Goal: Task Accomplishment & Management: Complete application form

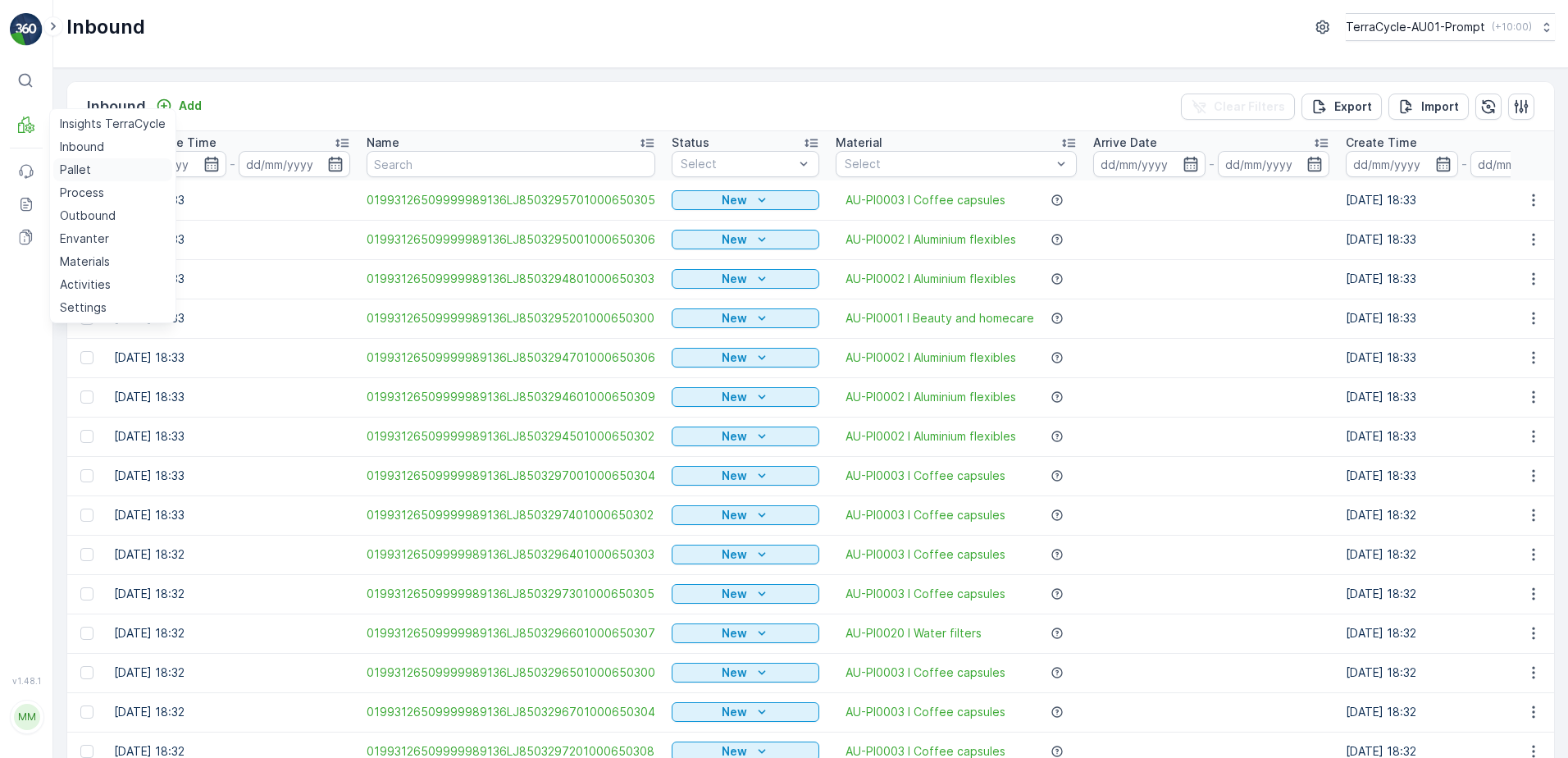
click at [106, 173] on link "Pallet" at bounding box center [112, 170] width 119 height 23
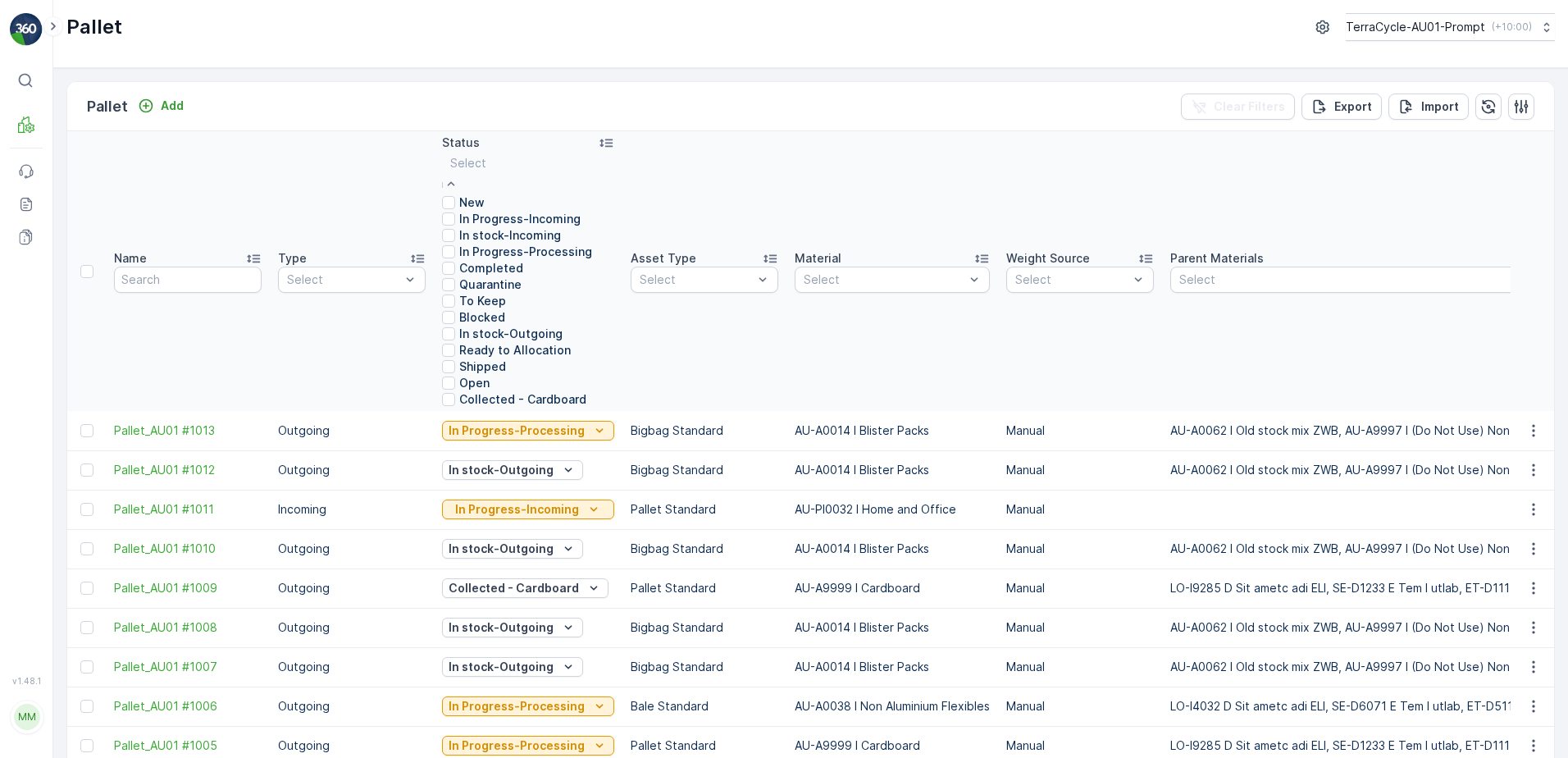
scroll to position [160, 0]
click at [504, 386] on div "Open" at bounding box center [517, 382] width 150 height 16
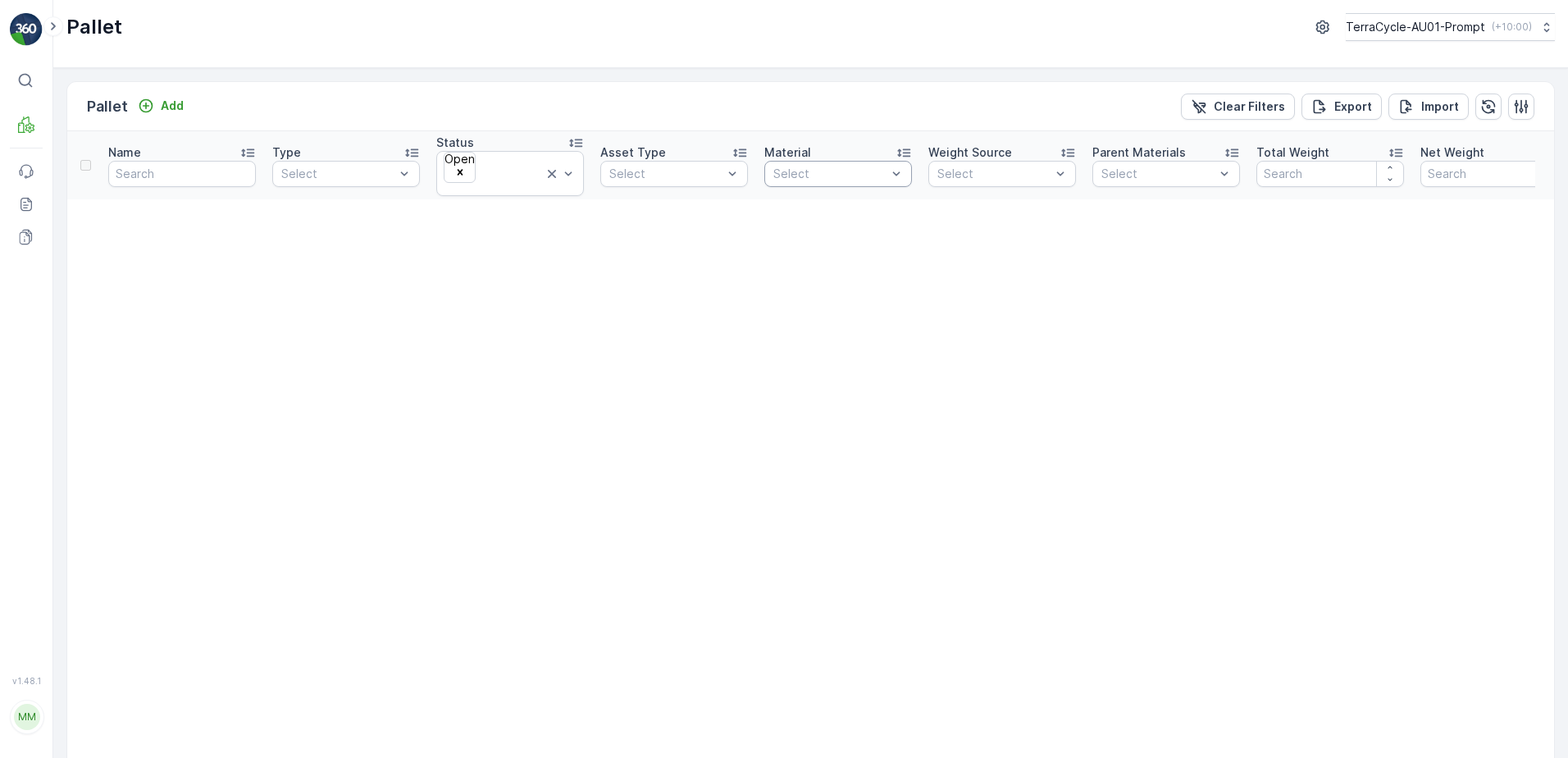
click at [829, 167] on div at bounding box center [830, 173] width 116 height 13
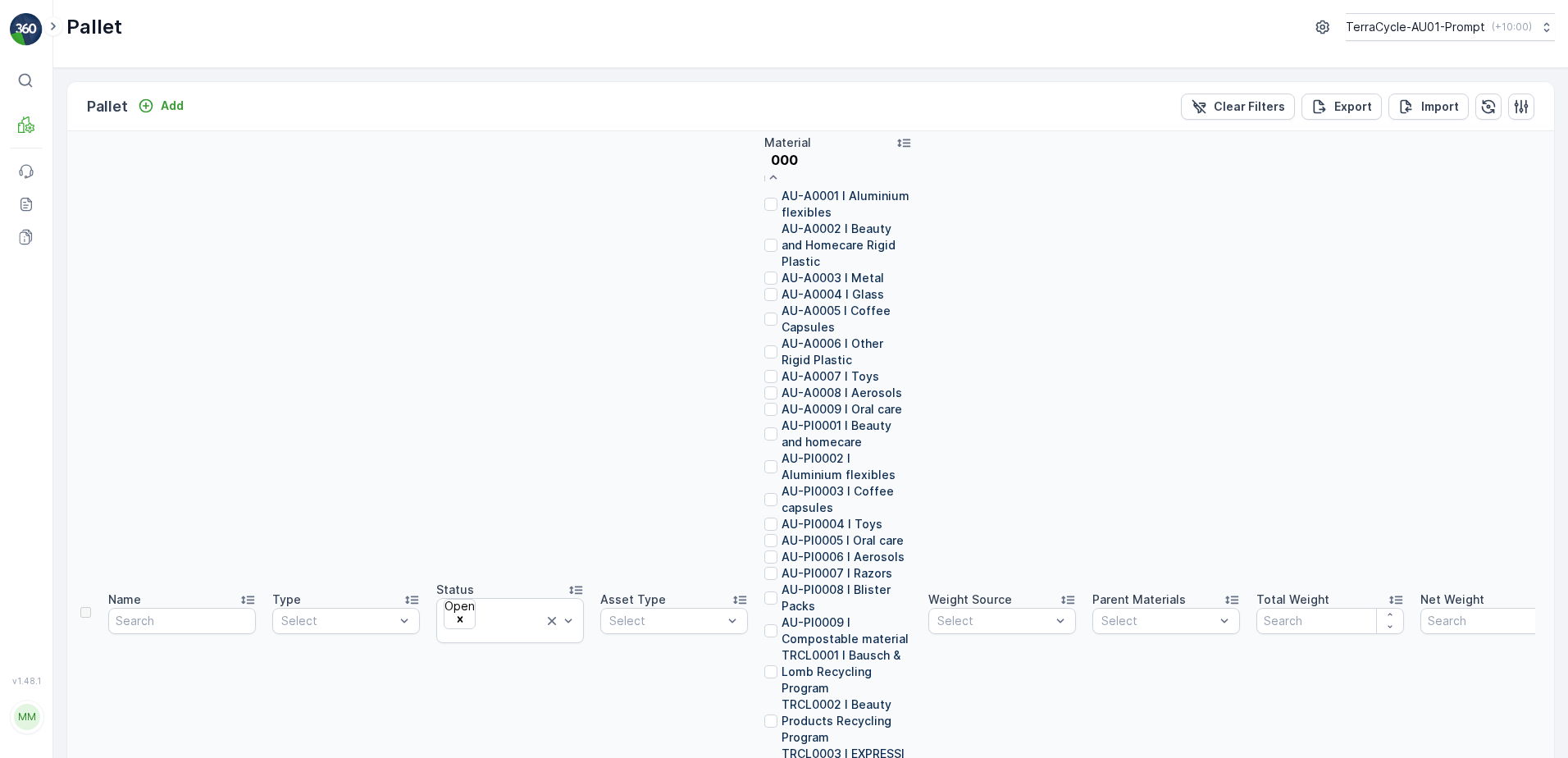
type input "0001"
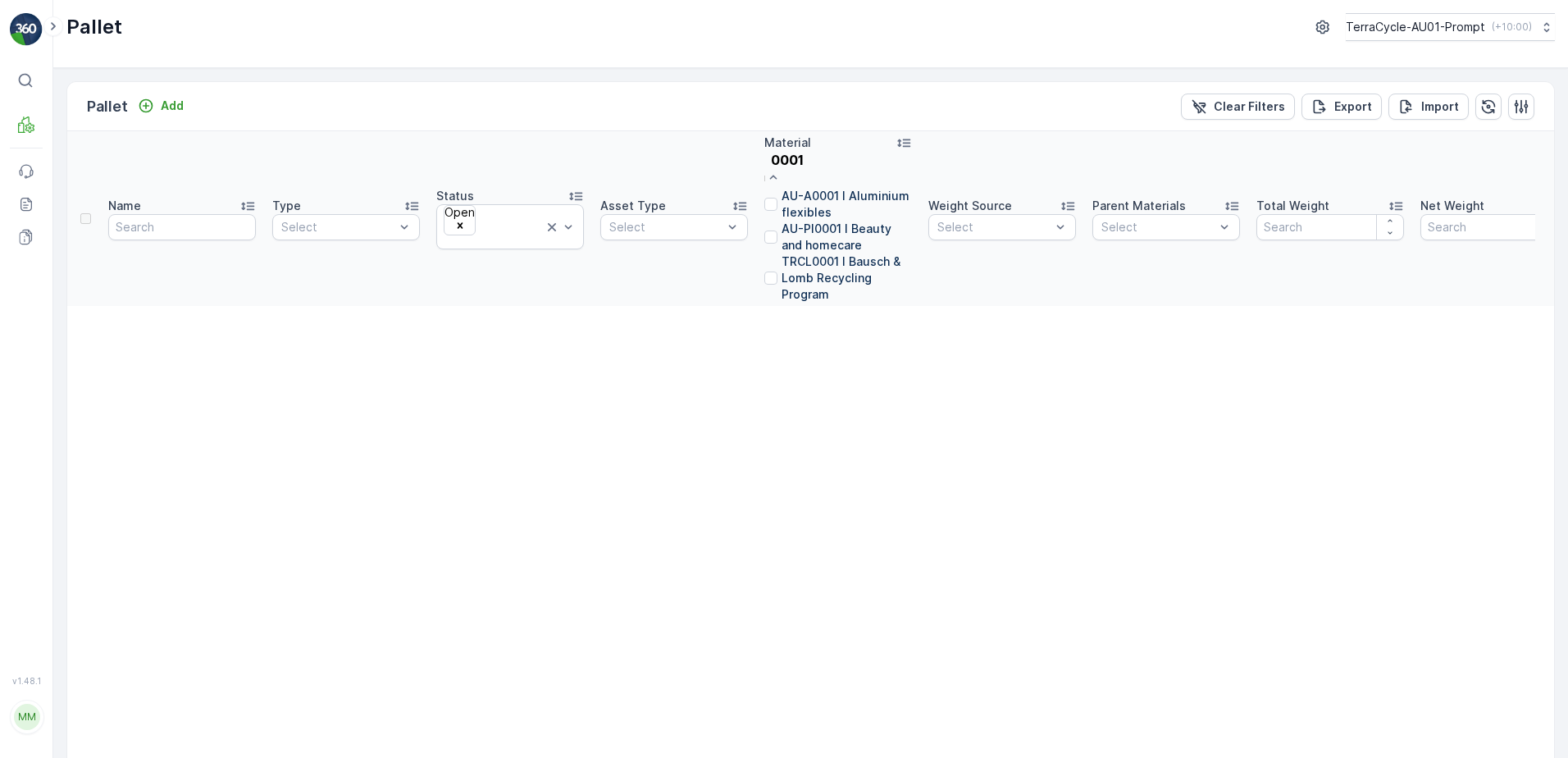
click at [835, 209] on p "AU-A0001 I Aluminium flexibles" at bounding box center [846, 205] width 130 height 33
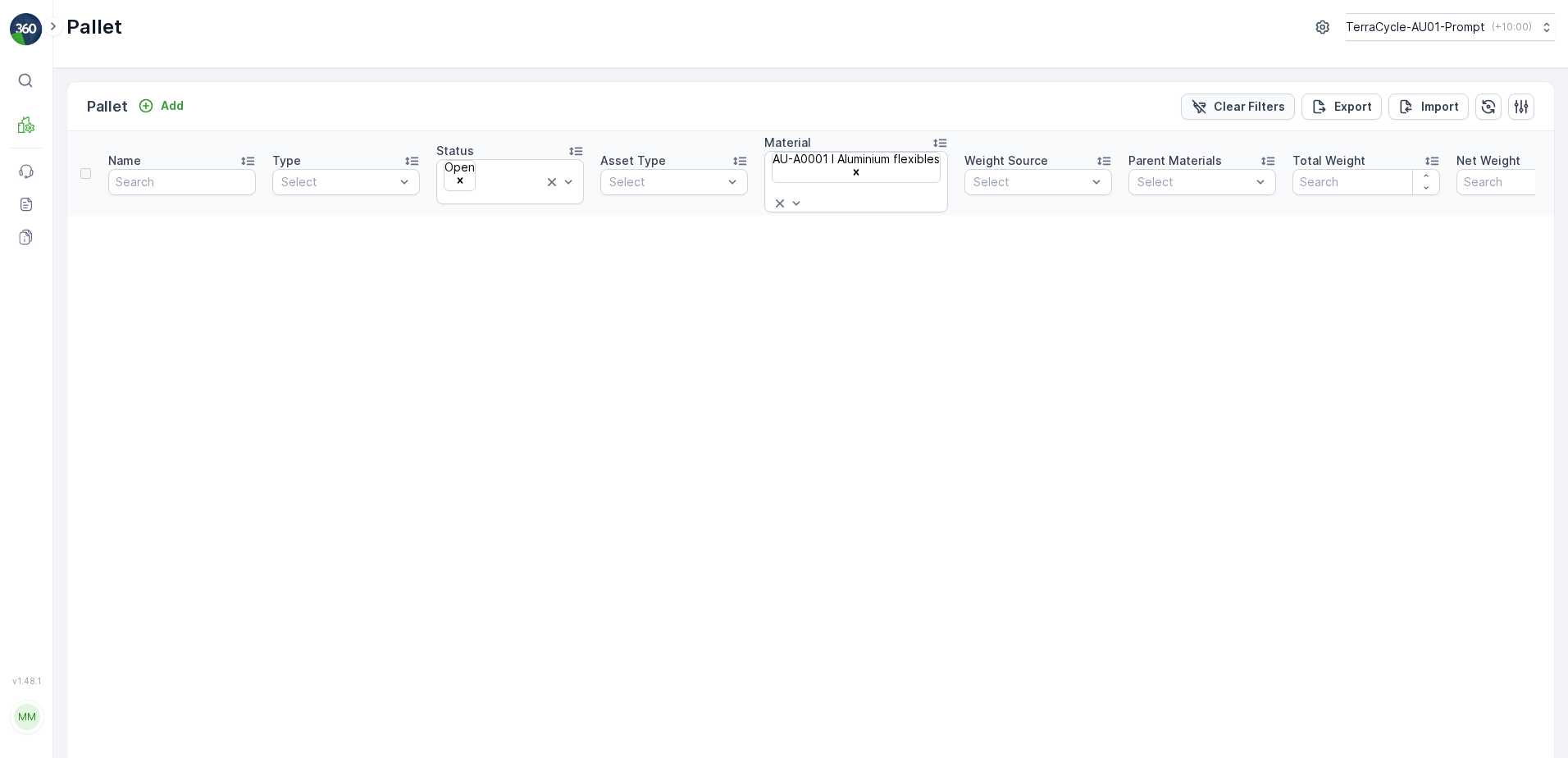
click at [1215, 108] on p "Clear Filters" at bounding box center [1250, 106] width 71 height 16
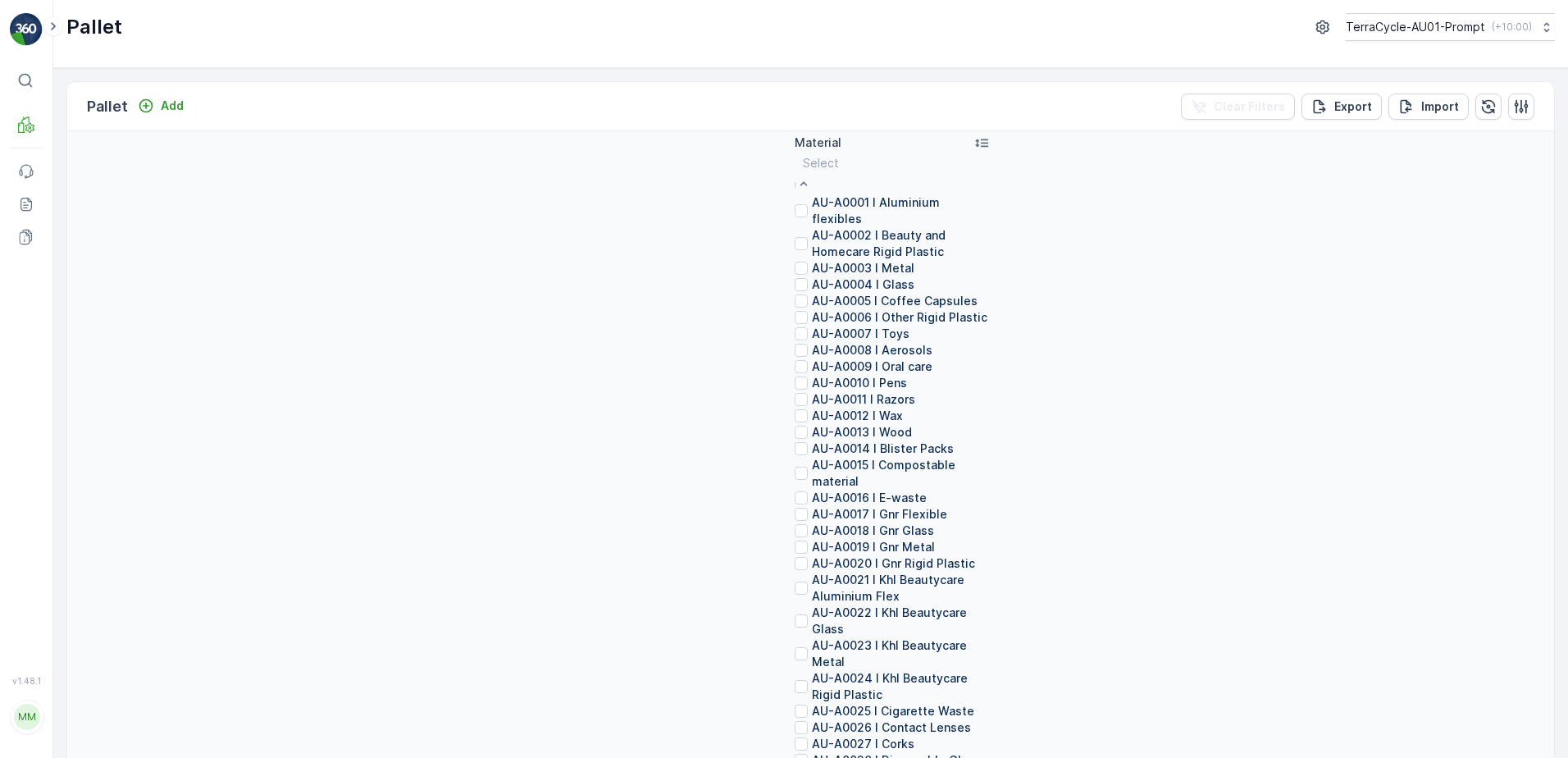
click at [845, 158] on div at bounding box center [892, 163] width 179 height 18
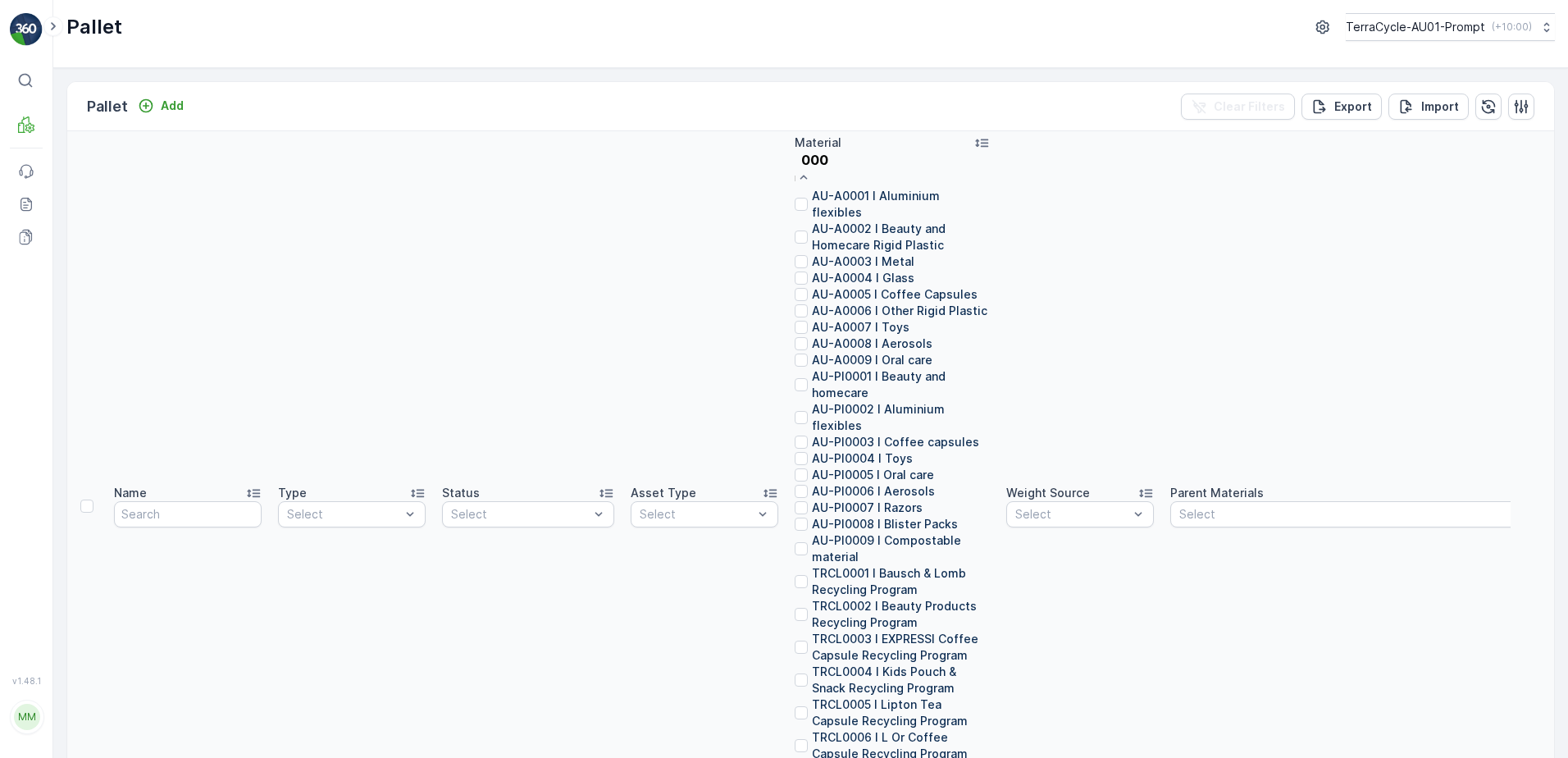
type input "0001"
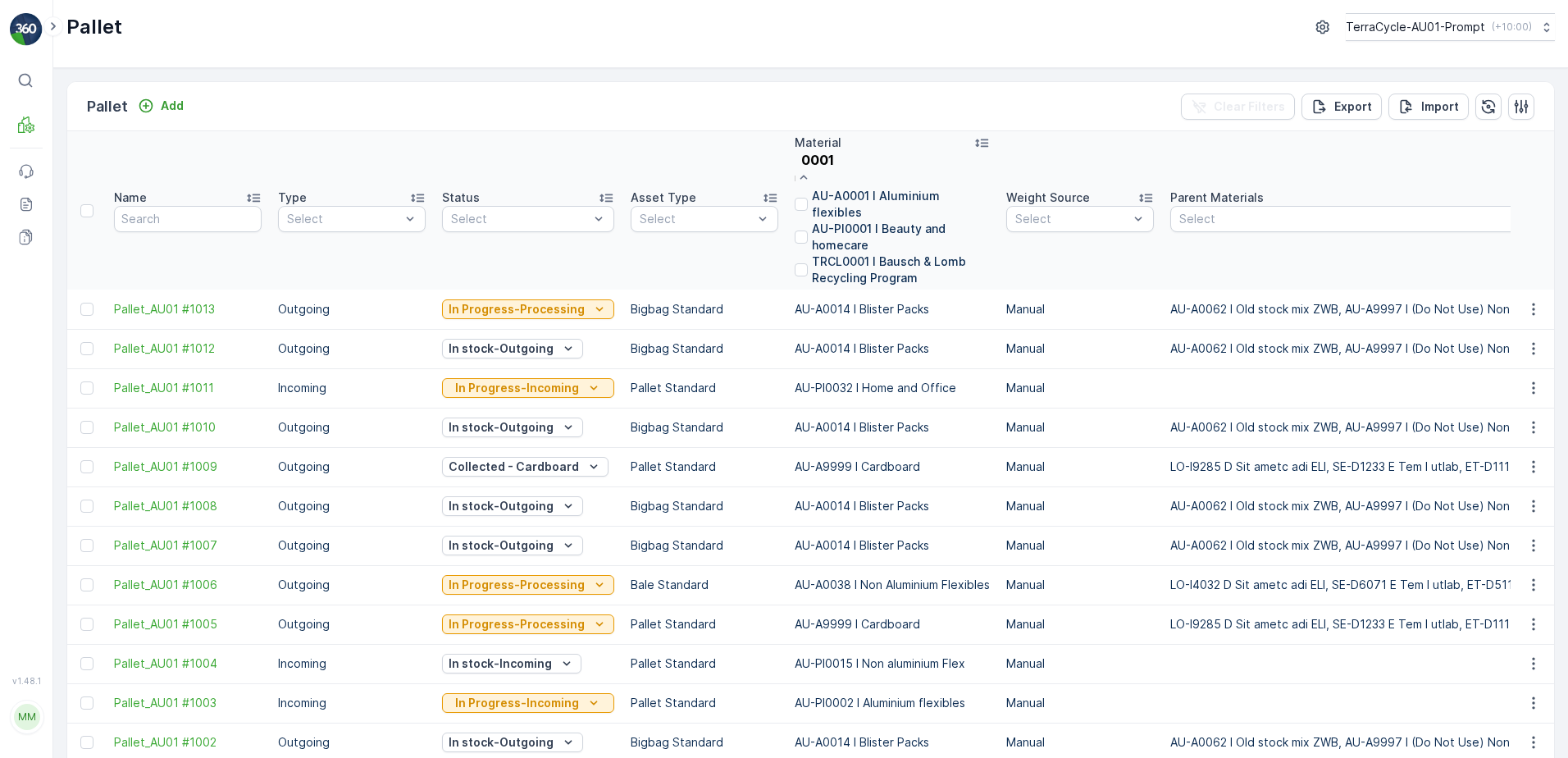
click at [872, 191] on div "AU-A0001 I Aluminium flexibles" at bounding box center [892, 205] width 195 height 33
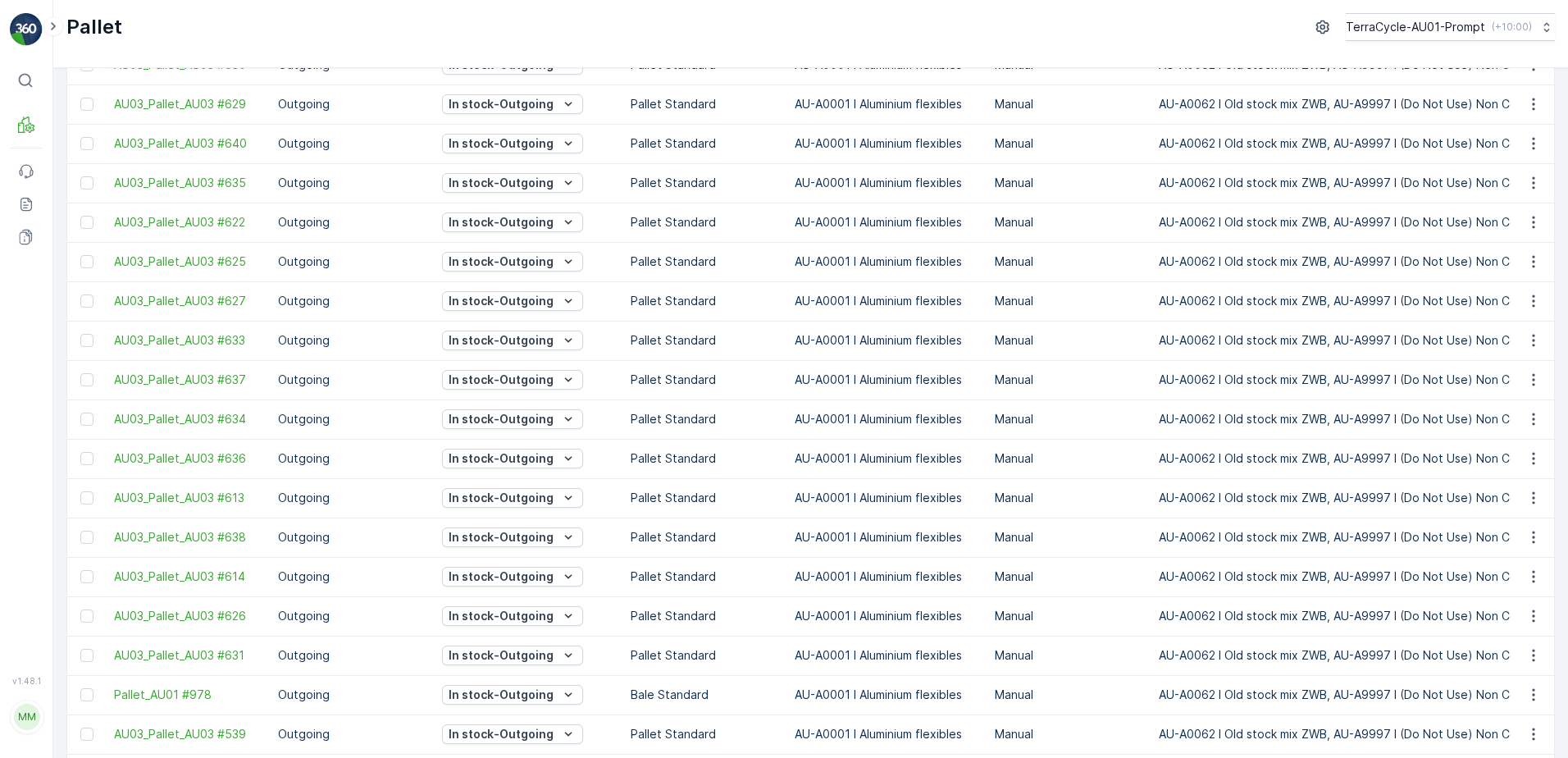
scroll to position [1470, 0]
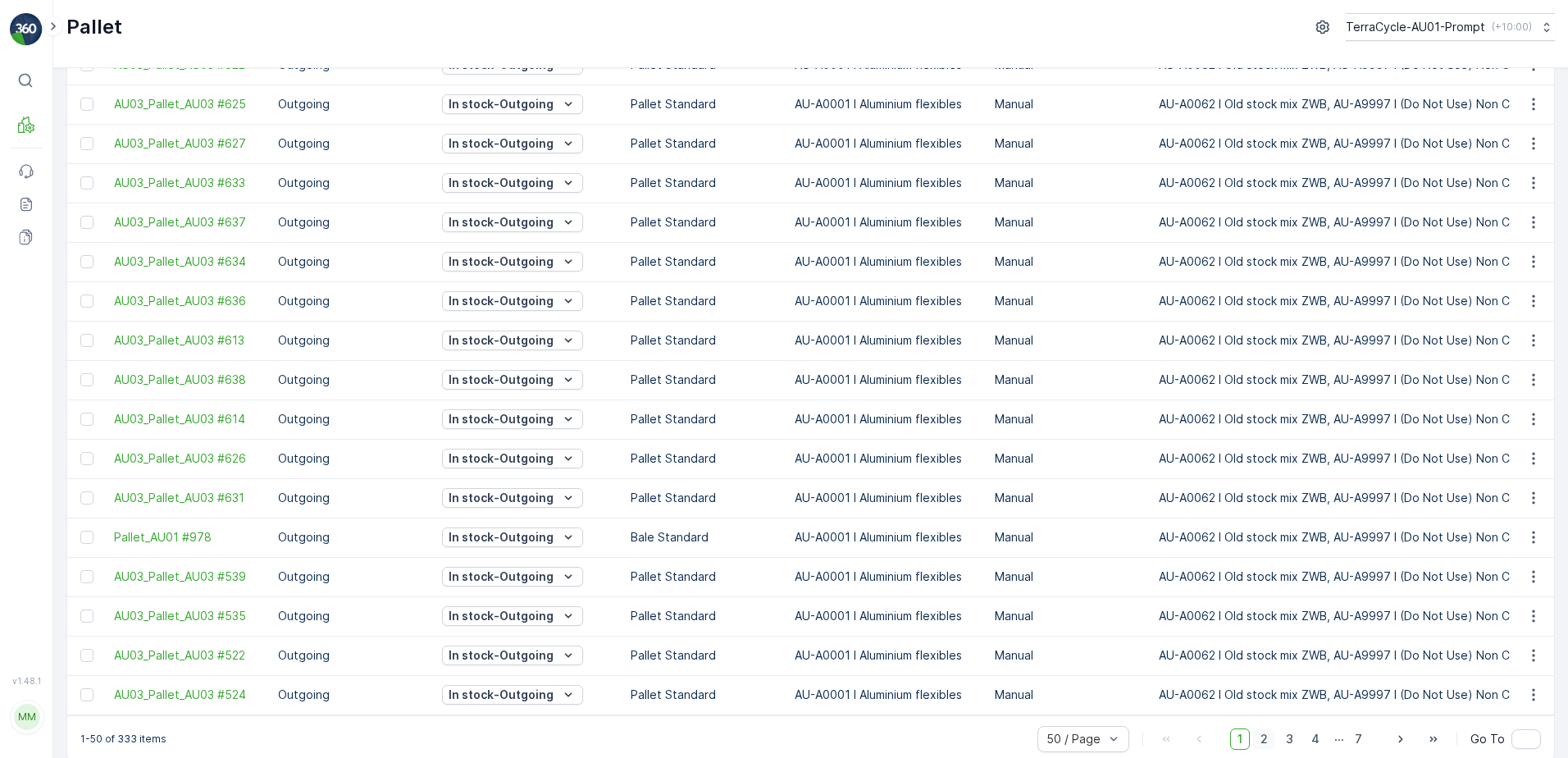
click at [1264, 729] on span "2" at bounding box center [1264, 739] width 23 height 22
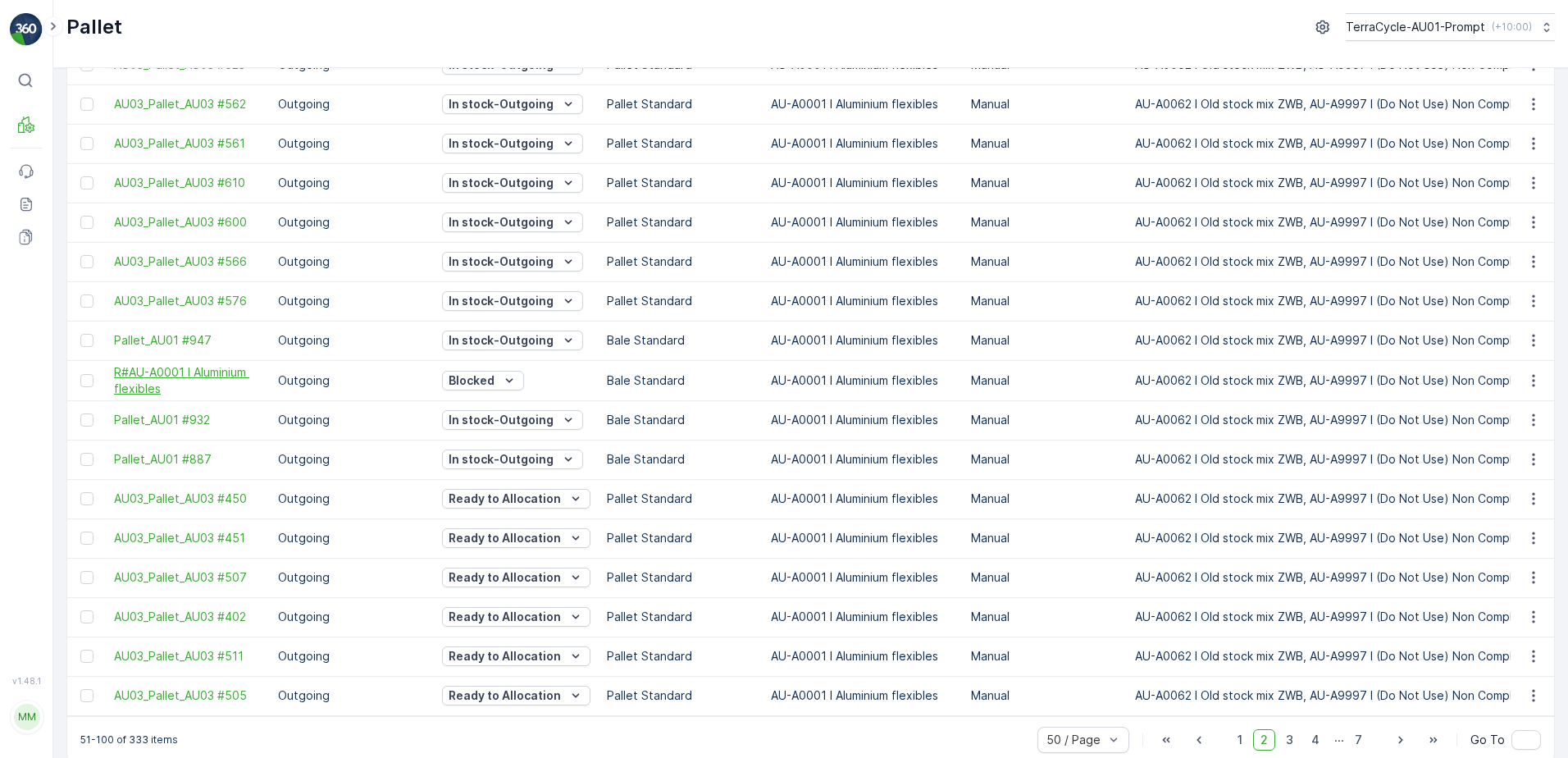
click at [209, 364] on span "R#AU-A0001 I Aluminium flexibles" at bounding box center [187, 381] width 147 height 33
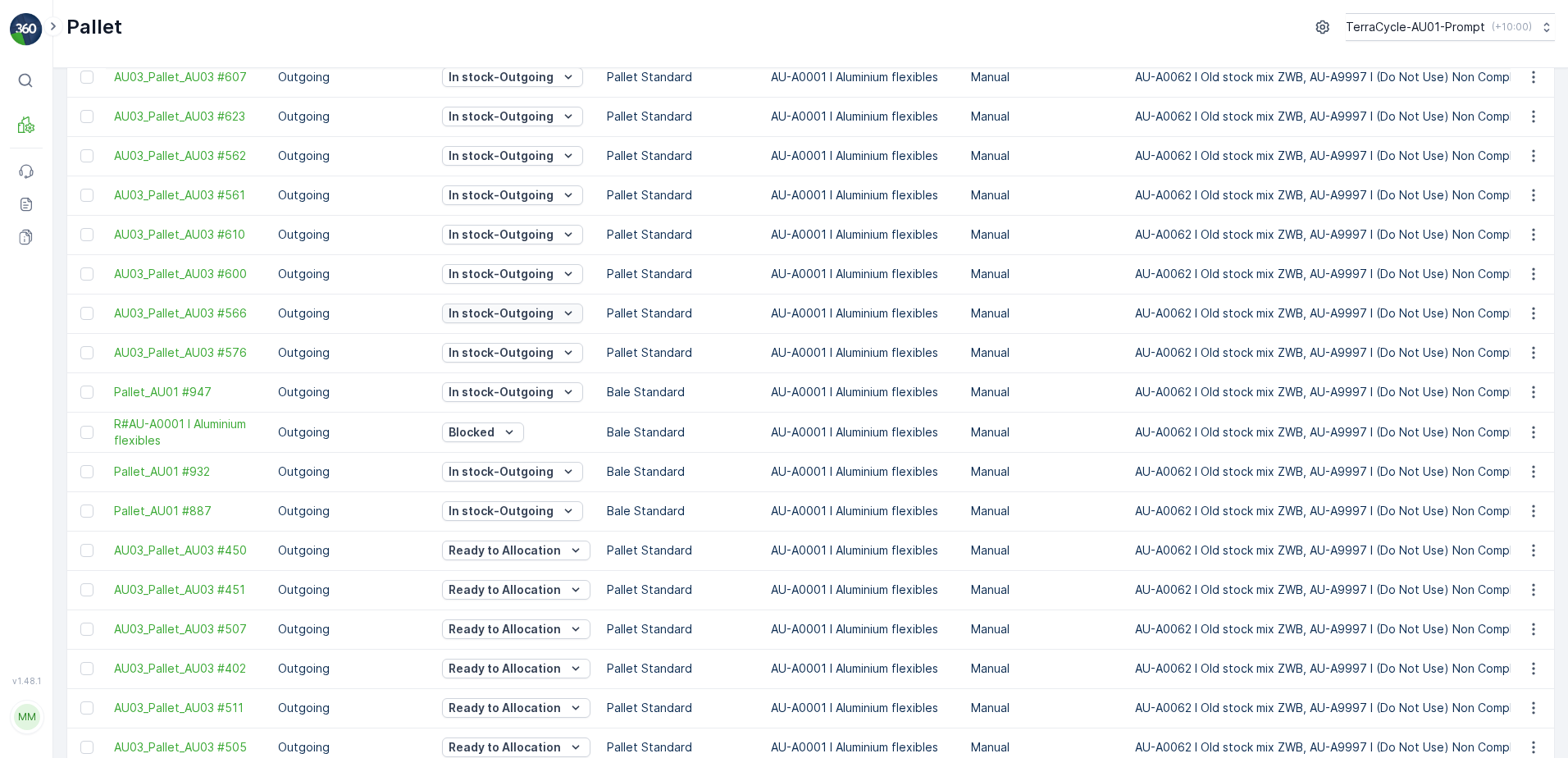
scroll to position [1471, 0]
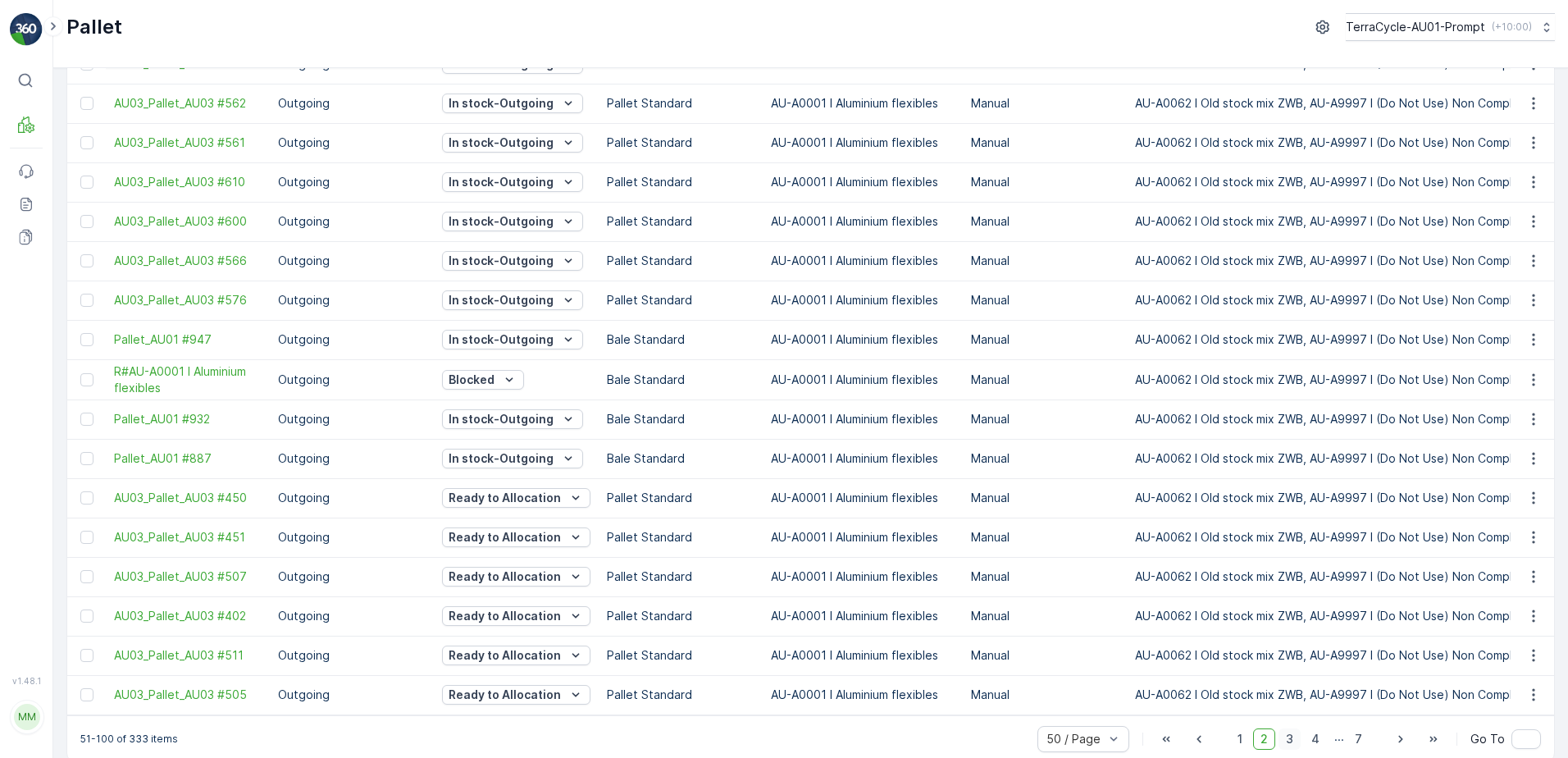
click at [1288, 729] on span "3" at bounding box center [1290, 739] width 23 height 22
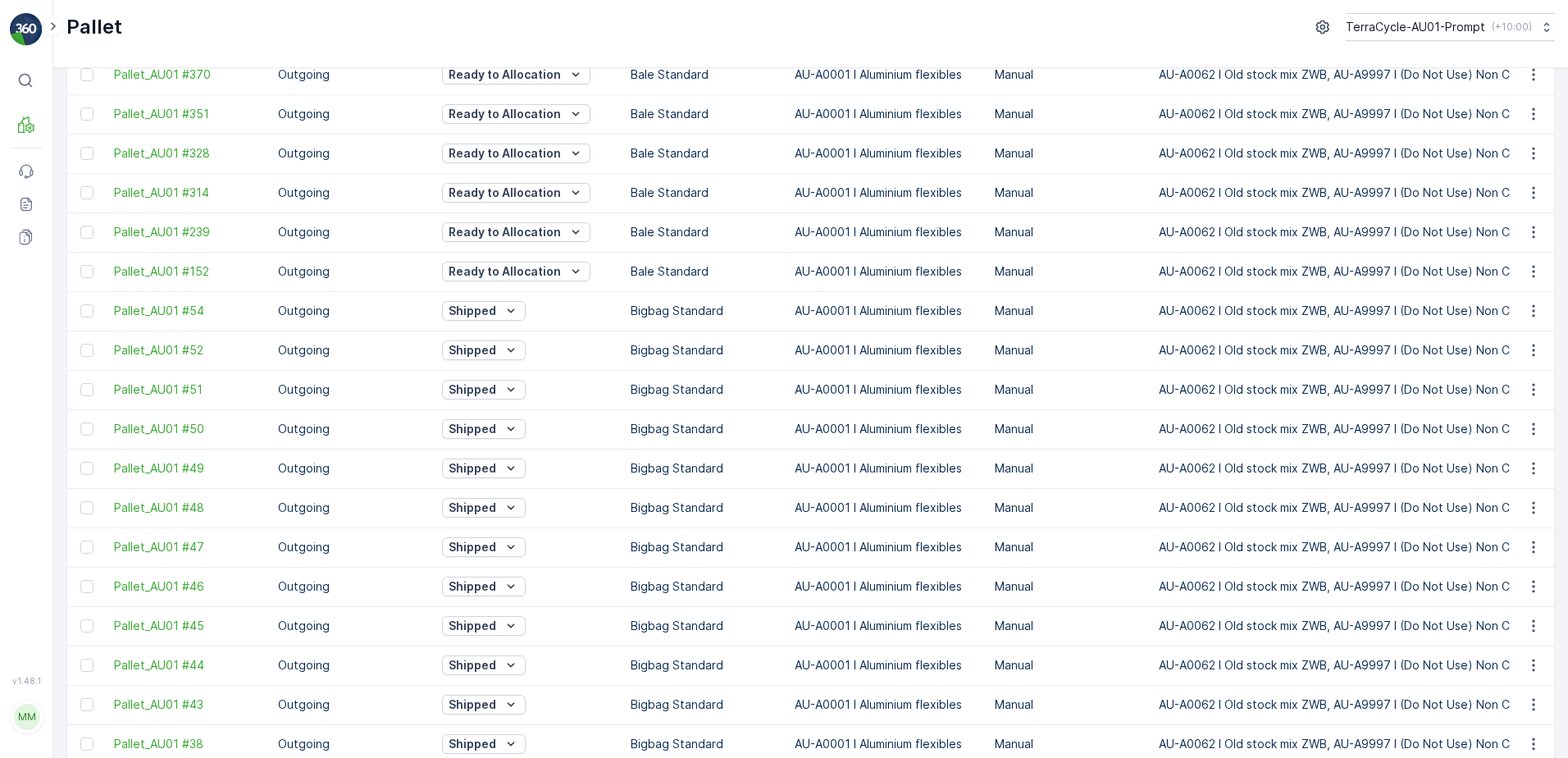
scroll to position [1470, 0]
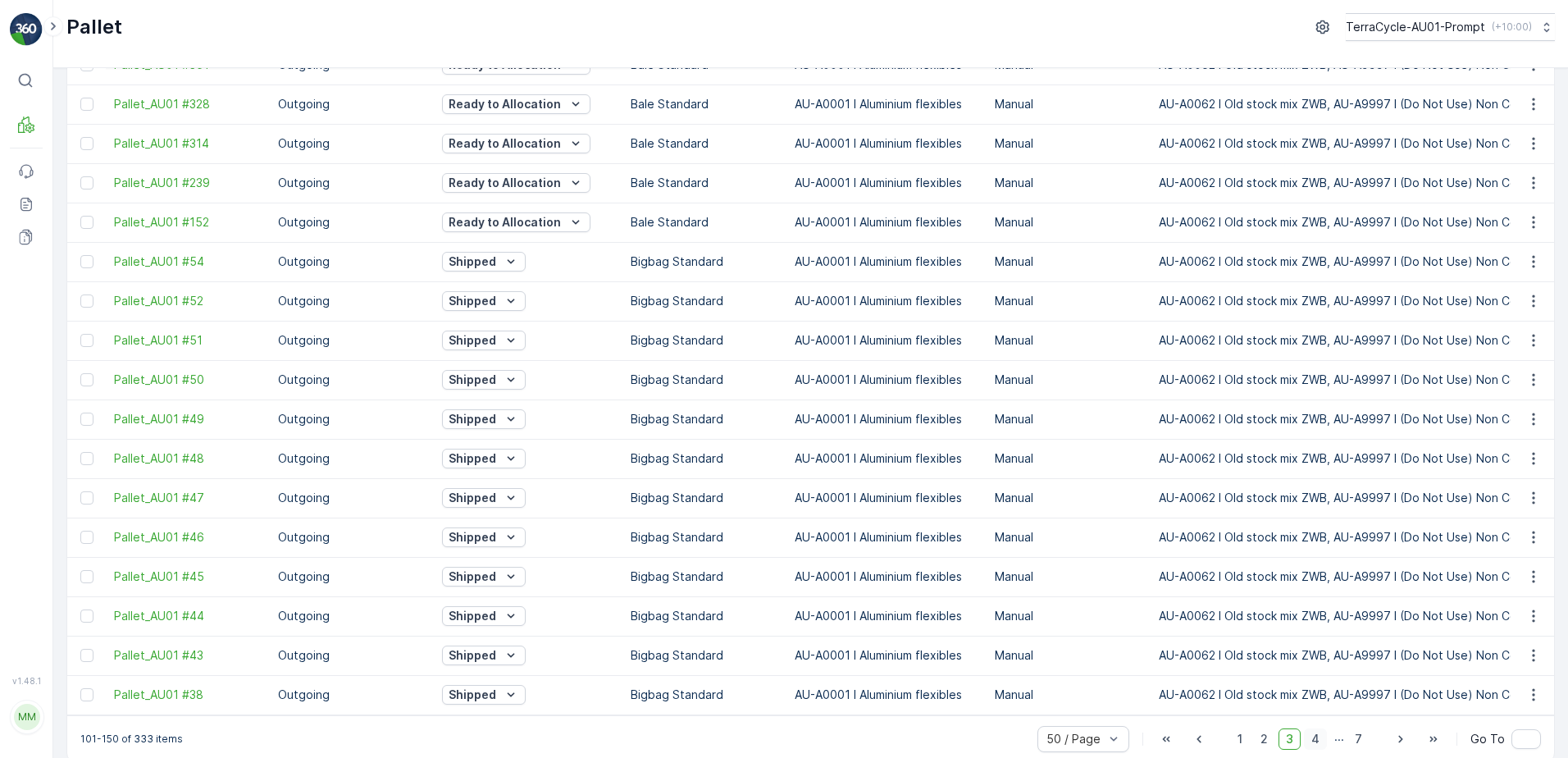
click at [1318, 729] on span "4" at bounding box center [1316, 739] width 23 height 22
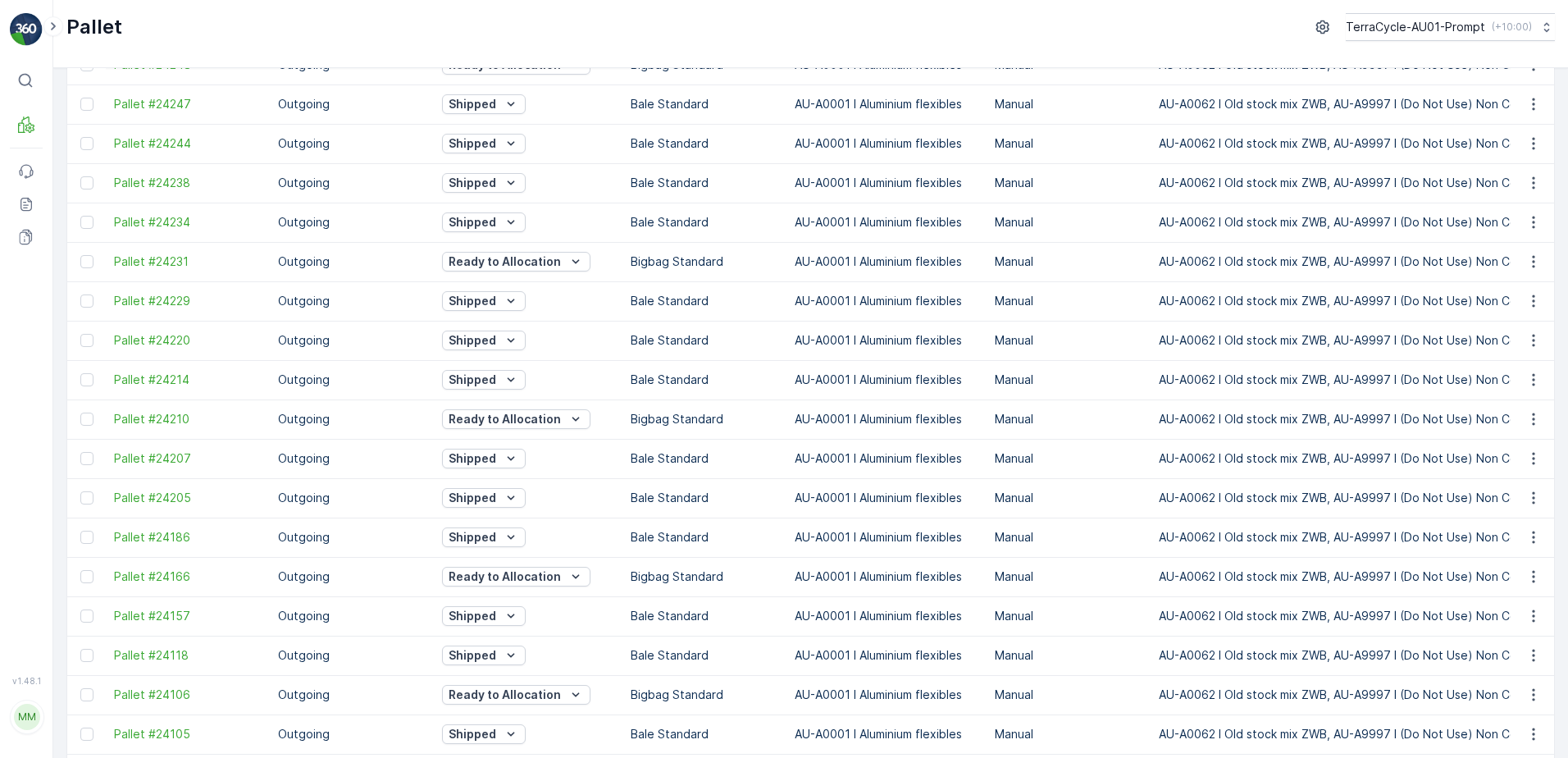
scroll to position [1470, 0]
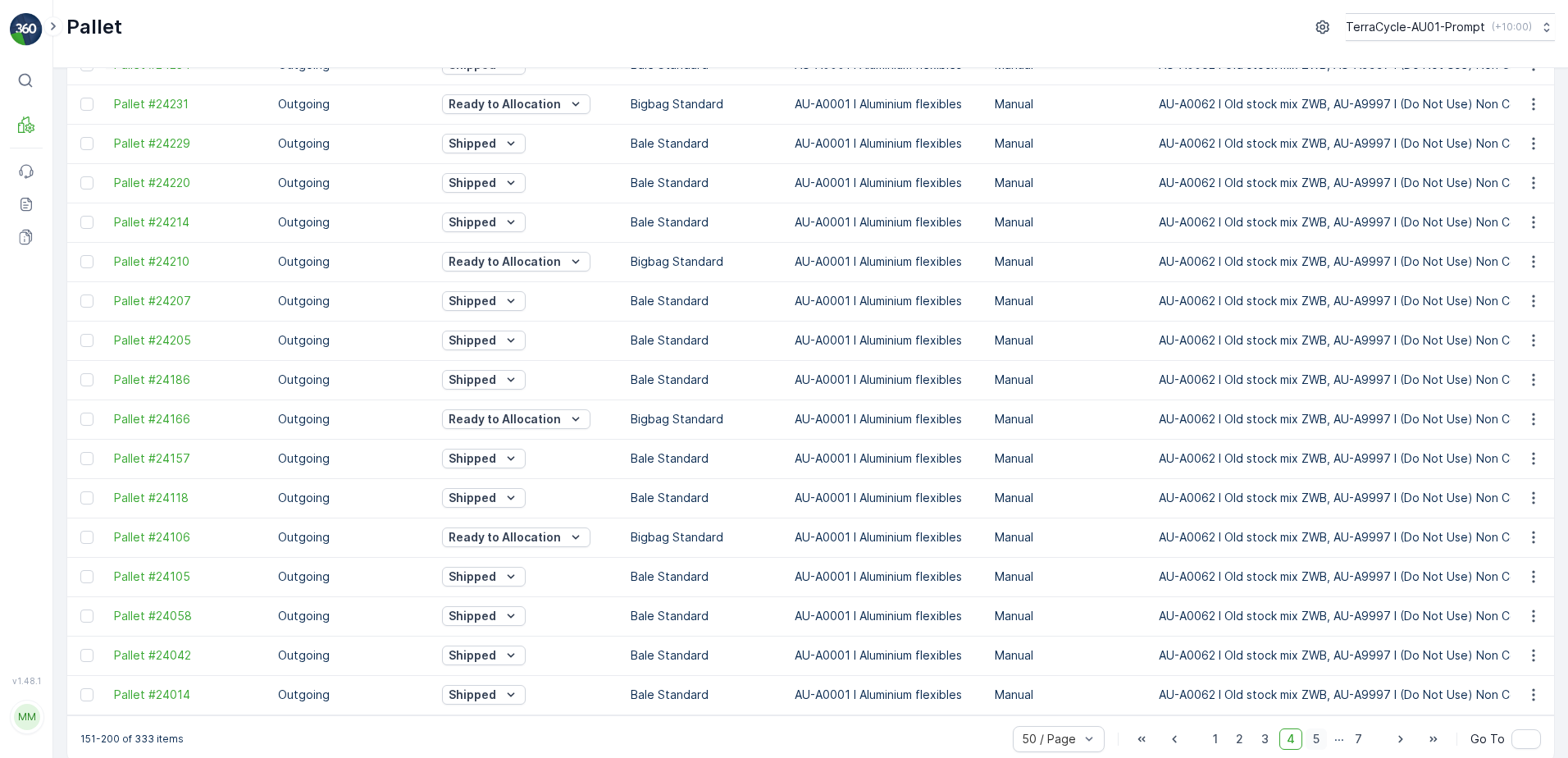
click at [1312, 729] on span "5" at bounding box center [1316, 739] width 22 height 22
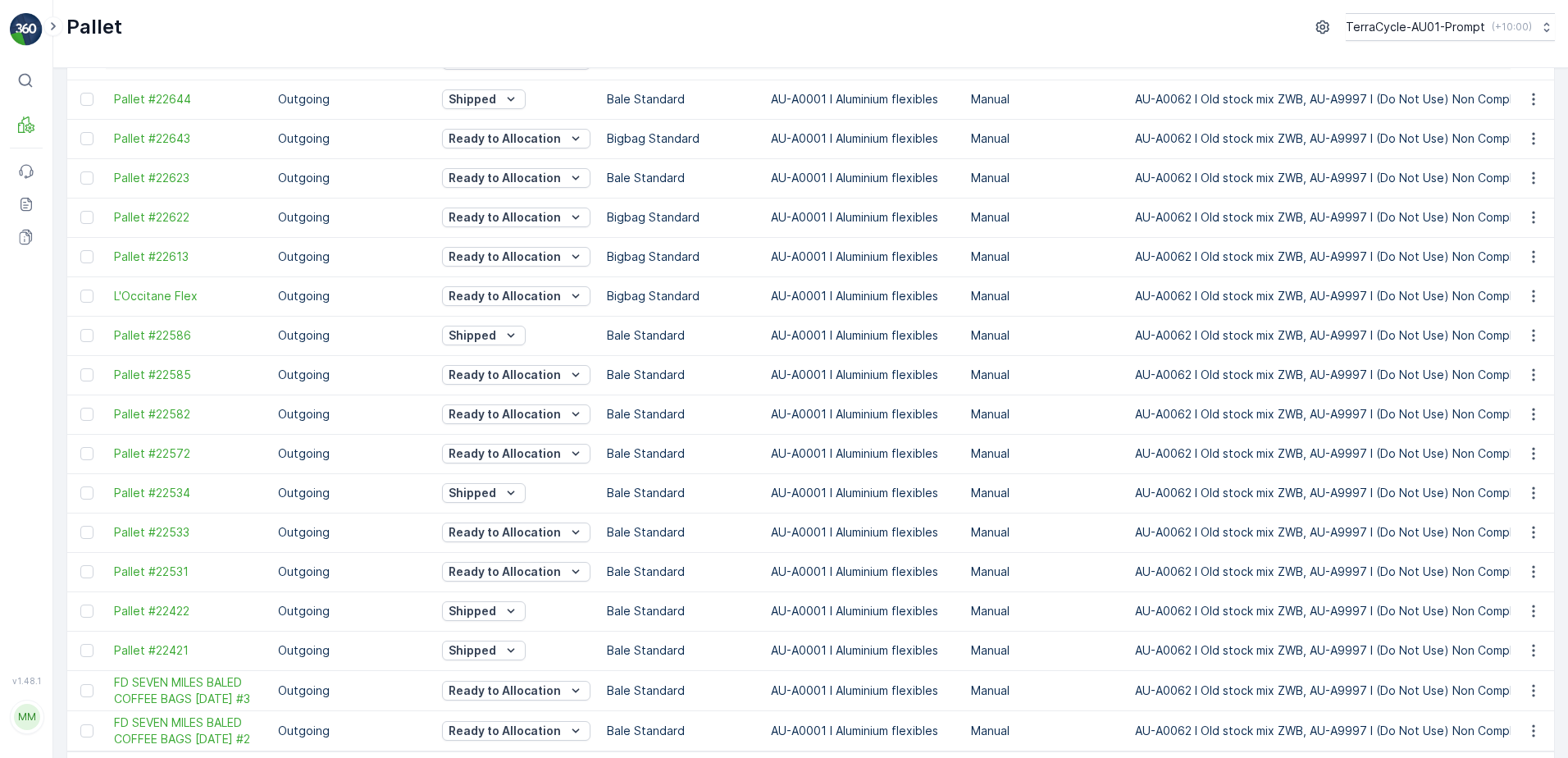
scroll to position [1476, 0]
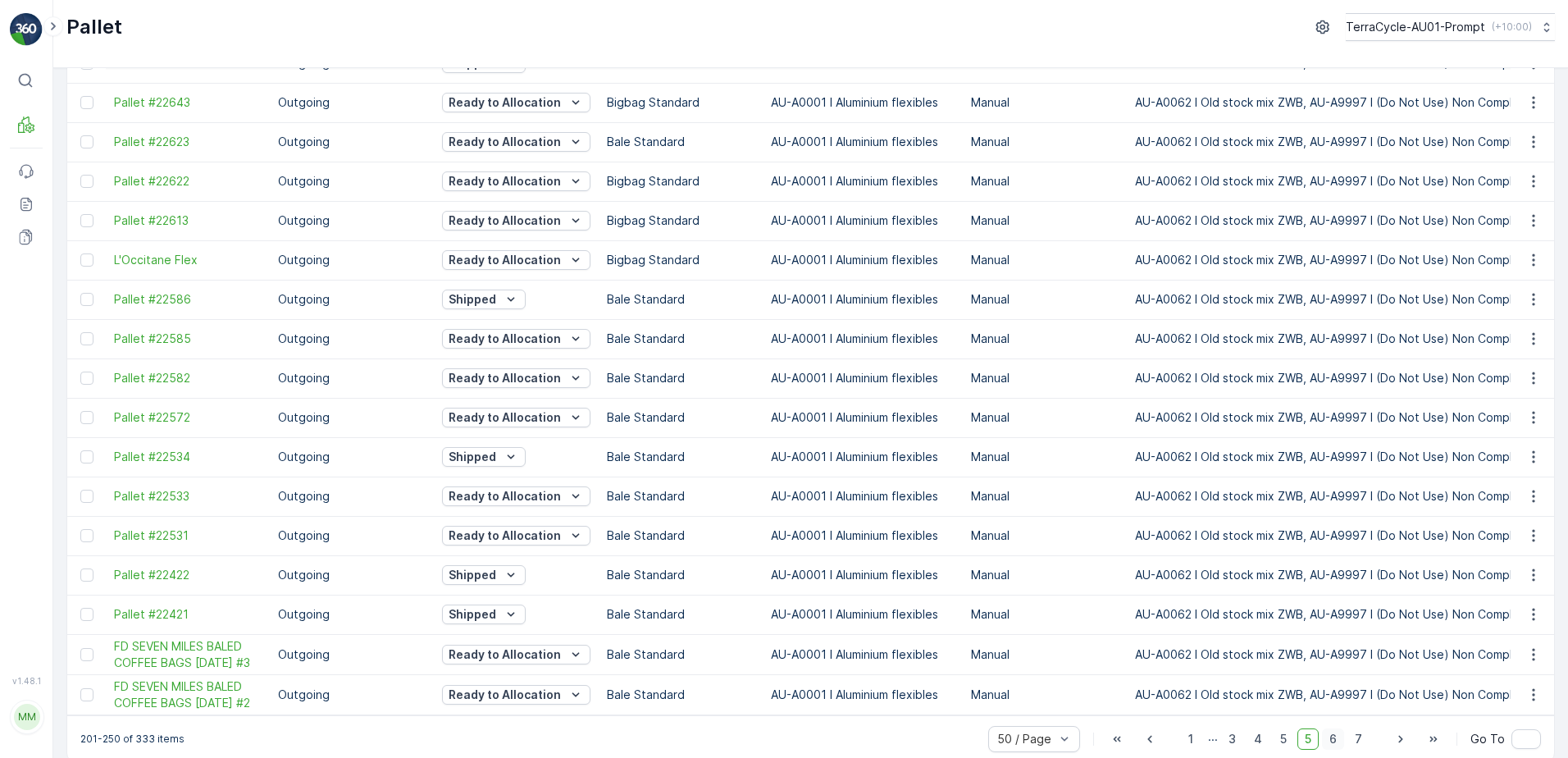
click at [1329, 729] on span "6" at bounding box center [1333, 739] width 23 height 22
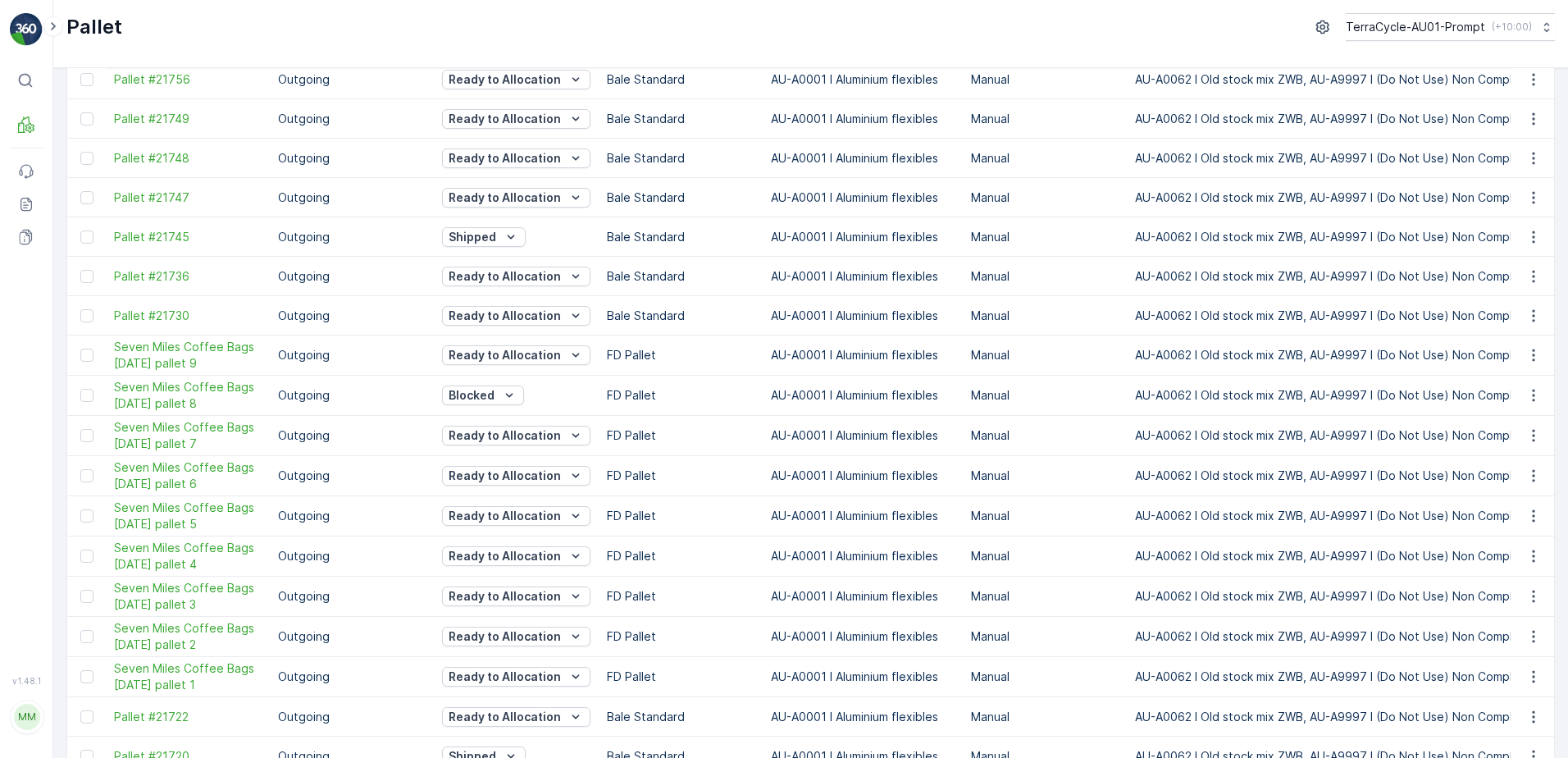
scroll to position [1483, 0]
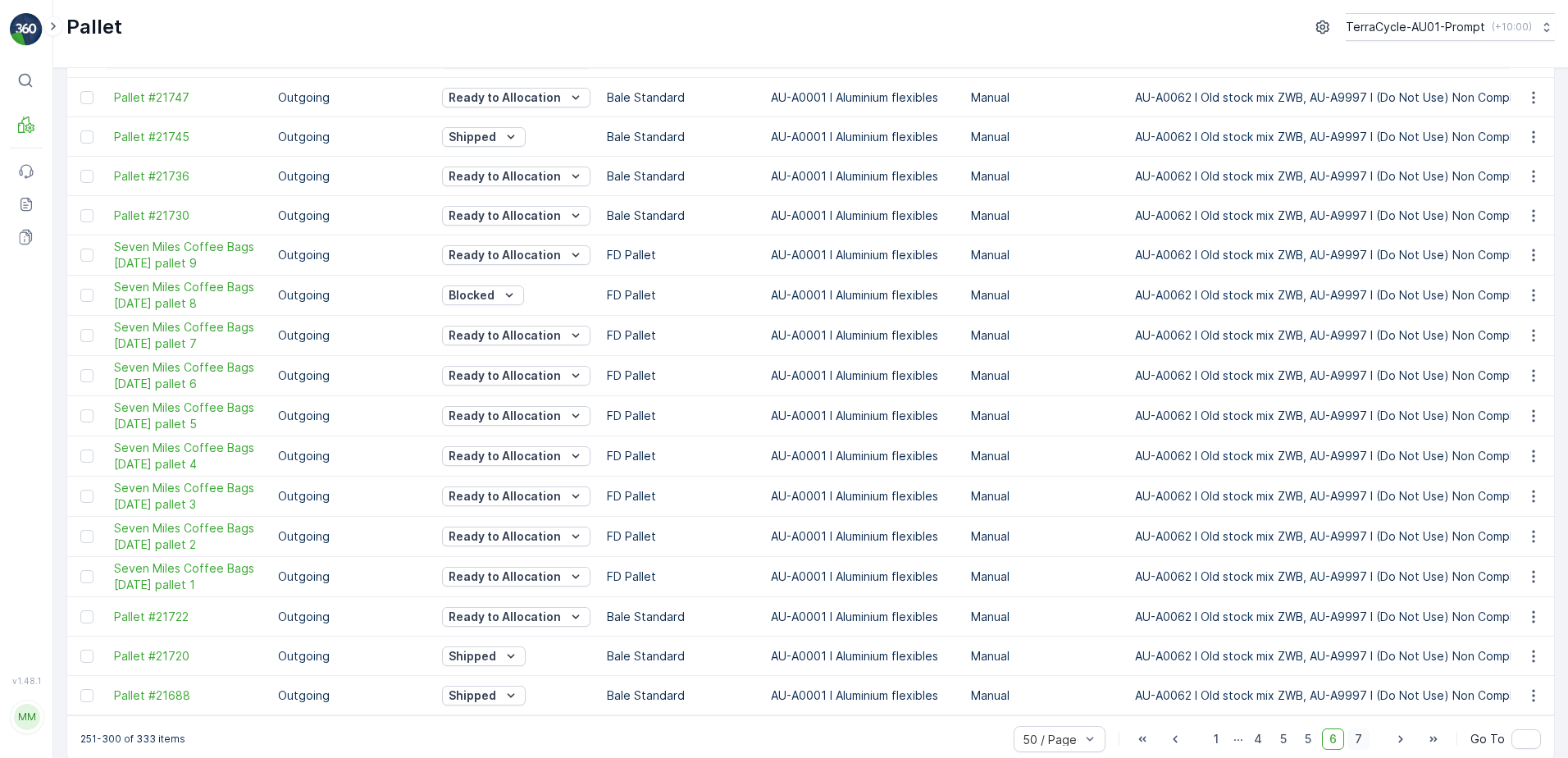
click at [1353, 729] on span "7" at bounding box center [1359, 739] width 23 height 22
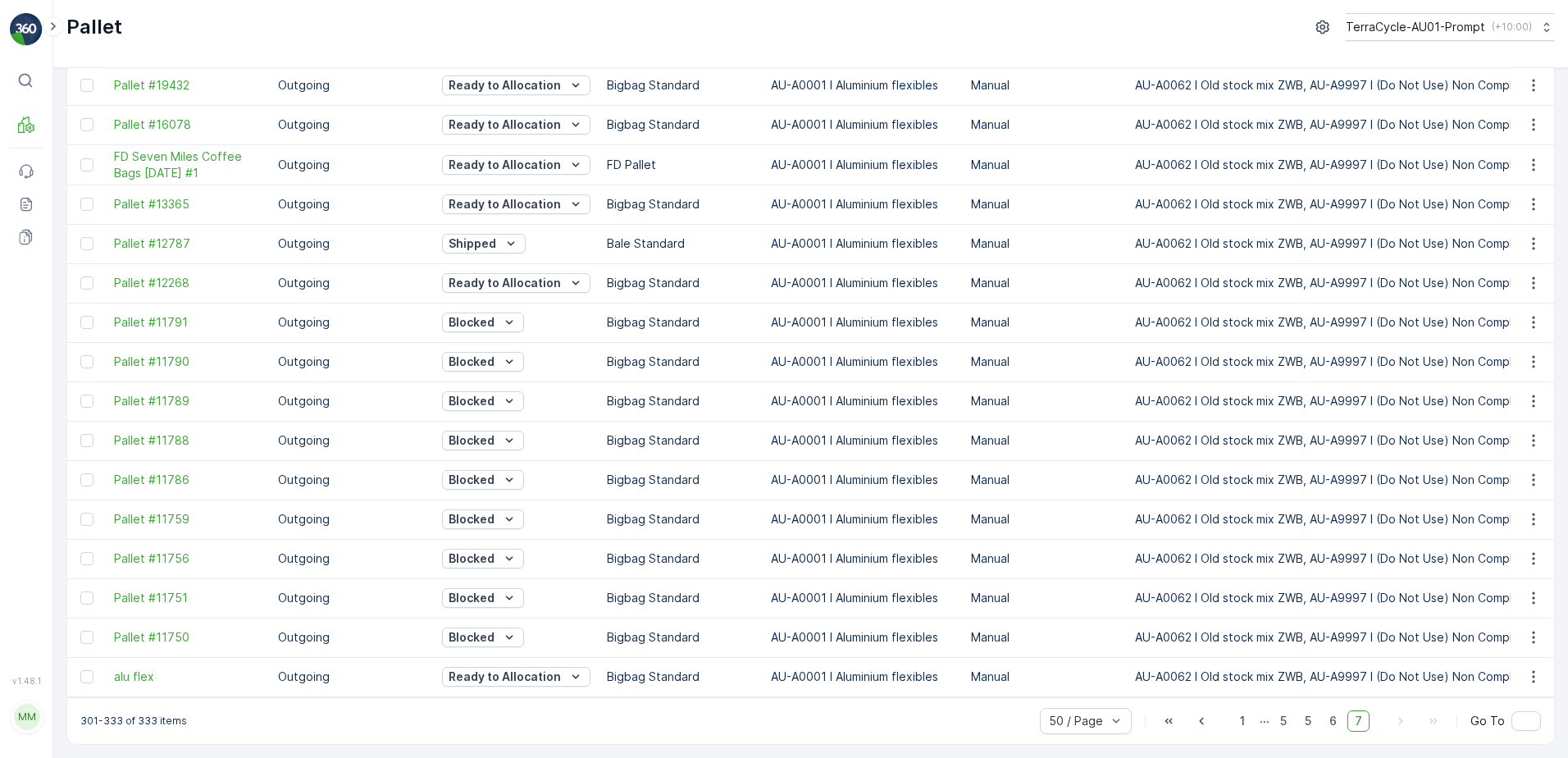
scroll to position [853, 0]
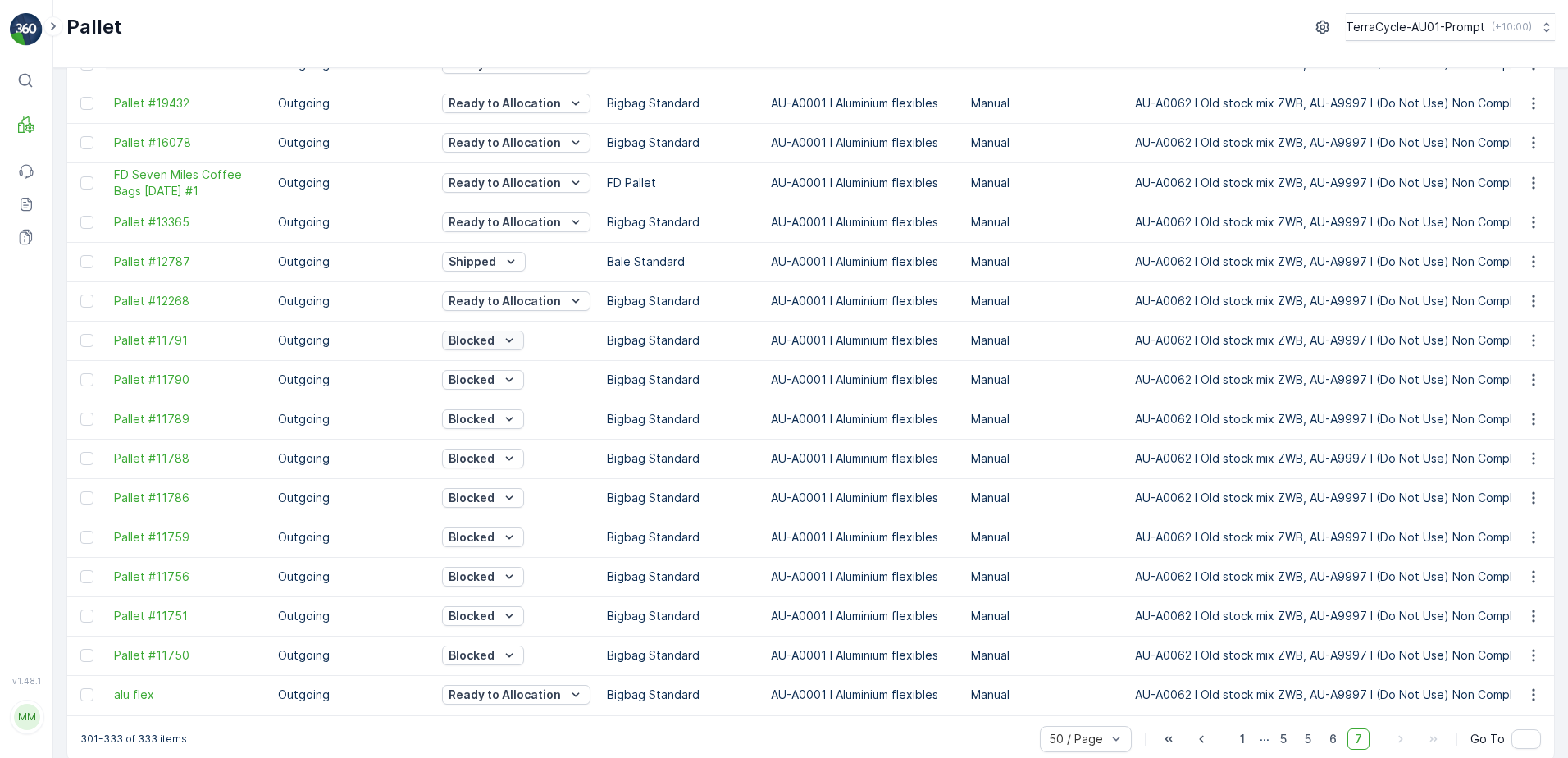
click at [518, 332] on icon "Blocked" at bounding box center [509, 340] width 16 height 16
click at [184, 332] on span "Pallet #11791" at bounding box center [187, 340] width 147 height 16
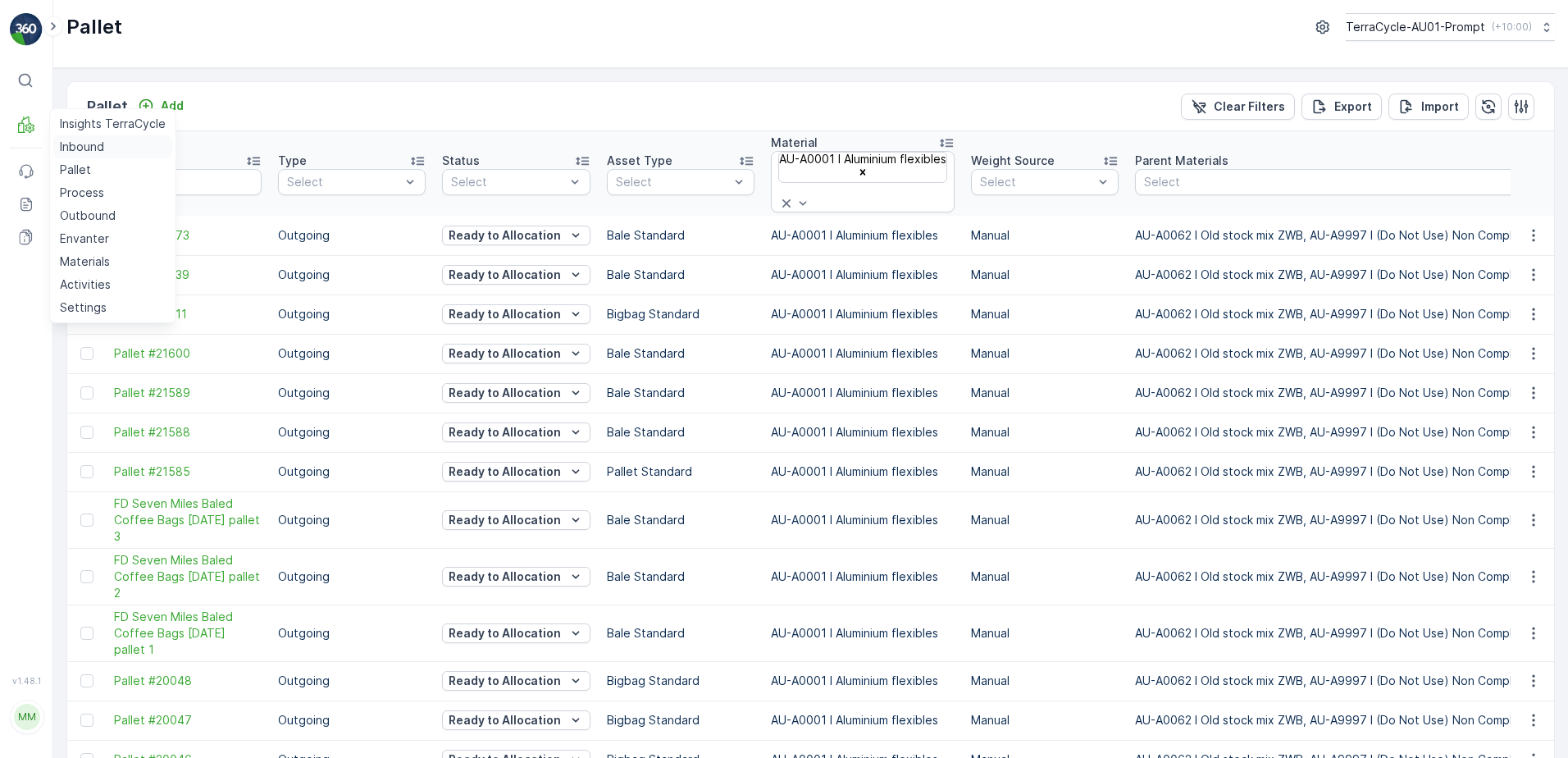
click at [69, 151] on p "Inbound" at bounding box center [82, 147] width 44 height 16
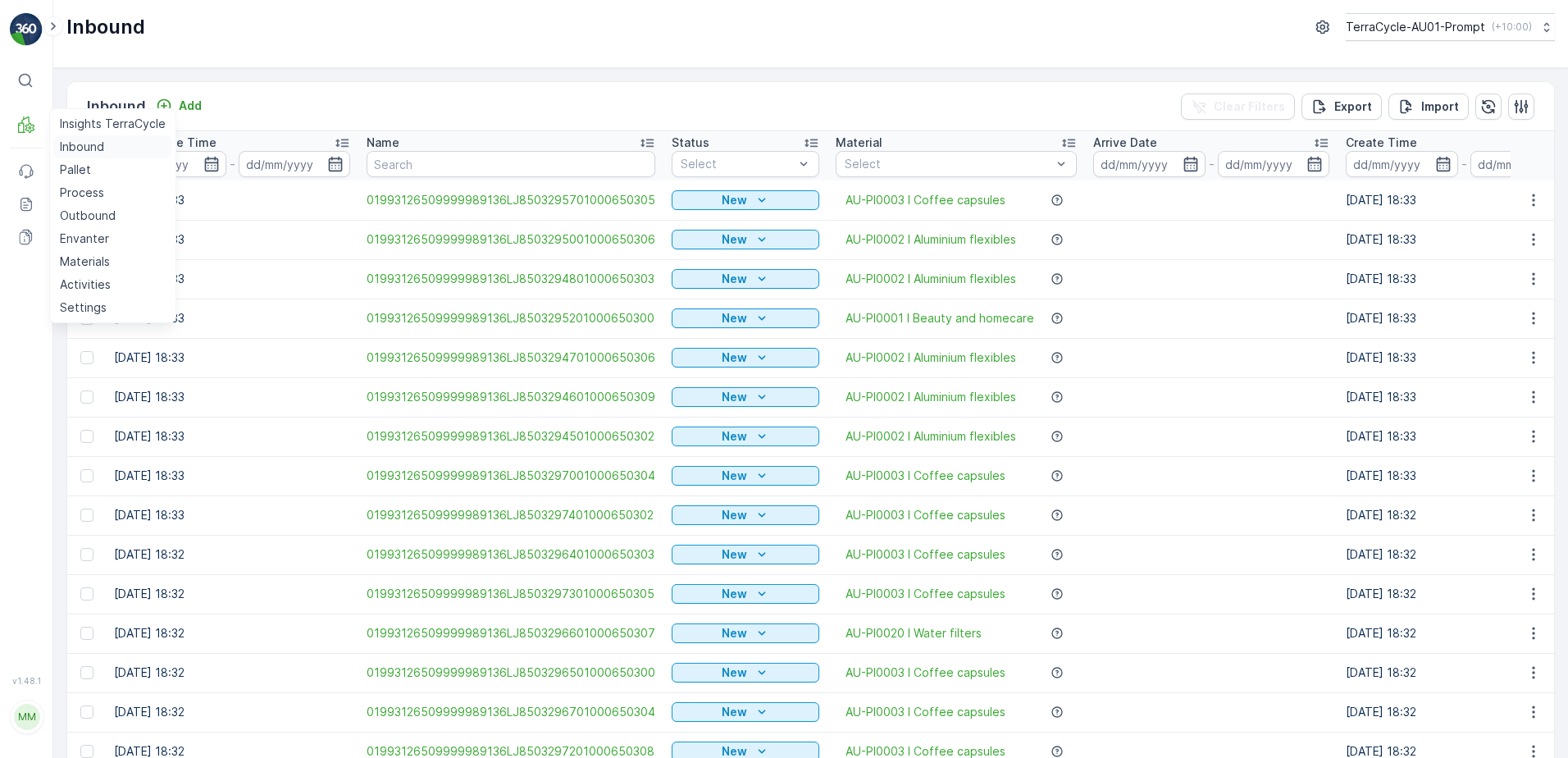
click at [53, 135] on link "Inbound" at bounding box center [112, 147] width 119 height 23
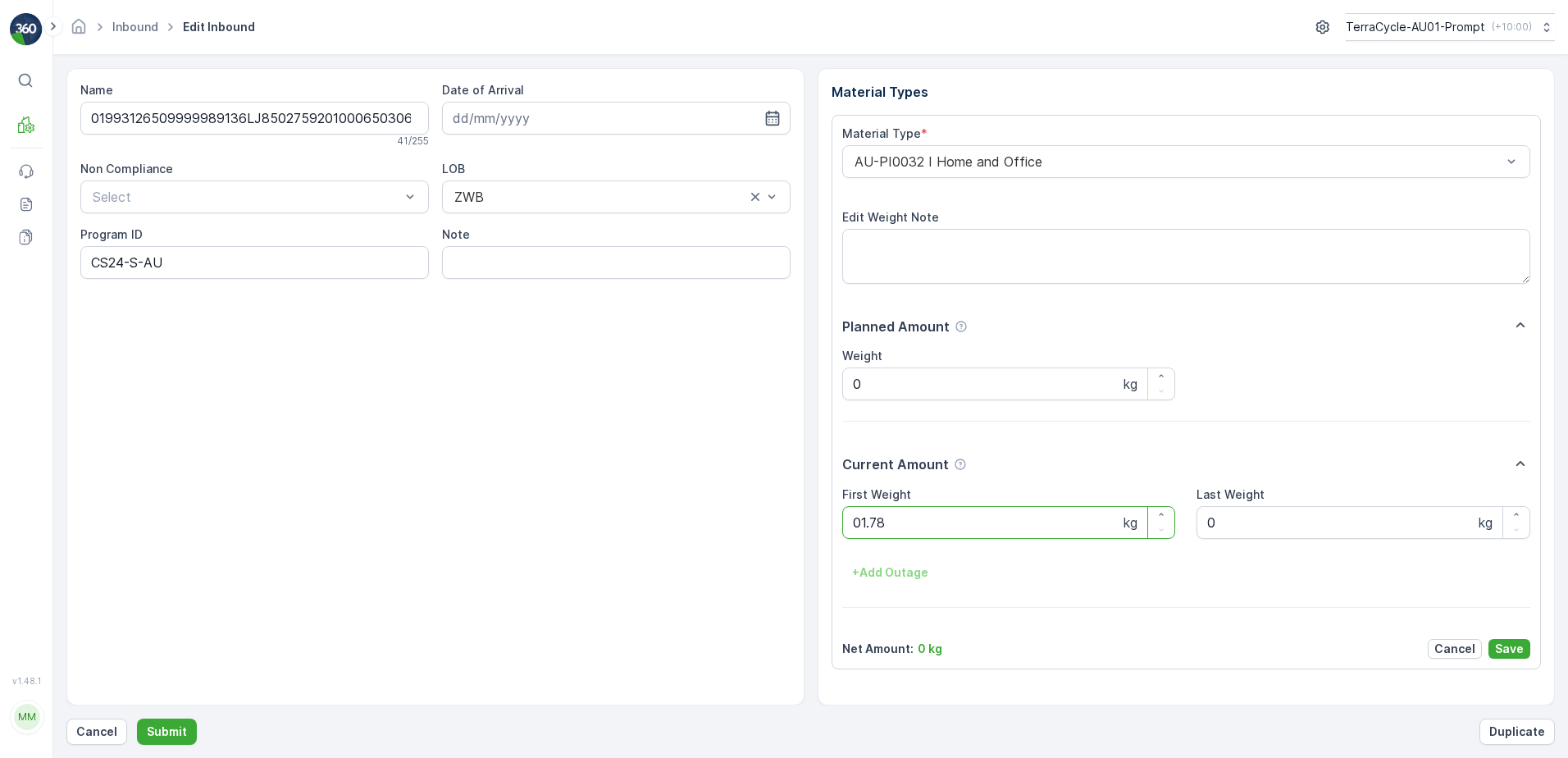
click at [137, 718] on button "Submit" at bounding box center [167, 731] width 60 height 26
click at [98, 727] on p "Cancel" at bounding box center [96, 731] width 41 height 16
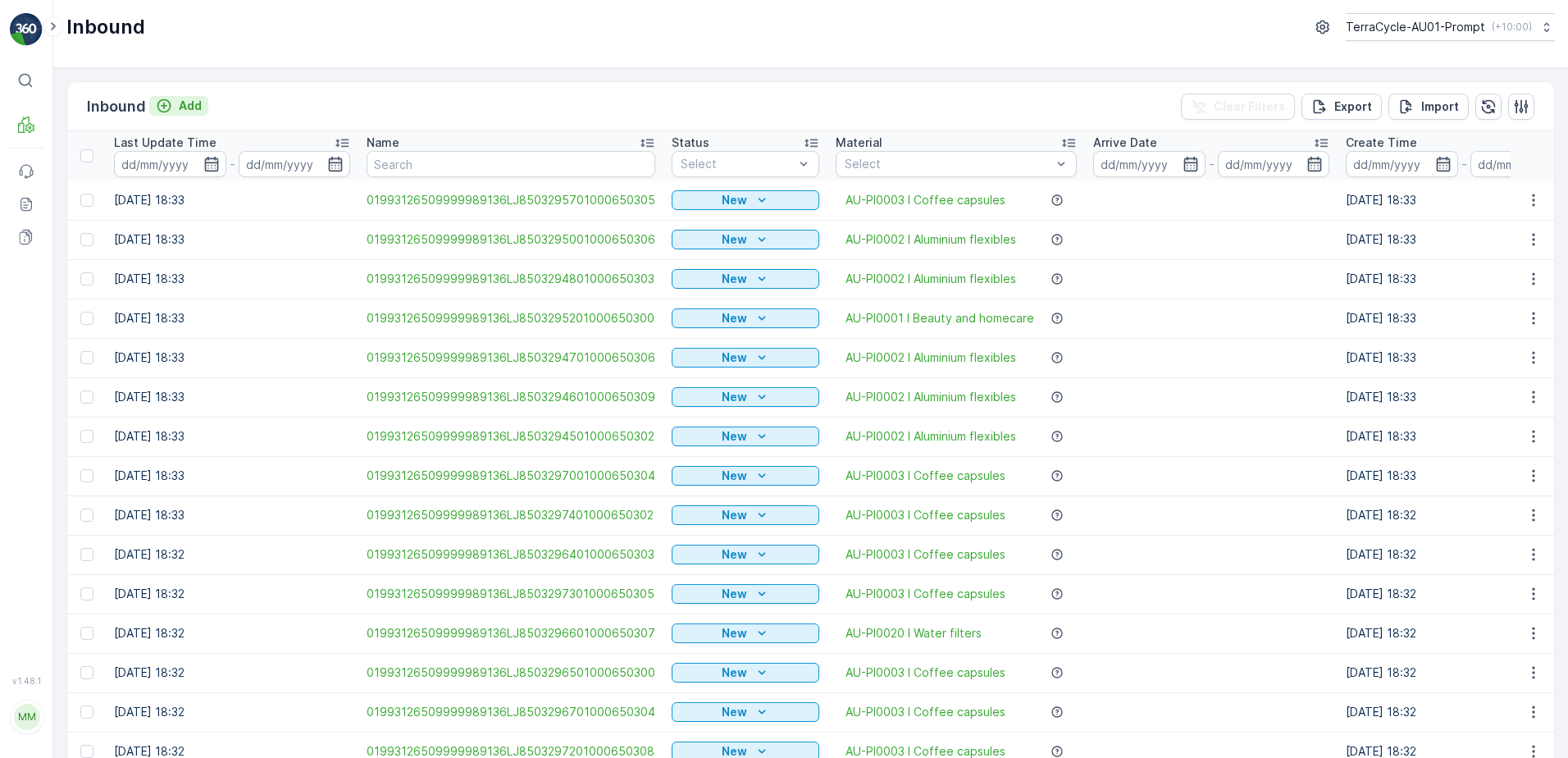
click at [190, 112] on p "Add" at bounding box center [190, 106] width 23 height 16
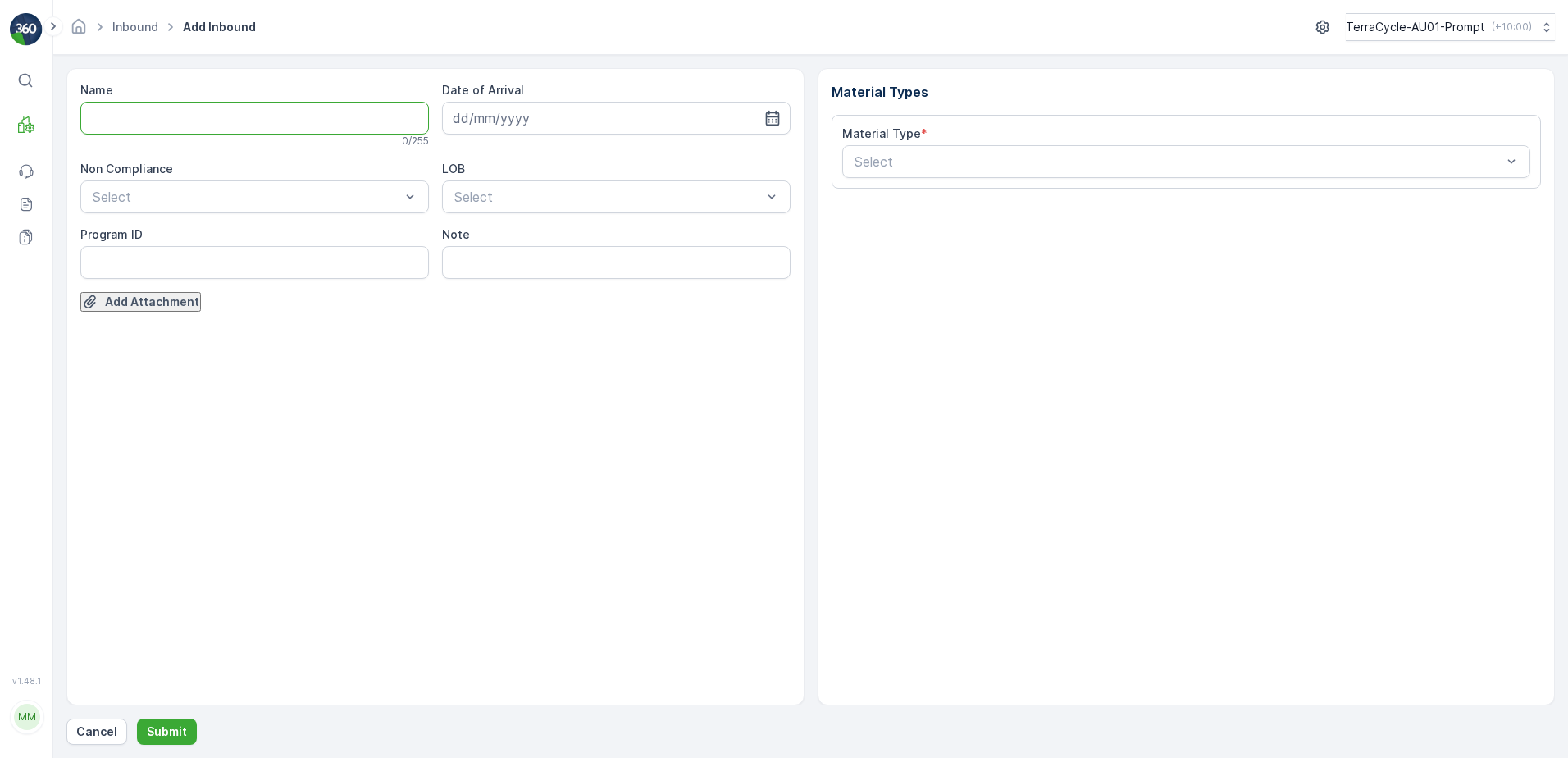
click at [180, 114] on input "Name" at bounding box center [255, 118] width 349 height 33
click at [137, 718] on button "Submit" at bounding box center [167, 731] width 60 height 26
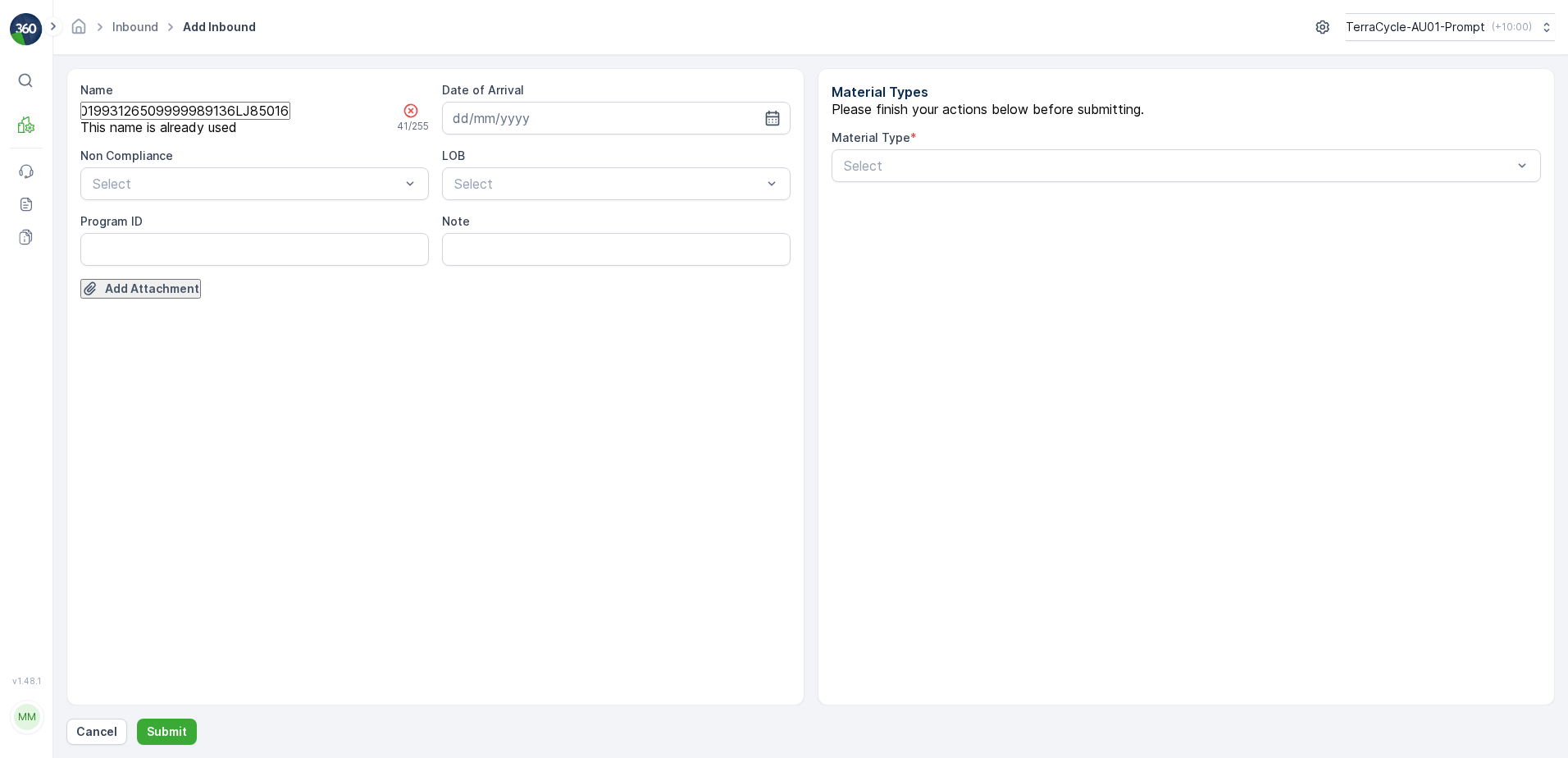
click at [291, 117] on input "01993126509999989136LJ8501668601000650306" at bounding box center [186, 110] width 210 height 18
type input "01993126509999989136LJ8501668601000650306A"
click at [278, 191] on div at bounding box center [246, 183] width 310 height 15
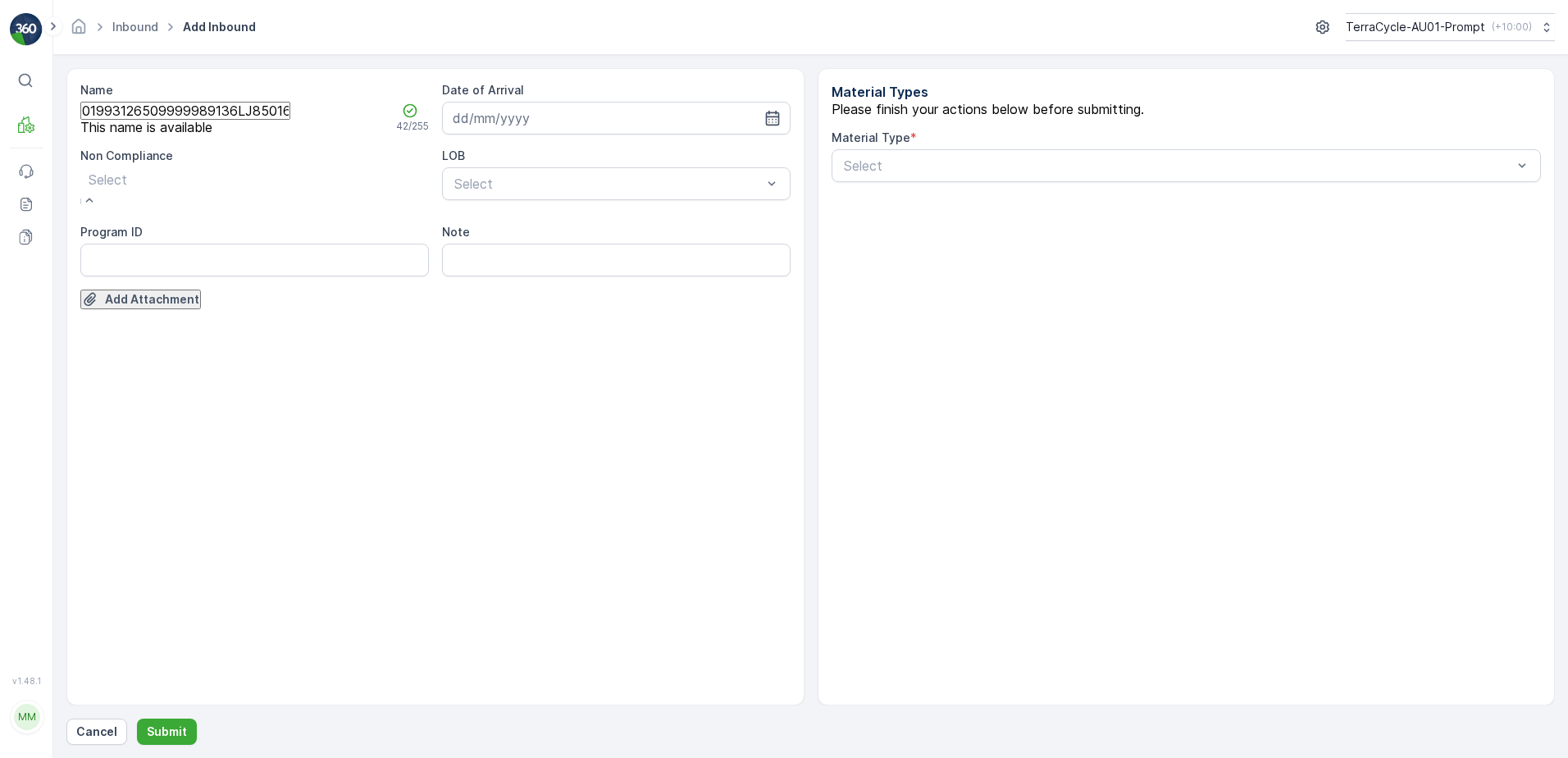
click at [101, 265] on ID "Program ID" at bounding box center [255, 250] width 349 height 33
type ID "SW2-S"
click at [633, 118] on input at bounding box center [617, 118] width 349 height 33
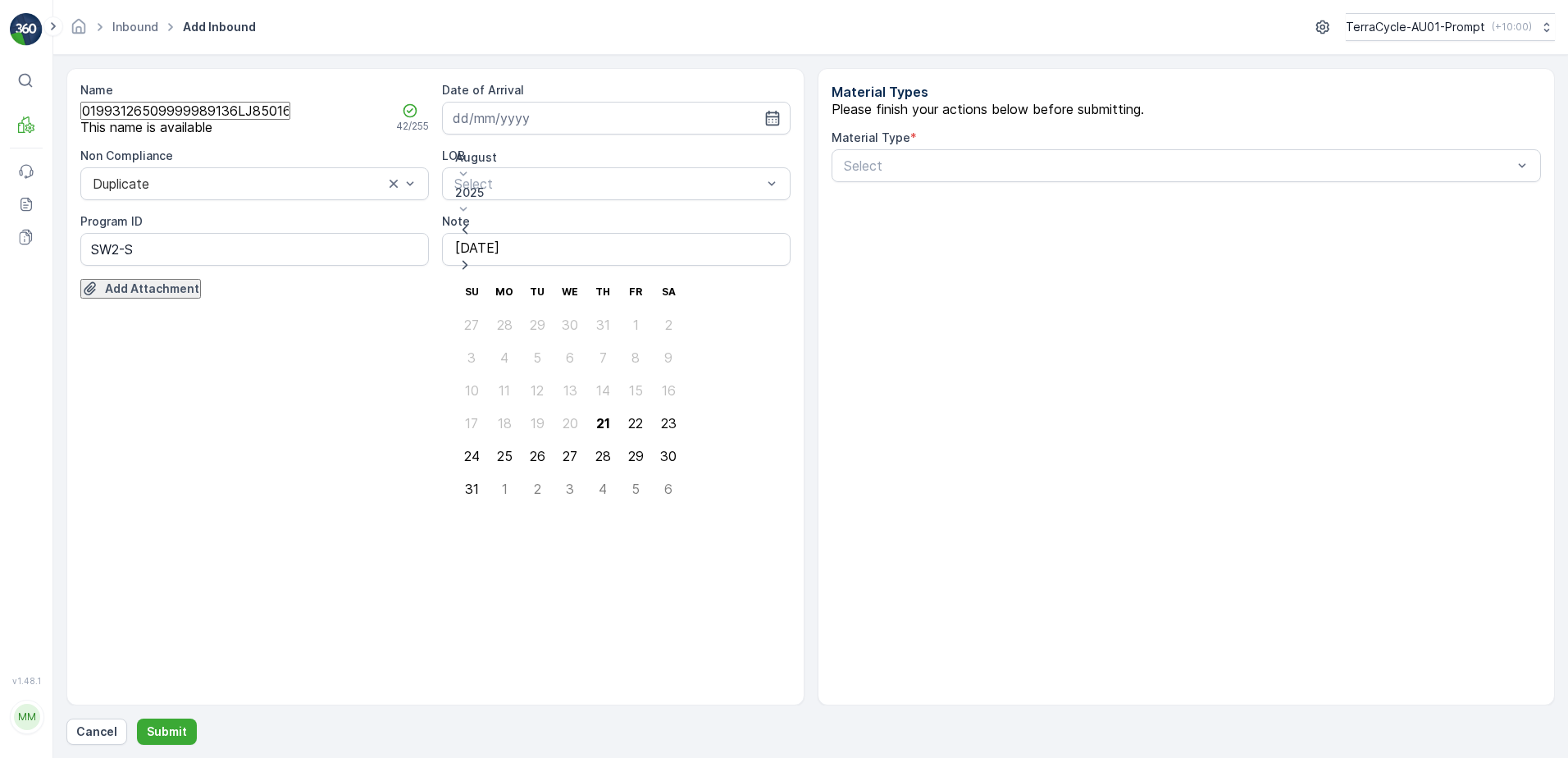
drag, startPoint x: 587, startPoint y: 325, endPoint x: 596, endPoint y: 245, distance: 80.5
click at [597, 415] on div "21" at bounding box center [604, 422] width 14 height 15
type input "[DATE]"
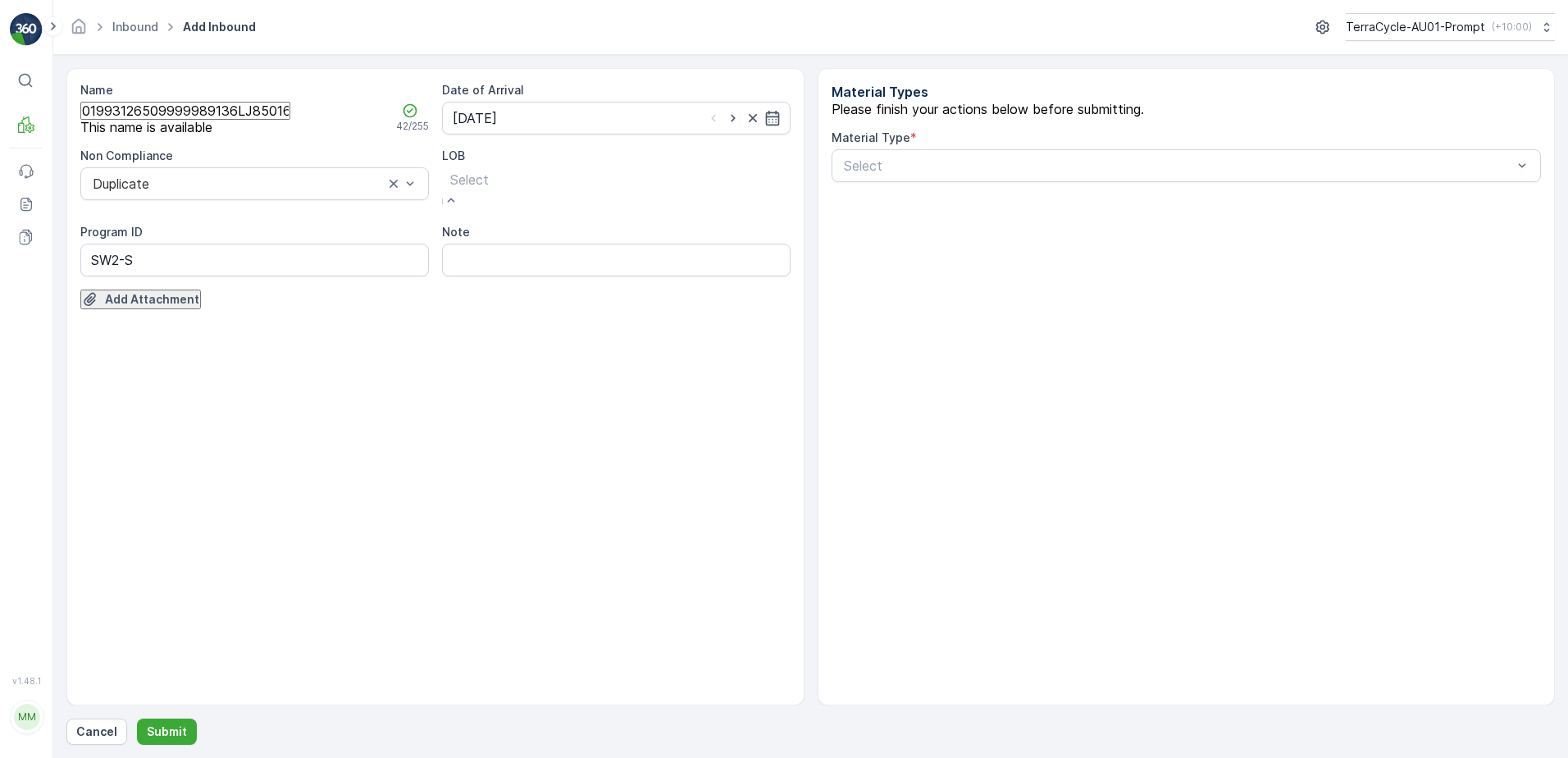
click at [489, 189] on div at bounding box center [469, 180] width 38 height 18
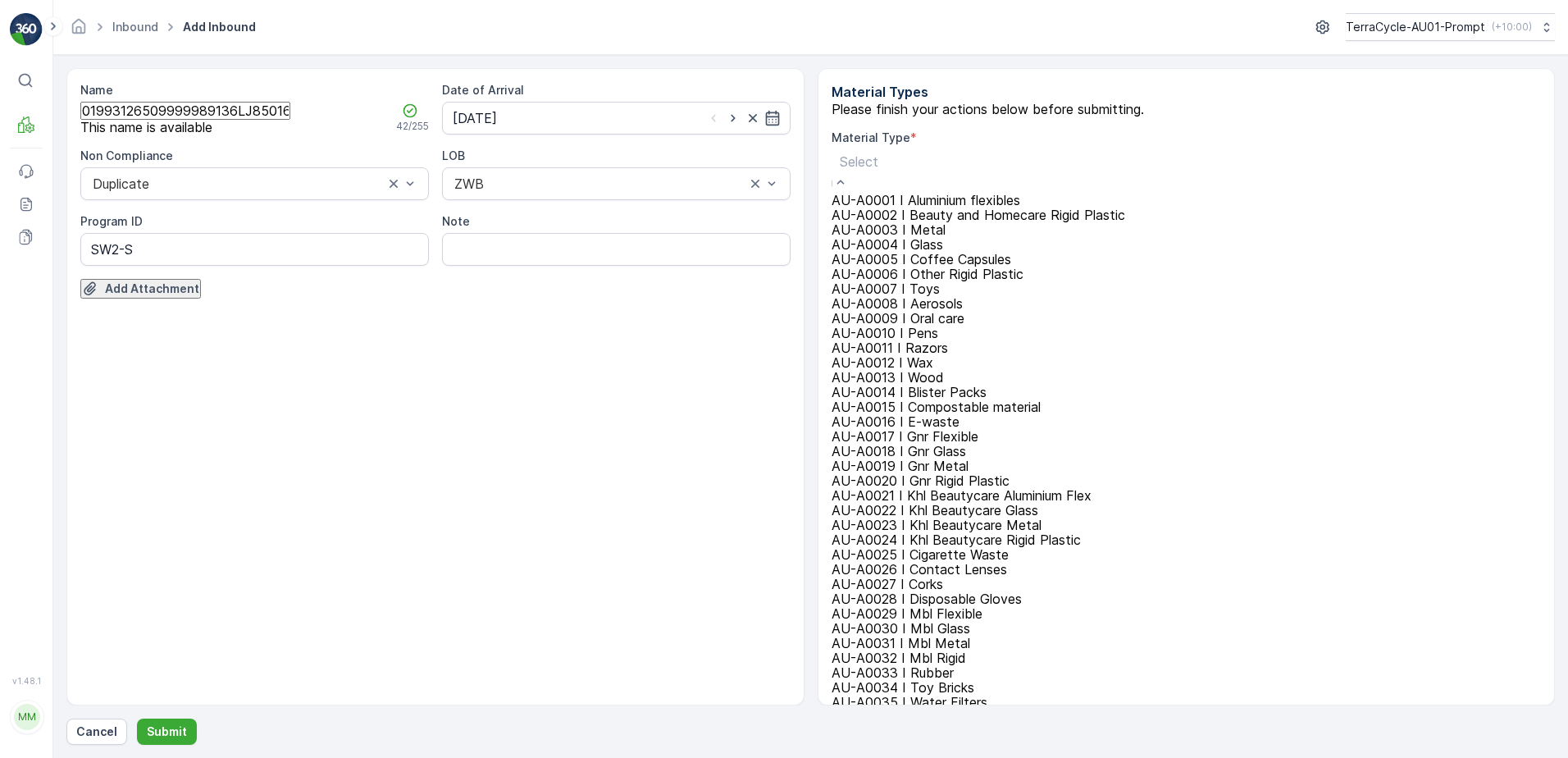
click at [893, 171] on div at bounding box center [1049, 161] width 420 height 18
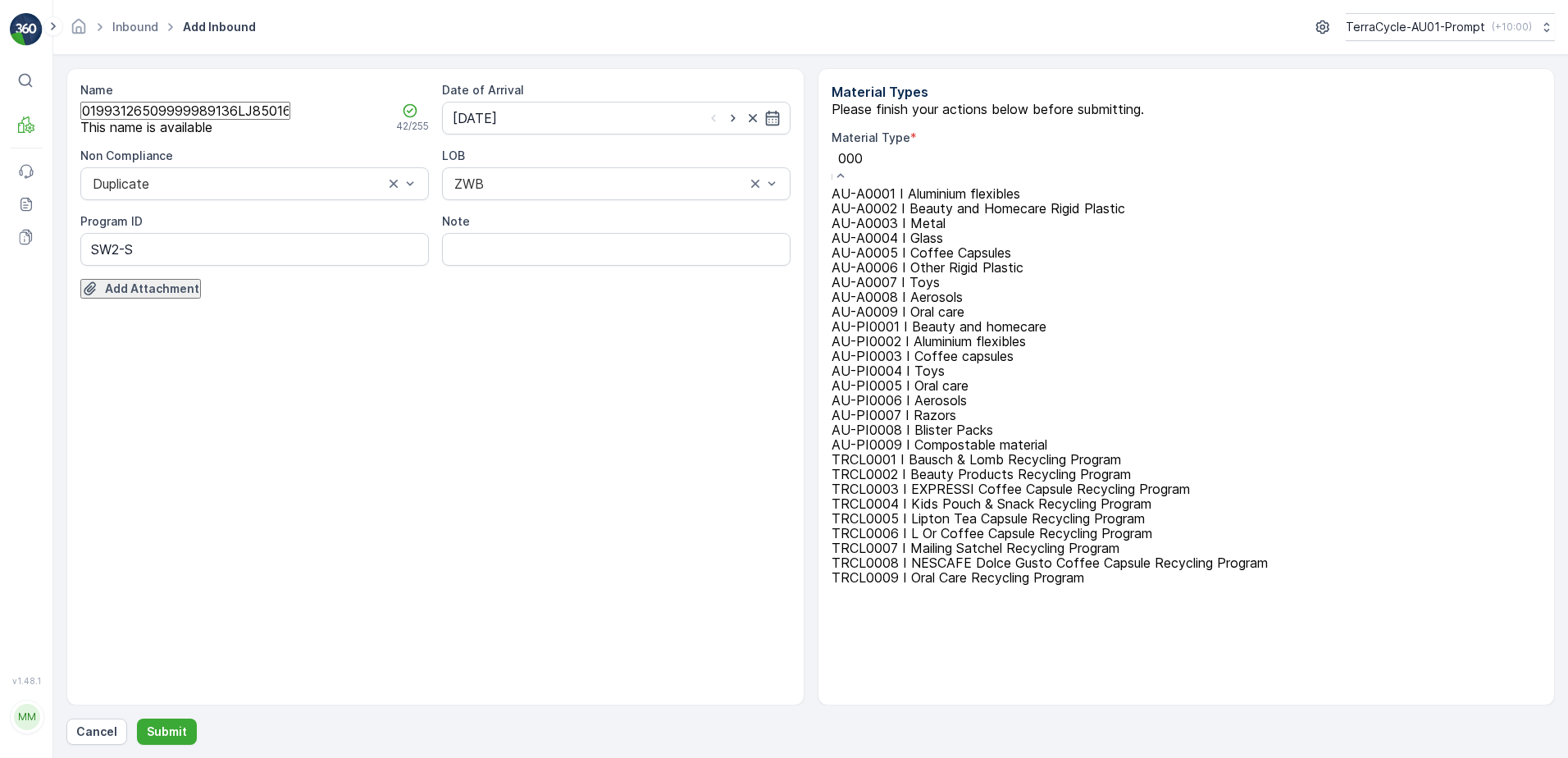
type input "0001"
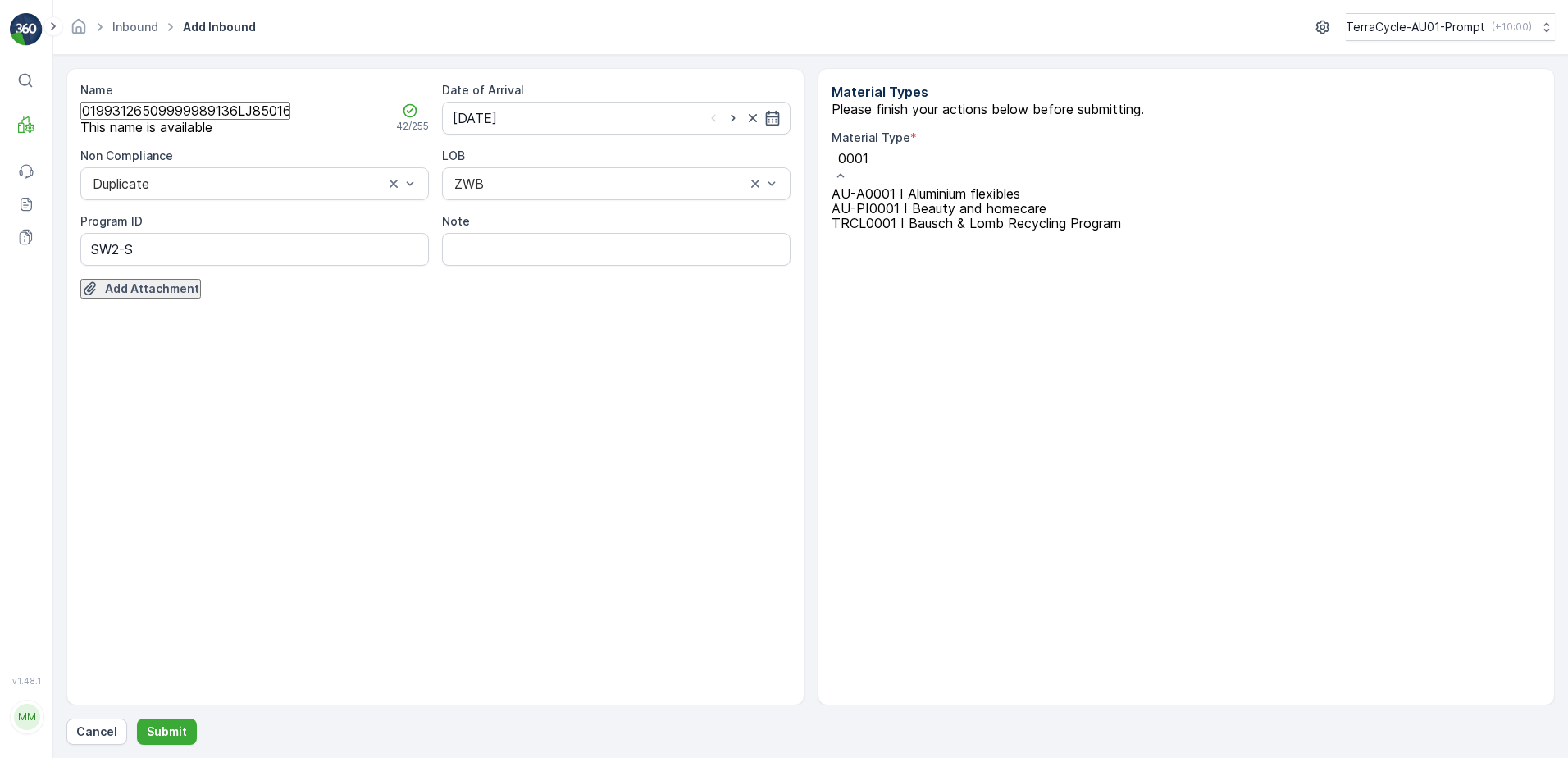
drag, startPoint x: 968, startPoint y: 249, endPoint x: 1285, endPoint y: 356, distance: 334.6
click at [971, 217] on span "AU-PI0001 I Beauty and homecare" at bounding box center [939, 208] width 215 height 16
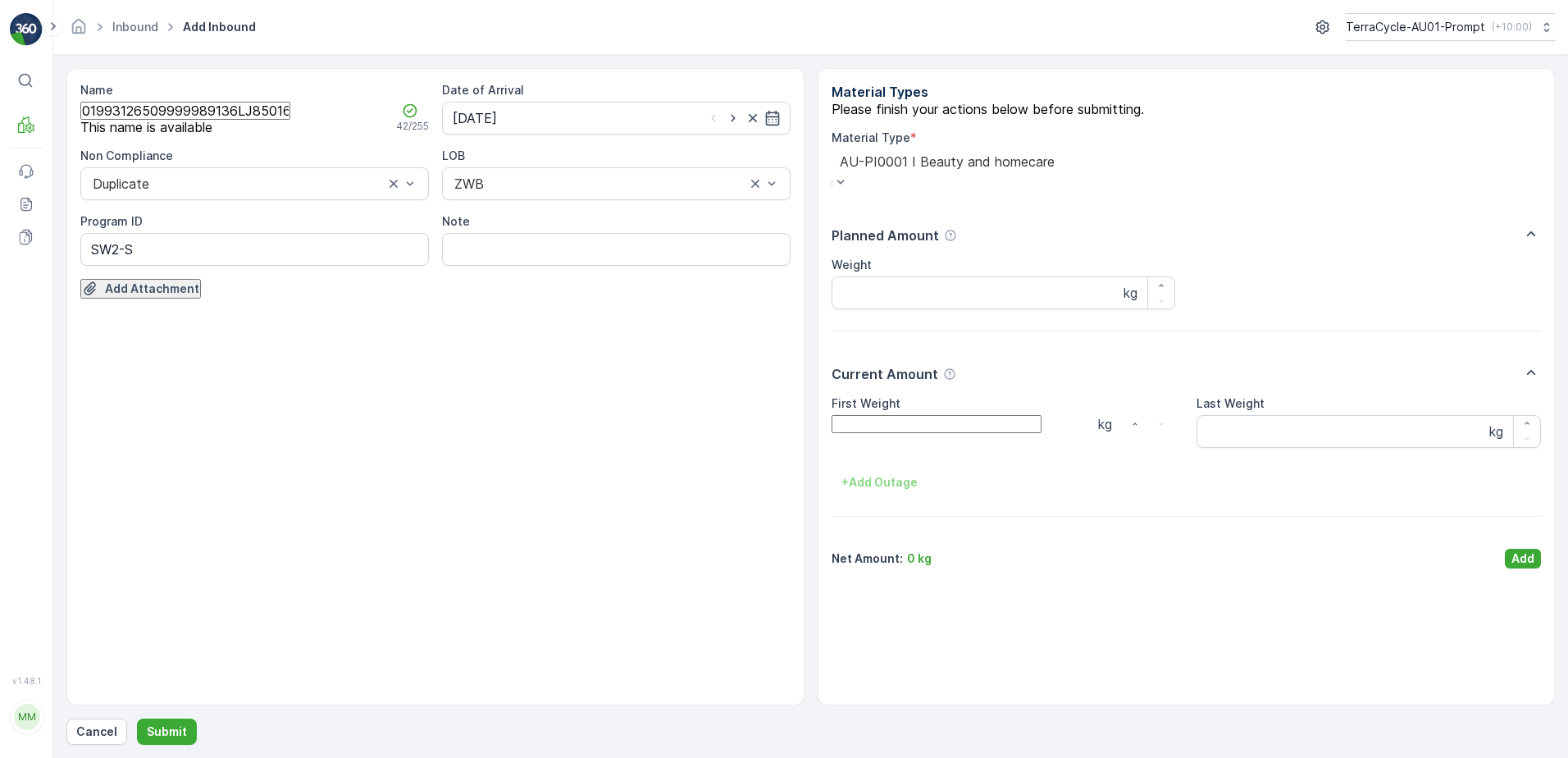
click at [1014, 433] on Weight "First Weight" at bounding box center [937, 424] width 210 height 18
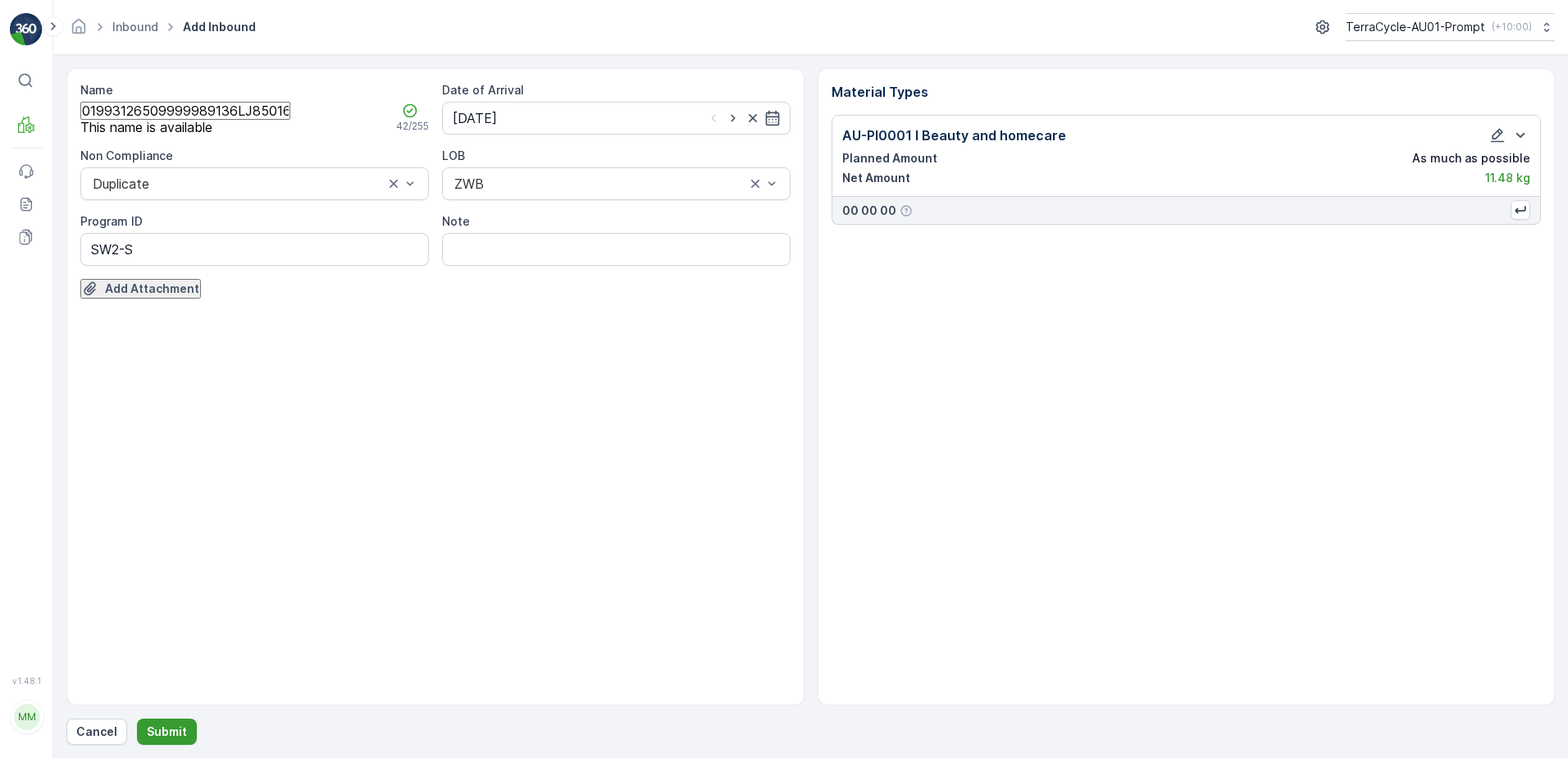
click at [175, 730] on p "Submit" at bounding box center [167, 731] width 40 height 16
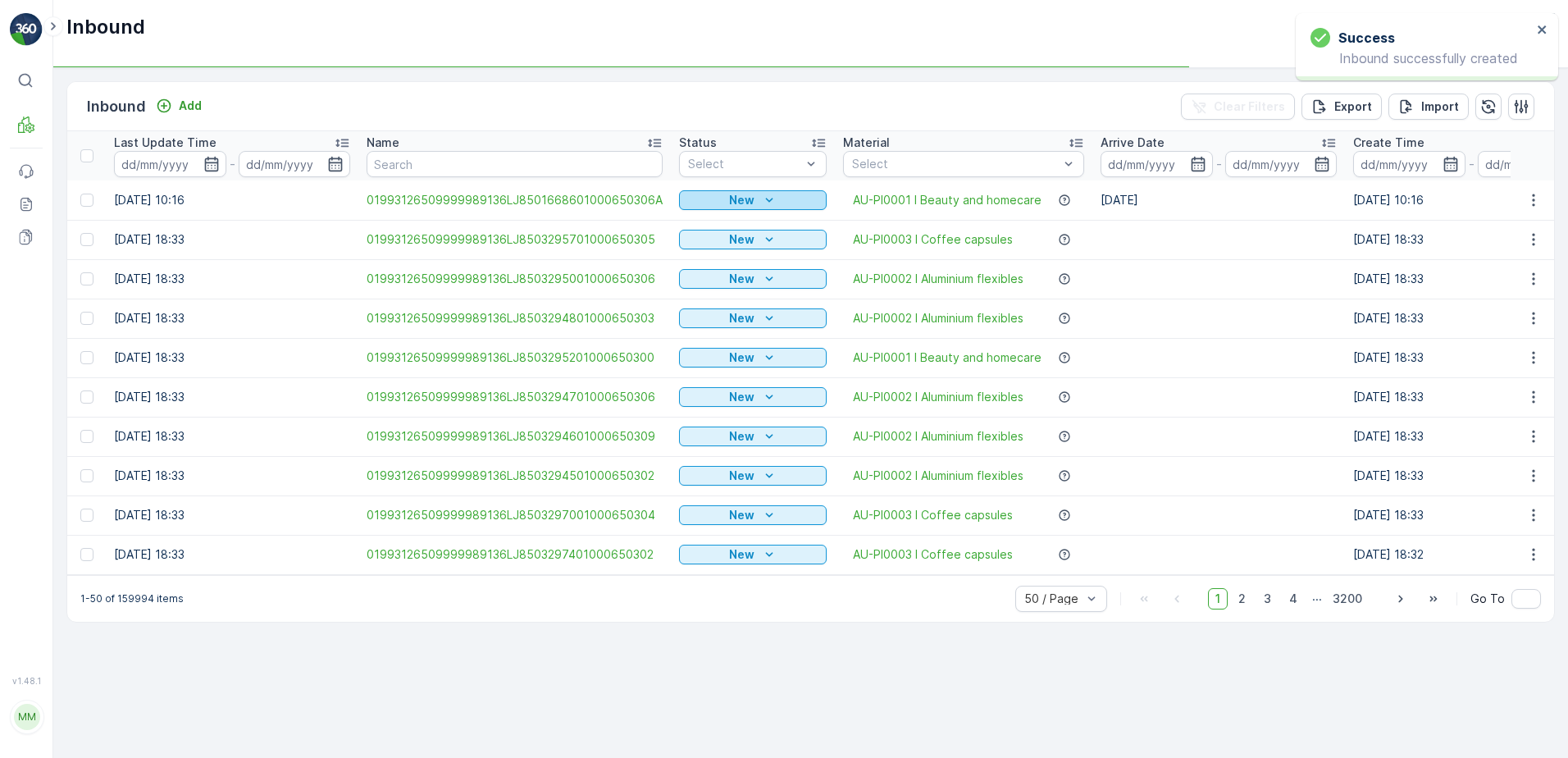
click at [772, 193] on div "New" at bounding box center [753, 199] width 134 height 16
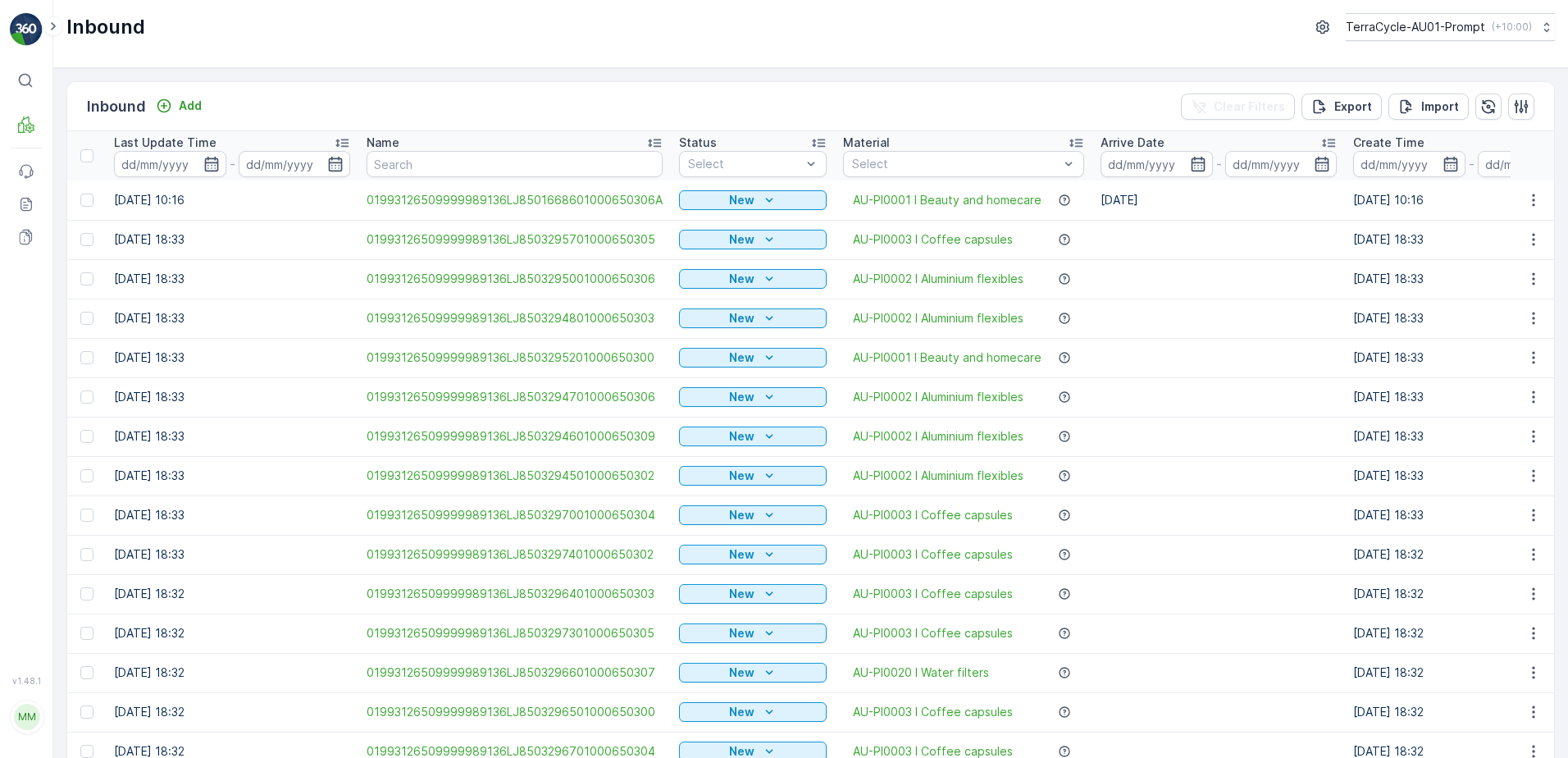
drag, startPoint x: 1232, startPoint y: 212, endPoint x: 1195, endPoint y: 197, distance: 39.9
click at [1232, 208] on td "[DATE]" at bounding box center [1218, 199] width 252 height 39
click at [761, 199] on icon "New" at bounding box center [769, 199] width 16 height 16
click at [693, 255] on span "Scanned" at bounding box center [717, 252] width 49 height 16
click at [1534, 194] on icon "button" at bounding box center [1533, 199] width 16 height 16
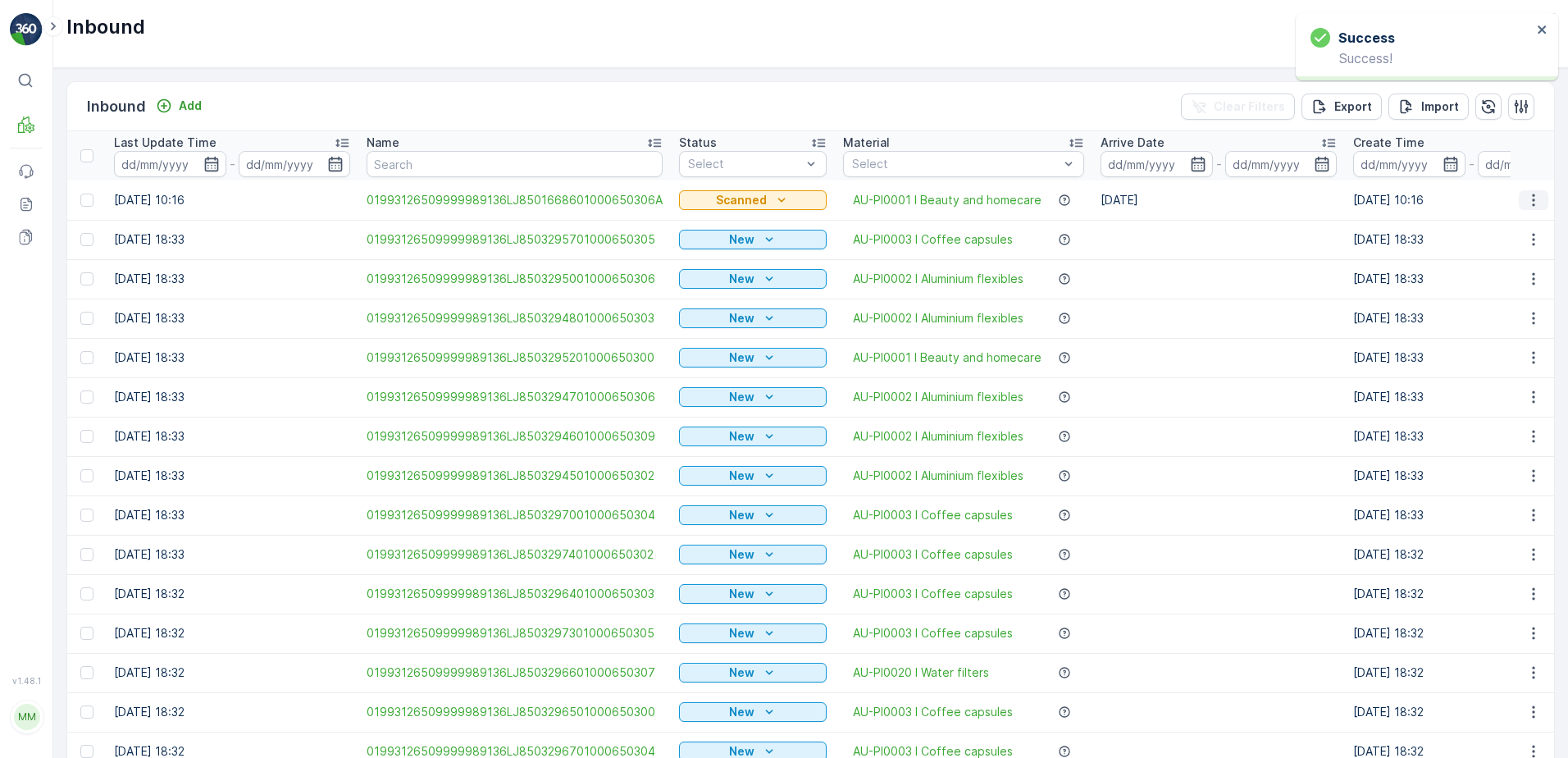
click at [1531, 198] on icon "button" at bounding box center [1533, 199] width 16 height 16
click at [1486, 323] on span "Print QR" at bounding box center [1478, 331] width 45 height 16
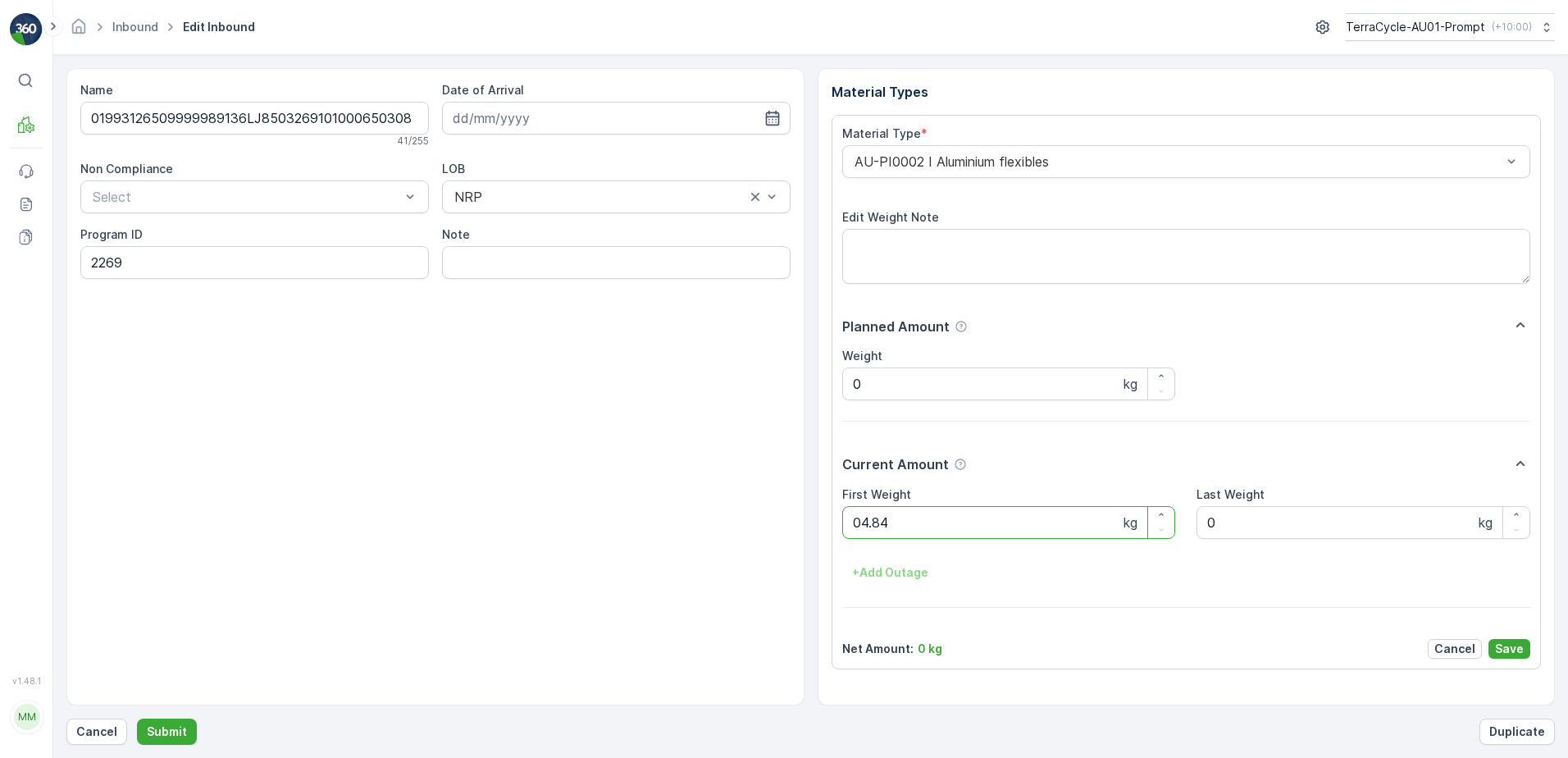
click at [137, 718] on button "Submit" at bounding box center [167, 731] width 60 height 26
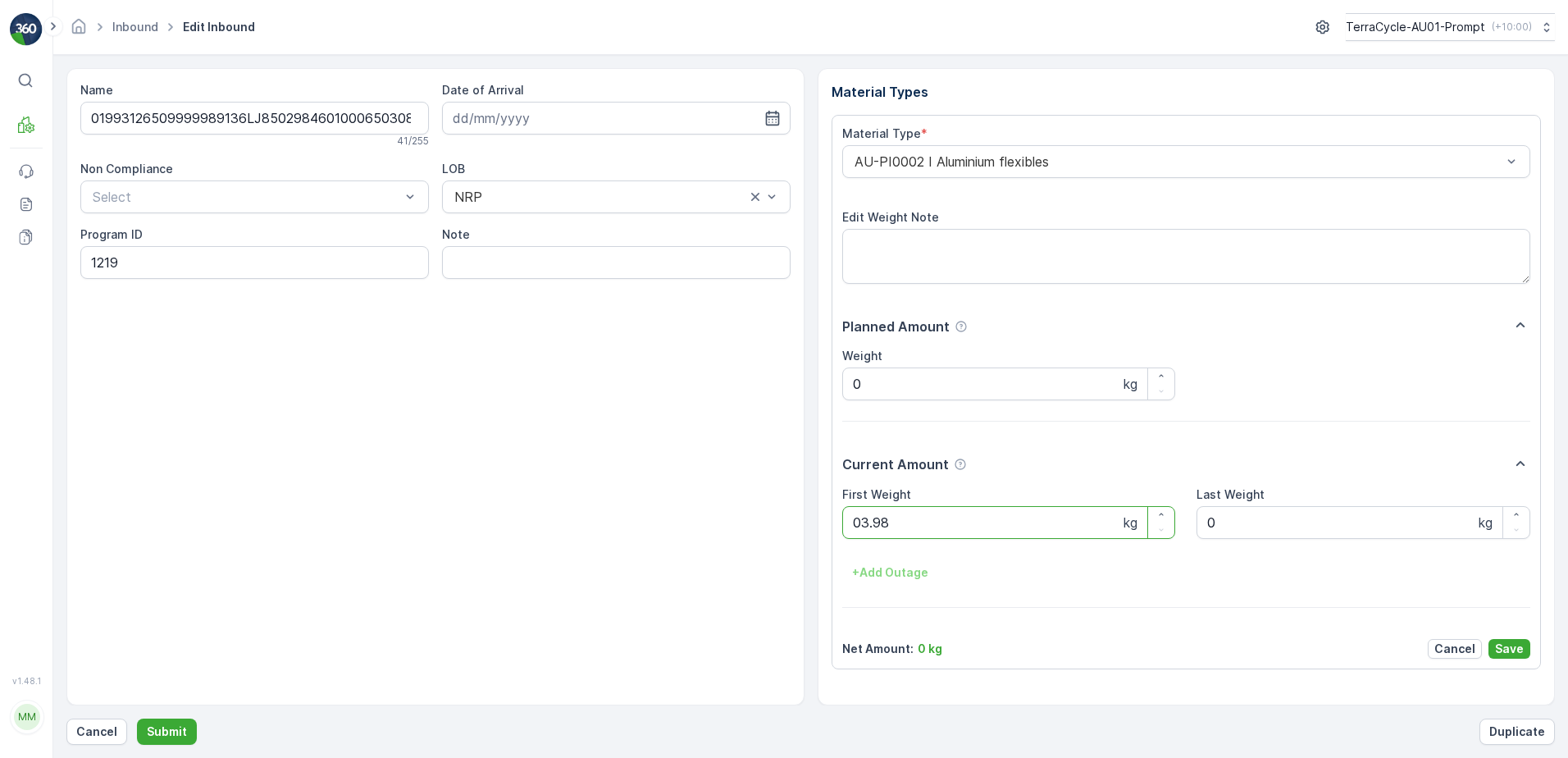
click at [137, 718] on button "Submit" at bounding box center [167, 731] width 60 height 26
click at [150, 265] on ID "CS178-M-AU" at bounding box center [186, 255] width 210 height 18
click at [128, 265] on ID "CS178-S-AU" at bounding box center [255, 263] width 349 height 33
type ID "CS33-S-AU"
click at [850, 165] on div "AU-PI0015 I Non aluminium Flex" at bounding box center [1186, 161] width 689 height 33
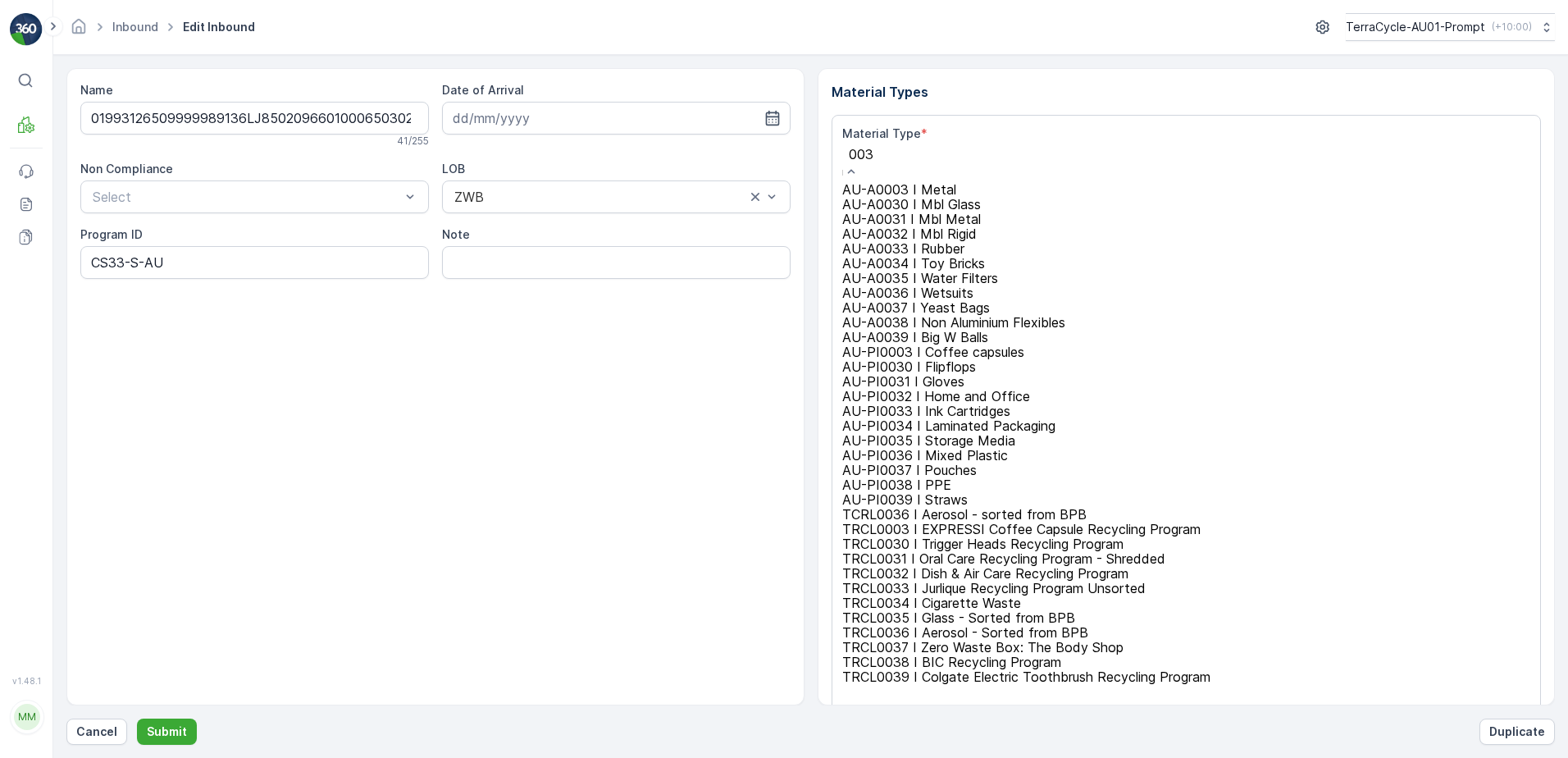
type input "0036"
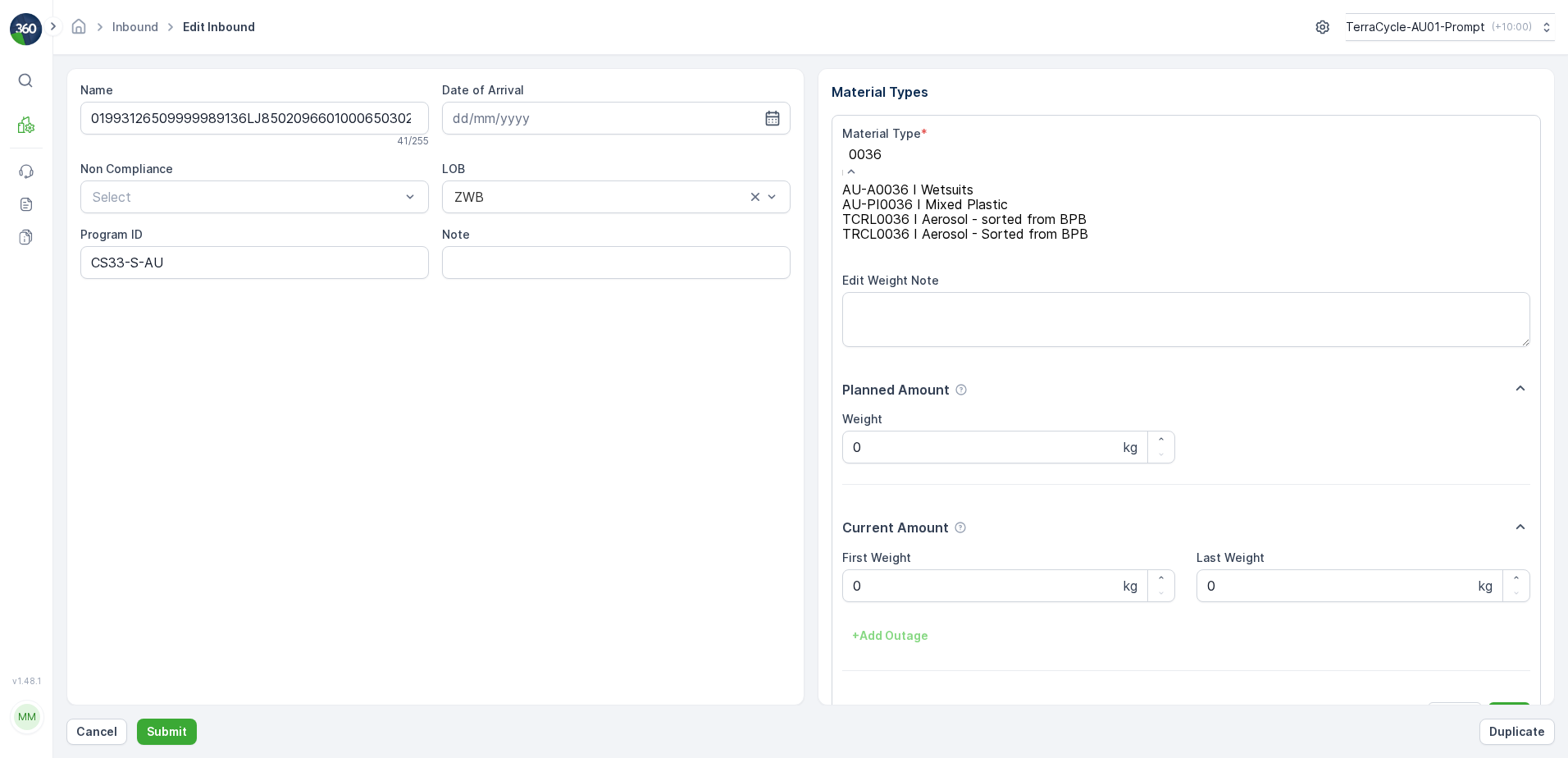
click at [959, 212] on div "AU-PI0036 I Mixed Plastic" at bounding box center [965, 204] width 246 height 15
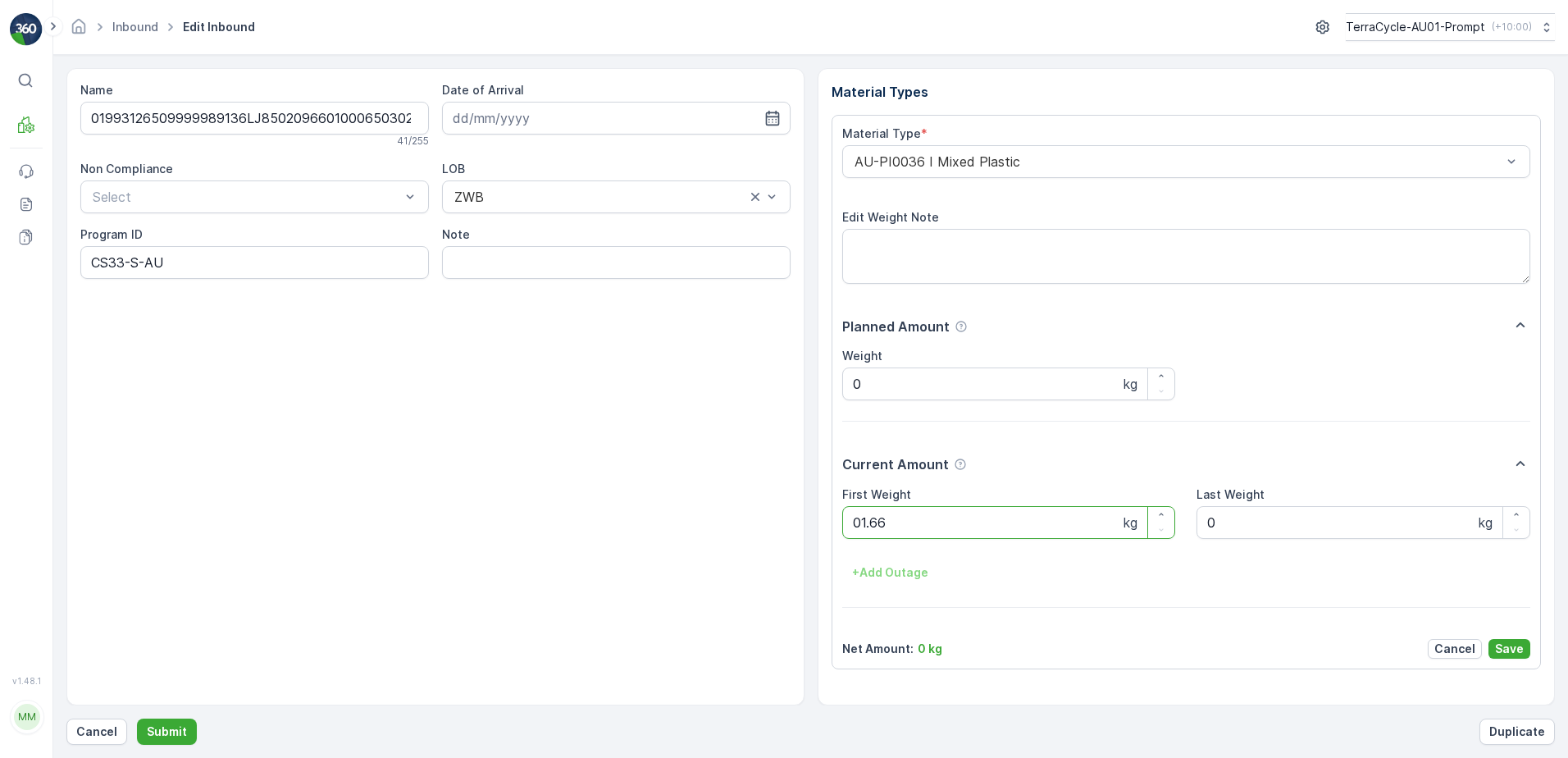
click at [137, 718] on button "Submit" at bounding box center [167, 731] width 60 height 26
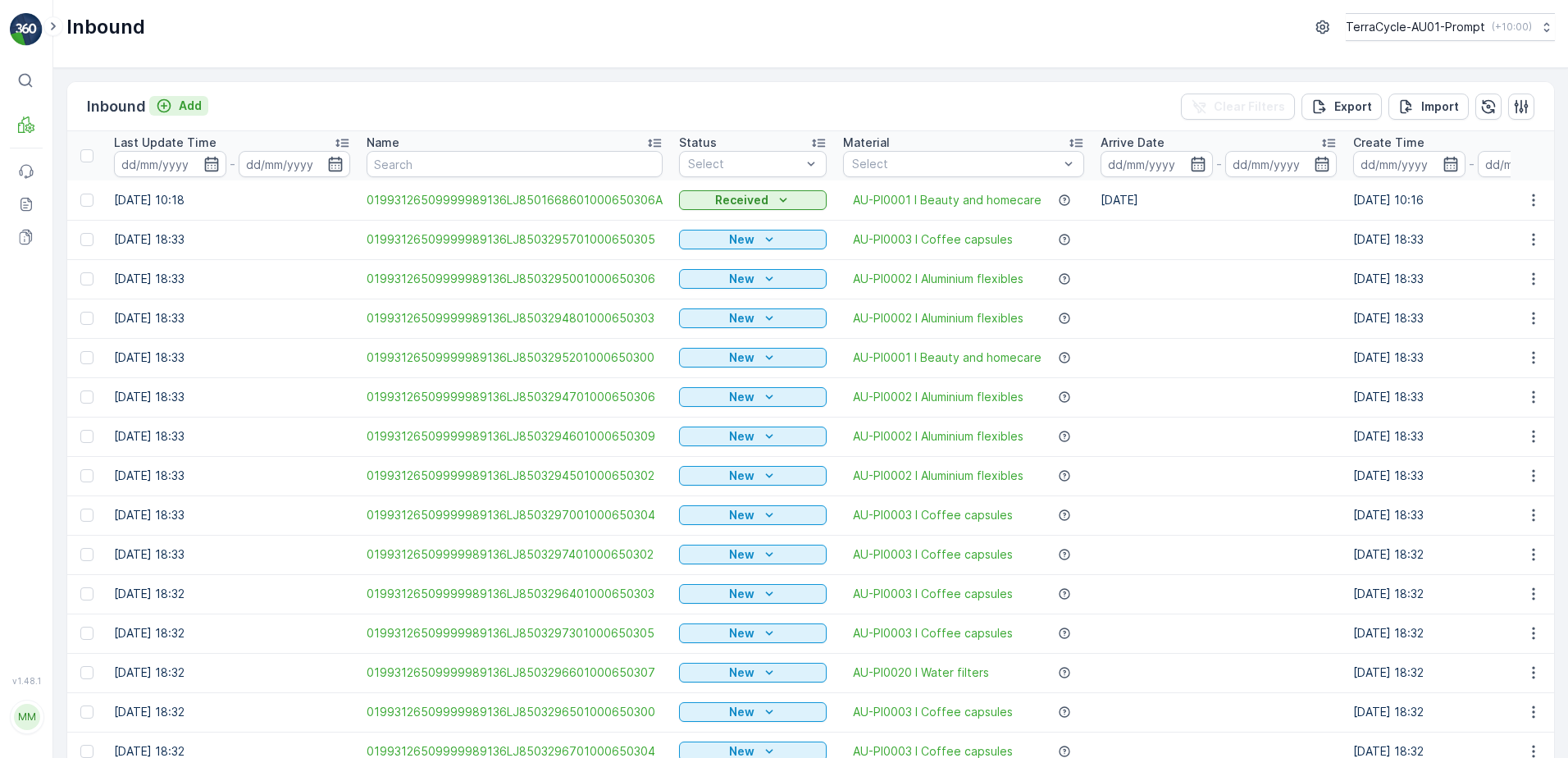
click at [191, 111] on p "Add" at bounding box center [190, 106] width 23 height 16
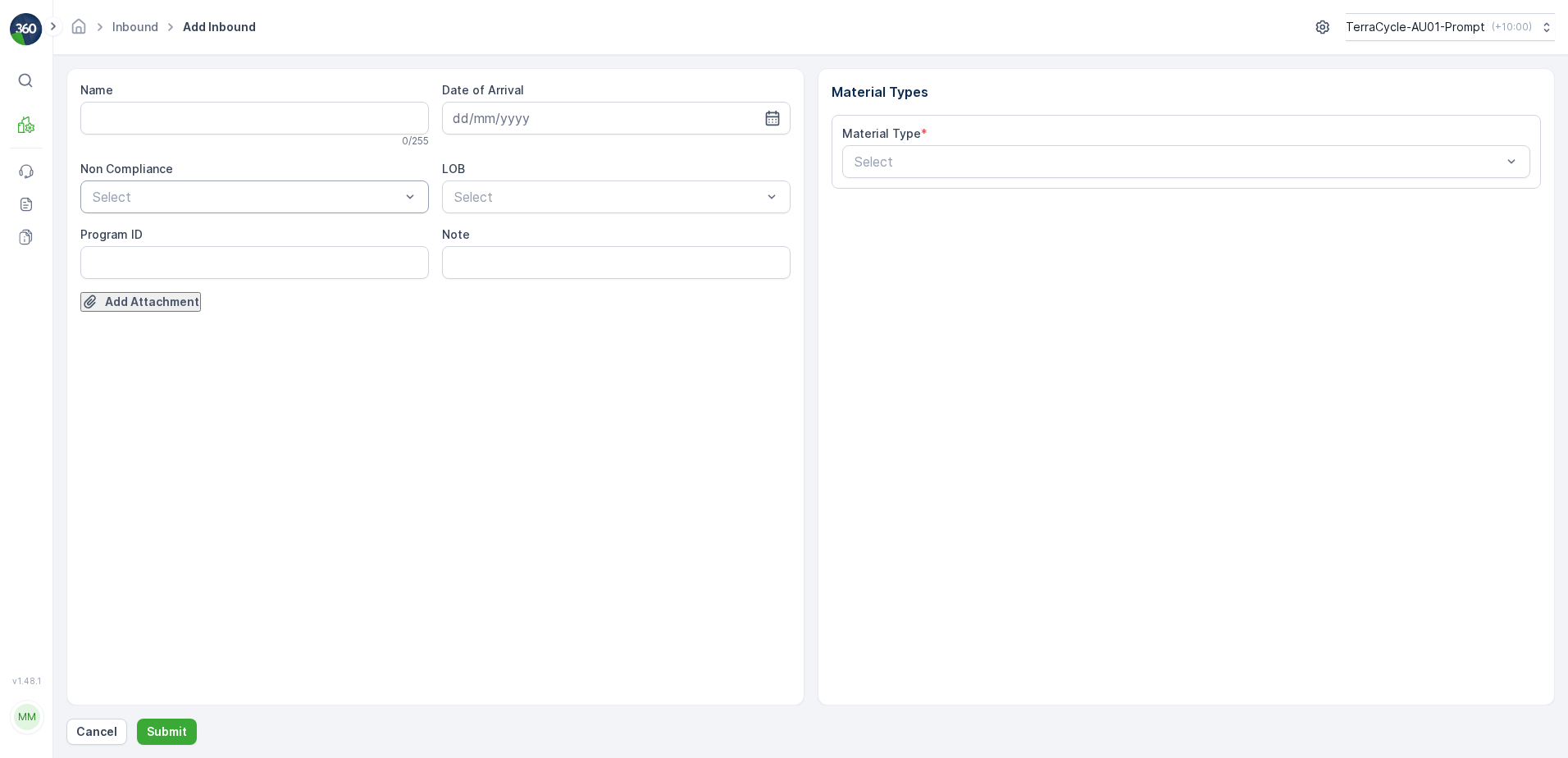
click at [219, 199] on div at bounding box center [246, 196] width 310 height 15
drag, startPoint x: 126, startPoint y: 435, endPoint x: 173, endPoint y: 402, distance: 57.4
click at [144, 272] on ID "Program ID" at bounding box center [255, 263] width 349 height 33
type ID "CS182-S"
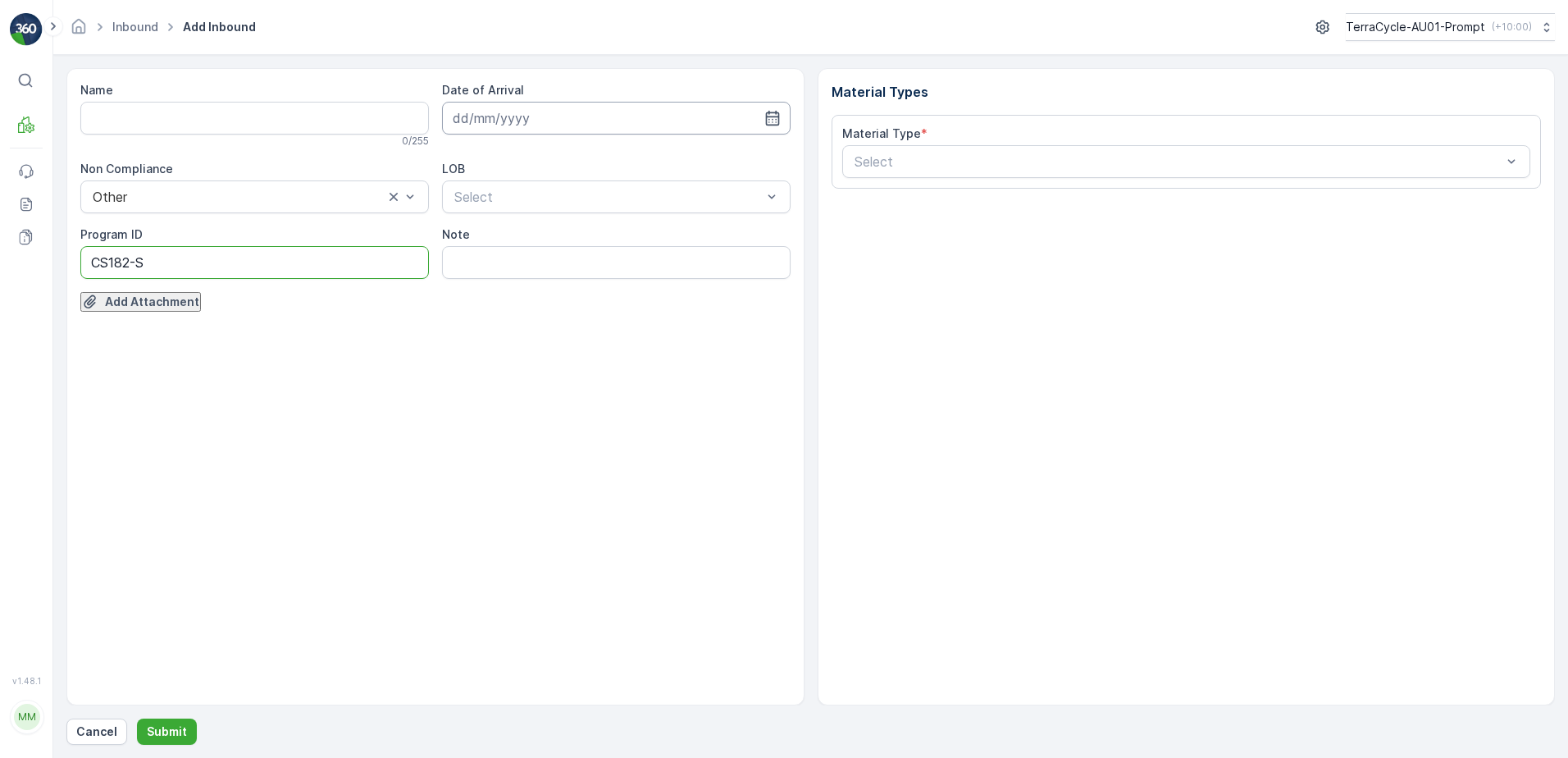
click at [545, 114] on input at bounding box center [617, 118] width 349 height 33
click at [597, 415] on div "21" at bounding box center [604, 422] width 14 height 15
type input "[DATE]"
click at [587, 196] on div at bounding box center [608, 196] width 310 height 15
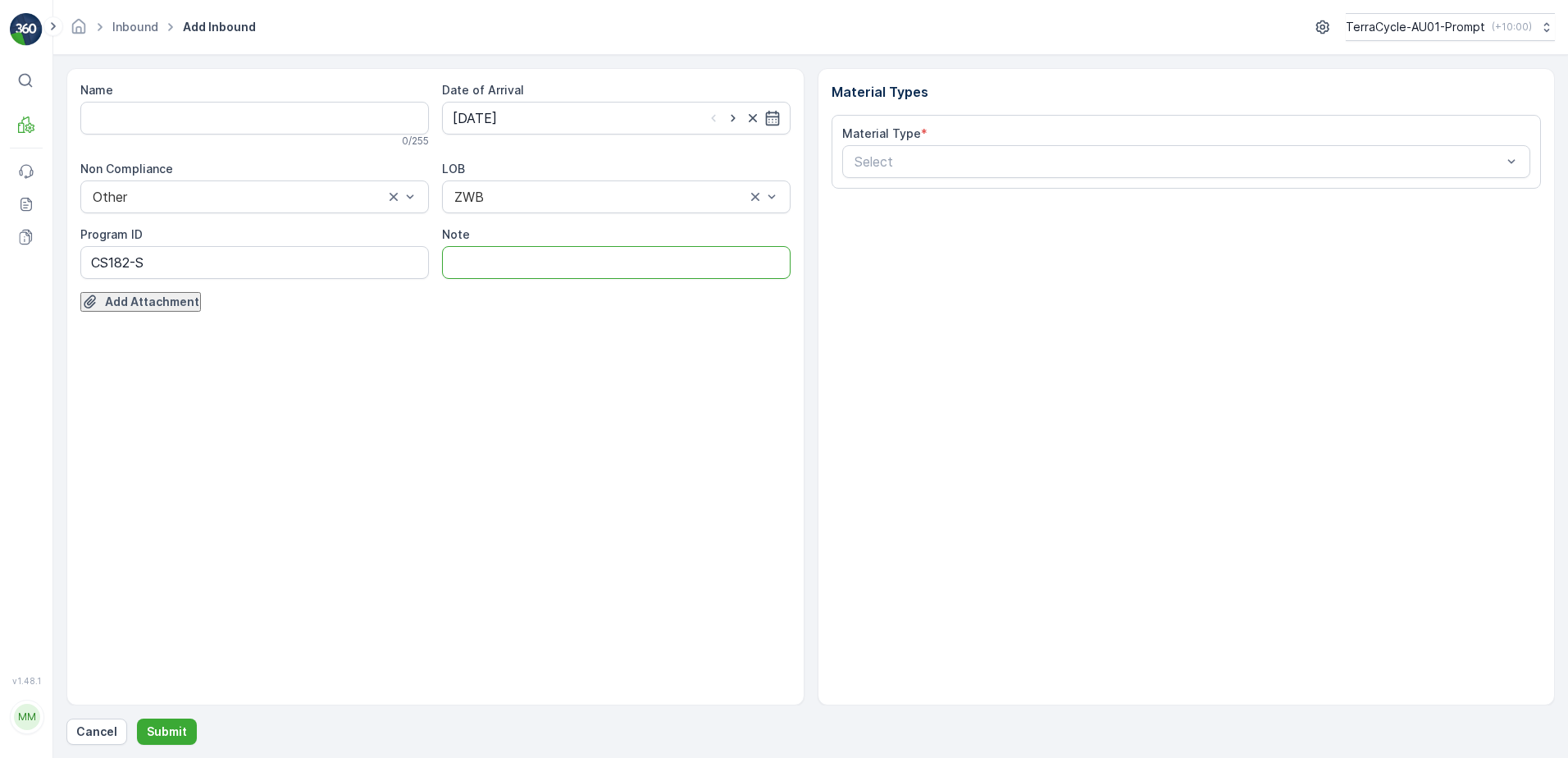
click at [524, 268] on input "Note" at bounding box center [617, 263] width 349 height 33
type input "TN COVERED OVER PHOTO IN MEDIA FILE"
click at [905, 164] on div at bounding box center [1179, 161] width 651 height 15
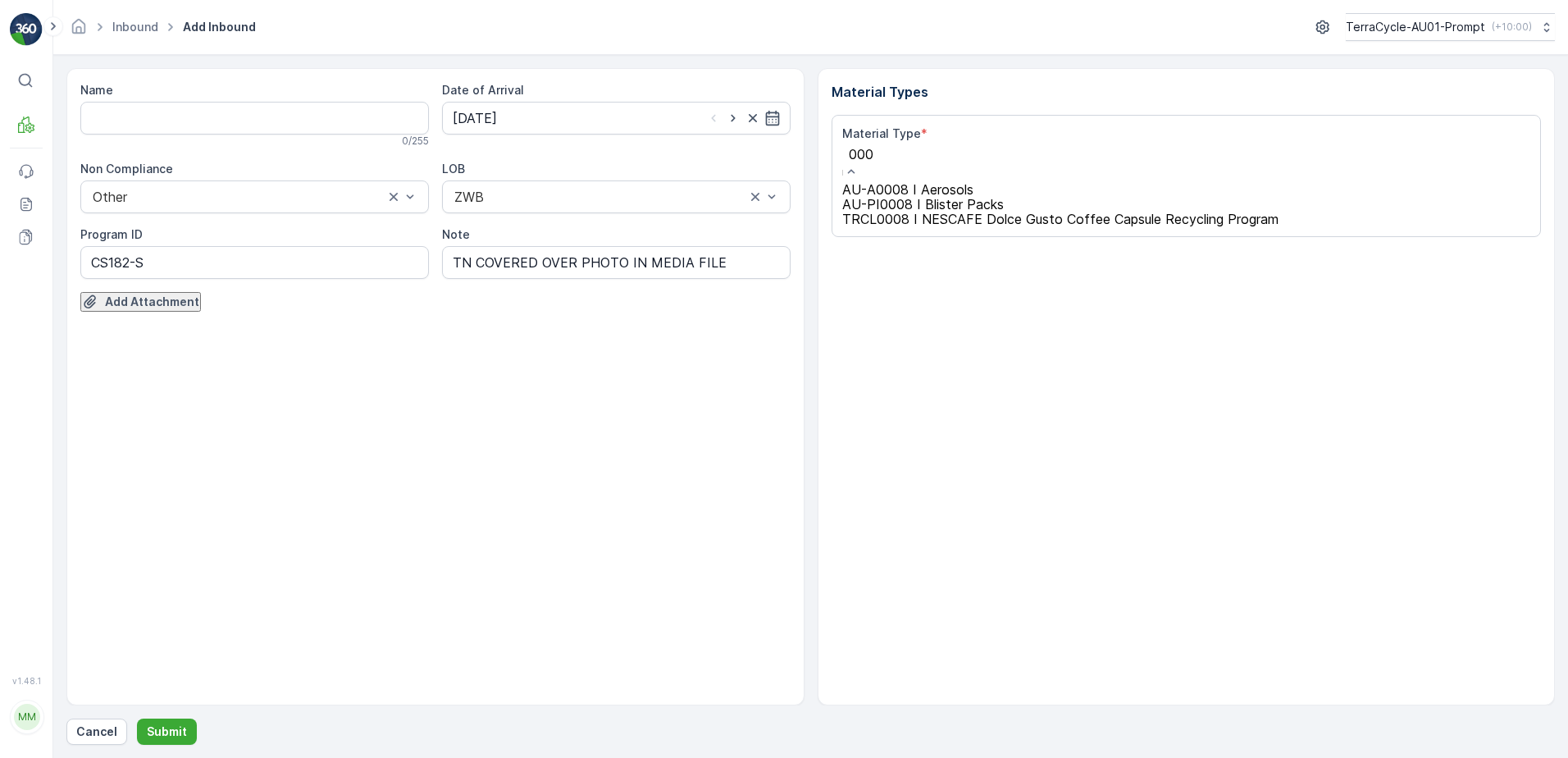
type input "0008"
click at [968, 212] on span "AU-PI0008 I Blister Packs" at bounding box center [923, 204] width 161 height 16
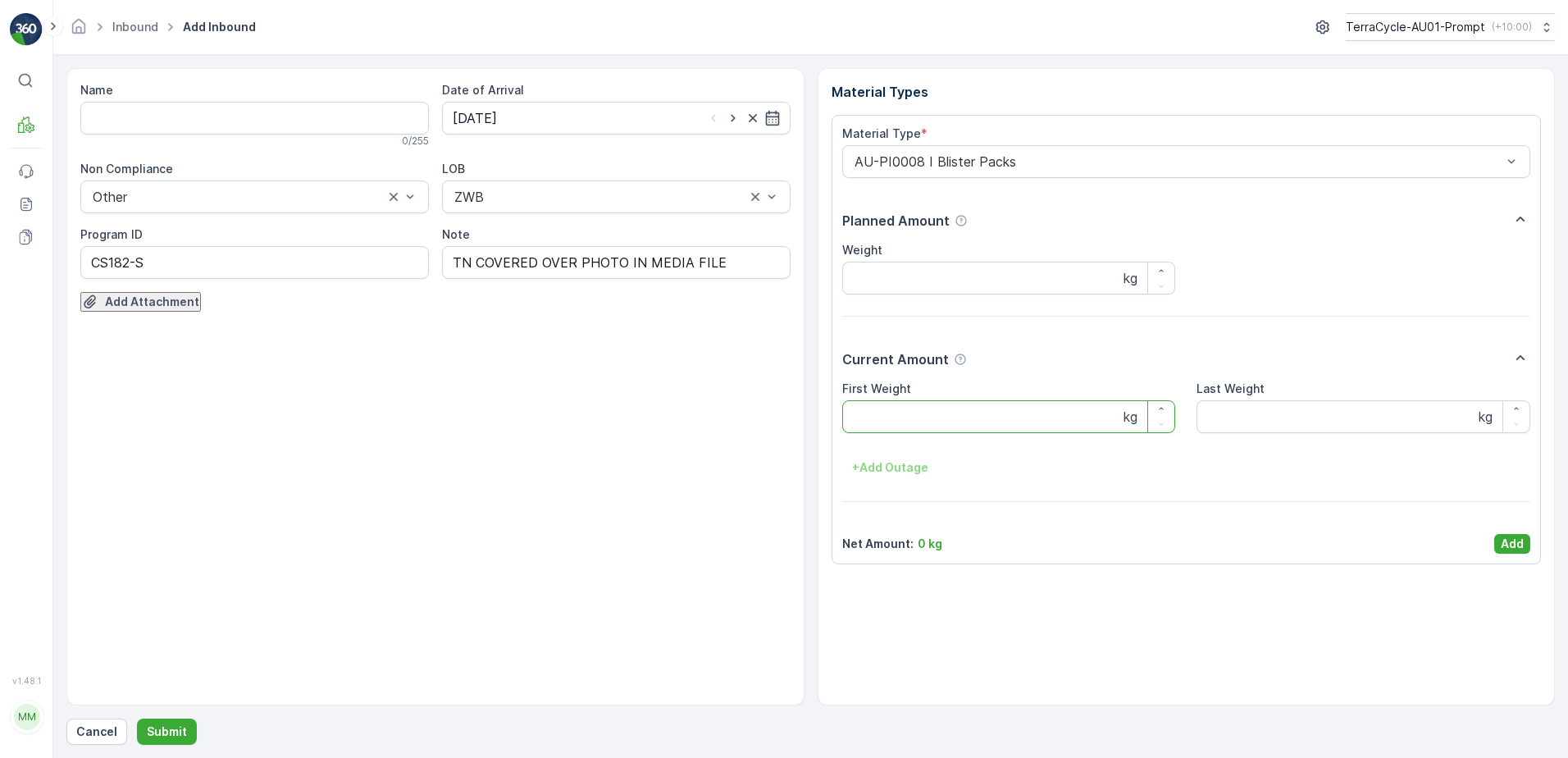
click at [938, 410] on Weight "First Weight" at bounding box center [1009, 416] width 334 height 33
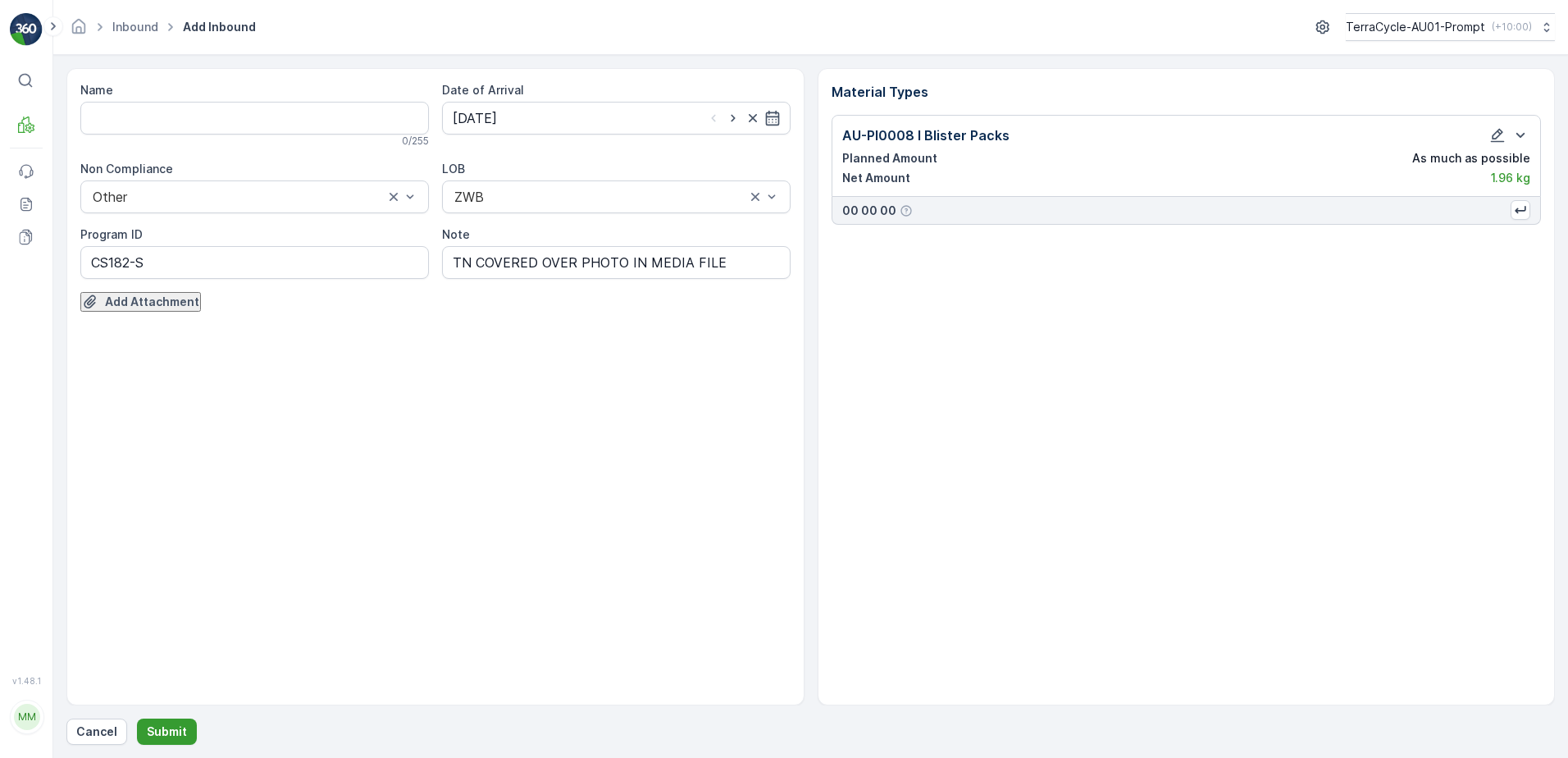
click at [173, 735] on p "Submit" at bounding box center [167, 731] width 40 height 16
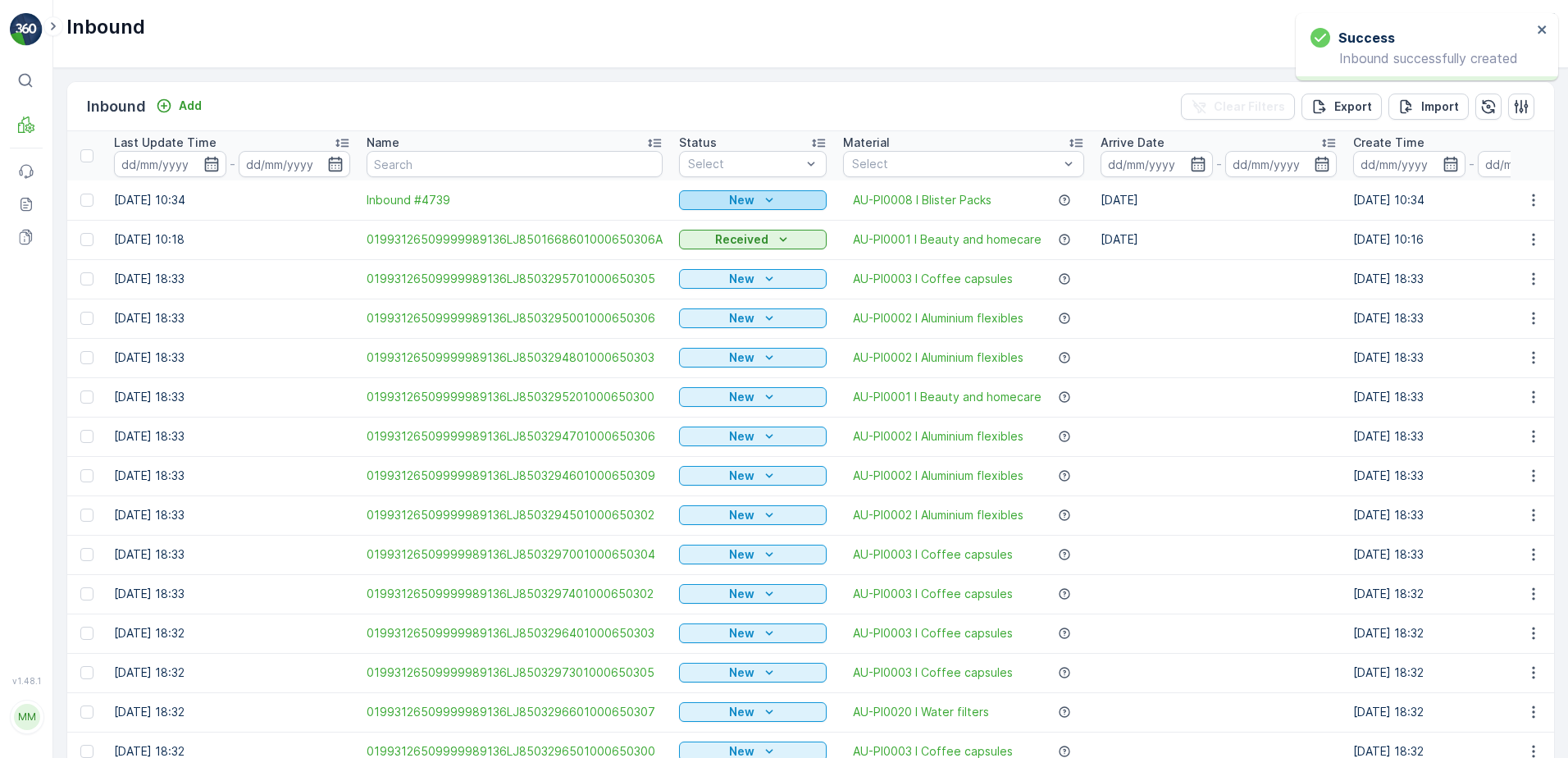
click at [774, 195] on div "New" at bounding box center [753, 199] width 134 height 16
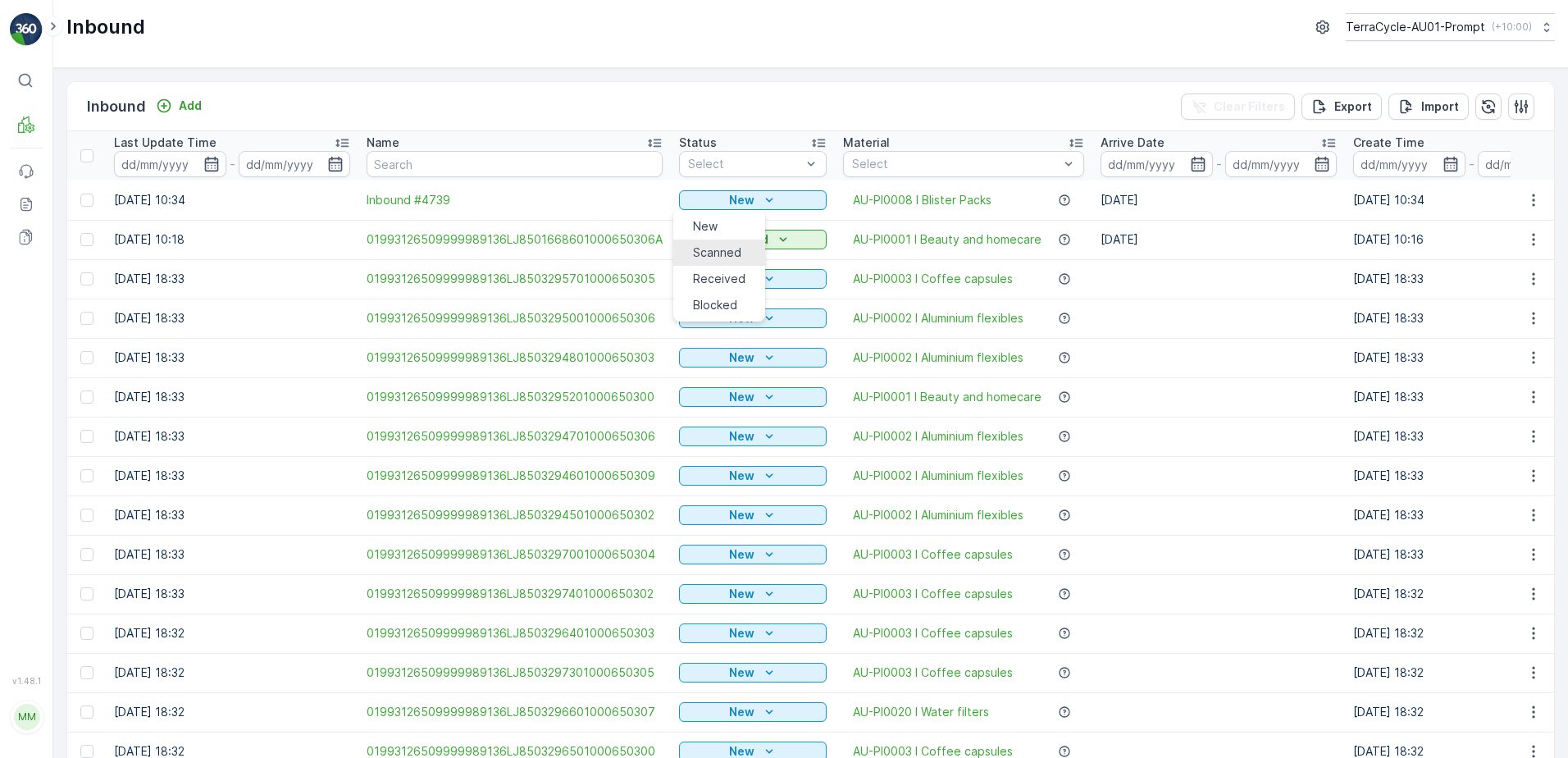
click at [726, 251] on span "Scanned" at bounding box center [717, 252] width 49 height 16
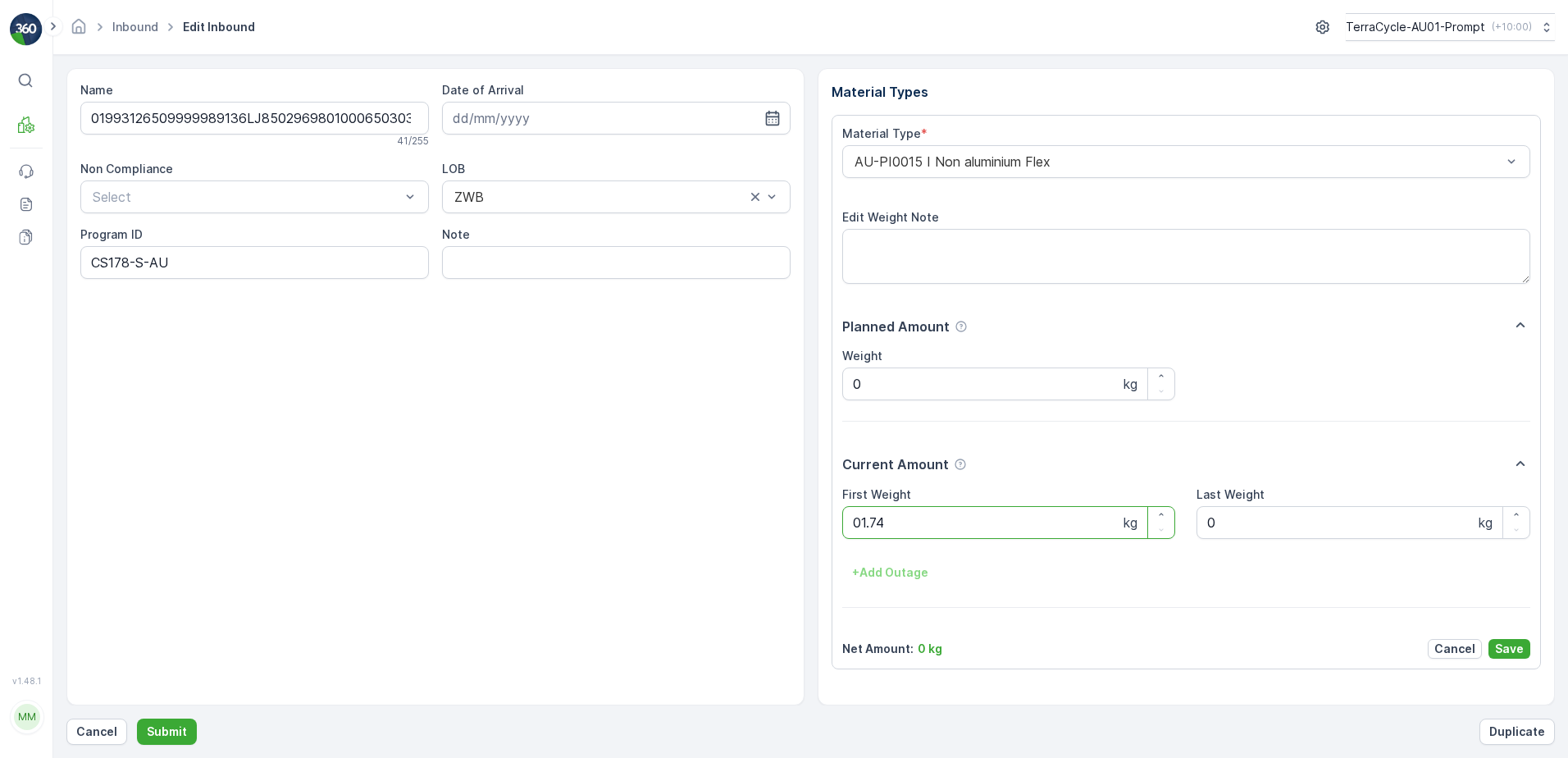
click at [137, 718] on button "Submit" at bounding box center [167, 731] width 60 height 26
click at [148, 264] on ID "CS178-M-AU" at bounding box center [255, 263] width 349 height 33
click at [133, 265] on ID "CS178-S-AU" at bounding box center [255, 263] width 349 height 33
type ID "CS43-S-AU"
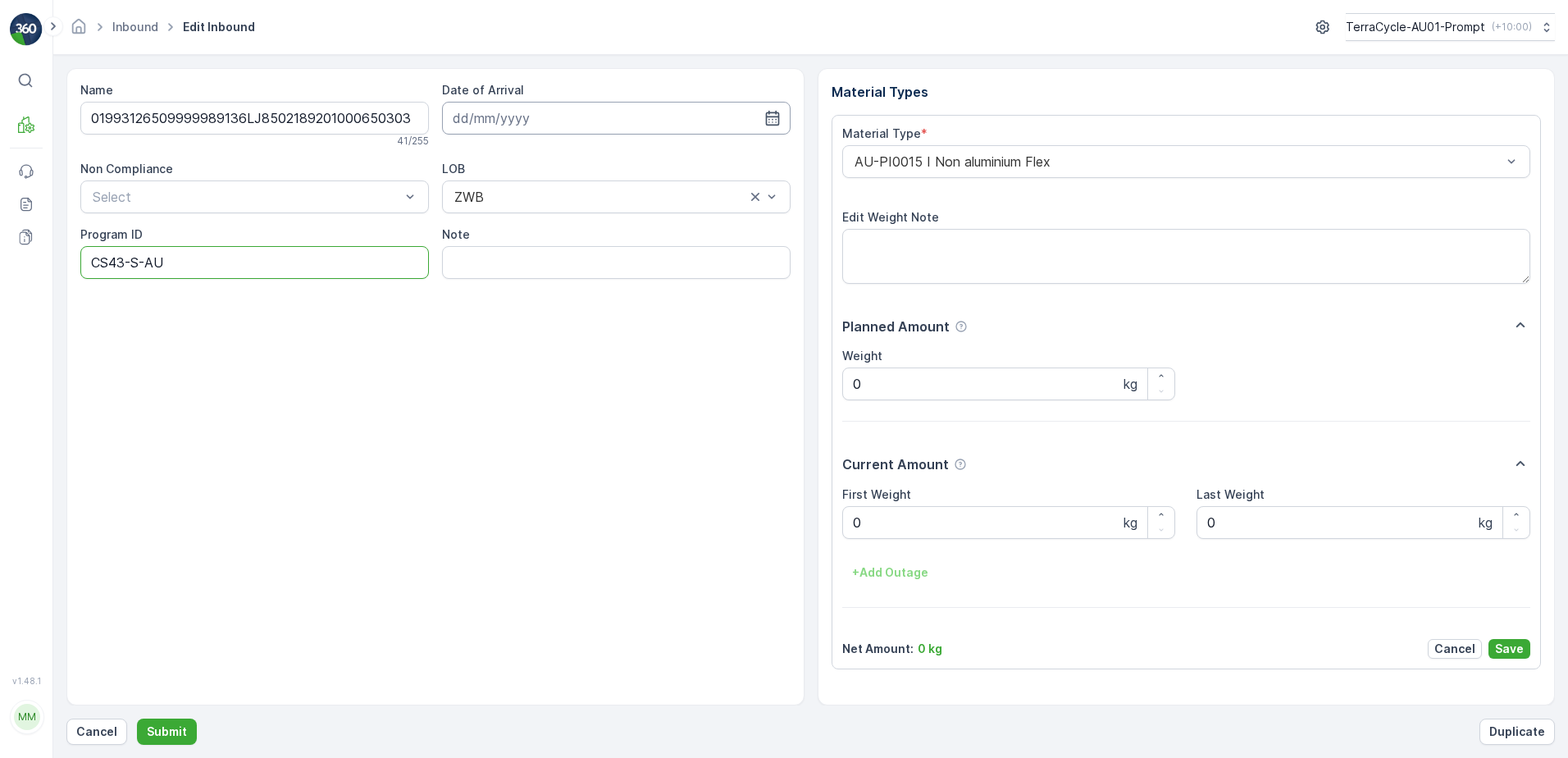
click at [532, 128] on input at bounding box center [617, 118] width 349 height 33
click at [597, 415] on div "21" at bounding box center [604, 422] width 14 height 15
type input "[DATE]"
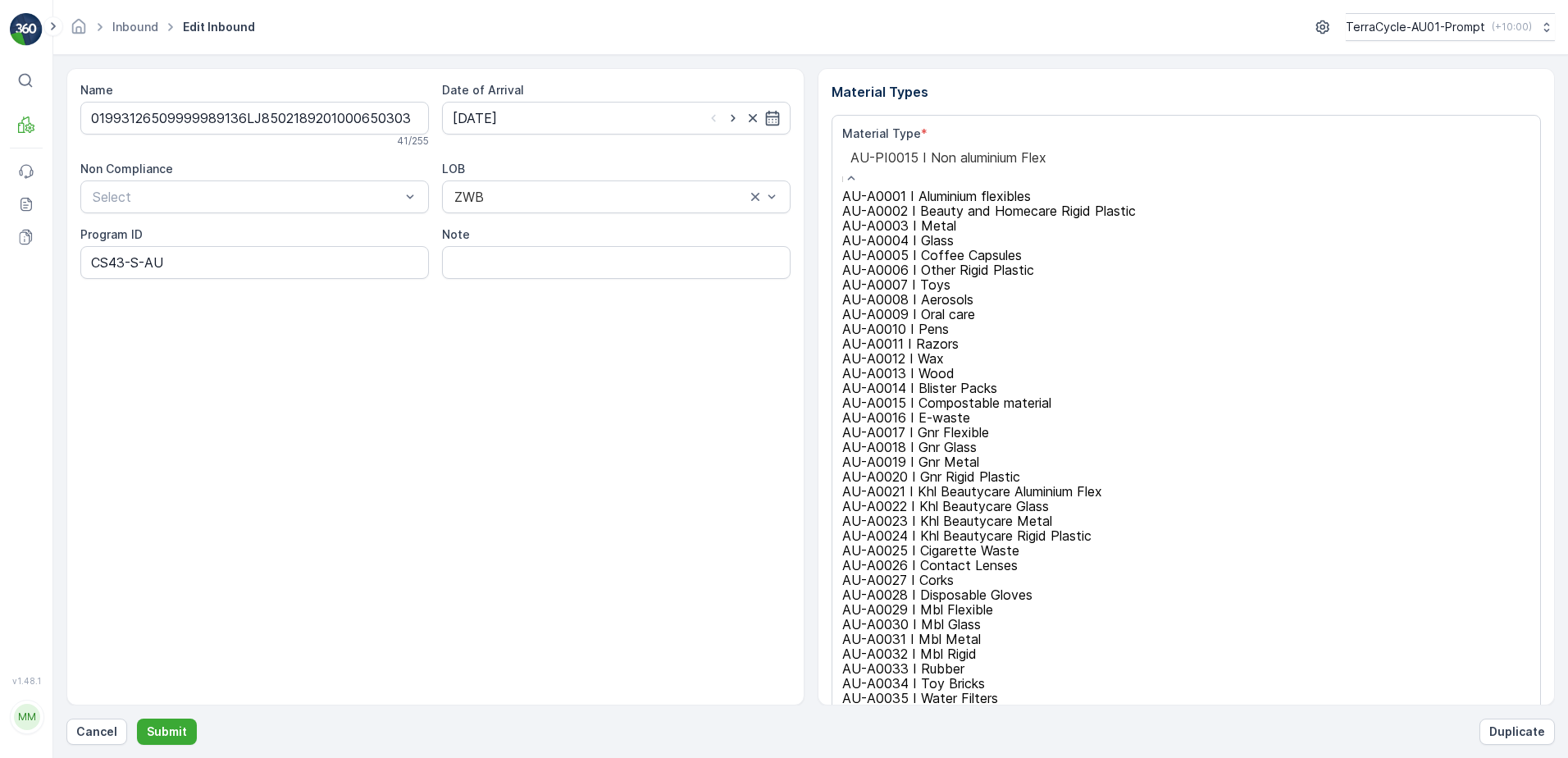
click at [846, 167] on div "AU-PI0015 I Non aluminium Flex" at bounding box center [1060, 167] width 436 height 43
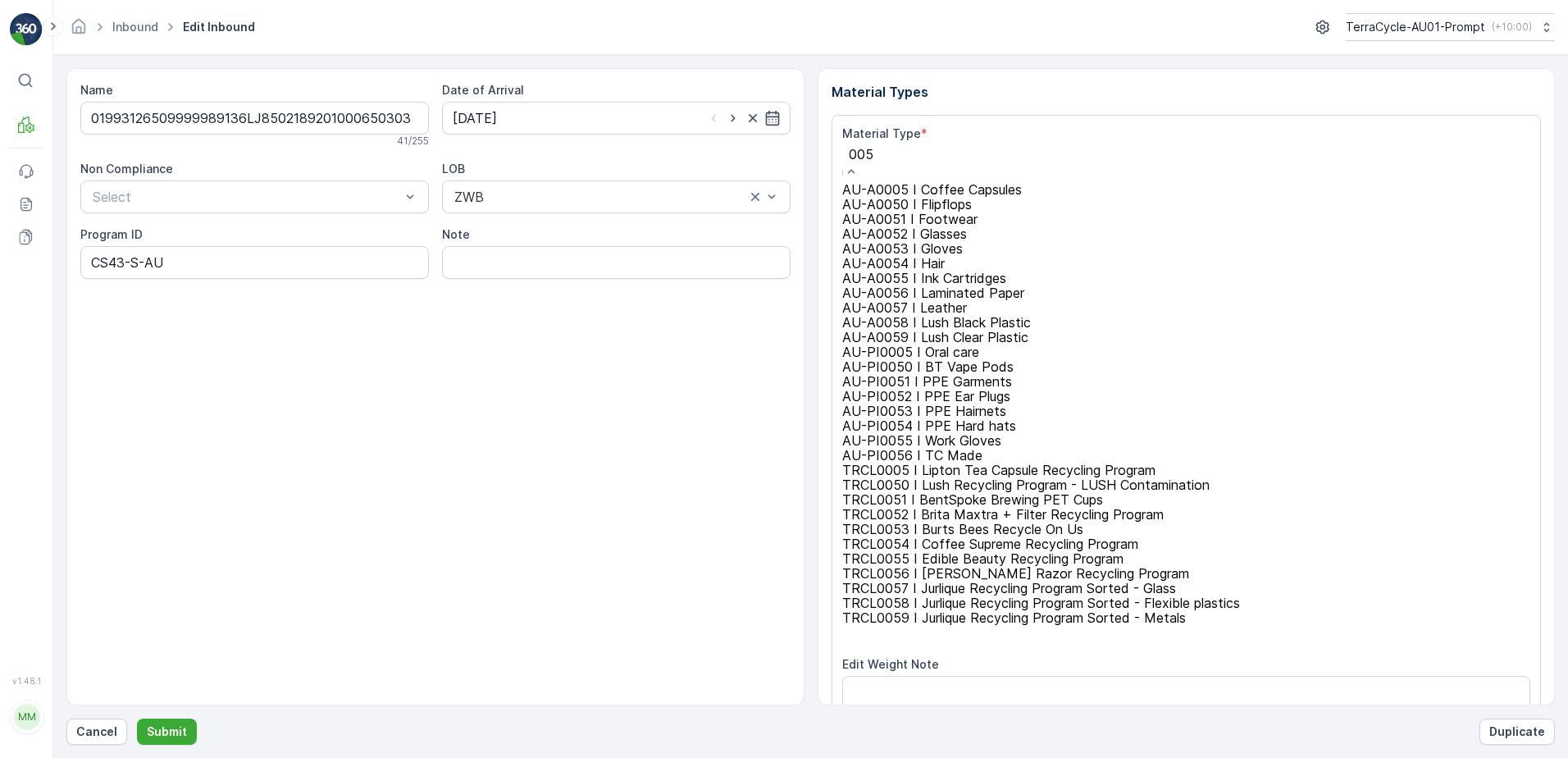
type input "0053"
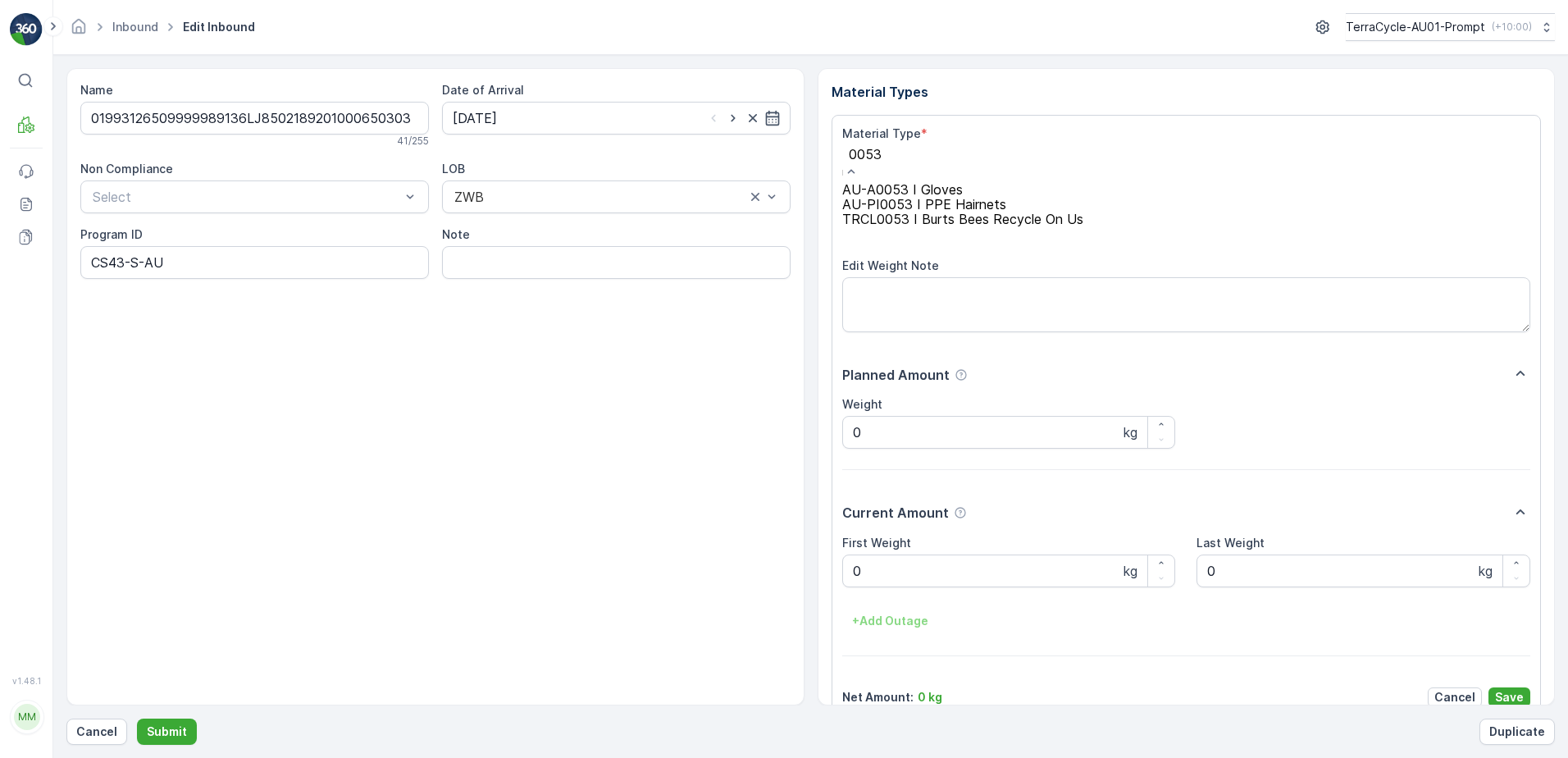
click at [948, 212] on span "AU-PI0053 I PPE Hairnets" at bounding box center [924, 204] width 164 height 16
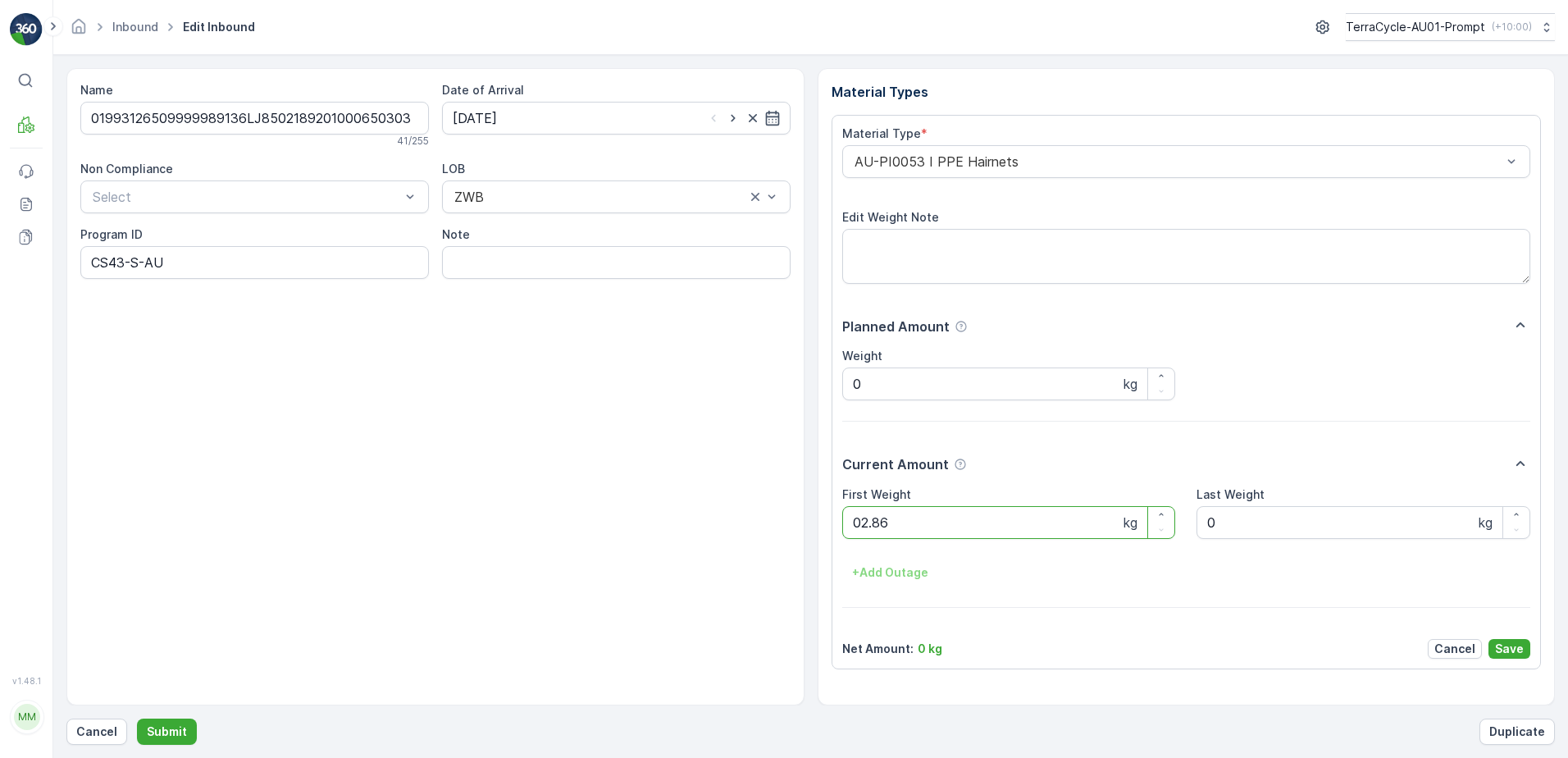
click at [137, 718] on button "Submit" at bounding box center [167, 731] width 60 height 26
click at [130, 264] on ID "CS178-M" at bounding box center [255, 263] width 349 height 33
type ID "CS27-M"
click at [506, 118] on input at bounding box center [617, 118] width 349 height 33
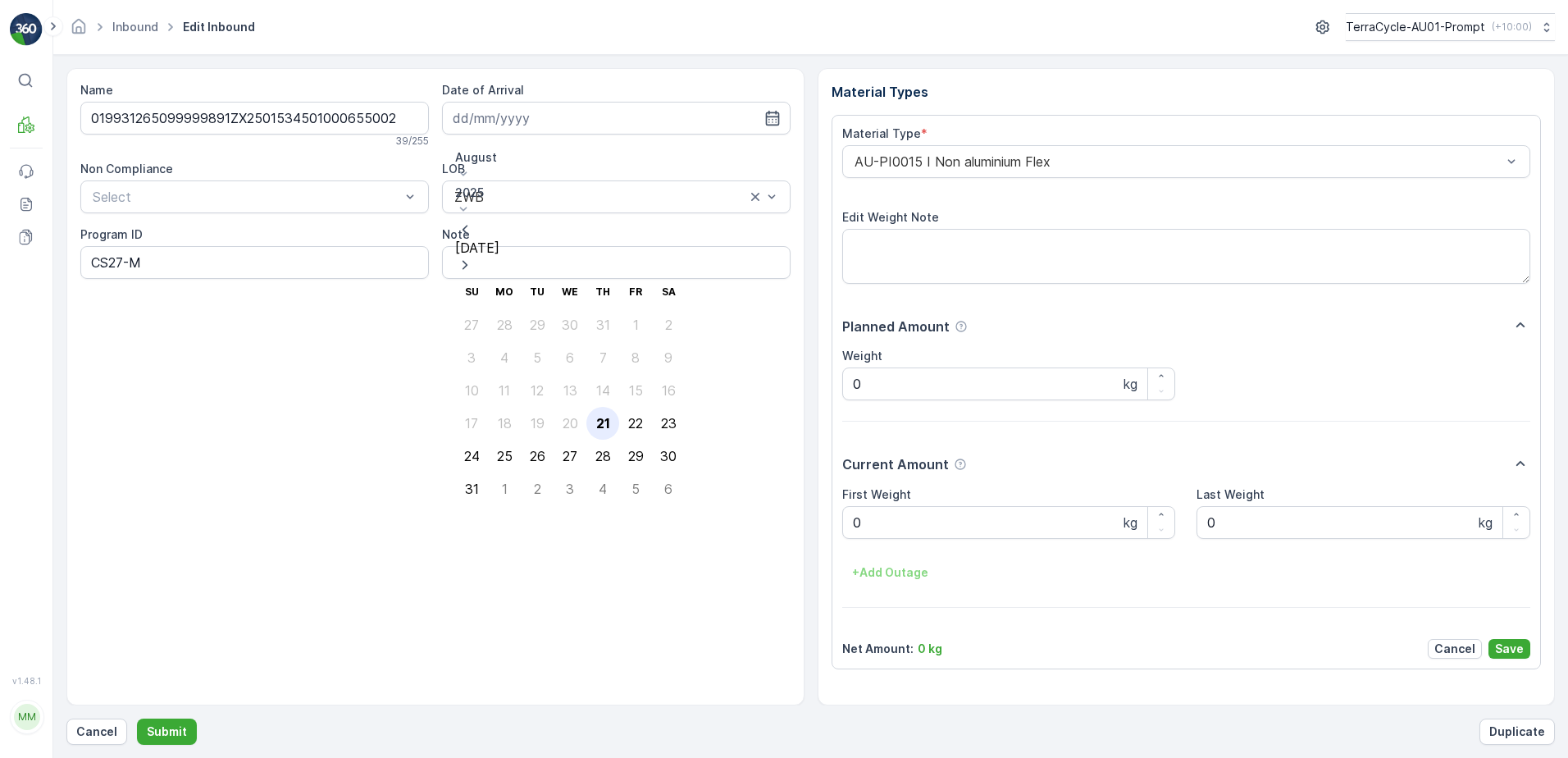
drag, startPoint x: 592, startPoint y: 316, endPoint x: 709, endPoint y: 259, distance: 130.1
click at [597, 415] on div "21" at bounding box center [604, 422] width 14 height 15
type input "[DATE]"
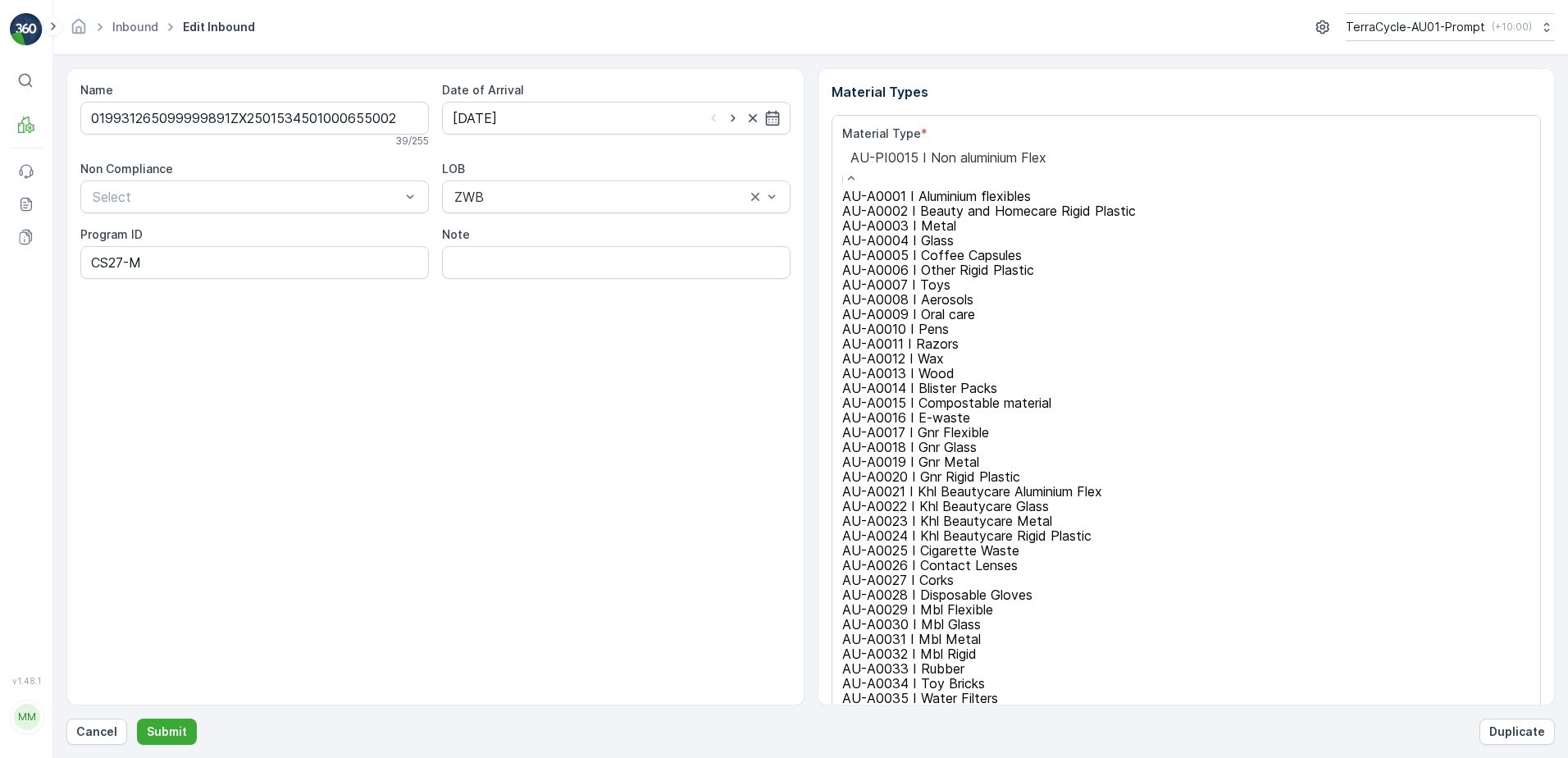
click at [847, 160] on div "AU-PI0015 I Non aluminium Flex" at bounding box center [1060, 167] width 436 height 43
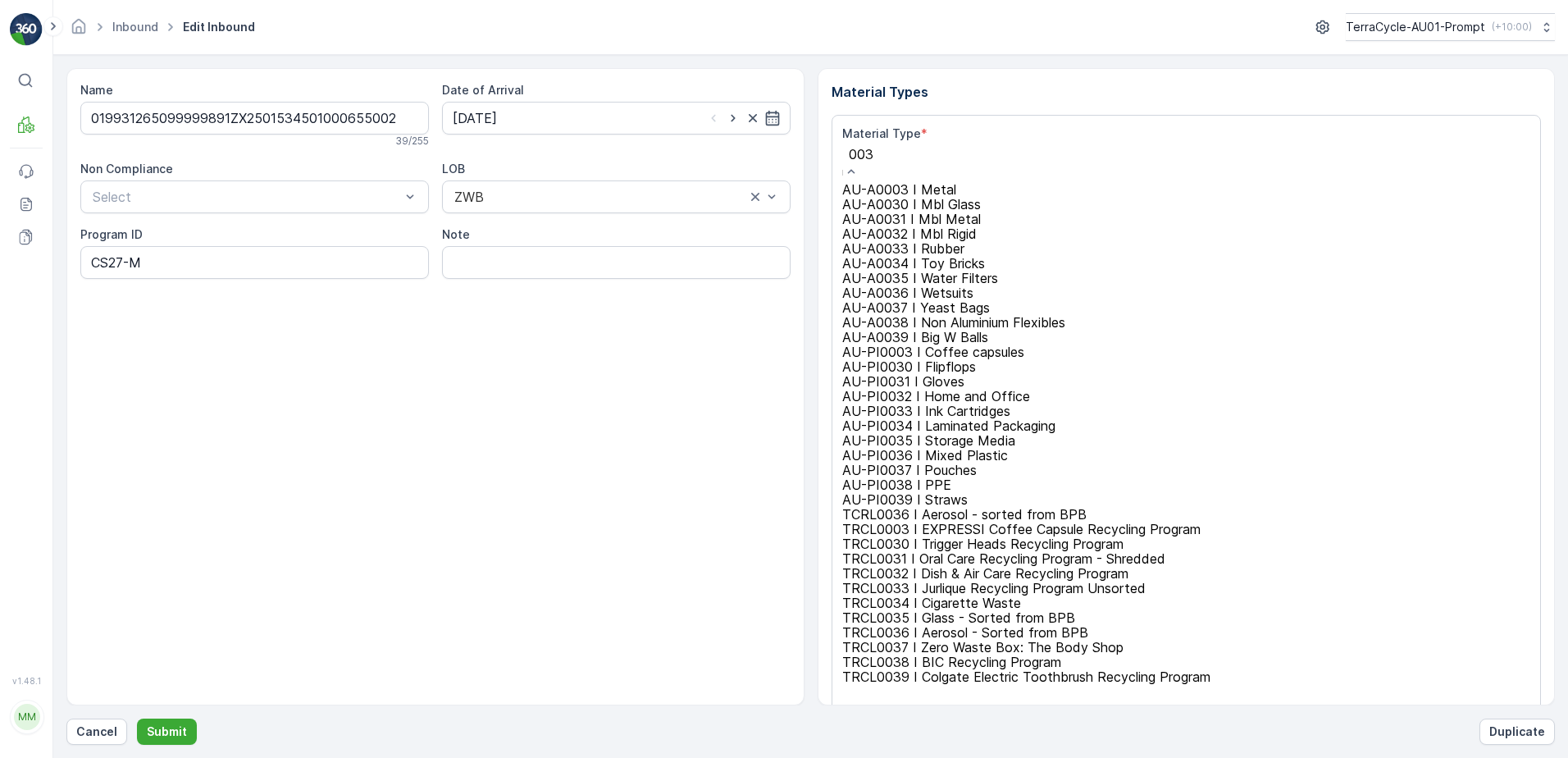
type input "0034"
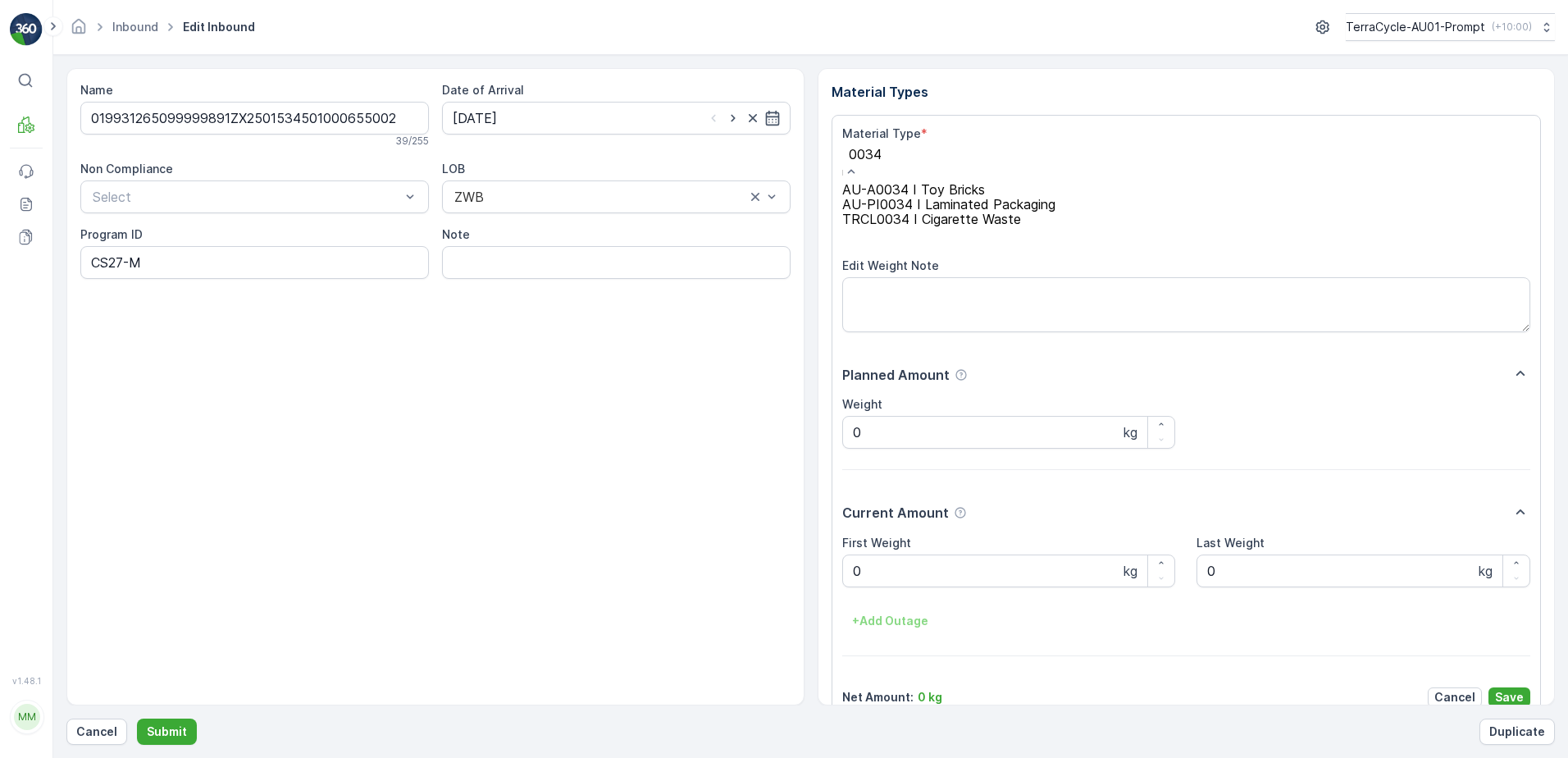
click at [996, 212] on span "AU-PI0034 I Laminated Packaging" at bounding box center [949, 204] width 213 height 16
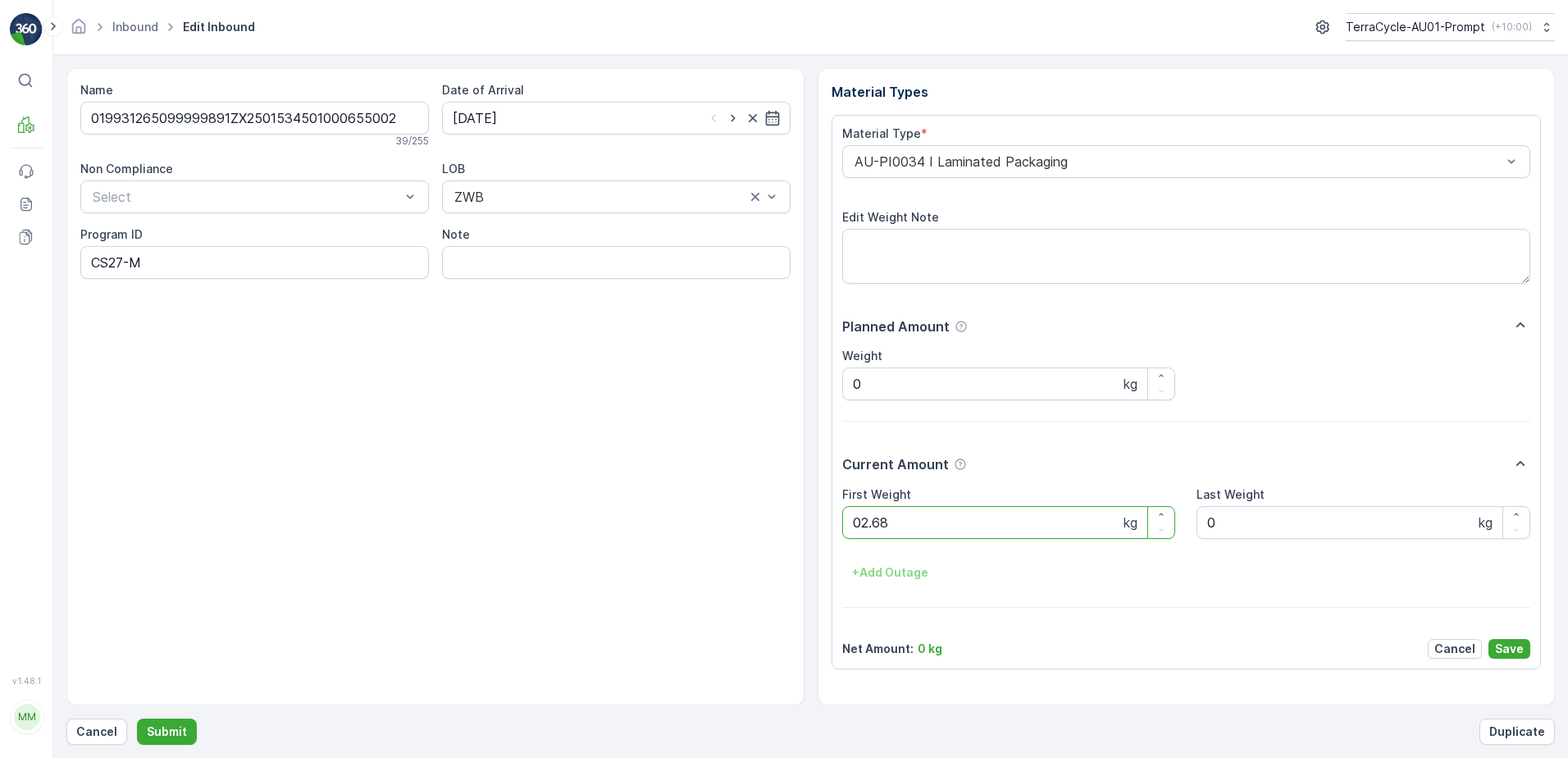
click at [137, 718] on button "Submit" at bounding box center [167, 731] width 60 height 26
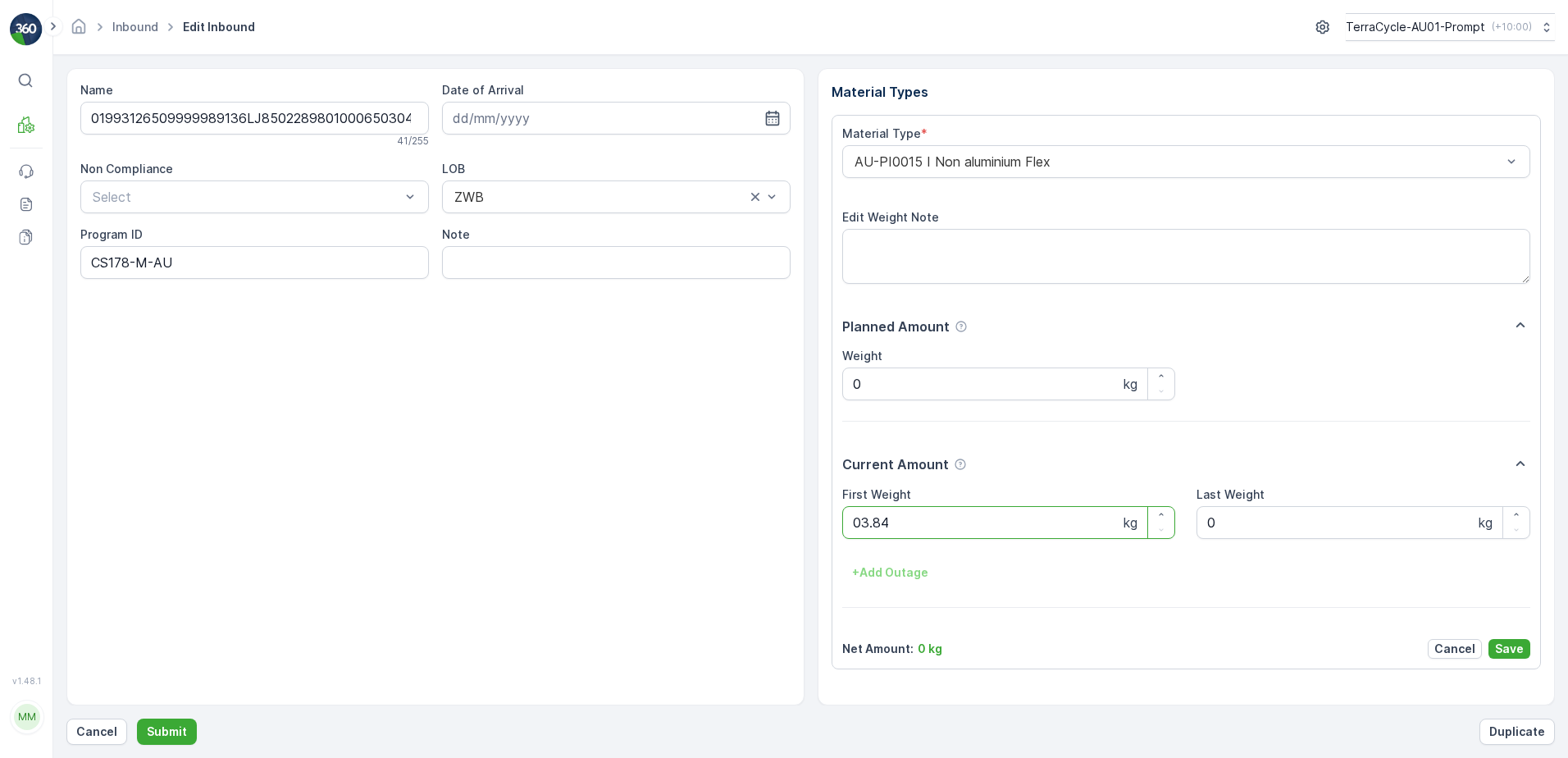
click at [137, 718] on button "Submit" at bounding box center [167, 731] width 60 height 26
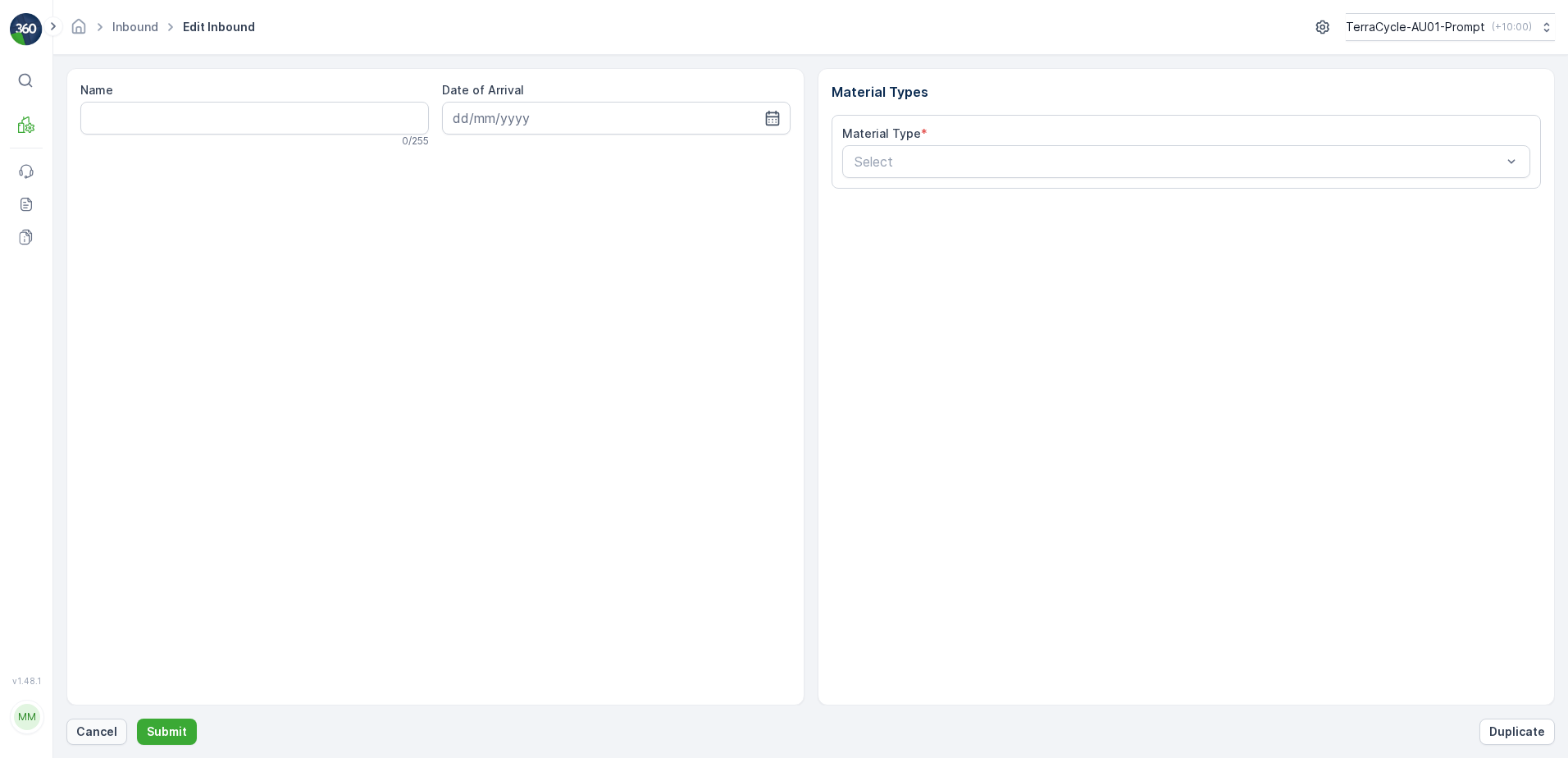
click at [93, 730] on p "Cancel" at bounding box center [96, 731] width 41 height 16
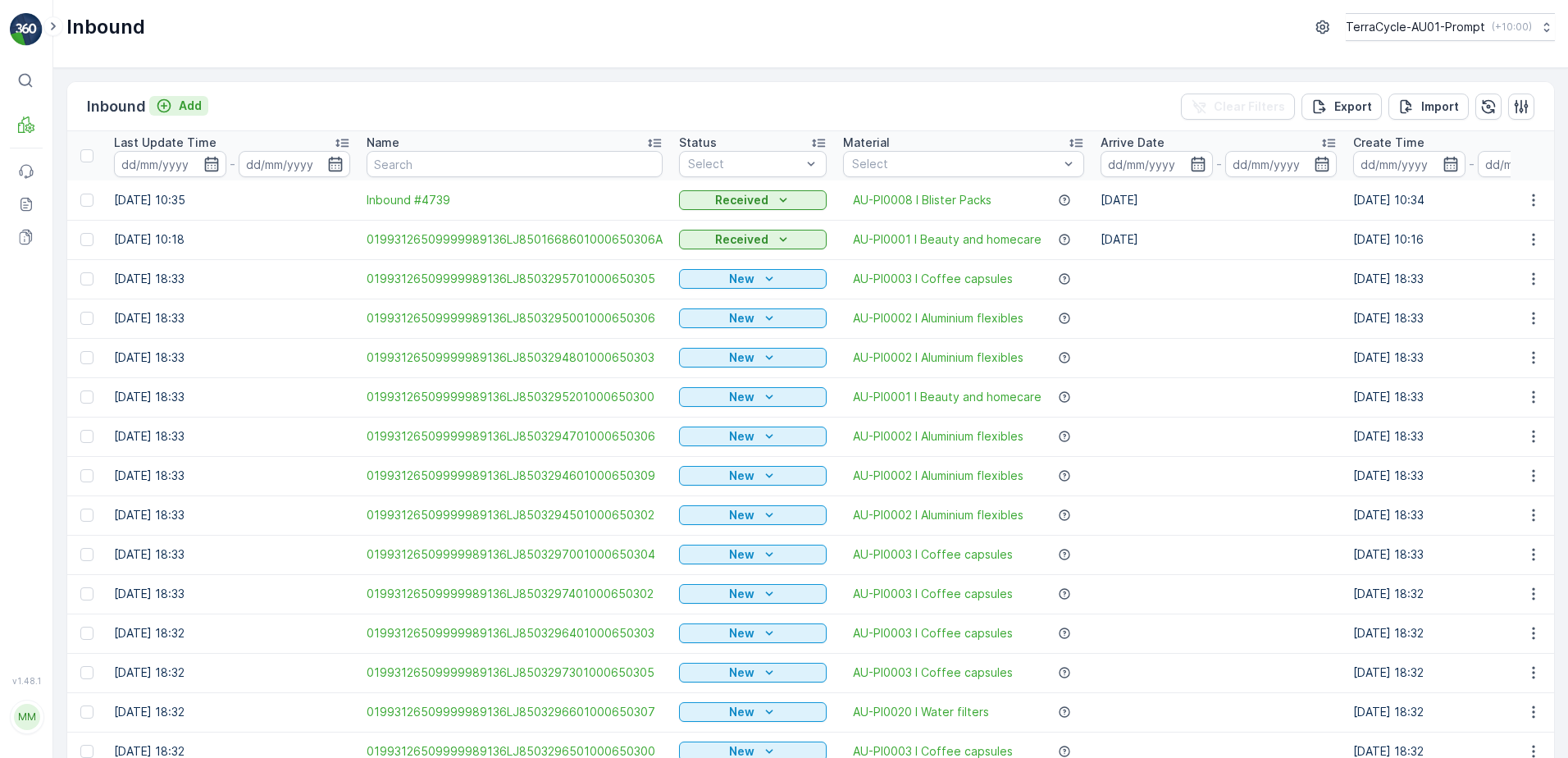
click at [199, 110] on p "Add" at bounding box center [190, 106] width 23 height 16
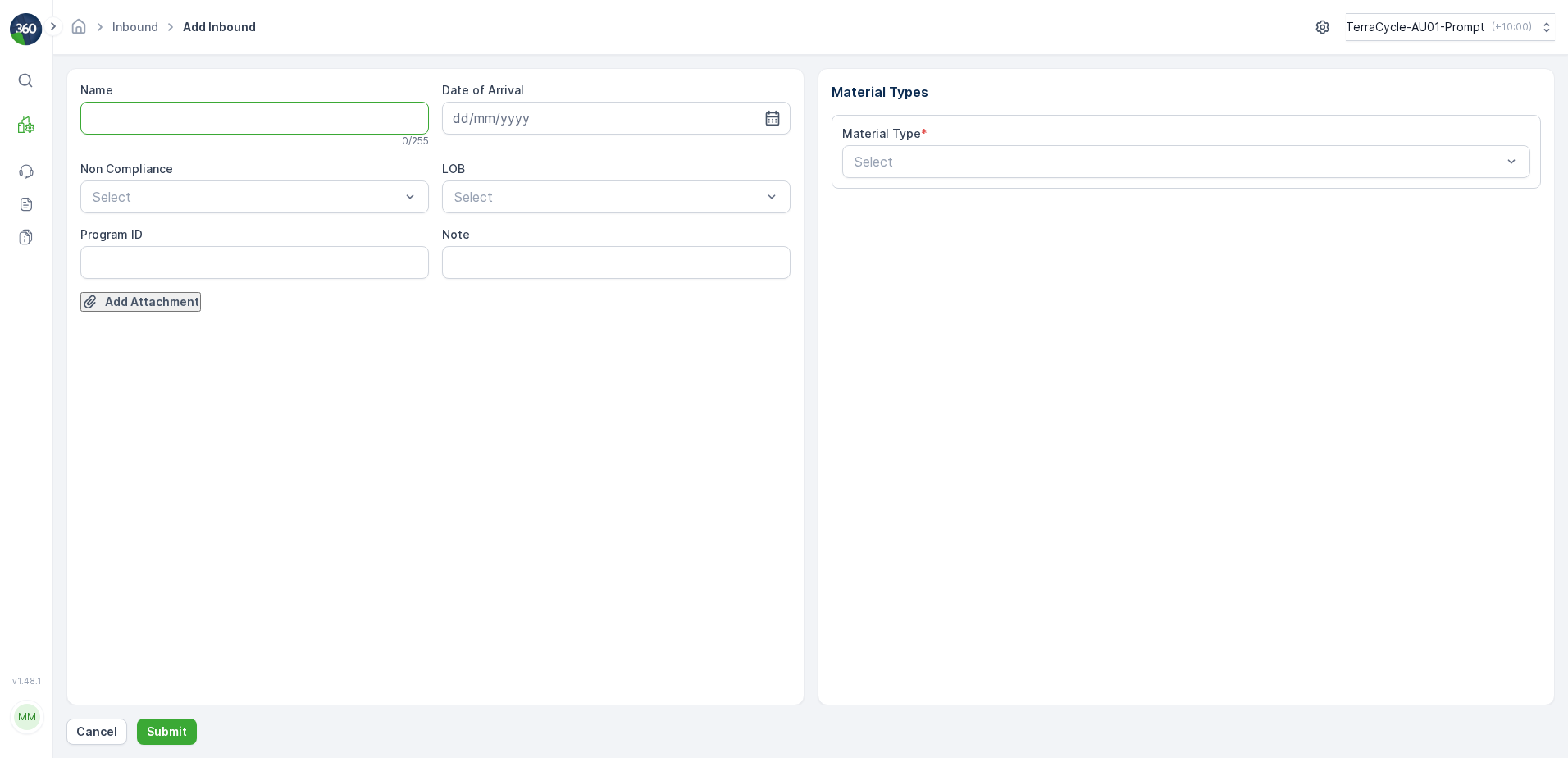
click at [198, 113] on input "Name" at bounding box center [255, 118] width 349 height 33
type input "019931265099999891ZX2501533901000655001"
click at [137, 718] on button "Submit" at bounding box center [167, 731] width 60 height 26
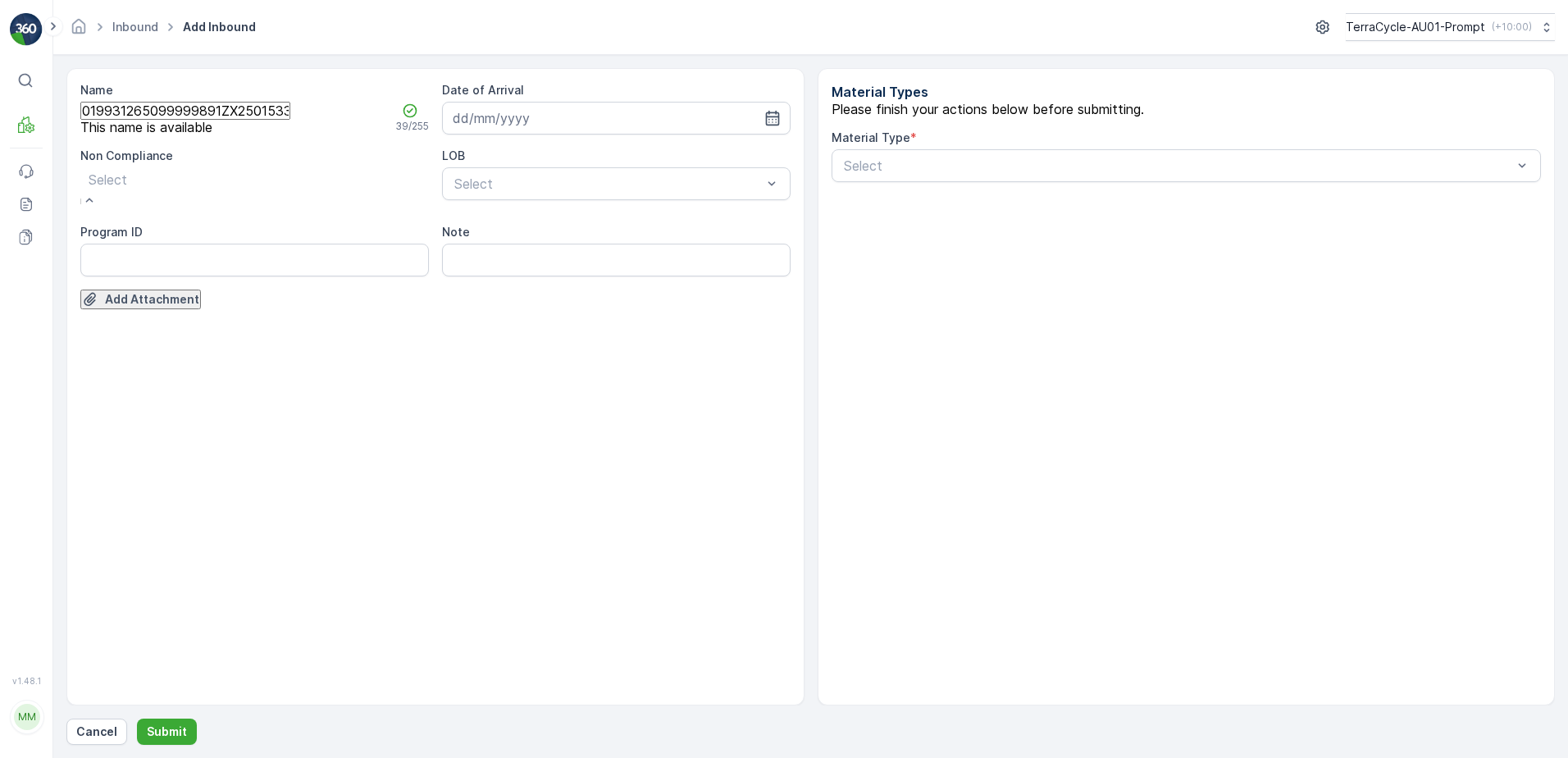
click at [165, 757] on span "TN not in [GEOGRAPHIC_DATA]" at bounding box center [100, 765] width 199 height 16
click at [148, 260] on ID "Program ID" at bounding box center [255, 250] width 349 height 33
type ID "CS178-M"
drag, startPoint x: 544, startPoint y: 115, endPoint x: 591, endPoint y: 119, distance: 47.2
click at [545, 115] on input at bounding box center [617, 118] width 349 height 33
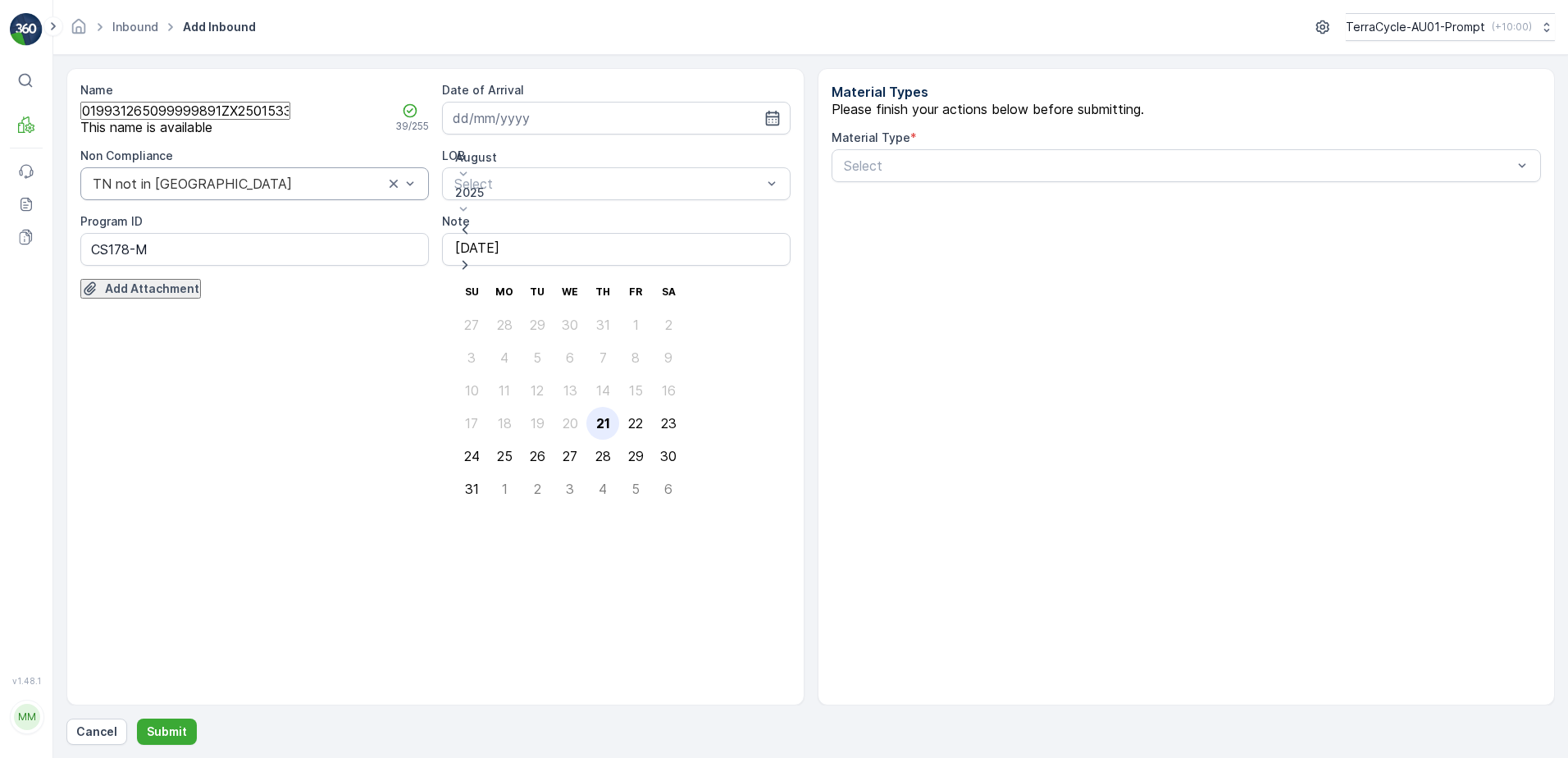
click at [597, 415] on div "21" at bounding box center [604, 422] width 14 height 15
type input "[DATE]"
click at [608, 191] on div at bounding box center [608, 183] width 310 height 15
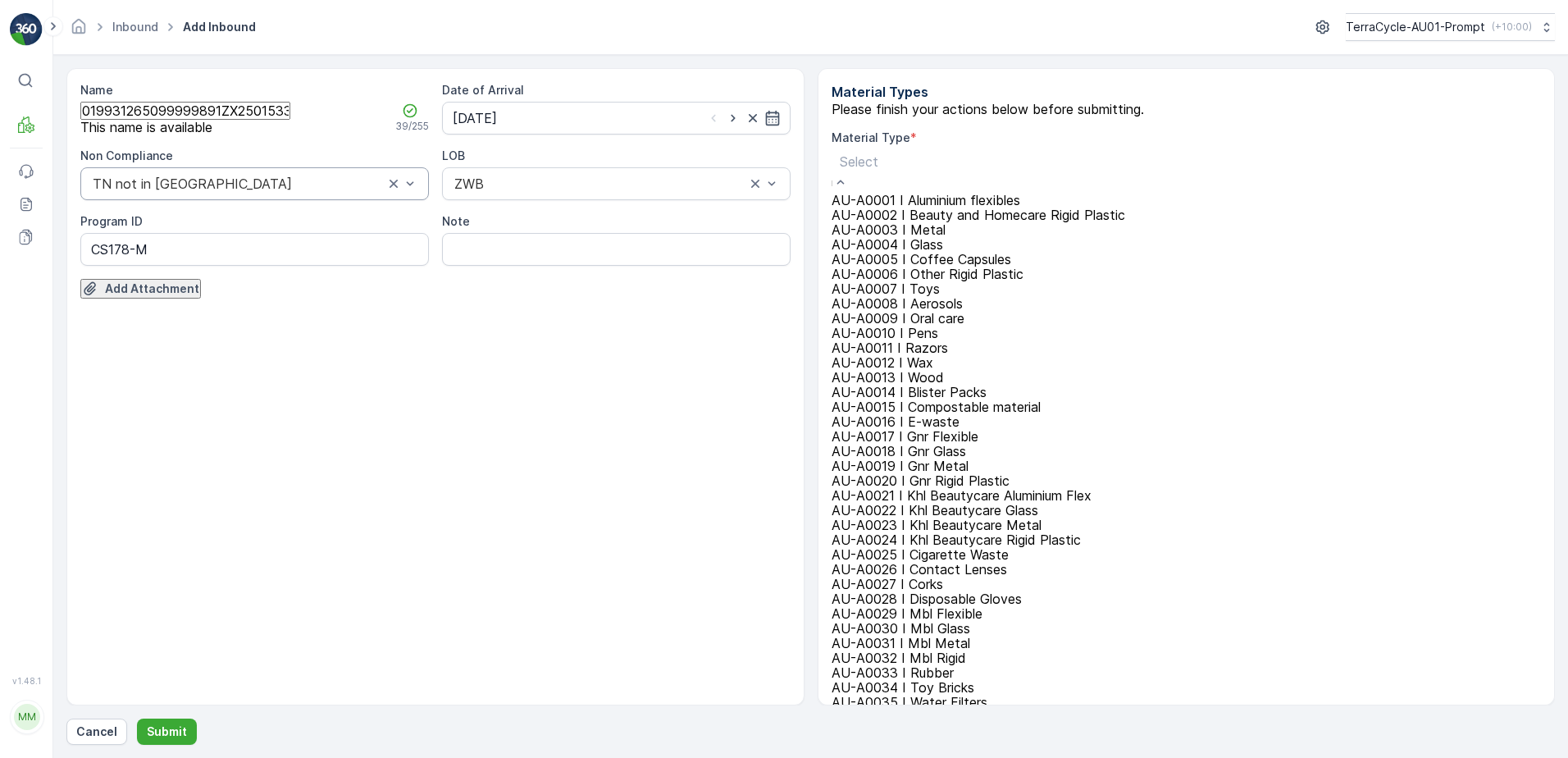
click at [894, 171] on div at bounding box center [1049, 161] width 420 height 18
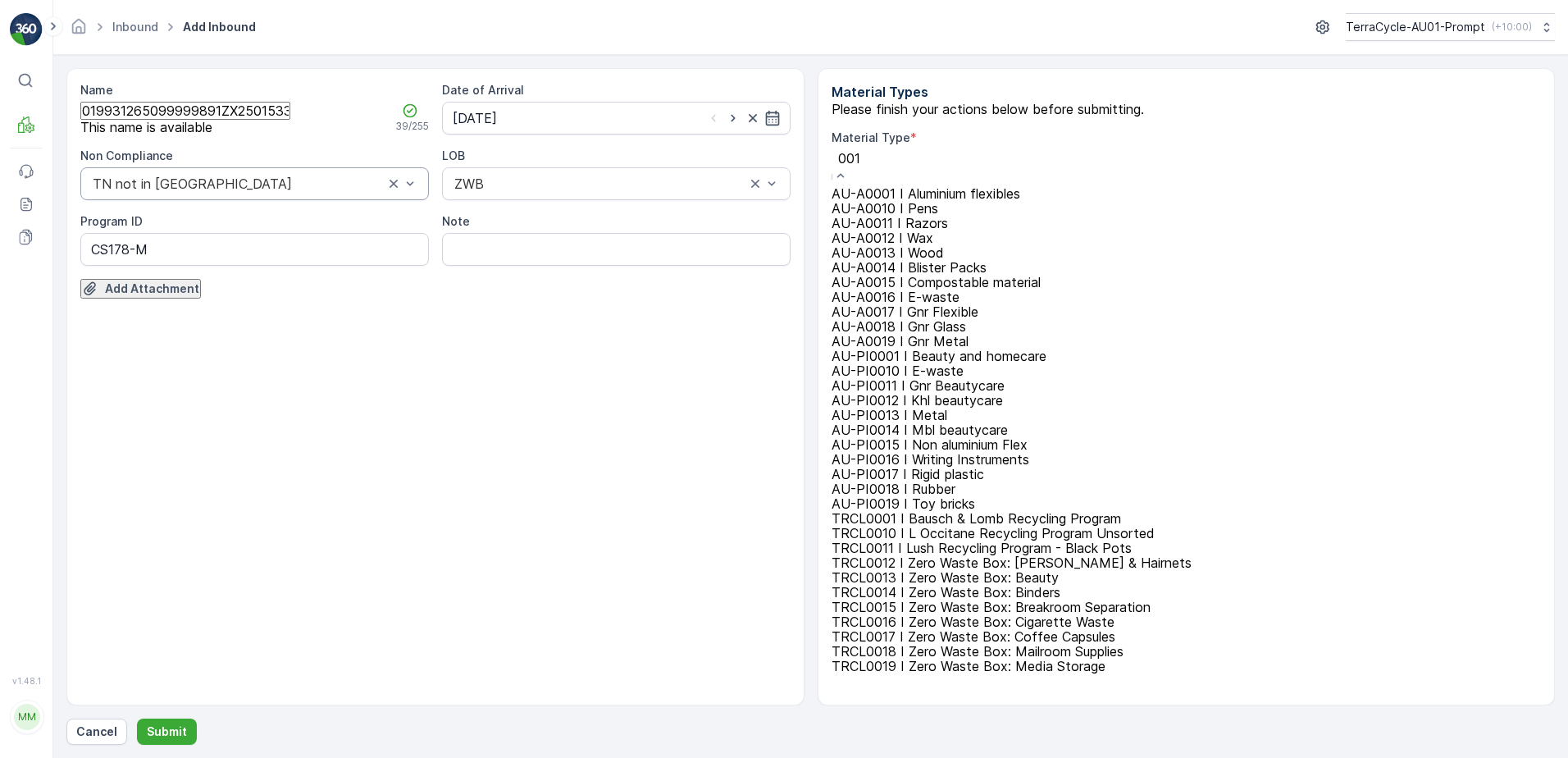
type input "0015"
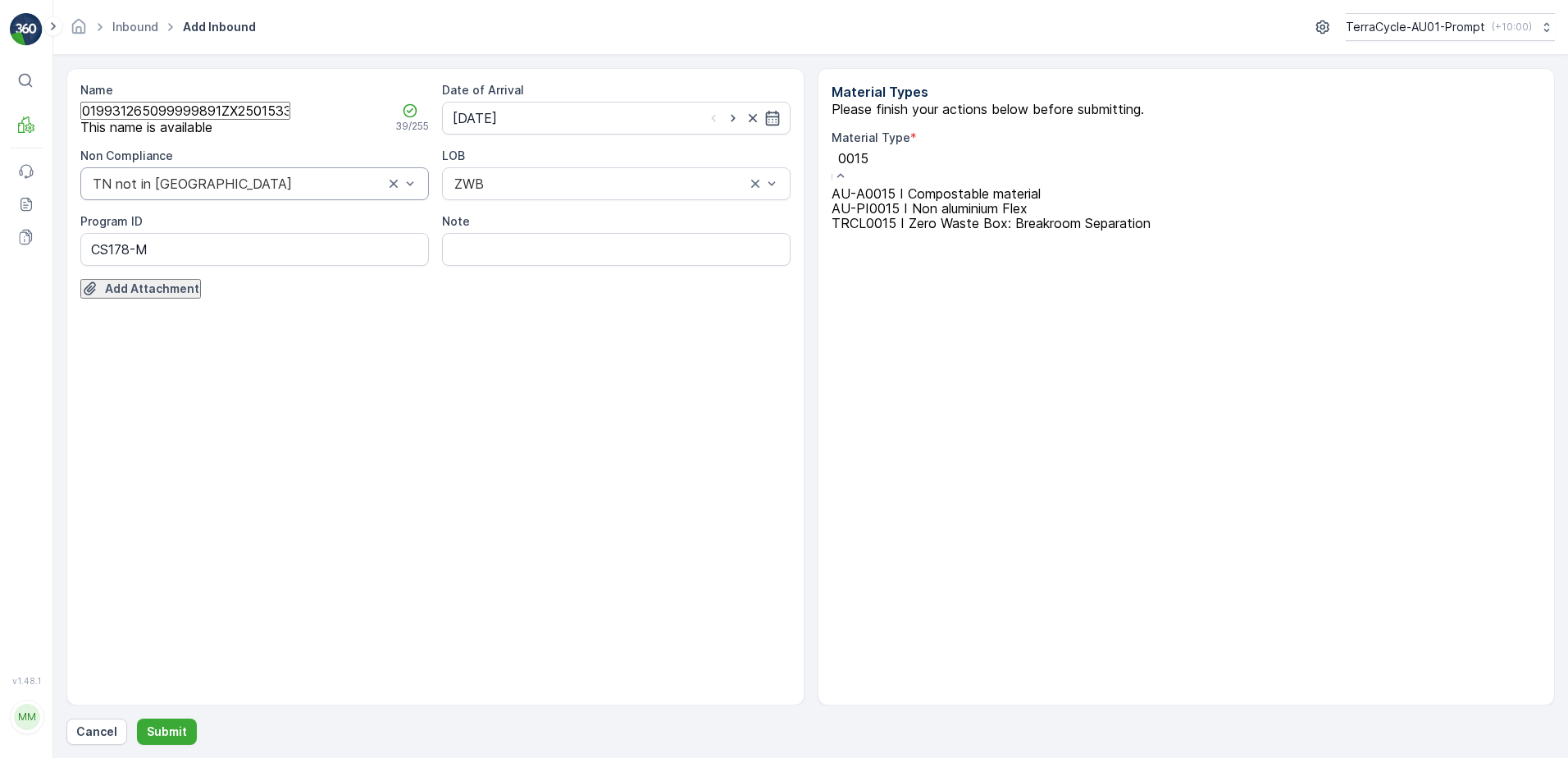
click at [974, 217] on span "AU-PI0015 I Non aluminium Flex" at bounding box center [930, 208] width 196 height 16
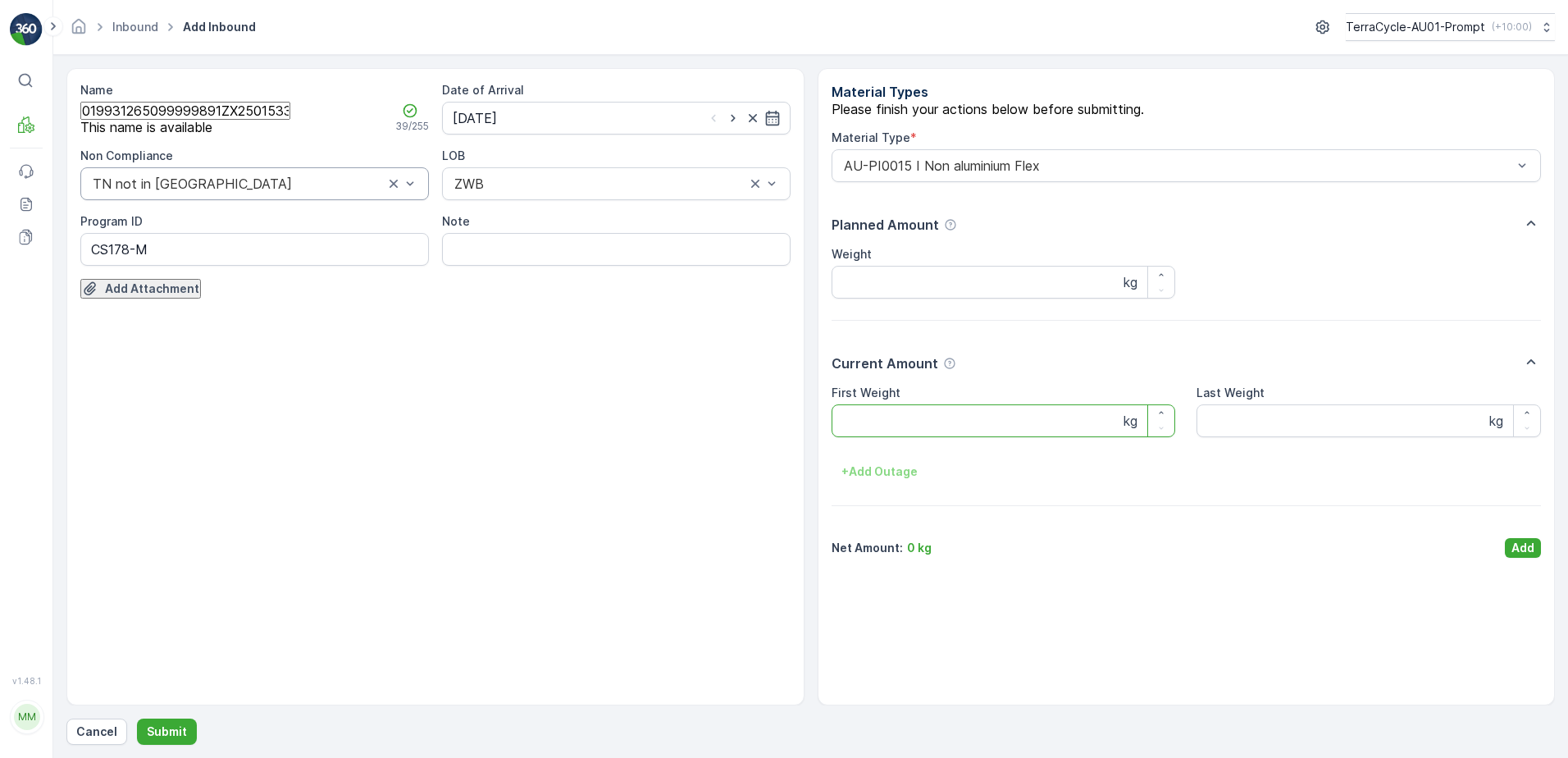
click at [928, 428] on Weight "First Weight" at bounding box center [1003, 421] width 344 height 33
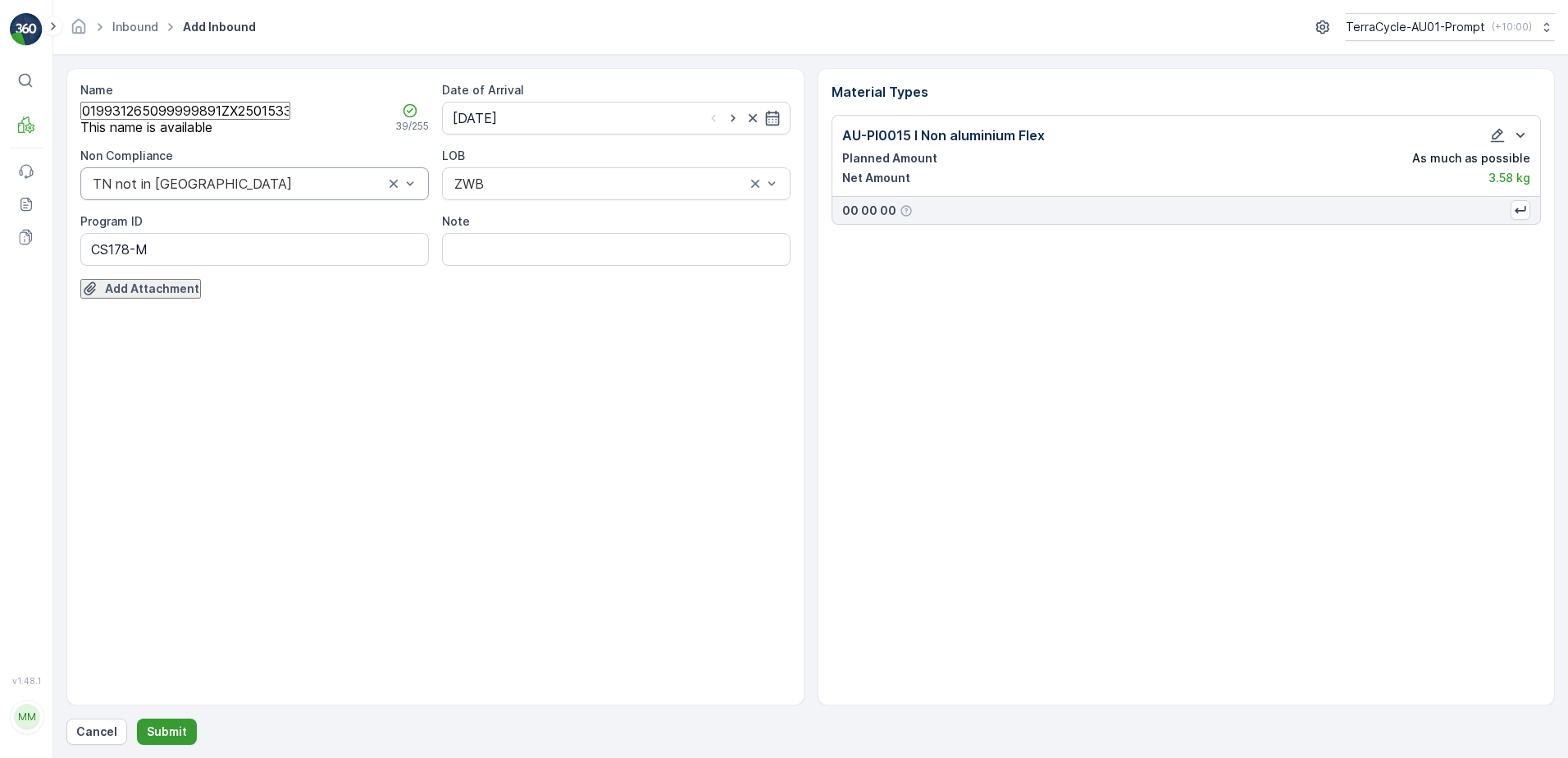
click at [169, 732] on p "Submit" at bounding box center [167, 731] width 40 height 16
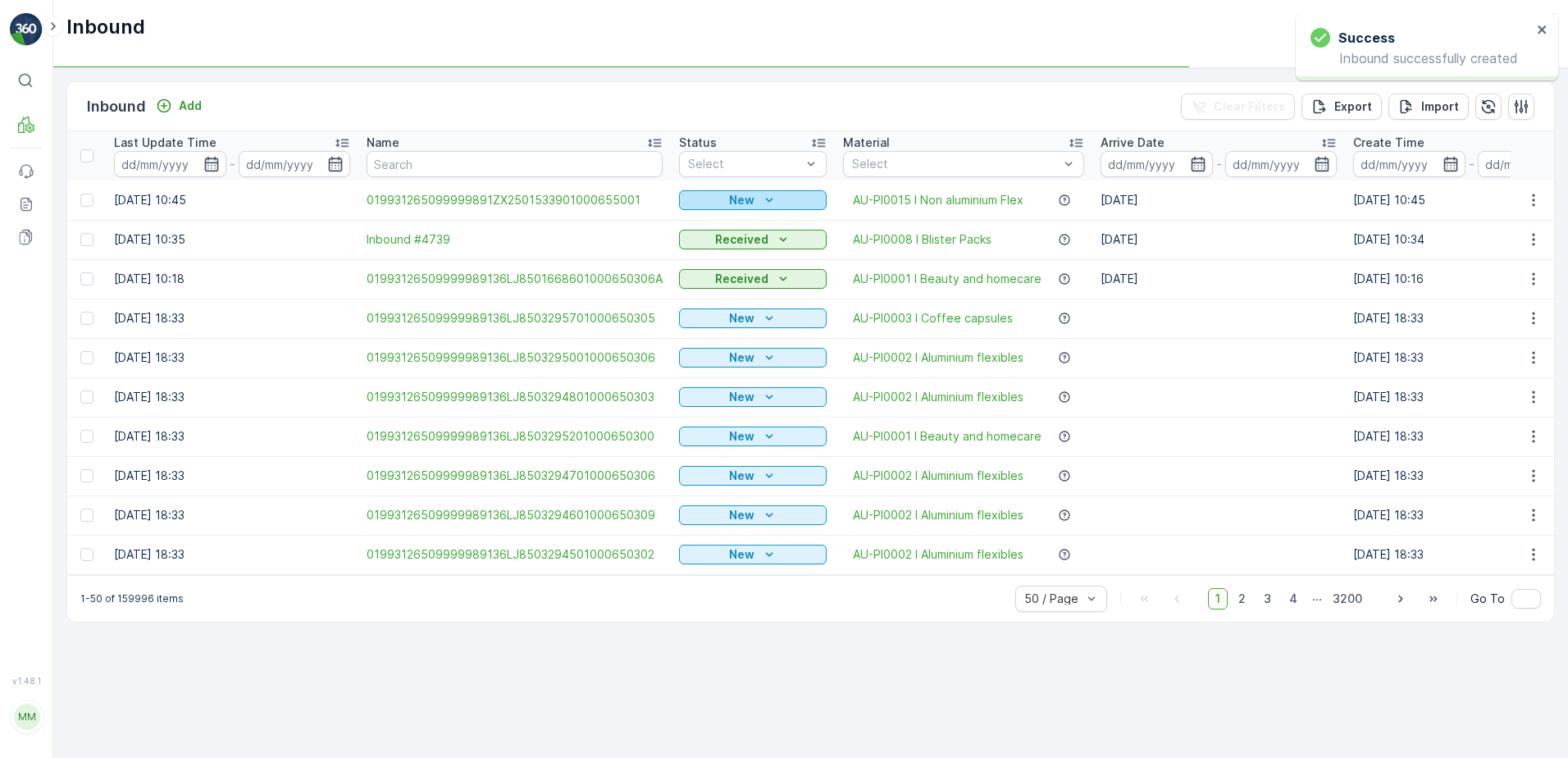
click at [762, 199] on icon "New" at bounding box center [769, 199] width 16 height 16
click at [719, 255] on div "Scanned" at bounding box center [717, 252] width 49 height 16
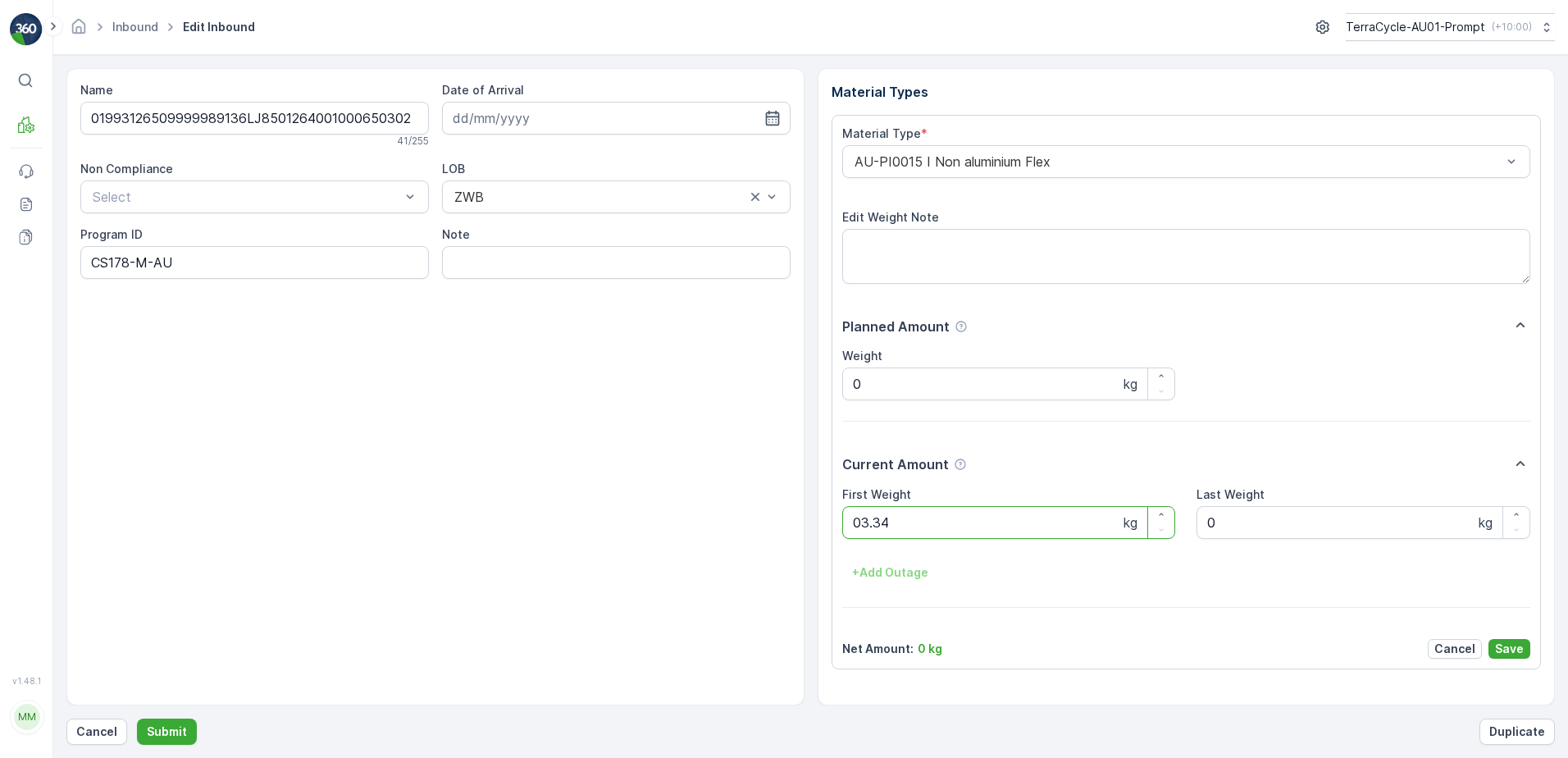
click at [137, 718] on button "Submit" at bounding box center [167, 731] width 60 height 26
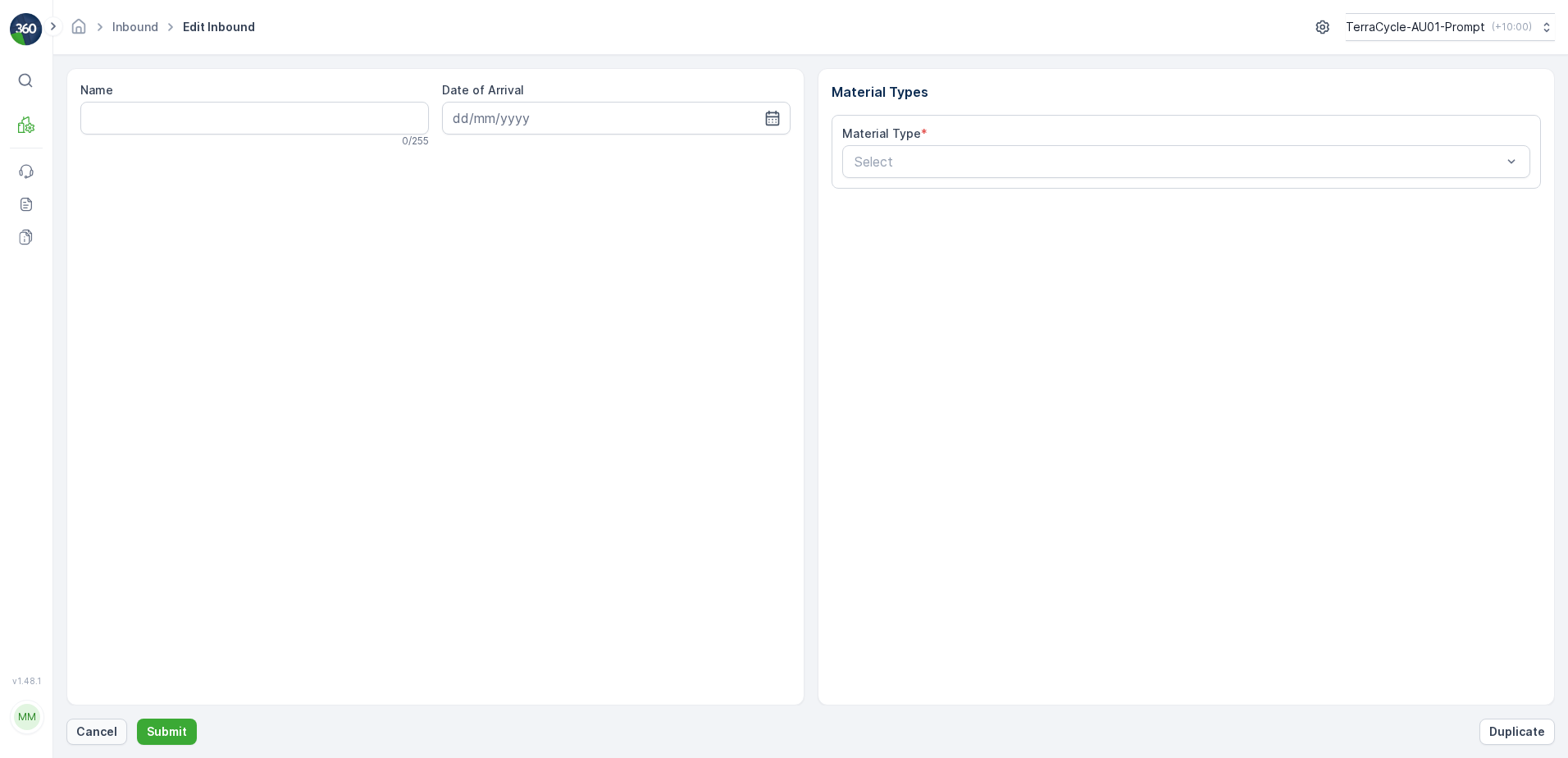
drag, startPoint x: 99, startPoint y: 726, endPoint x: 106, endPoint y: 719, distance: 9.9
click at [106, 719] on button "Cancel" at bounding box center [97, 731] width 61 height 26
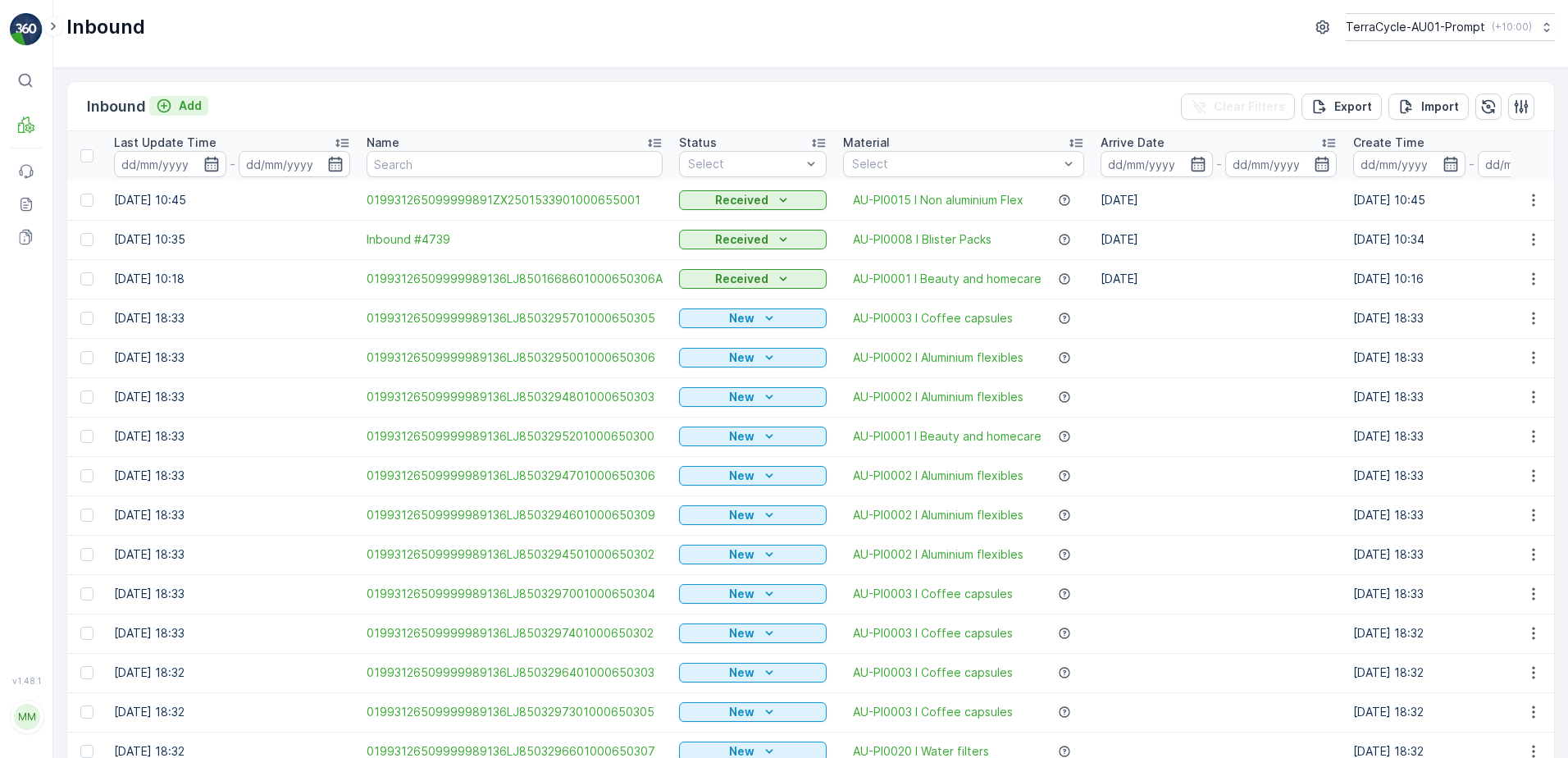
click at [199, 106] on p "Add" at bounding box center [190, 106] width 23 height 16
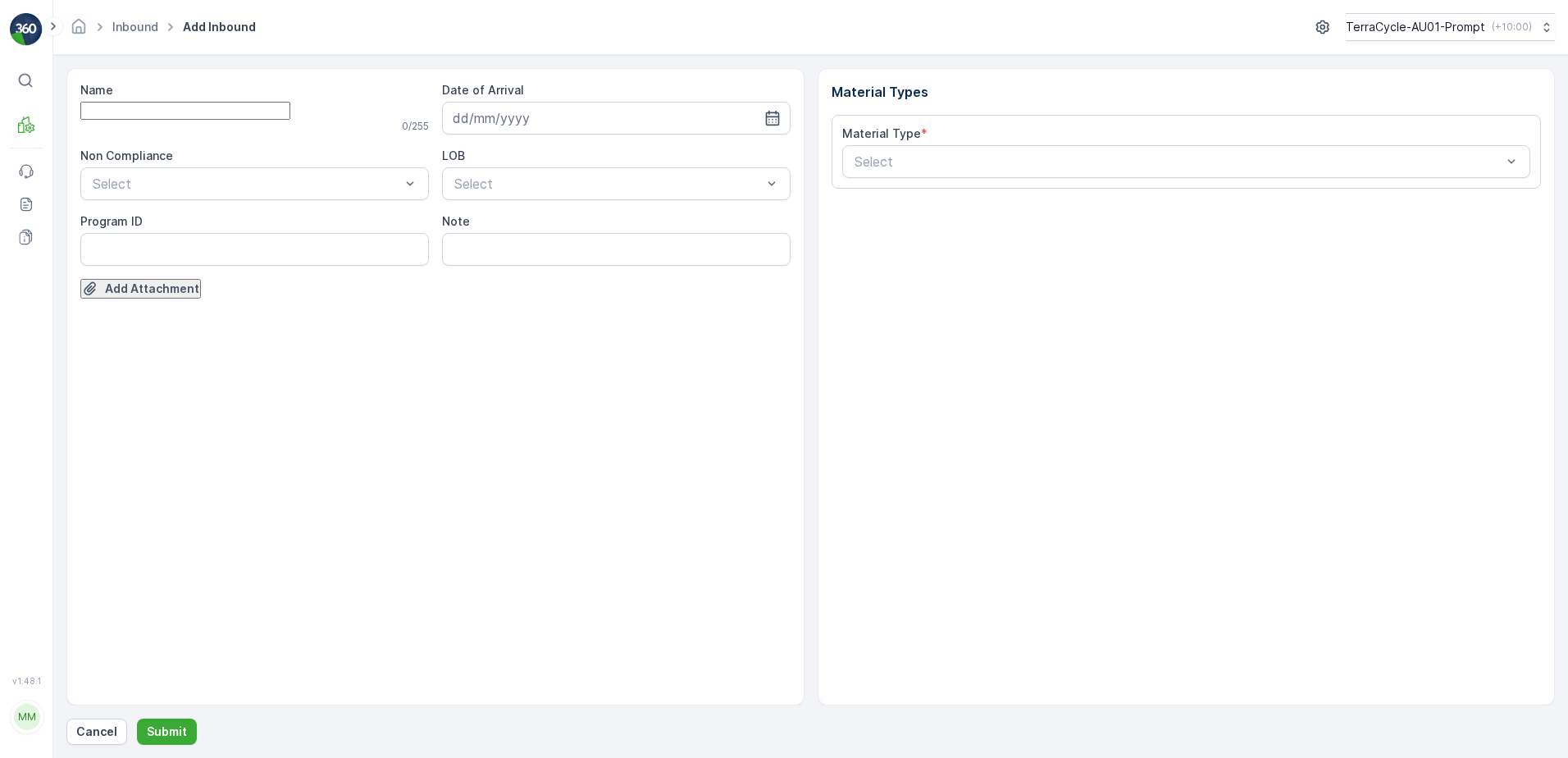
click at [194, 112] on input "Name" at bounding box center [186, 110] width 210 height 18
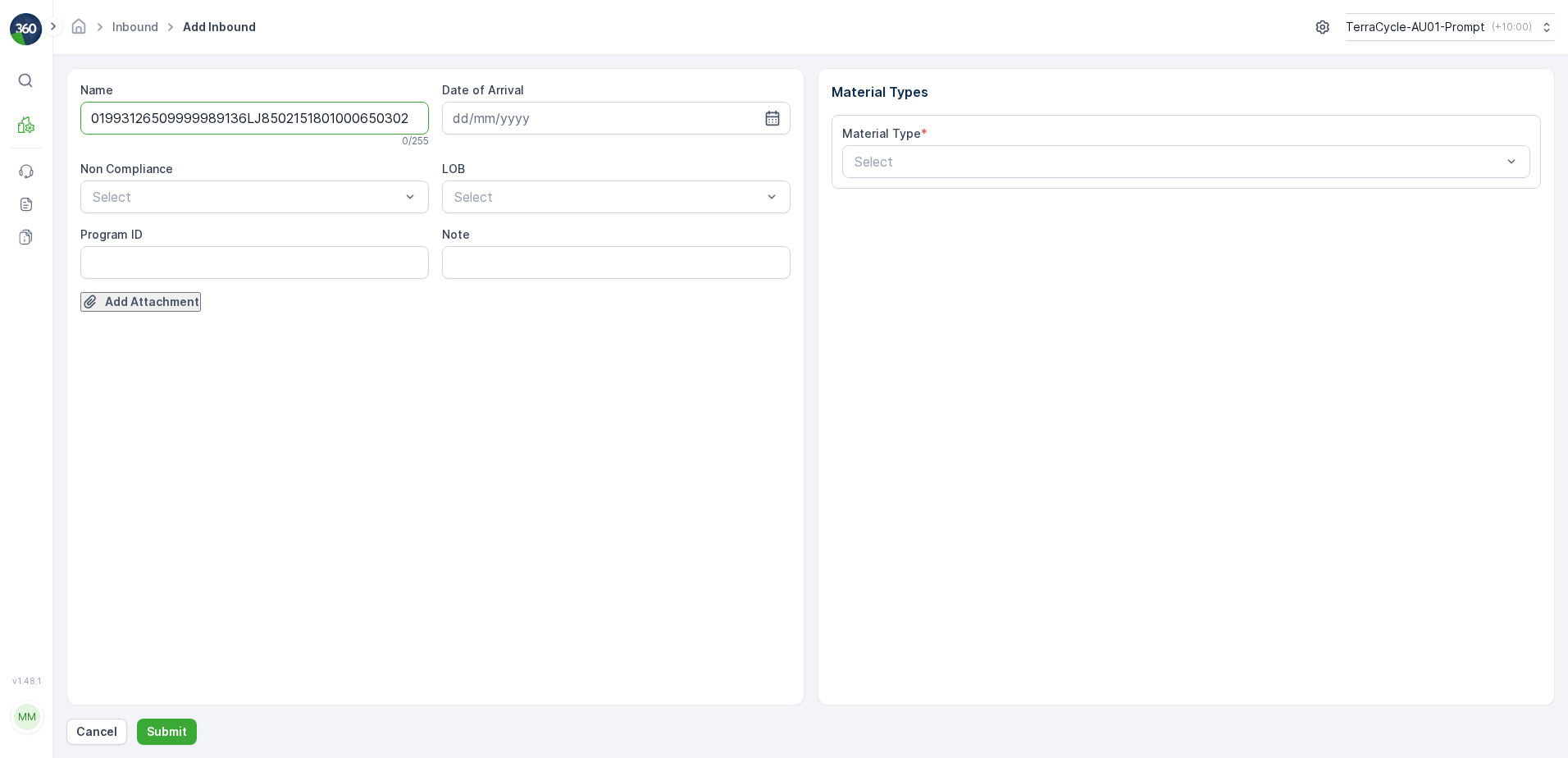
type input "01993126509999989136LJ8502151801000650302"
click at [137, 718] on button "Submit" at bounding box center [167, 731] width 60 height 26
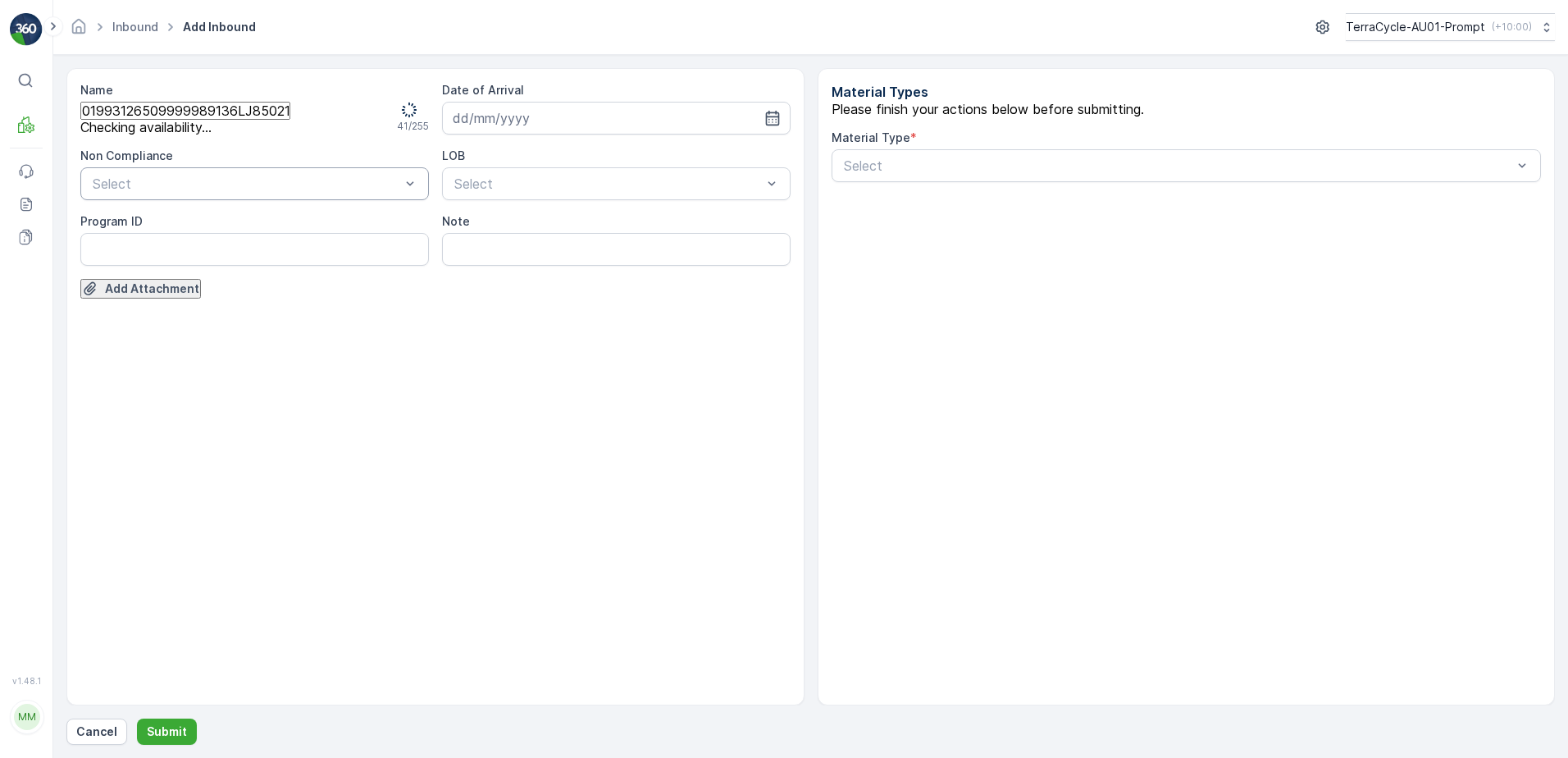
click at [212, 191] on div at bounding box center [246, 183] width 310 height 15
click at [167, 757] on span "TN not in [GEOGRAPHIC_DATA]" at bounding box center [100, 765] width 199 height 16
click at [140, 263] on ID "Program ID" at bounding box center [255, 250] width 349 height 33
type ID "CS178-M"
click at [511, 109] on input at bounding box center [617, 118] width 349 height 33
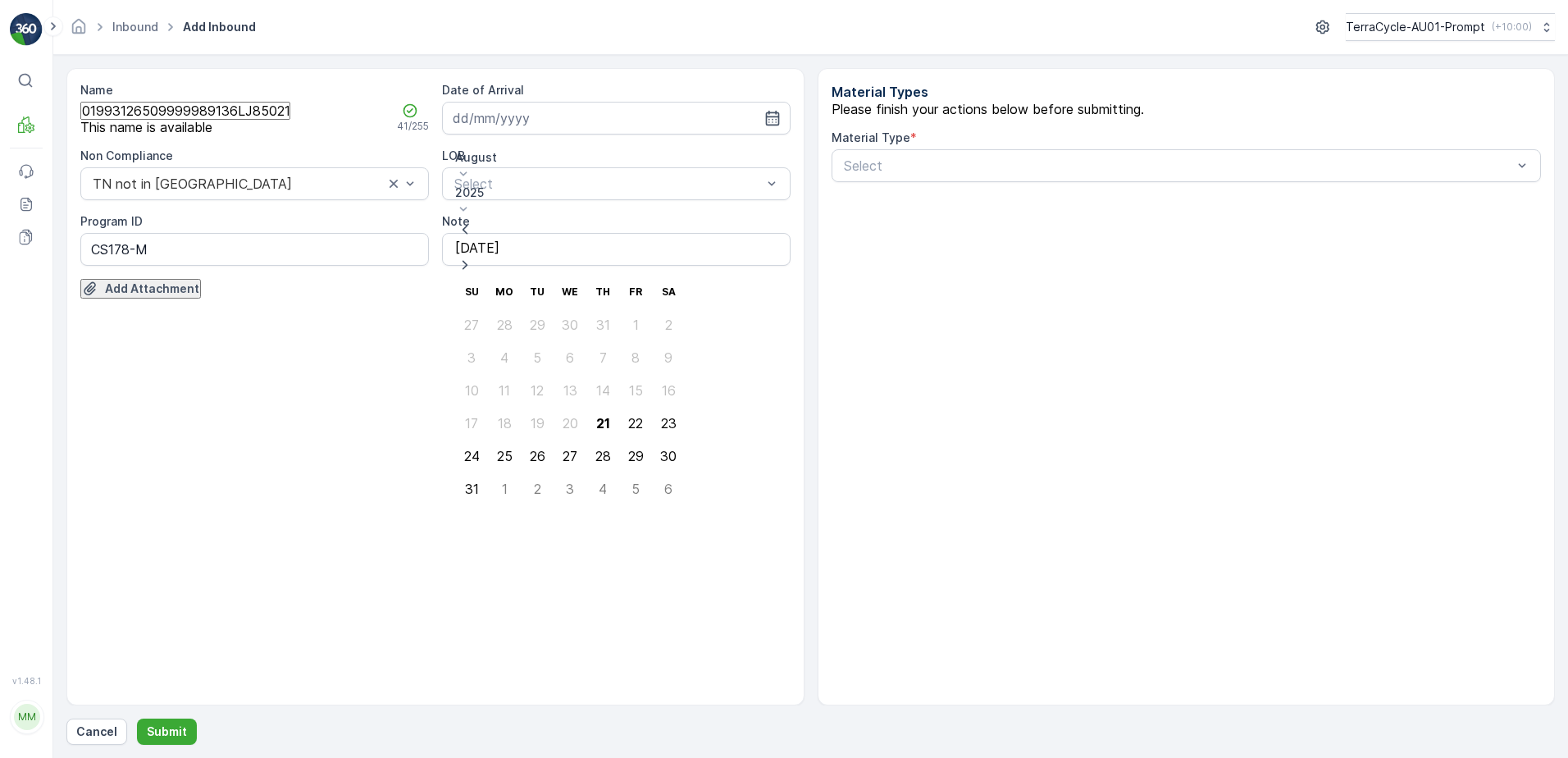
drag, startPoint x: 586, startPoint y: 326, endPoint x: 578, endPoint y: 234, distance: 92.3
click at [597, 415] on div "21" at bounding box center [604, 422] width 14 height 15
type input "[DATE]"
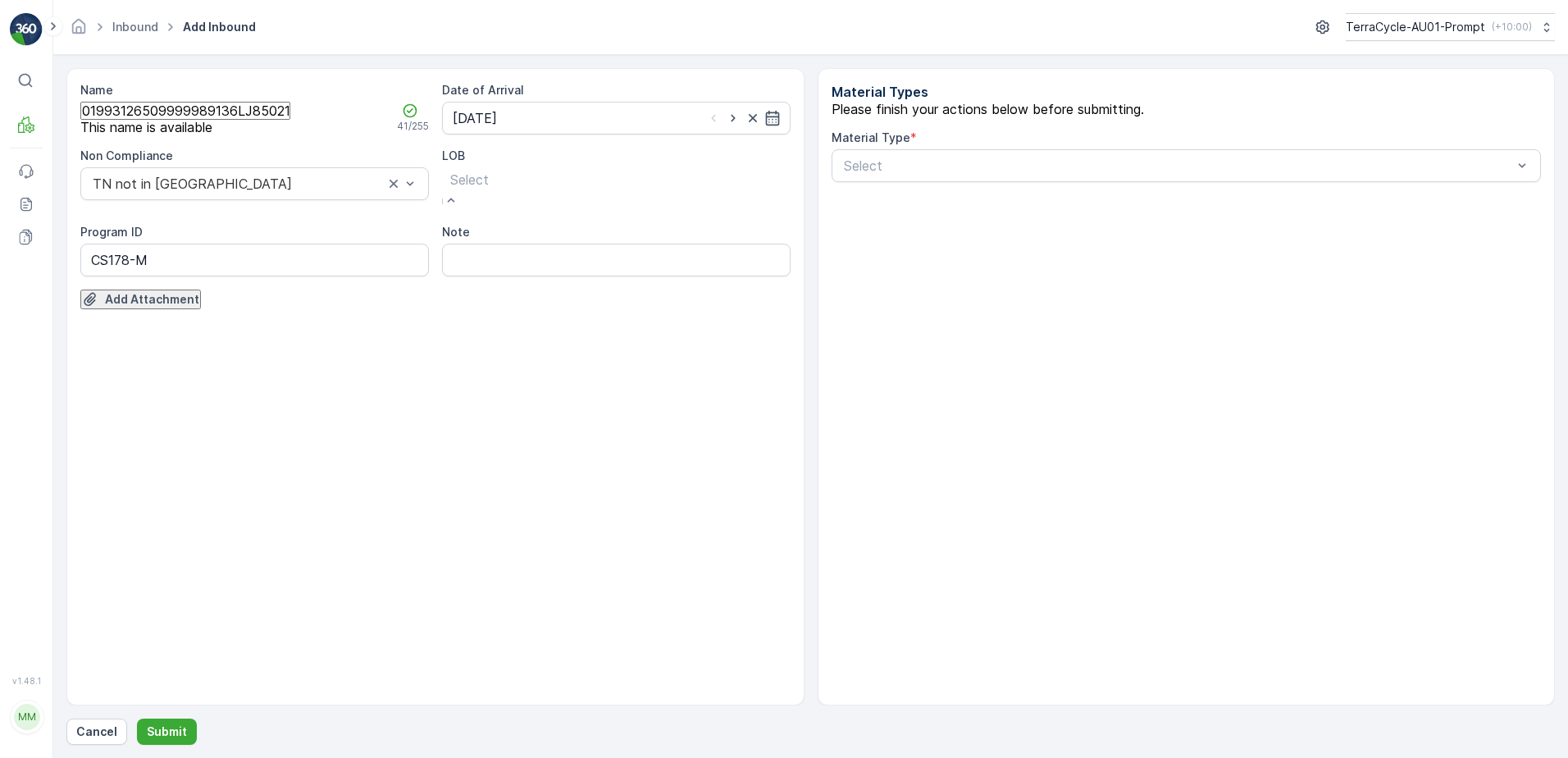
click at [489, 189] on div at bounding box center [469, 180] width 38 height 18
click at [927, 173] on div at bounding box center [1178, 166] width 672 height 15
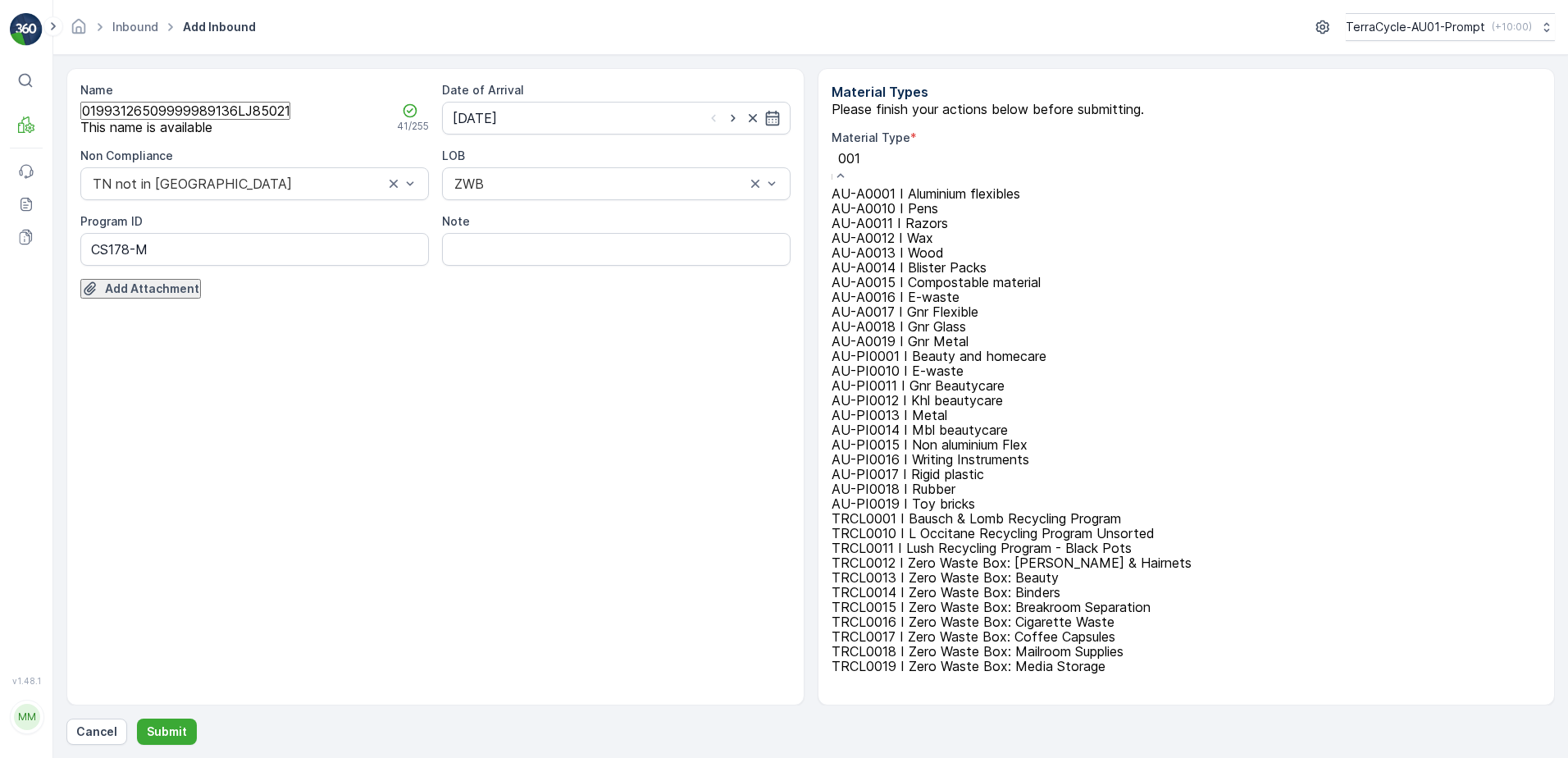
type input "0015"
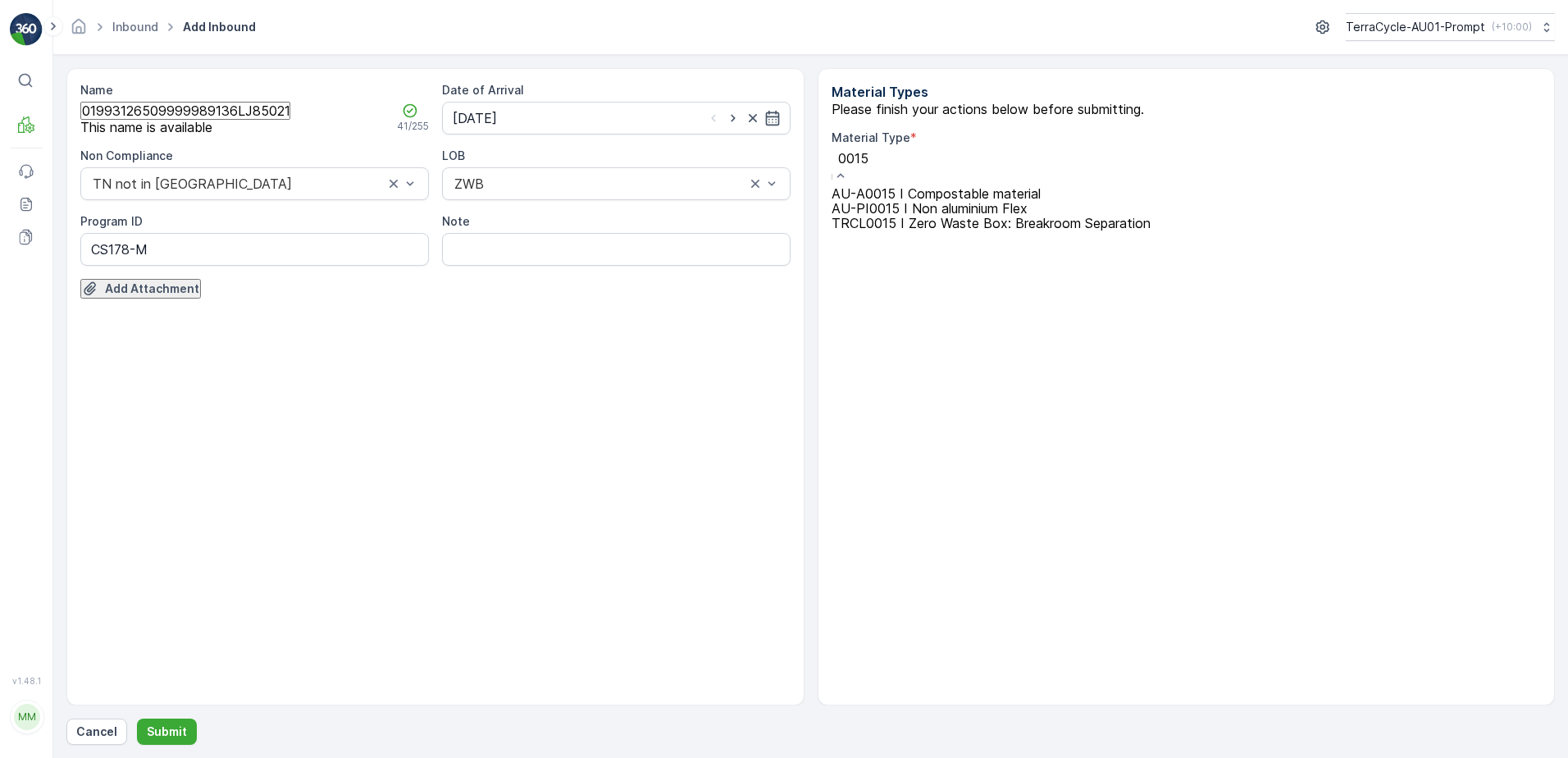
click at [1016, 217] on span "AU-PI0015 I Non aluminium Flex" at bounding box center [930, 208] width 196 height 16
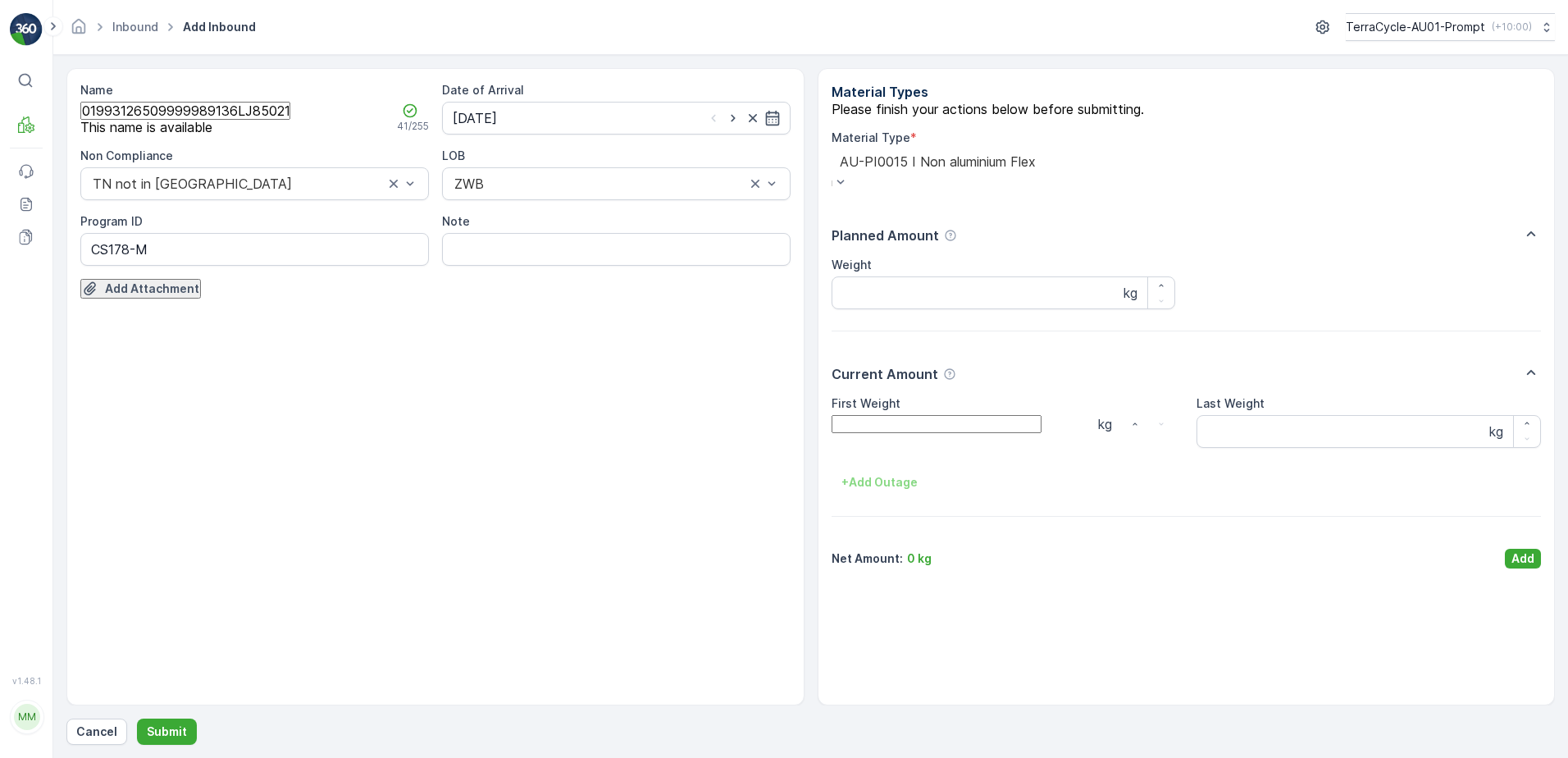
click at [944, 433] on Weight "First Weight" at bounding box center [937, 424] width 210 height 18
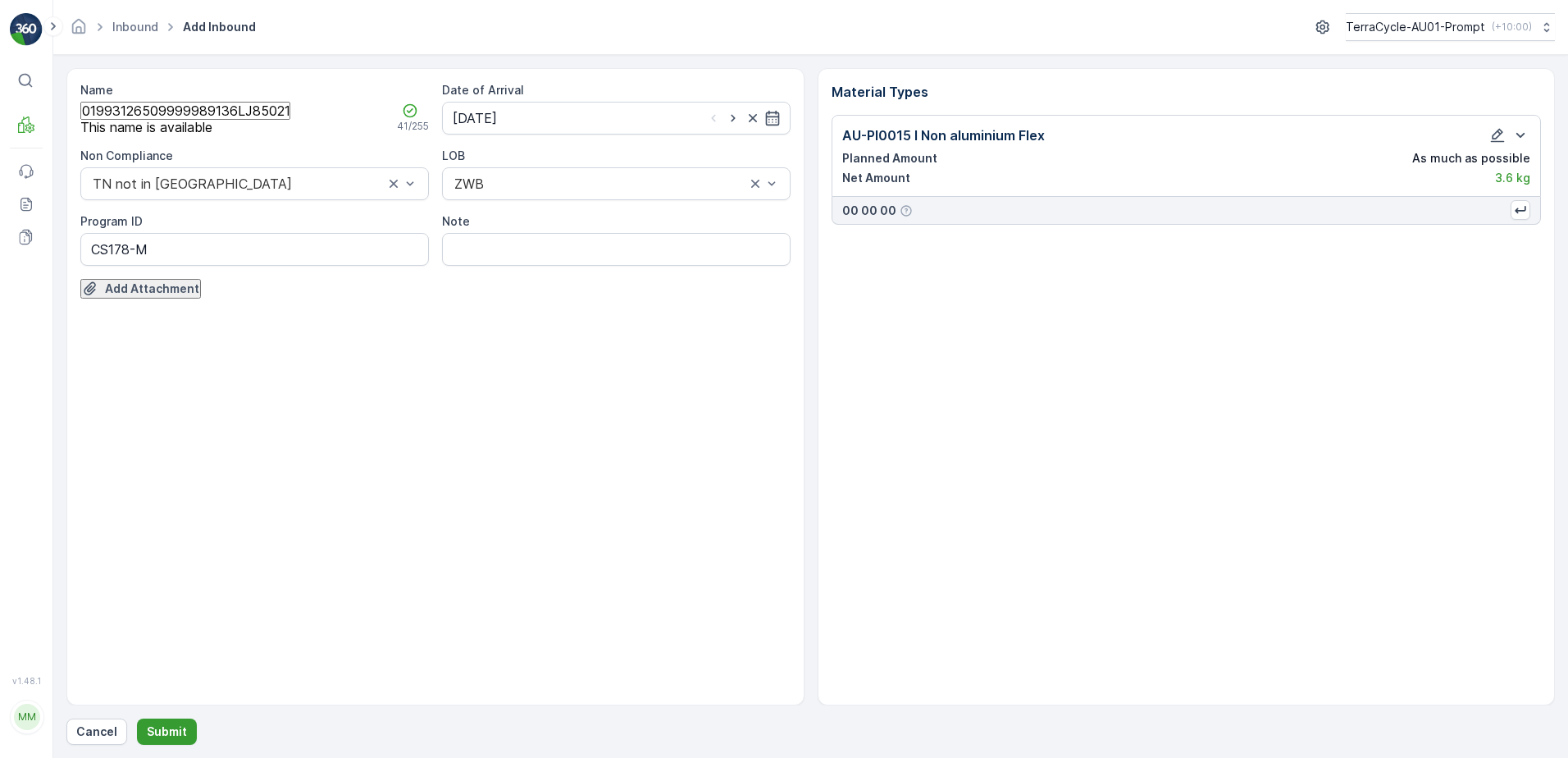
click at [175, 721] on button "Submit" at bounding box center [167, 731] width 60 height 26
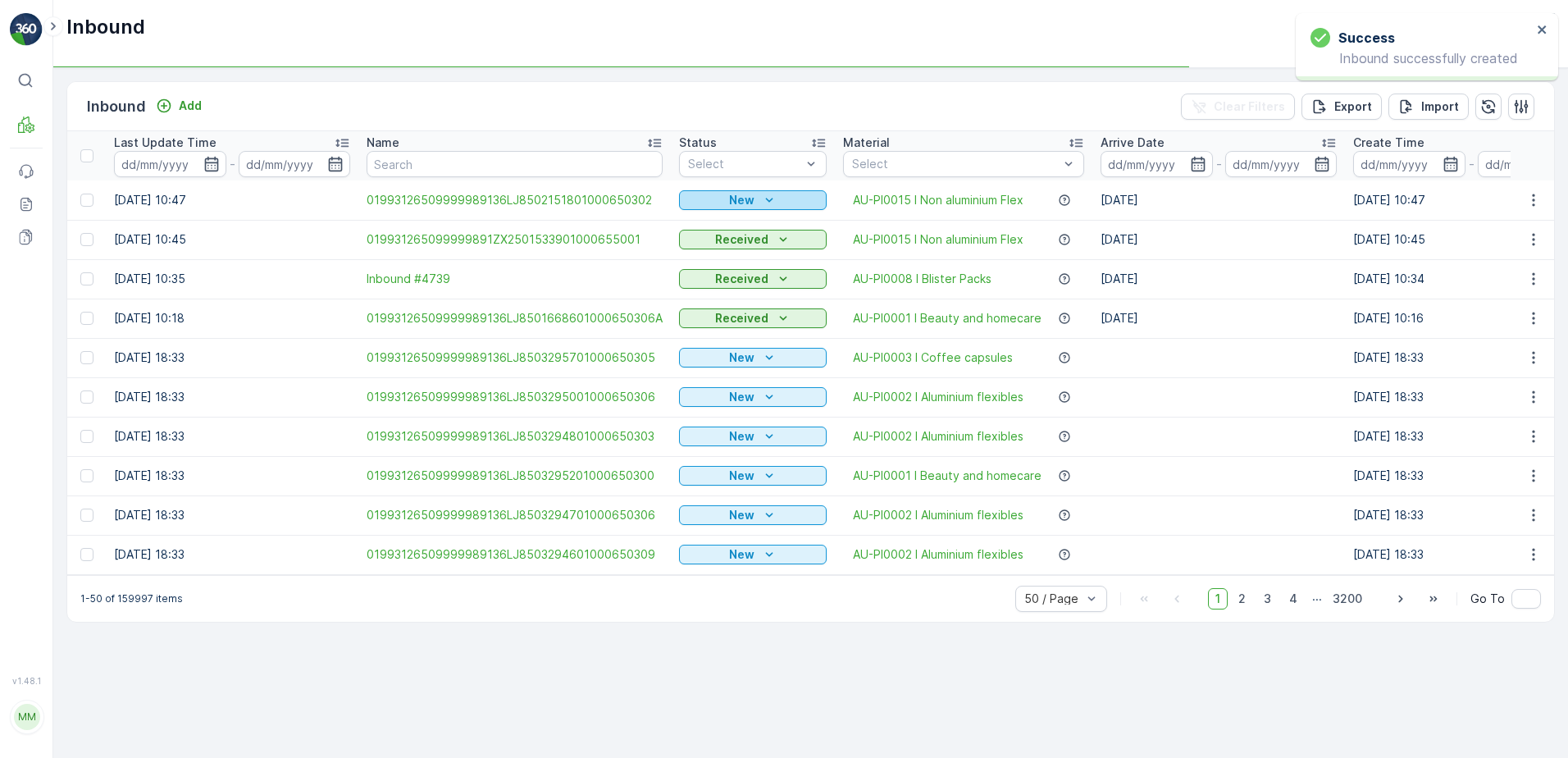
click at [761, 197] on icon "New" at bounding box center [769, 199] width 16 height 16
click at [707, 245] on span "Scanned" at bounding box center [717, 252] width 49 height 16
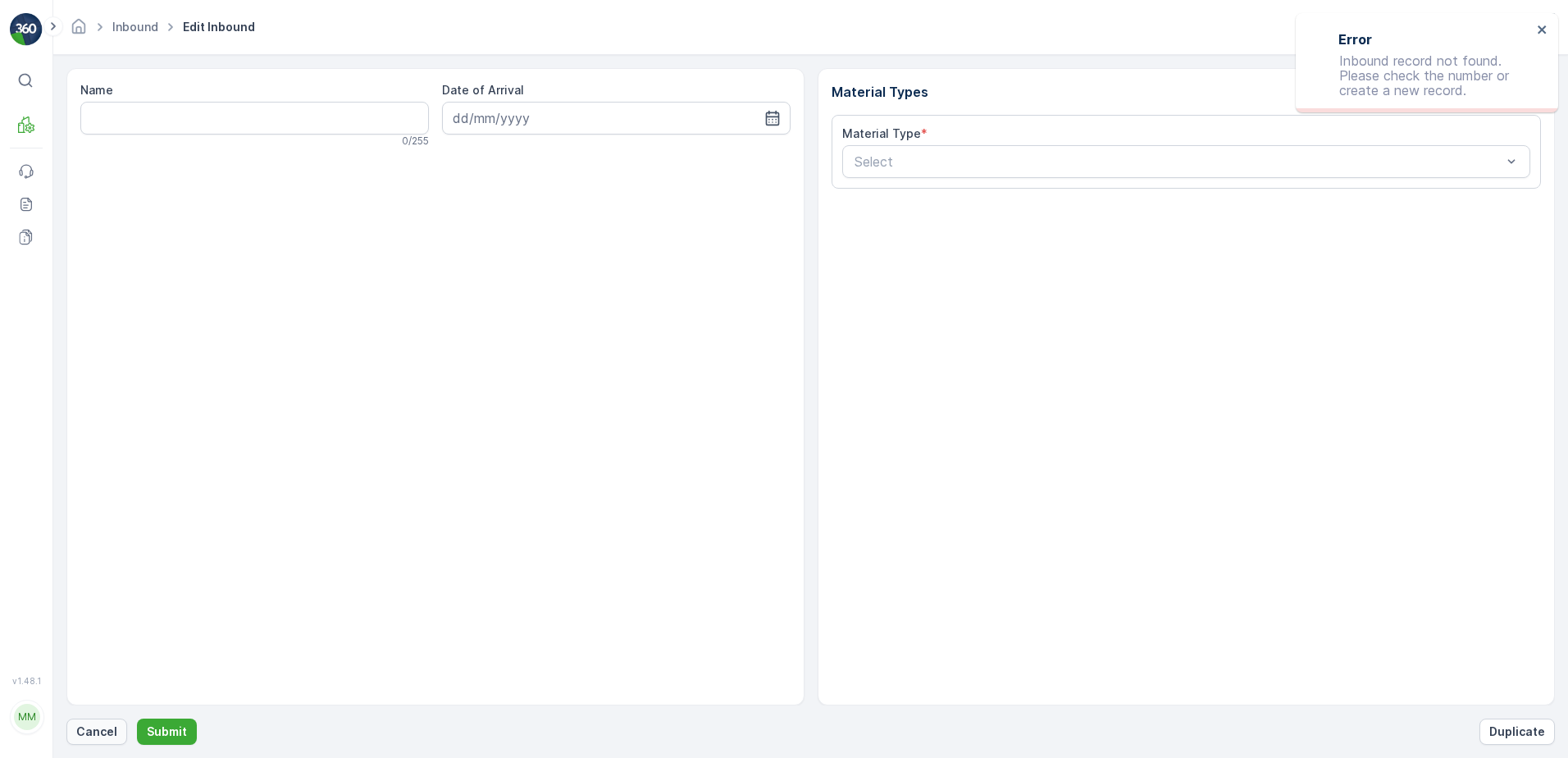
click at [100, 723] on p "Cancel" at bounding box center [96, 731] width 41 height 16
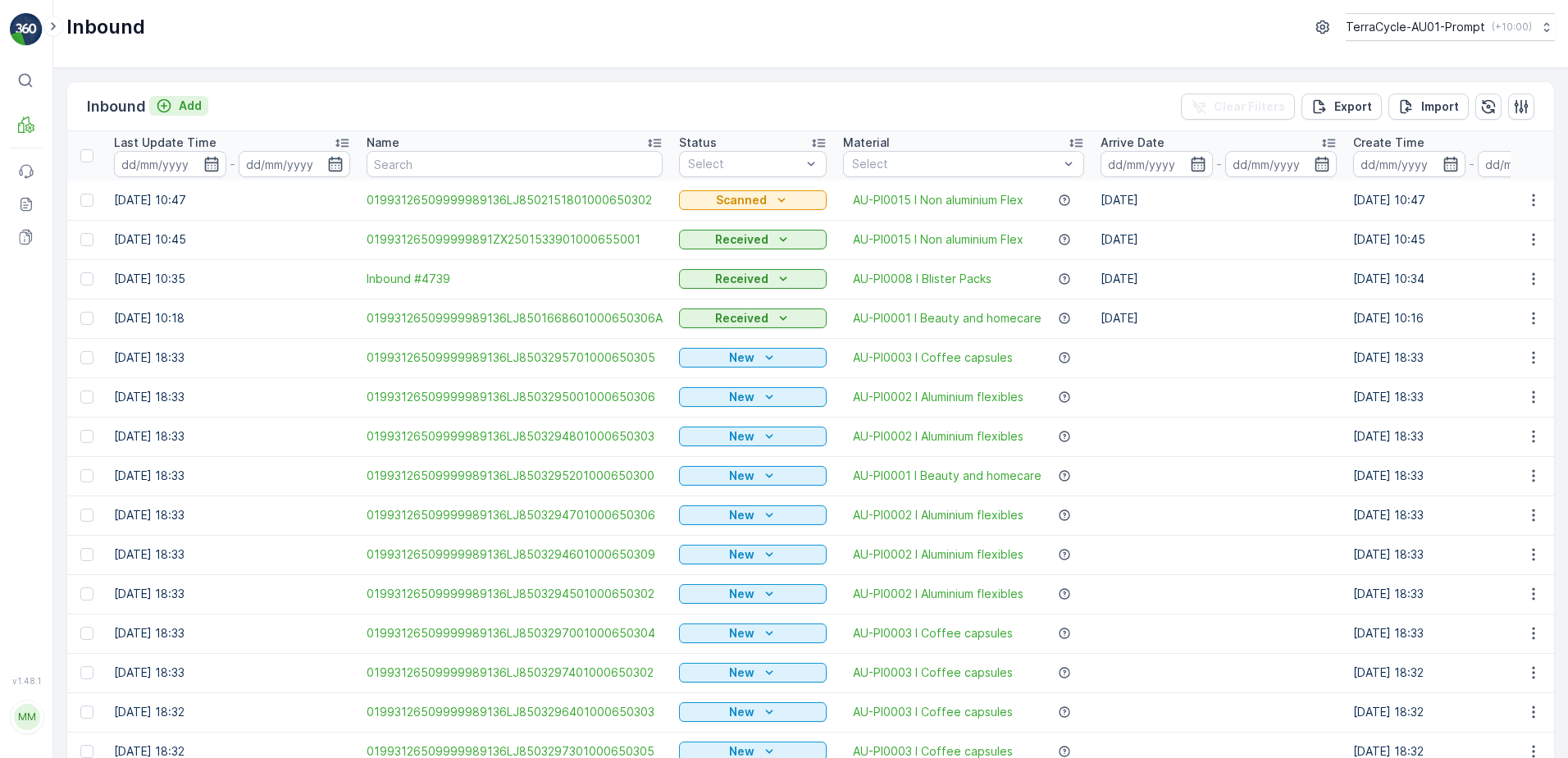
click at [185, 113] on p "Add" at bounding box center [190, 106] width 23 height 16
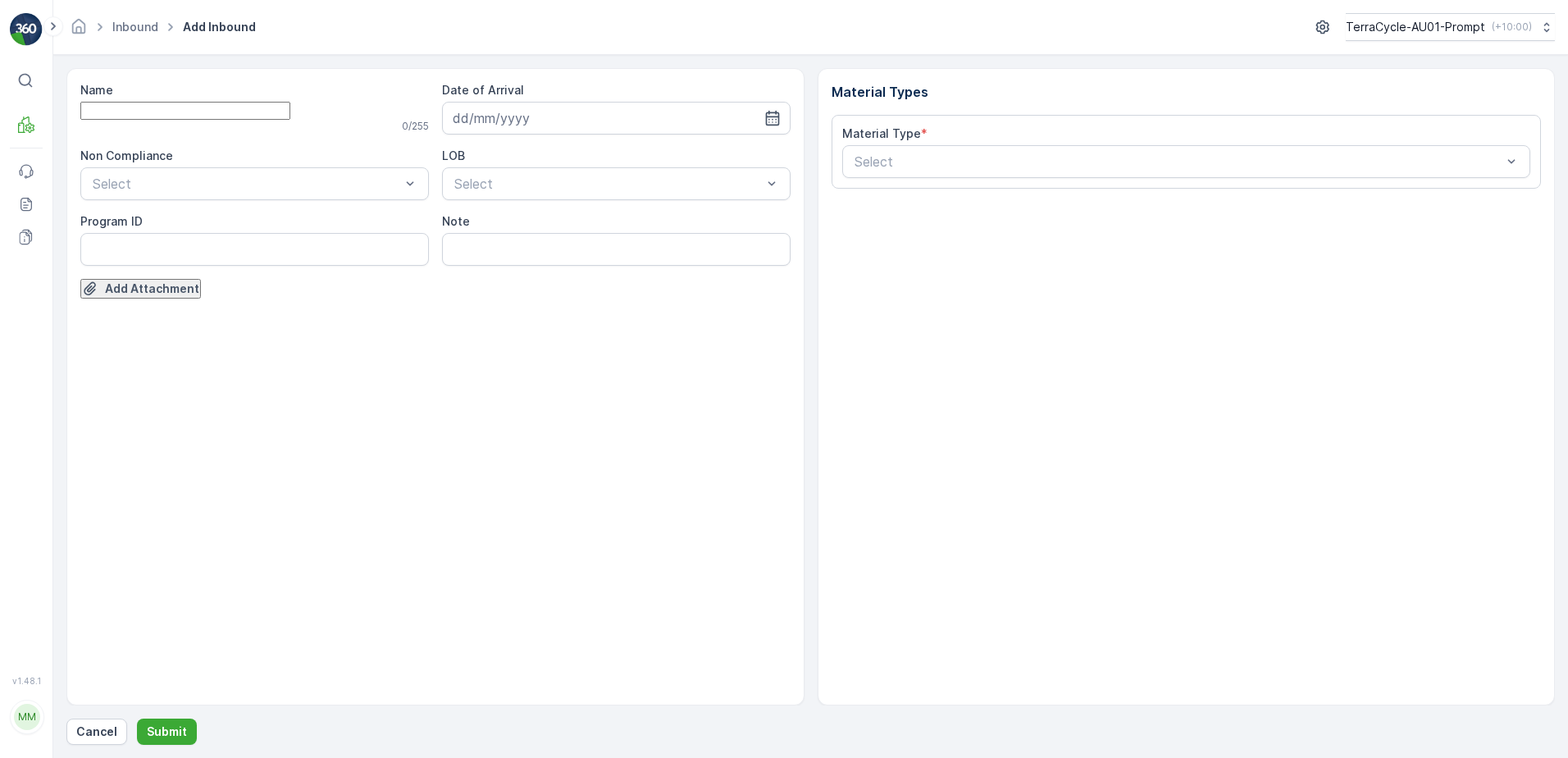
click at [174, 119] on input "Name" at bounding box center [186, 110] width 210 height 18
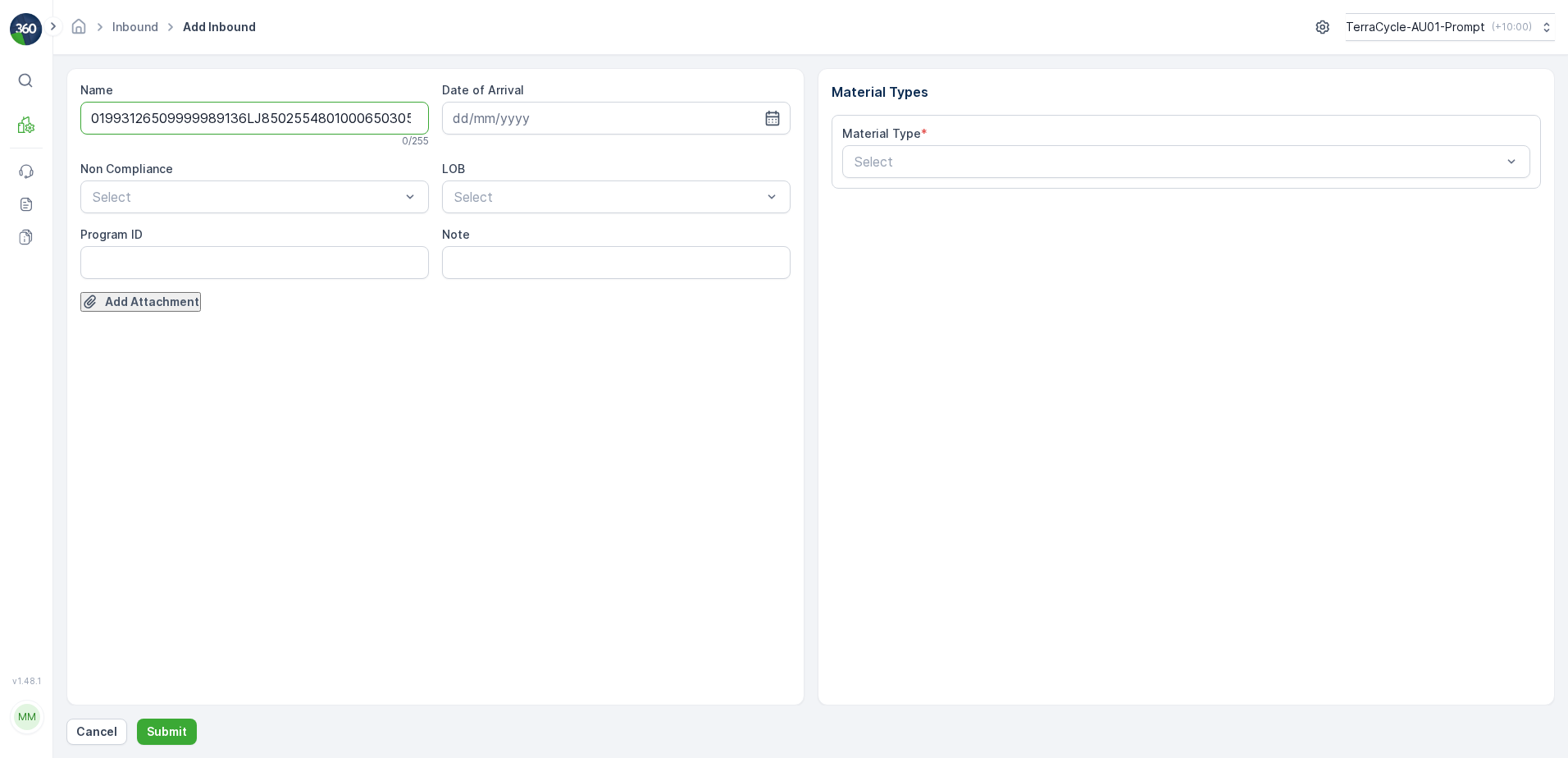
type input "01993126509999989136LJ8502554801000650305"
click at [137, 718] on button "Submit" at bounding box center [167, 731] width 60 height 26
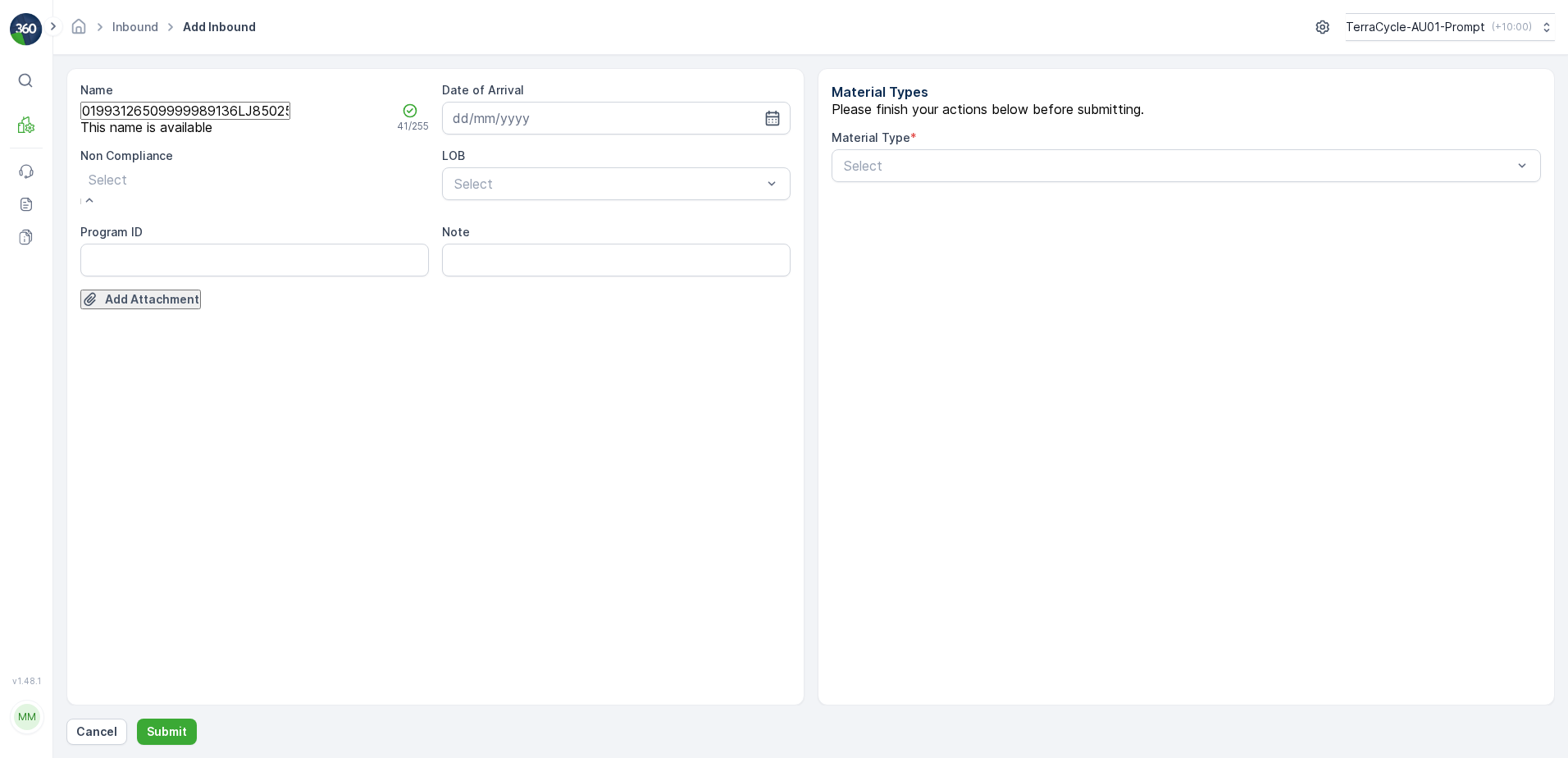
click at [127, 189] on div at bounding box center [108, 180] width 38 height 18
click at [180, 757] on span "TN not in [GEOGRAPHIC_DATA]" at bounding box center [100, 765] width 199 height 16
click at [134, 265] on ID "Program ID" at bounding box center [255, 250] width 349 height 33
type ID "CS178-M"
click at [618, 122] on input at bounding box center [617, 118] width 349 height 33
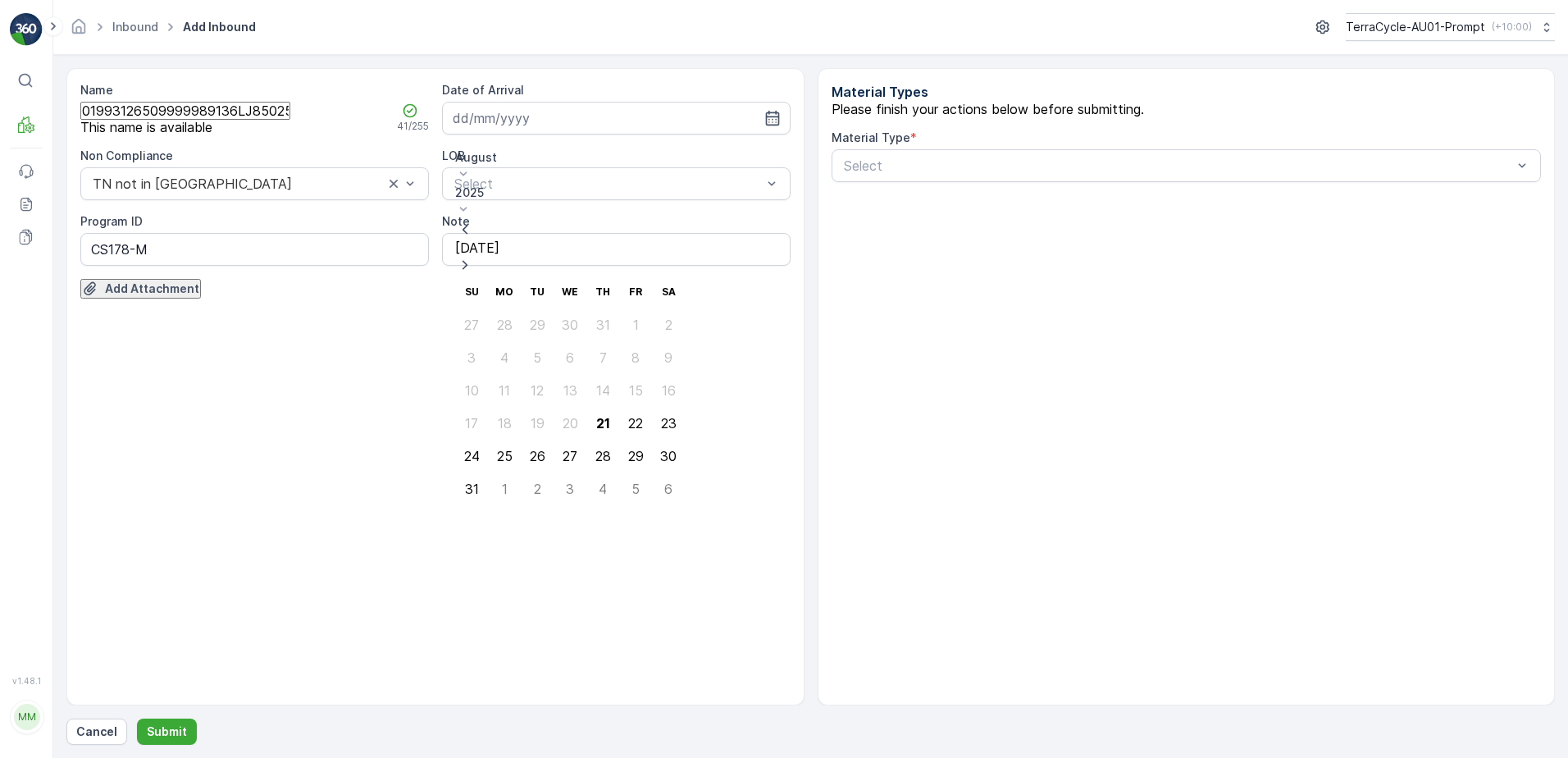
drag, startPoint x: 592, startPoint y: 326, endPoint x: 627, endPoint y: 233, distance: 99.4
click at [597, 415] on div "21" at bounding box center [604, 422] width 14 height 15
type input "[DATE]"
click at [628, 191] on div at bounding box center [608, 183] width 310 height 15
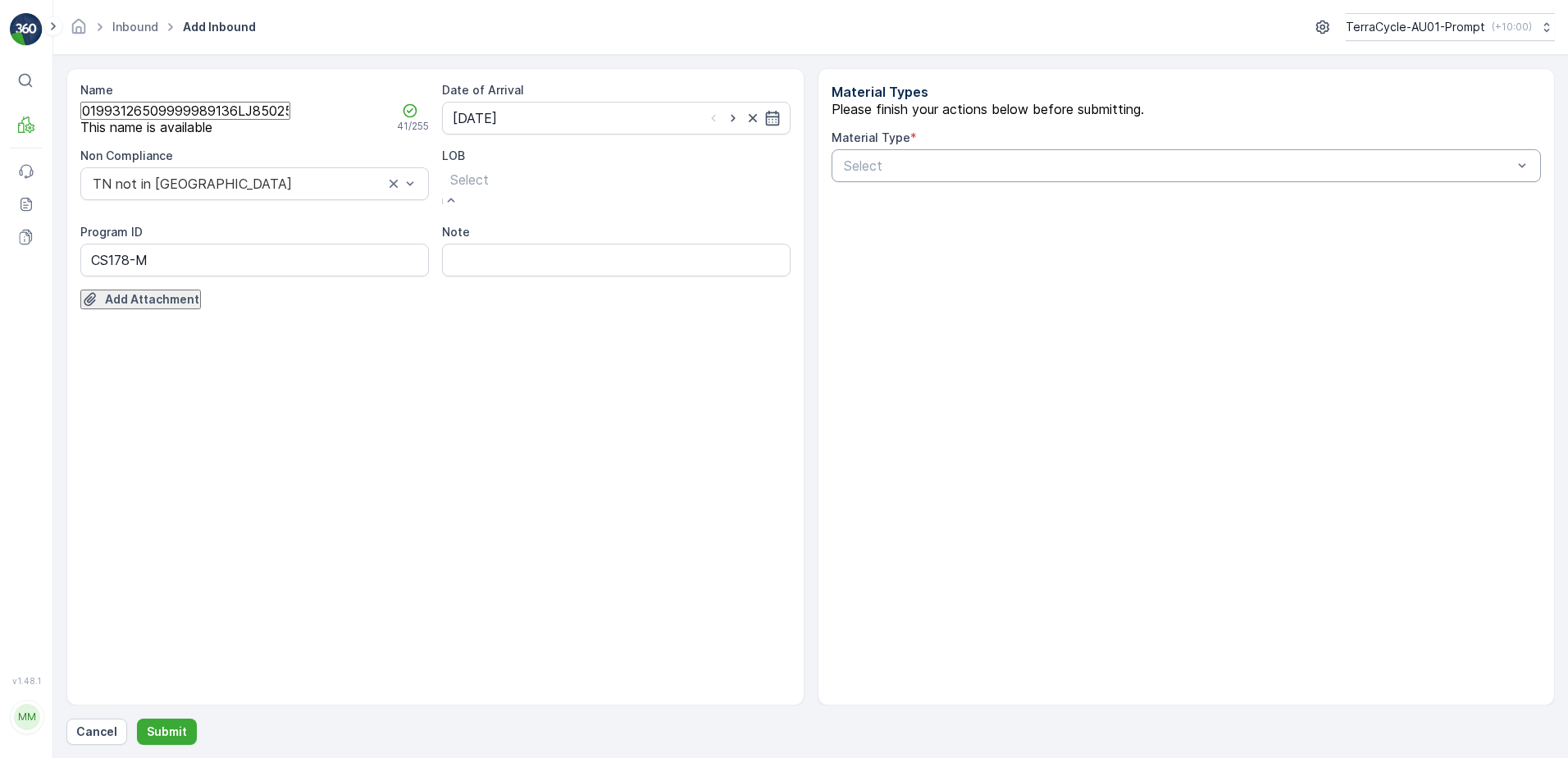
drag, startPoint x: 582, startPoint y: 263, endPoint x: 953, endPoint y: 166, distance: 383.5
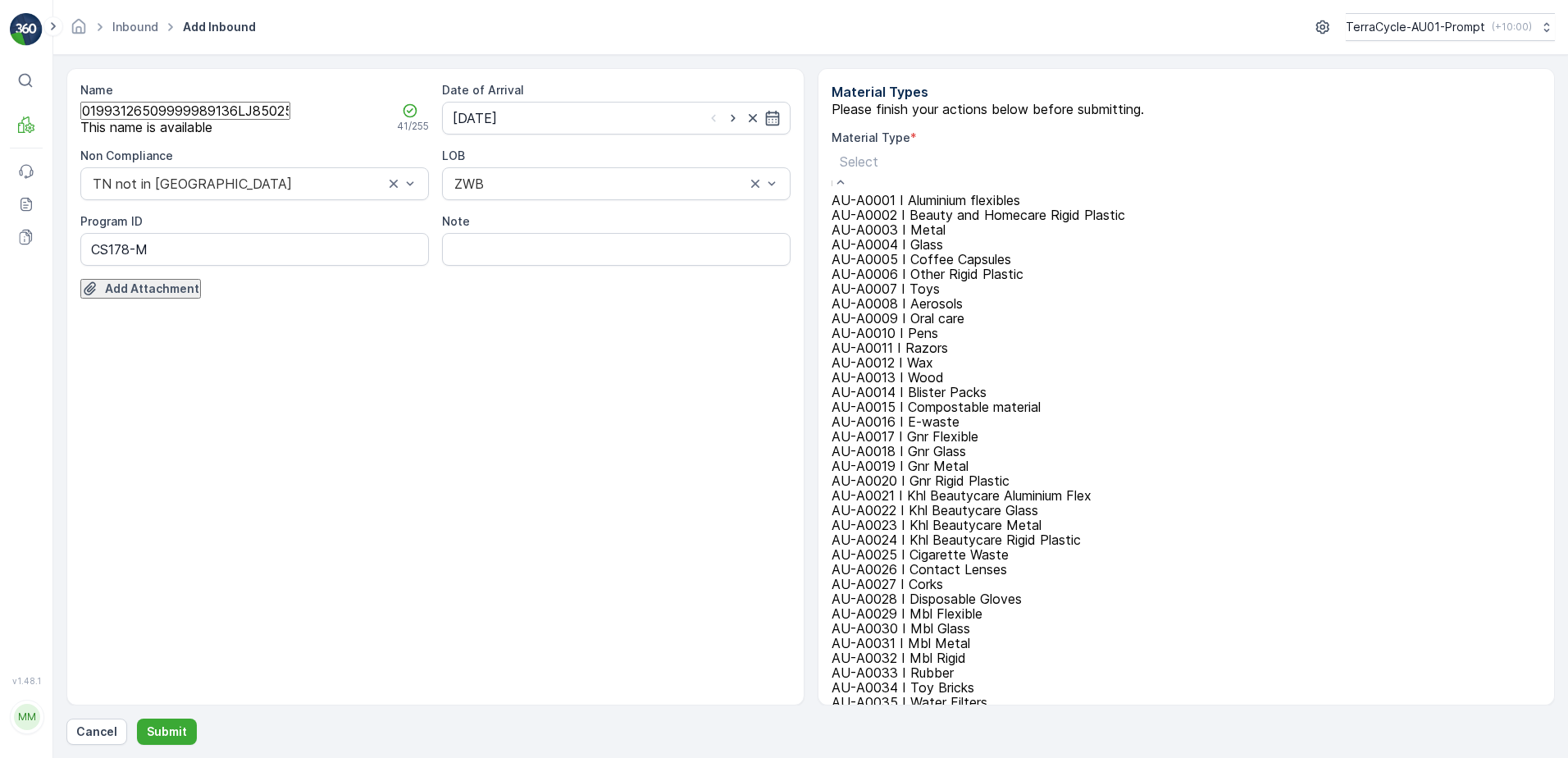
click at [946, 171] on div at bounding box center [1049, 161] width 420 height 18
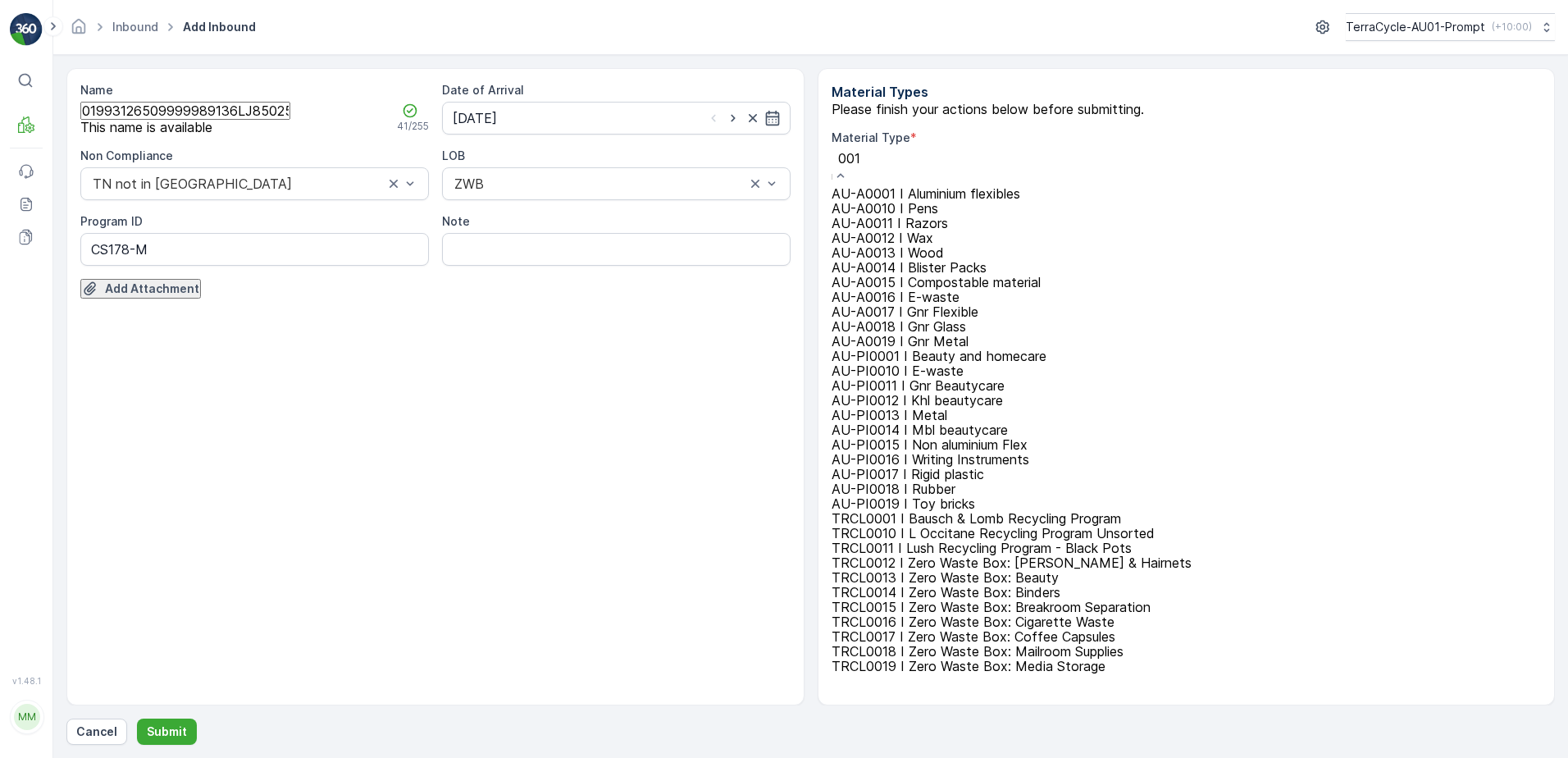
type input "0015"
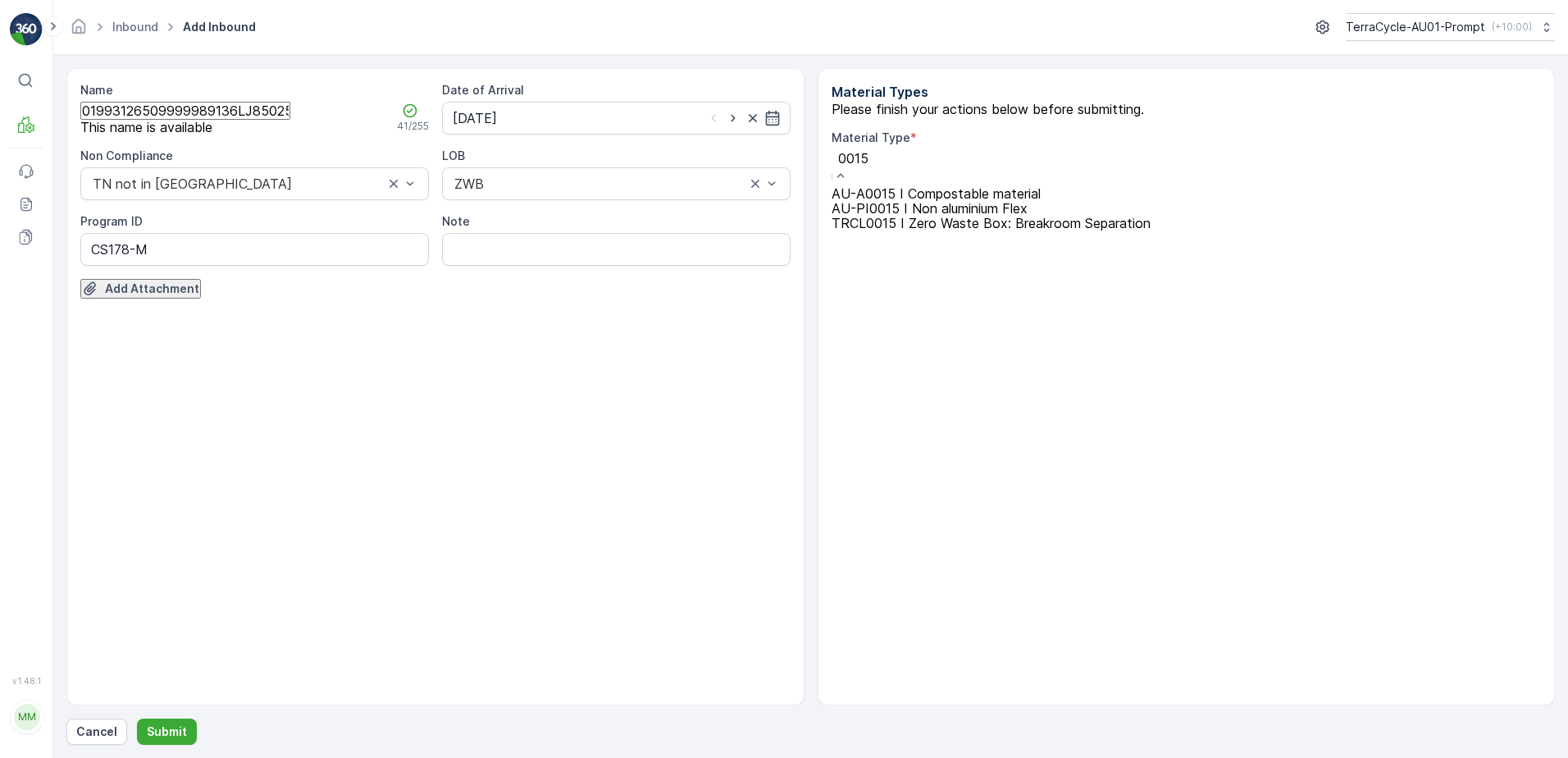
click at [983, 217] on span "AU-PI0015 I Non aluminium Flex" at bounding box center [930, 208] width 196 height 16
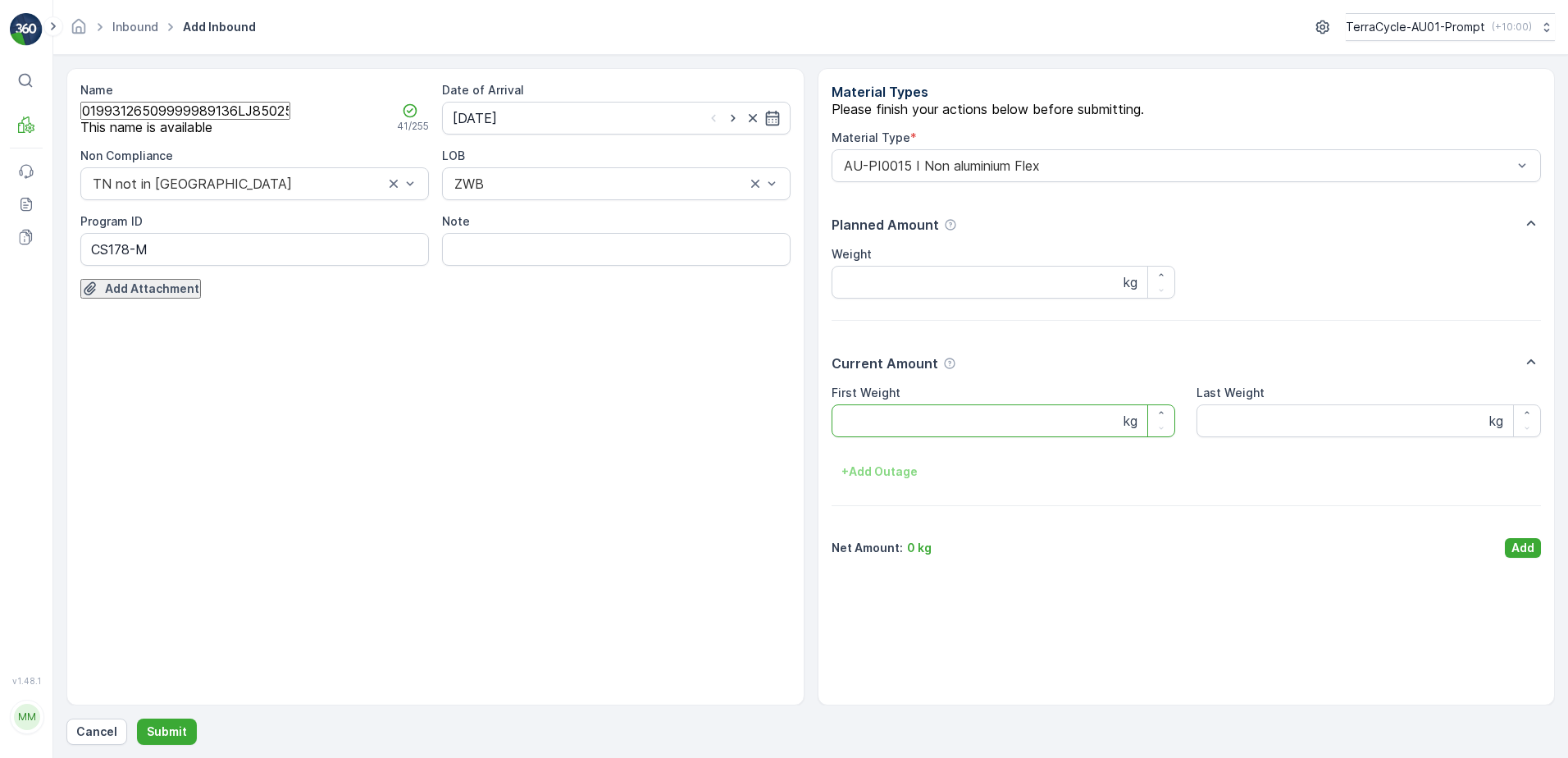
click at [988, 431] on Weight "First Weight" at bounding box center [1003, 421] width 344 height 33
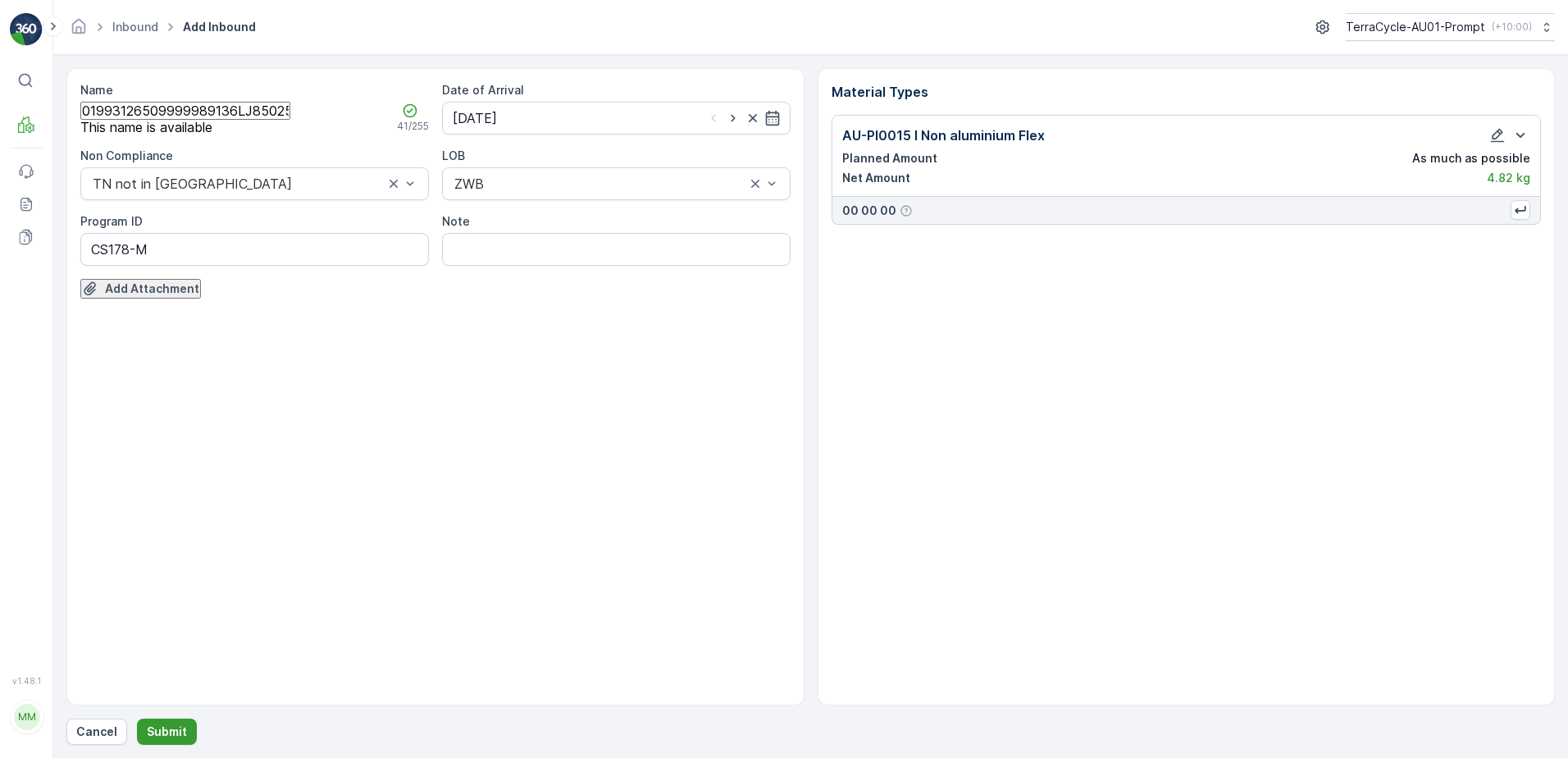
click at [173, 737] on p "Submit" at bounding box center [167, 731] width 40 height 16
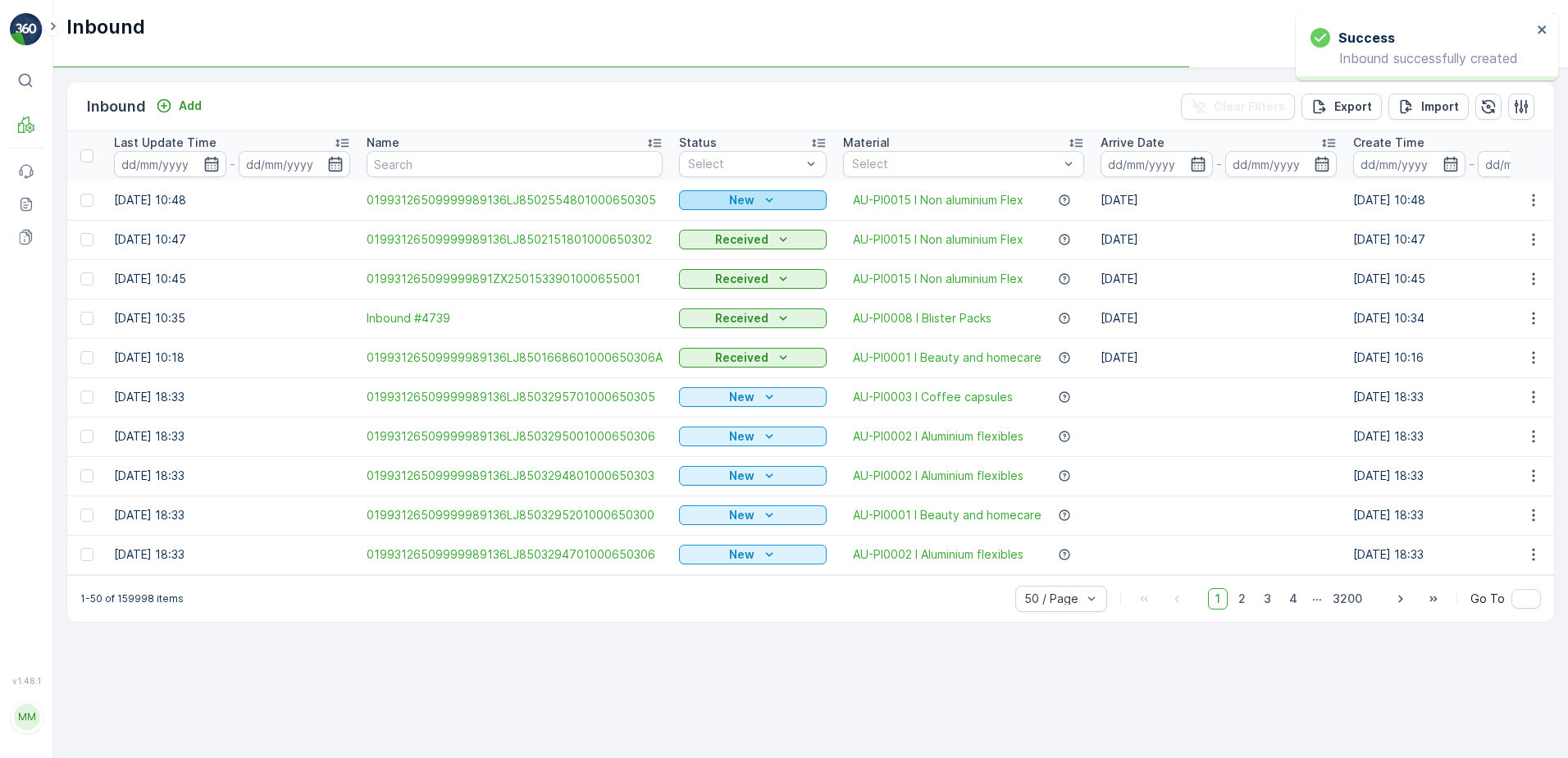
click at [766, 198] on icon "New" at bounding box center [769, 199] width 16 height 16
click at [696, 245] on span "Scanned" at bounding box center [717, 252] width 49 height 16
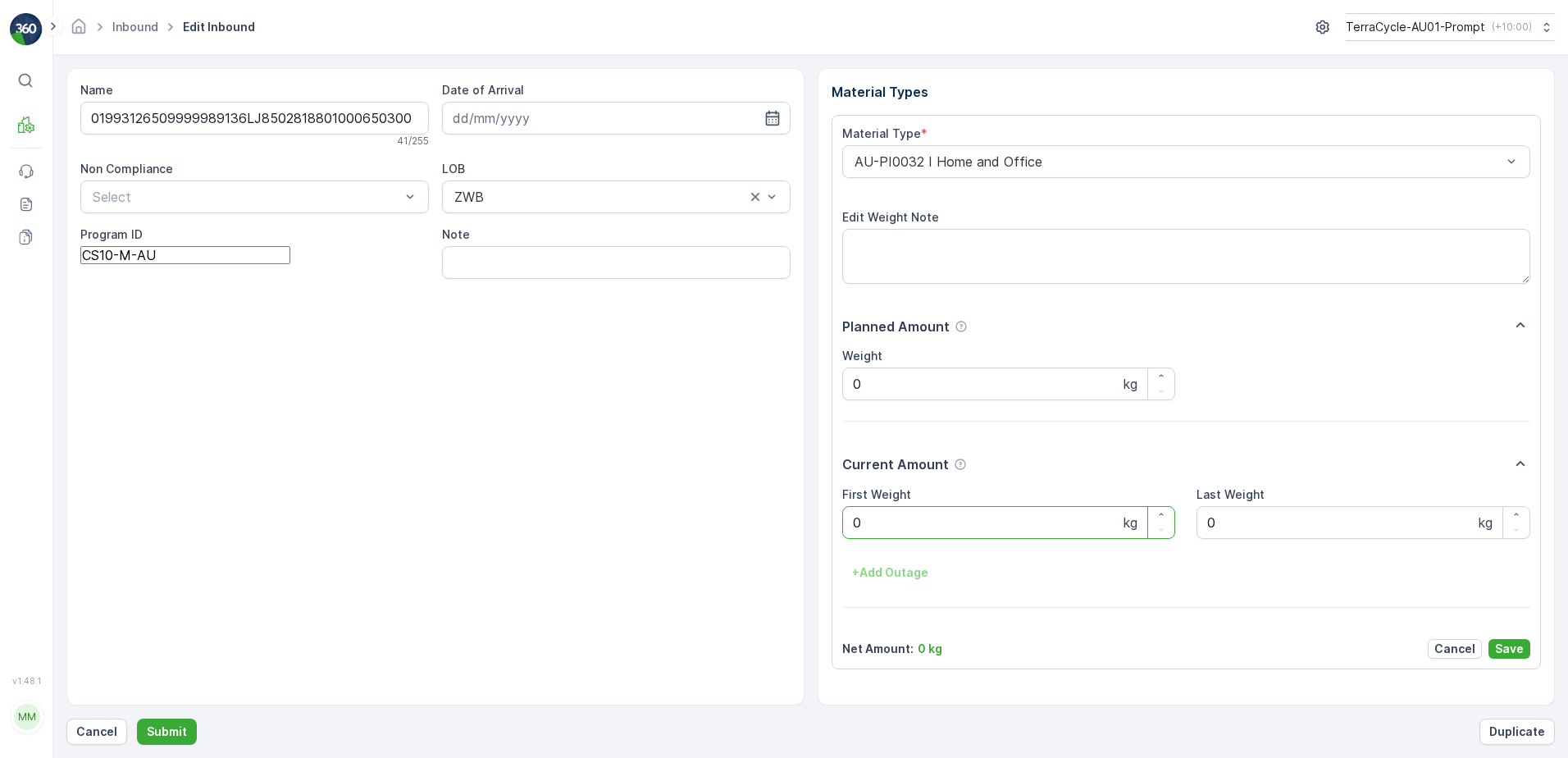
click at [123, 264] on ID "CS10-M-AU" at bounding box center [186, 255] width 210 height 18
type ID "CS24-M-AU"
click at [895, 524] on Weight "0" at bounding box center [947, 514] width 210 height 18
click at [137, 718] on button "Submit" at bounding box center [167, 731] width 60 height 26
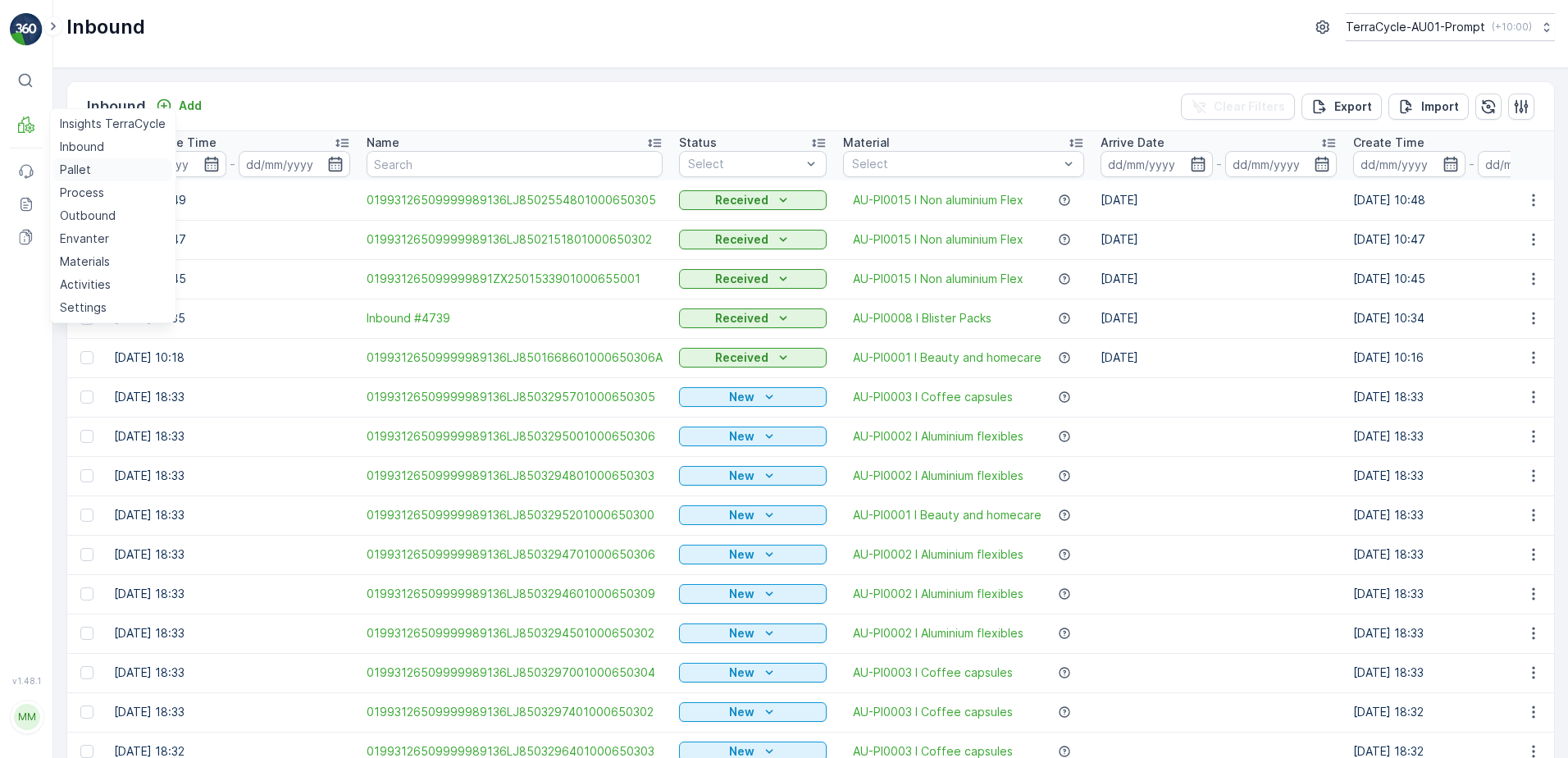
click at [87, 173] on p "Pallet" at bounding box center [75, 169] width 31 height 16
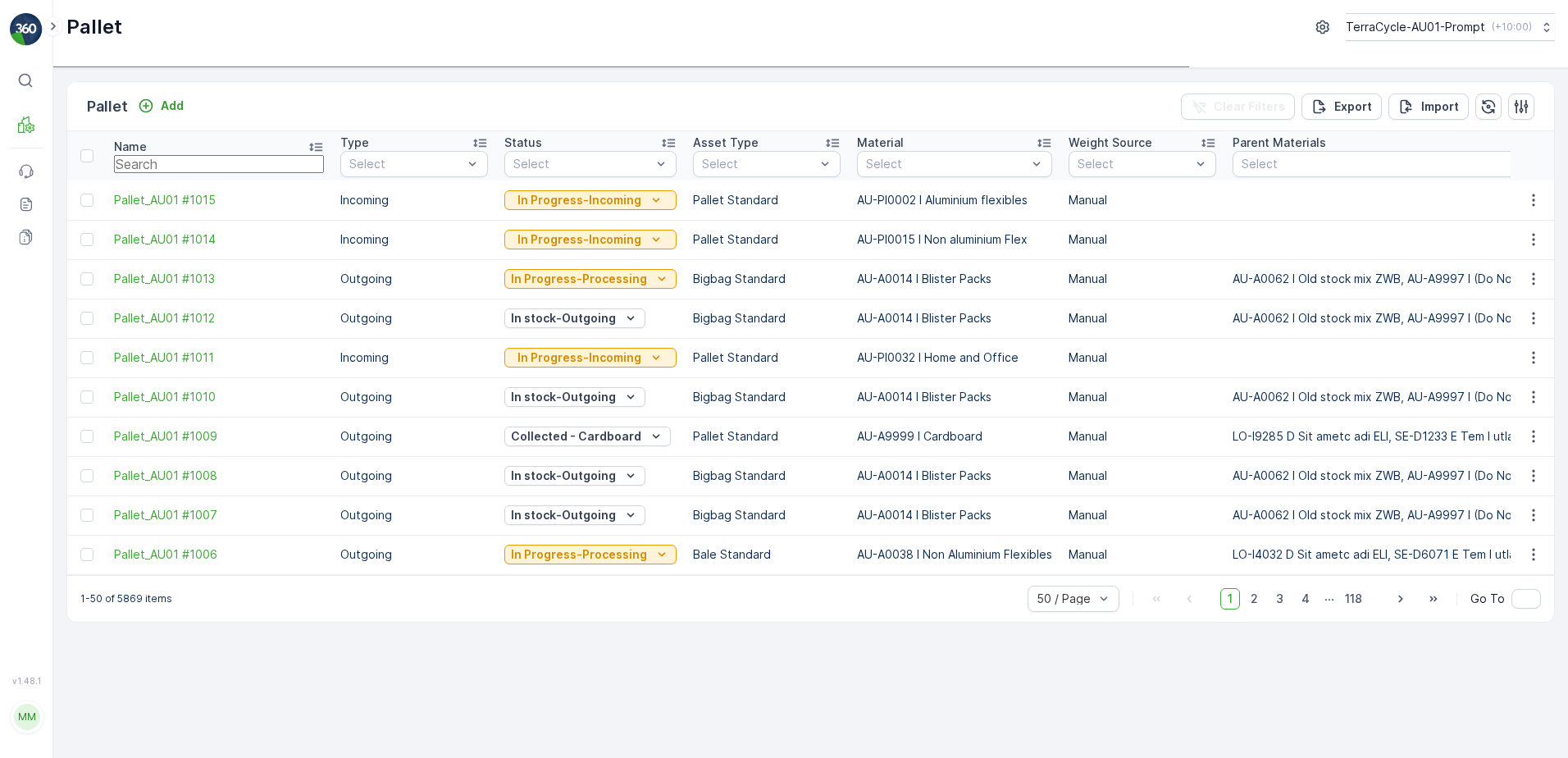
click at [128, 165] on input "text" at bounding box center [219, 164] width 210 height 18
type input "1005"
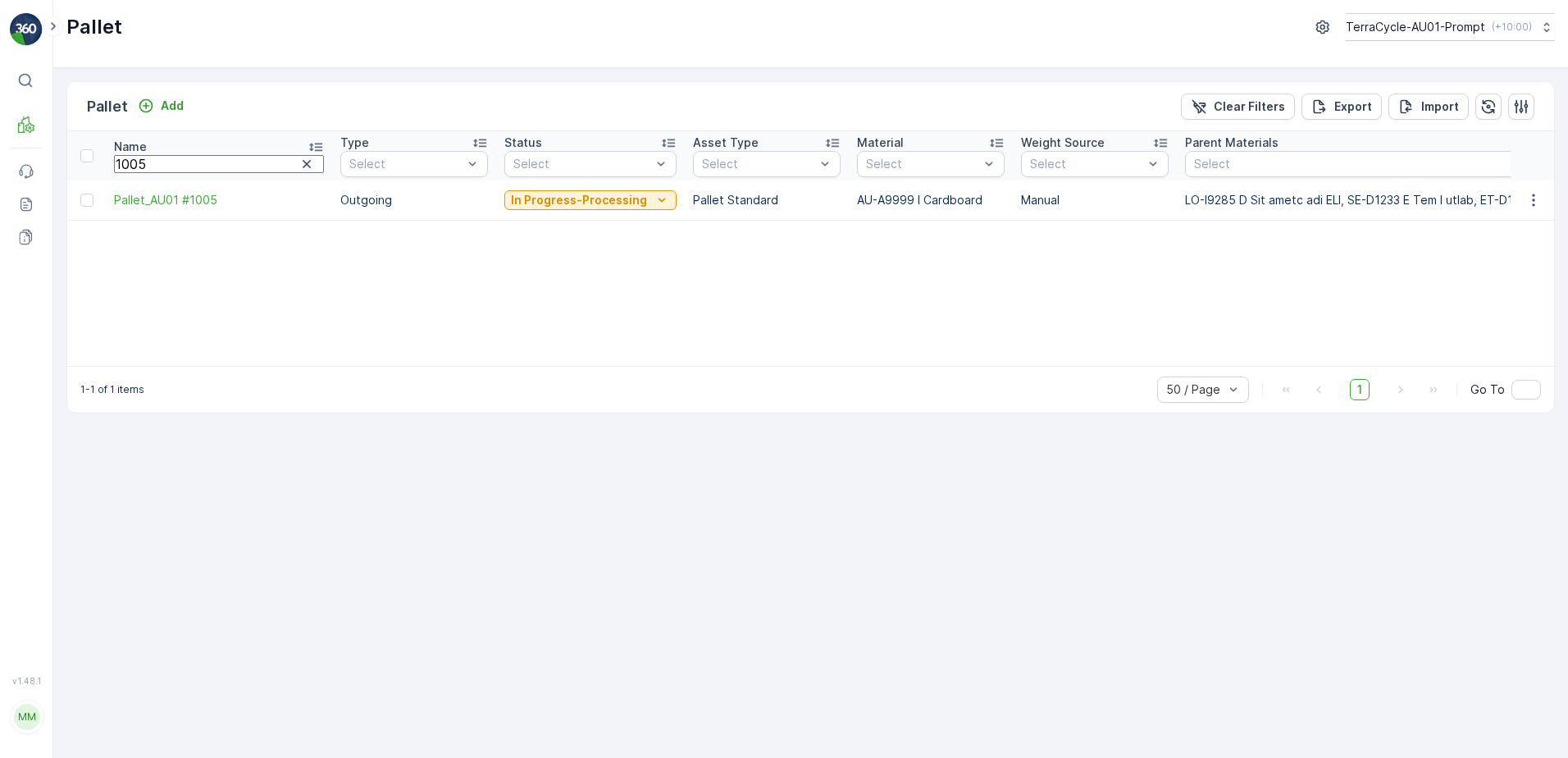
click at [178, 160] on input "1005" at bounding box center [219, 164] width 210 height 18
type input "1"
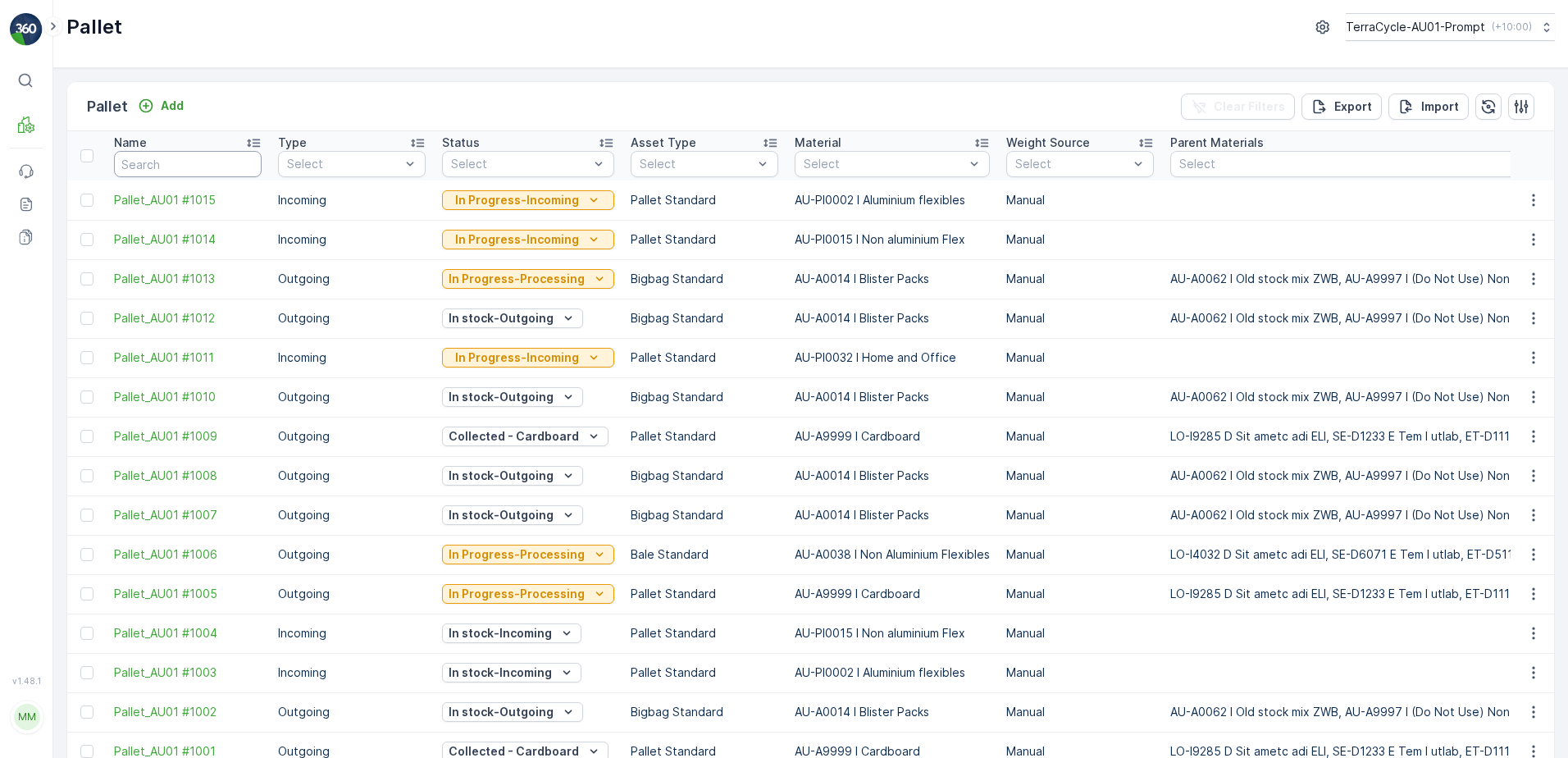
click at [155, 162] on input "text" at bounding box center [187, 164] width 147 height 26
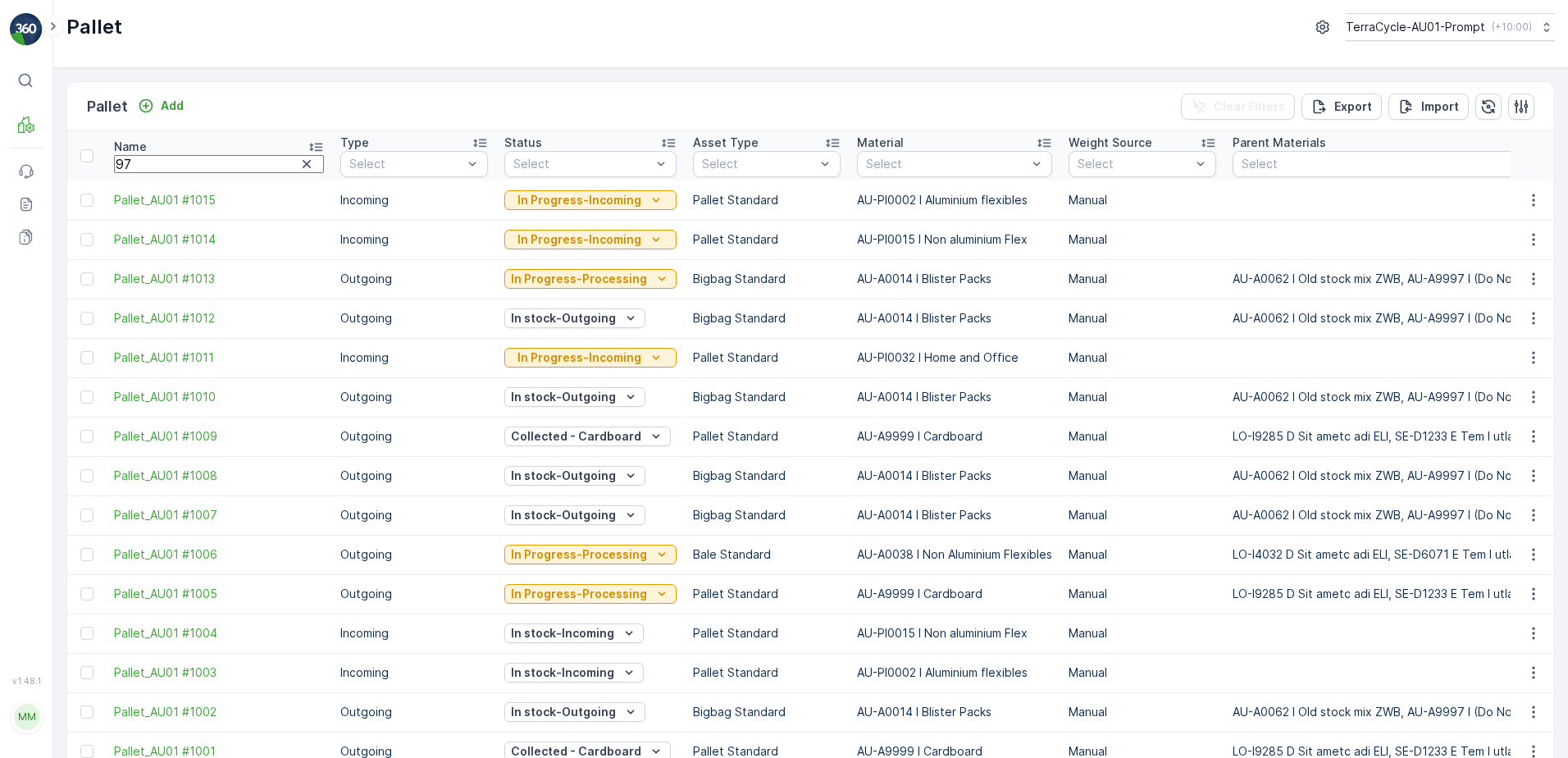
type input "974"
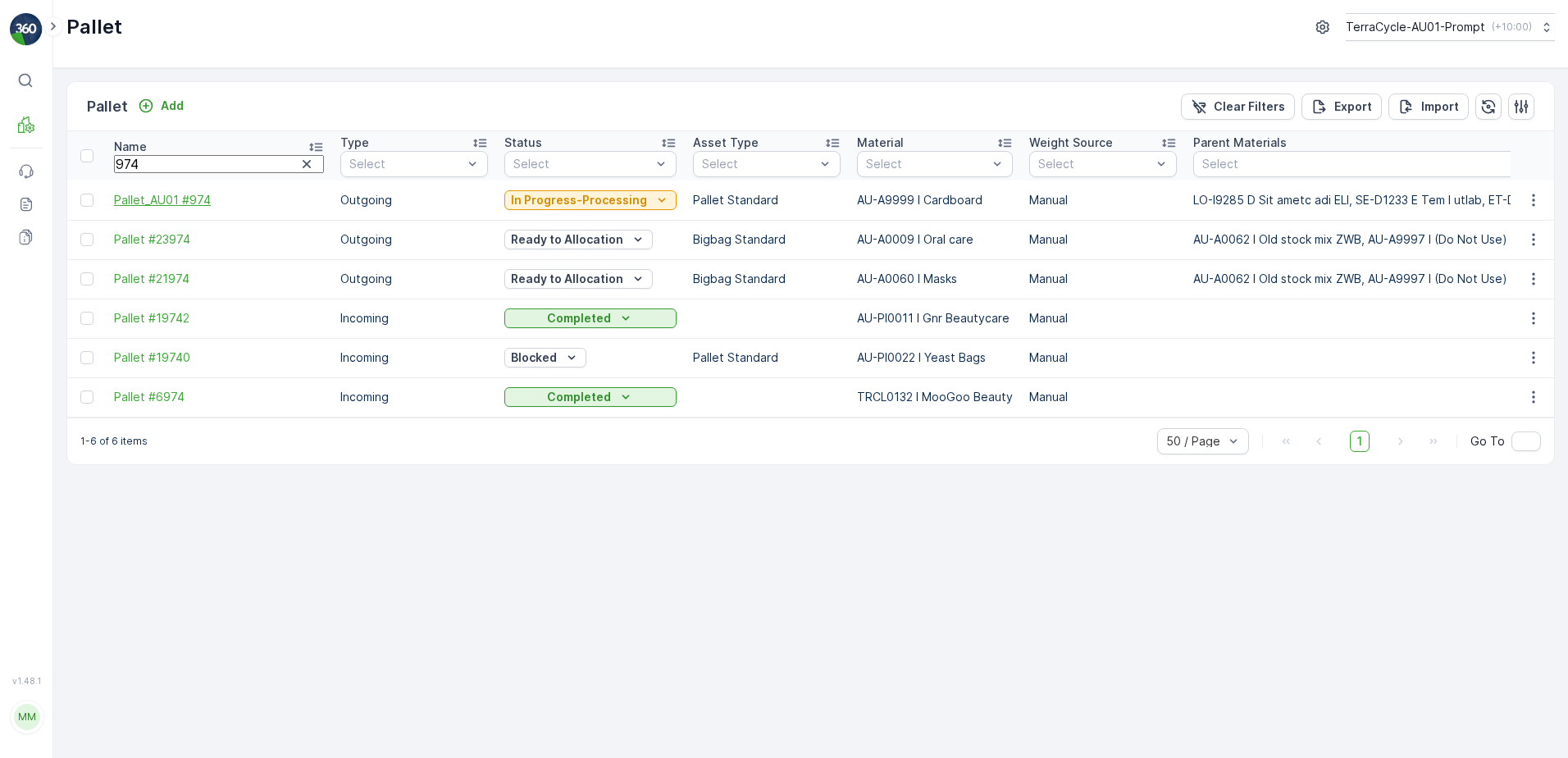
click at [167, 205] on span "Pallet_AU01 #974" at bounding box center [219, 199] width 210 height 16
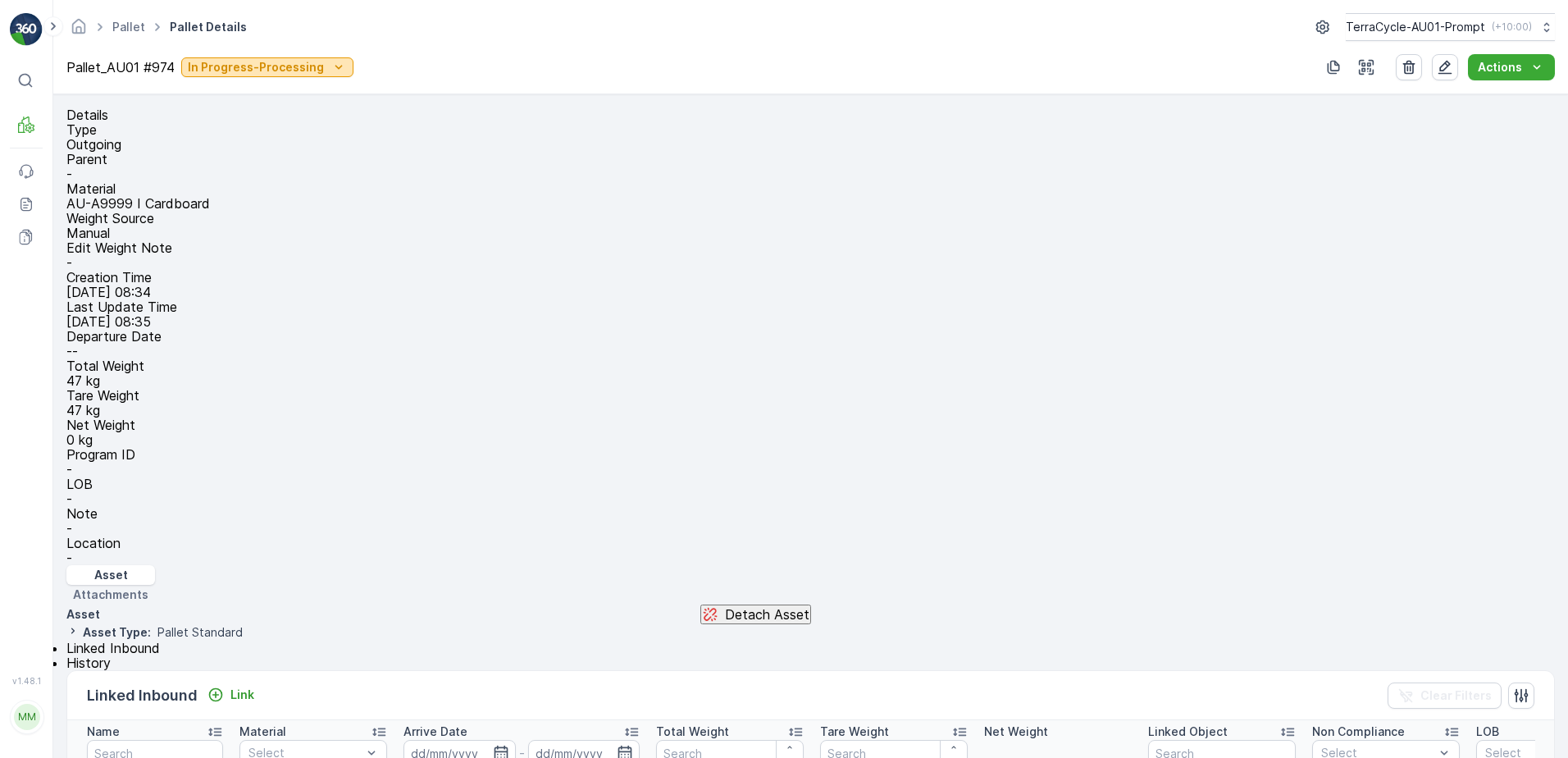
click at [347, 66] on icon "In Progress-Processing" at bounding box center [338, 67] width 16 height 16
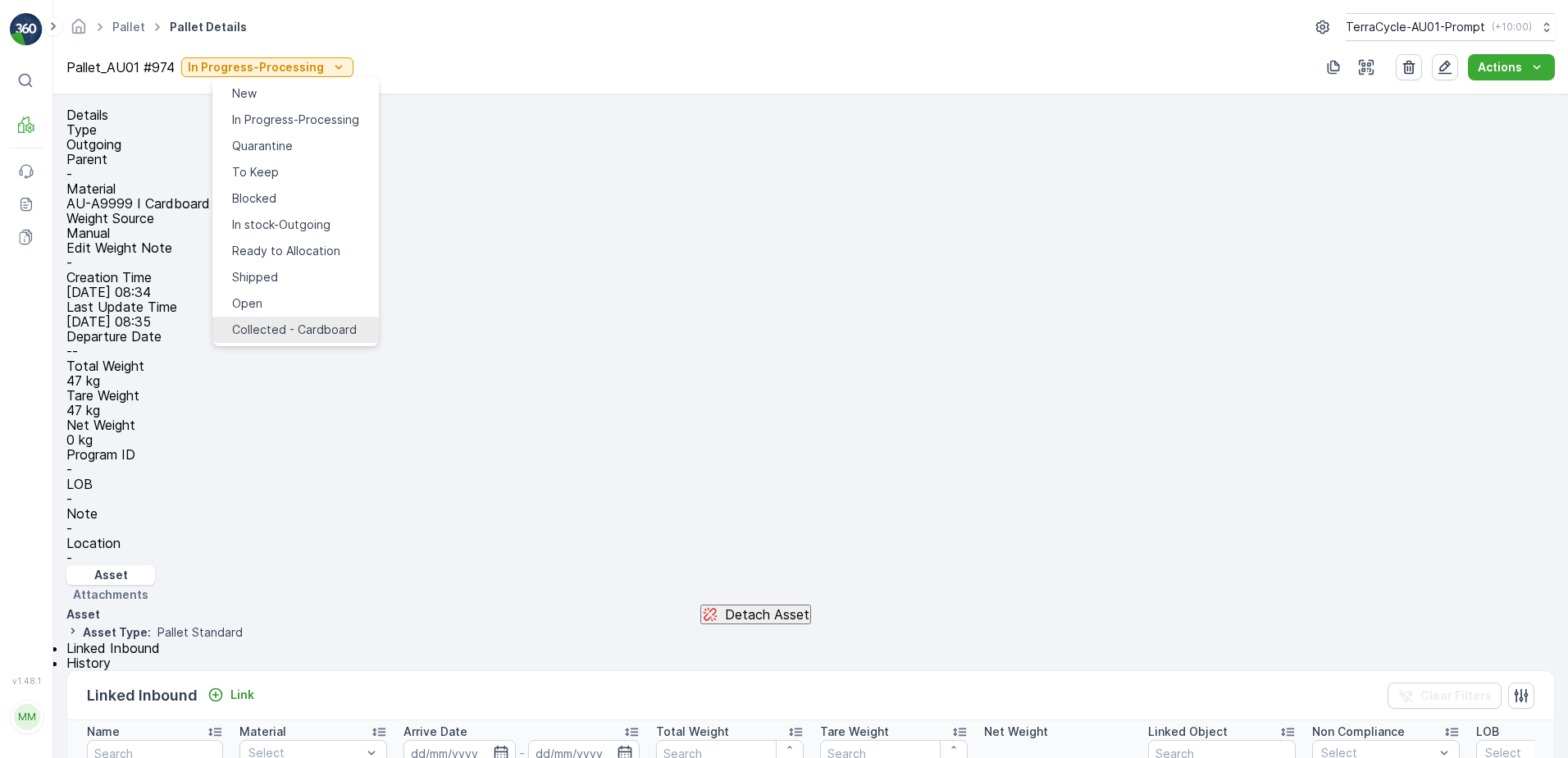
drag, startPoint x: 292, startPoint y: 304, endPoint x: 297, endPoint y: 297, distance: 8.6
click at [292, 322] on span "Collected - Cardboard" at bounding box center [295, 330] width 125 height 16
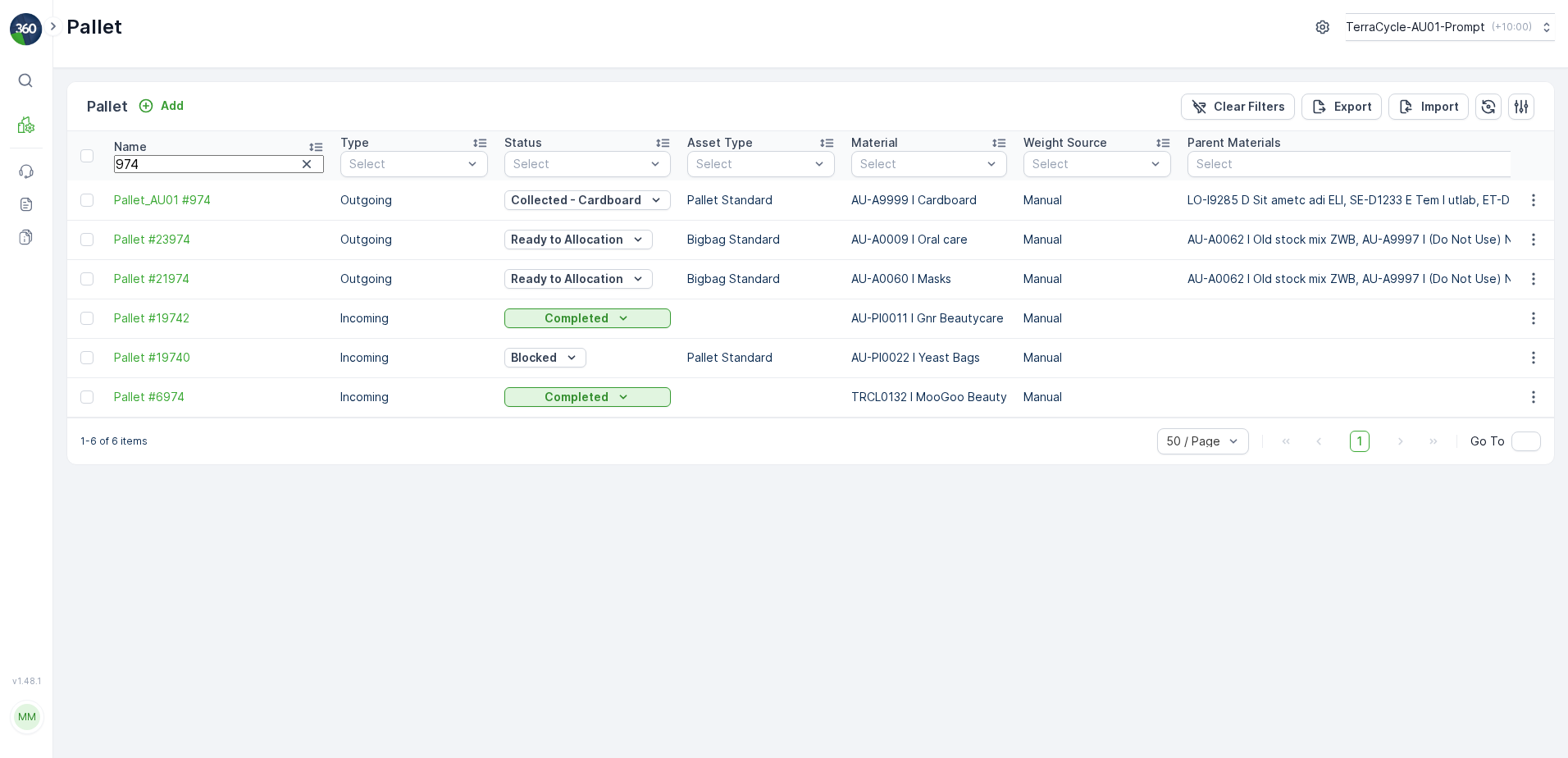
click at [153, 162] on input "974" at bounding box center [219, 164] width 210 height 18
type input "9"
click at [162, 162] on input "text" at bounding box center [219, 164] width 210 height 18
type input "893"
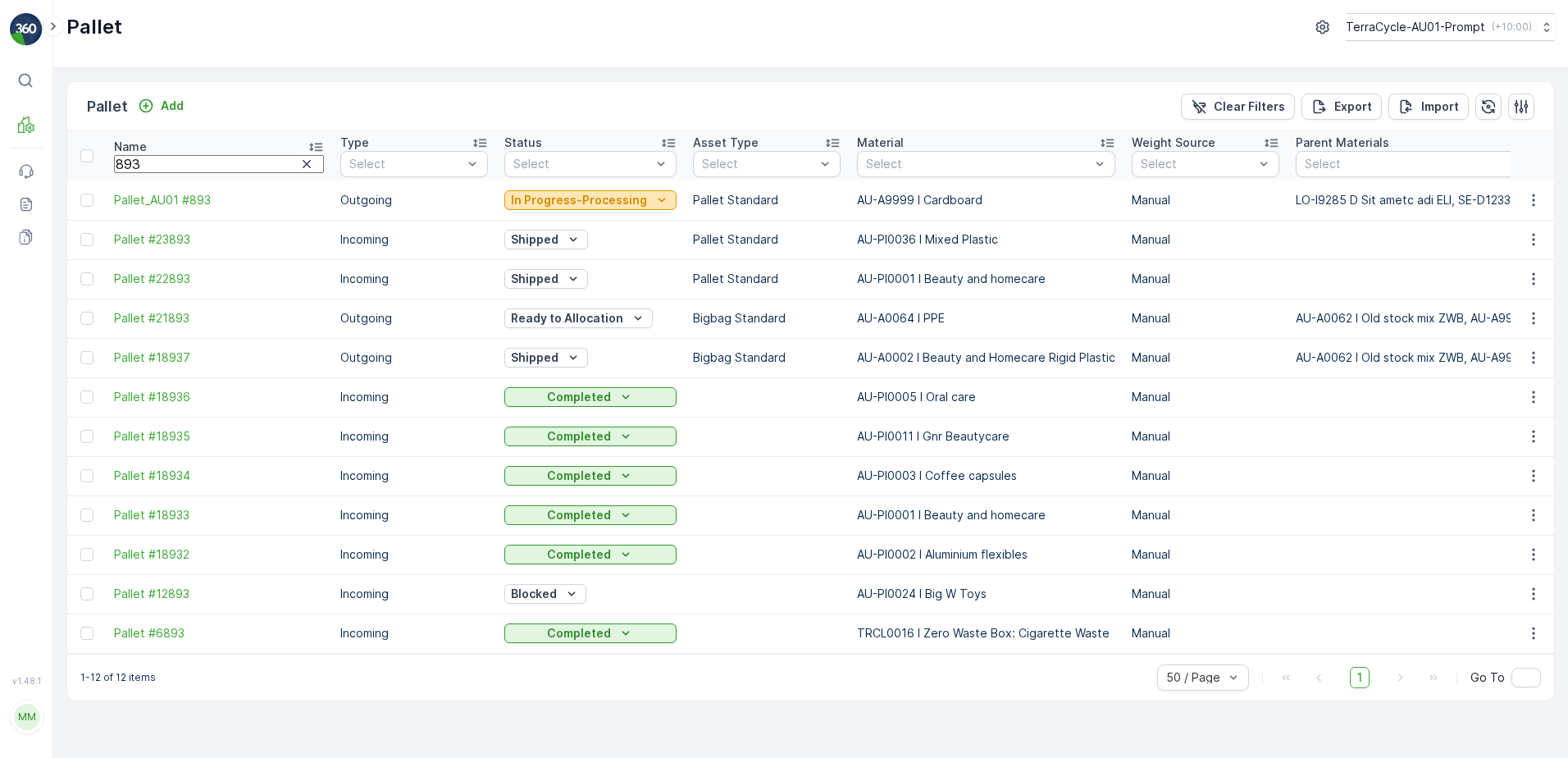
click at [654, 198] on icon "In Progress-Processing" at bounding box center [662, 199] width 16 height 16
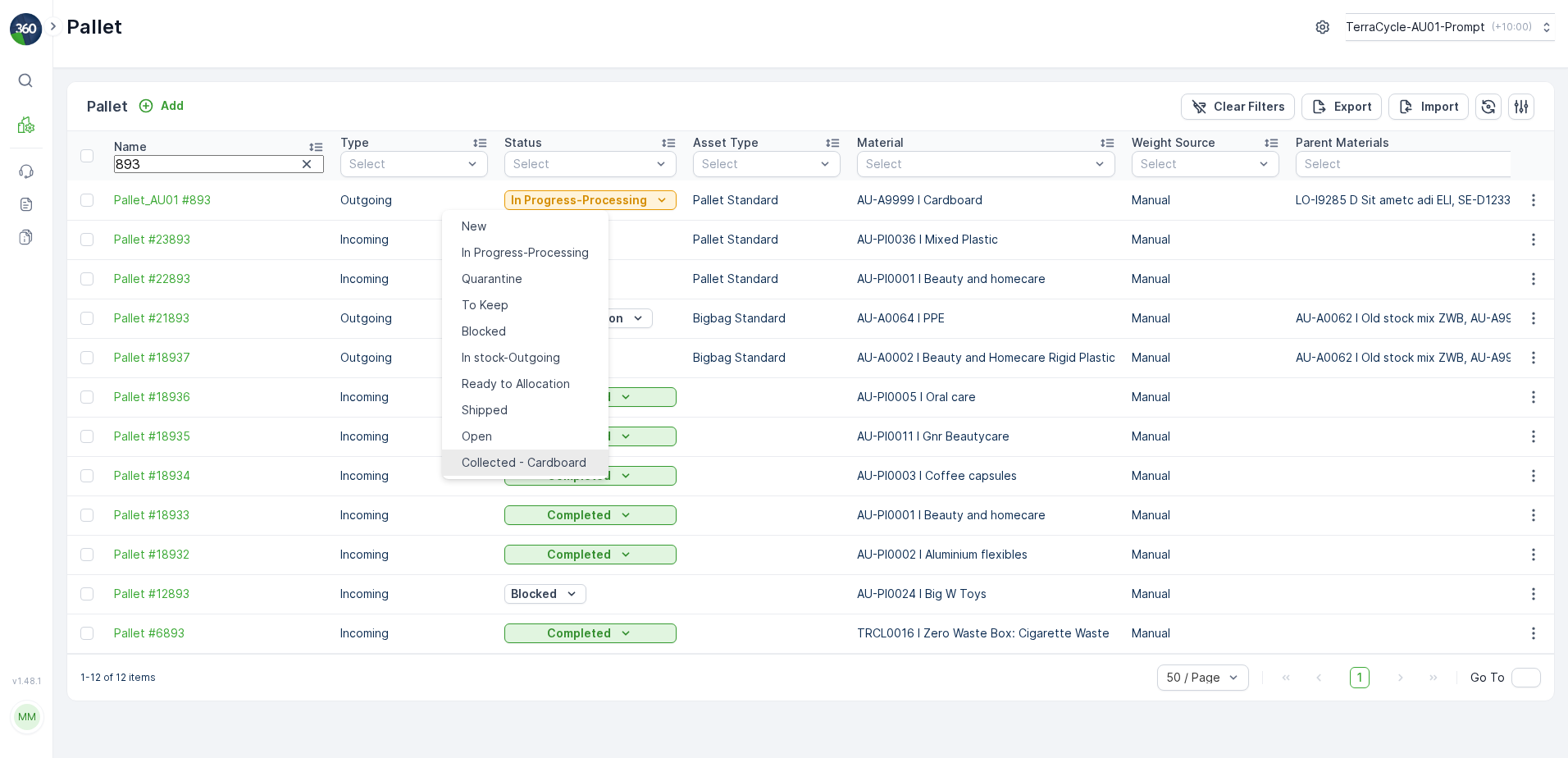
click at [539, 454] on span "Collected - Cardboard" at bounding box center [524, 462] width 125 height 16
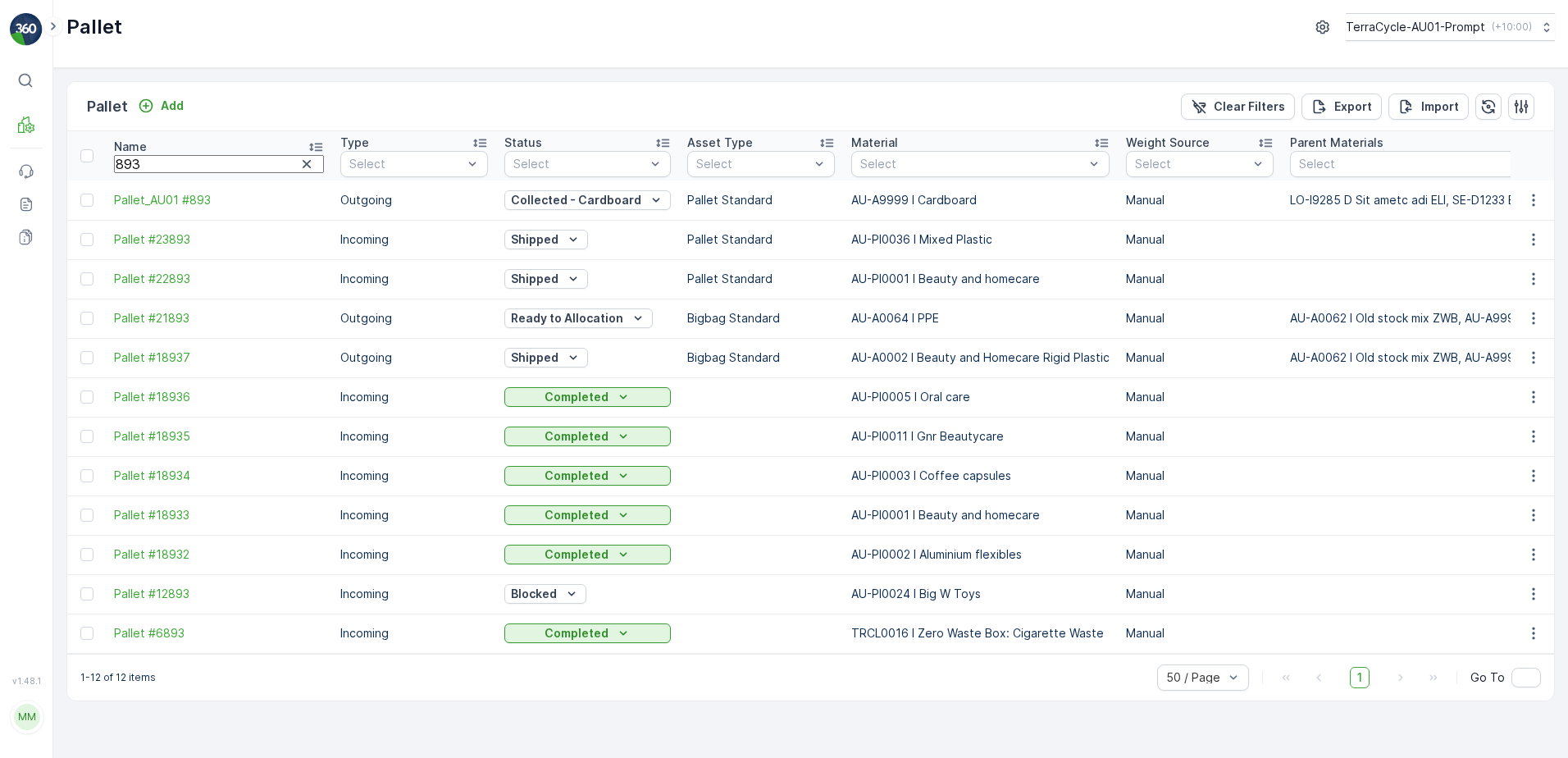
click at [151, 166] on input "893" at bounding box center [219, 164] width 210 height 18
type input "8"
click at [138, 161] on input "text" at bounding box center [219, 164] width 210 height 18
type input "696"
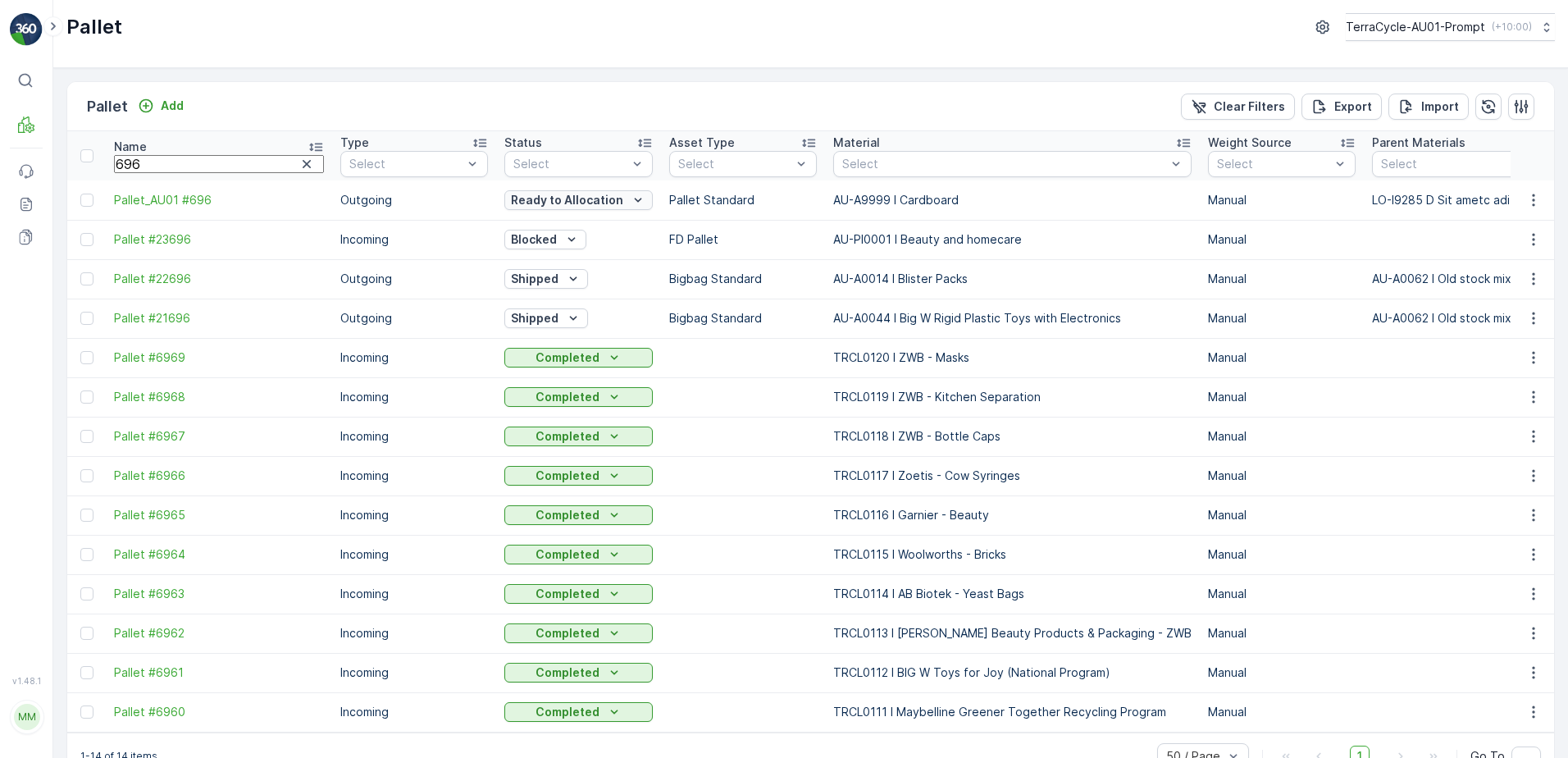
click at [630, 197] on icon "Ready to Allocation" at bounding box center [637, 199] width 16 height 16
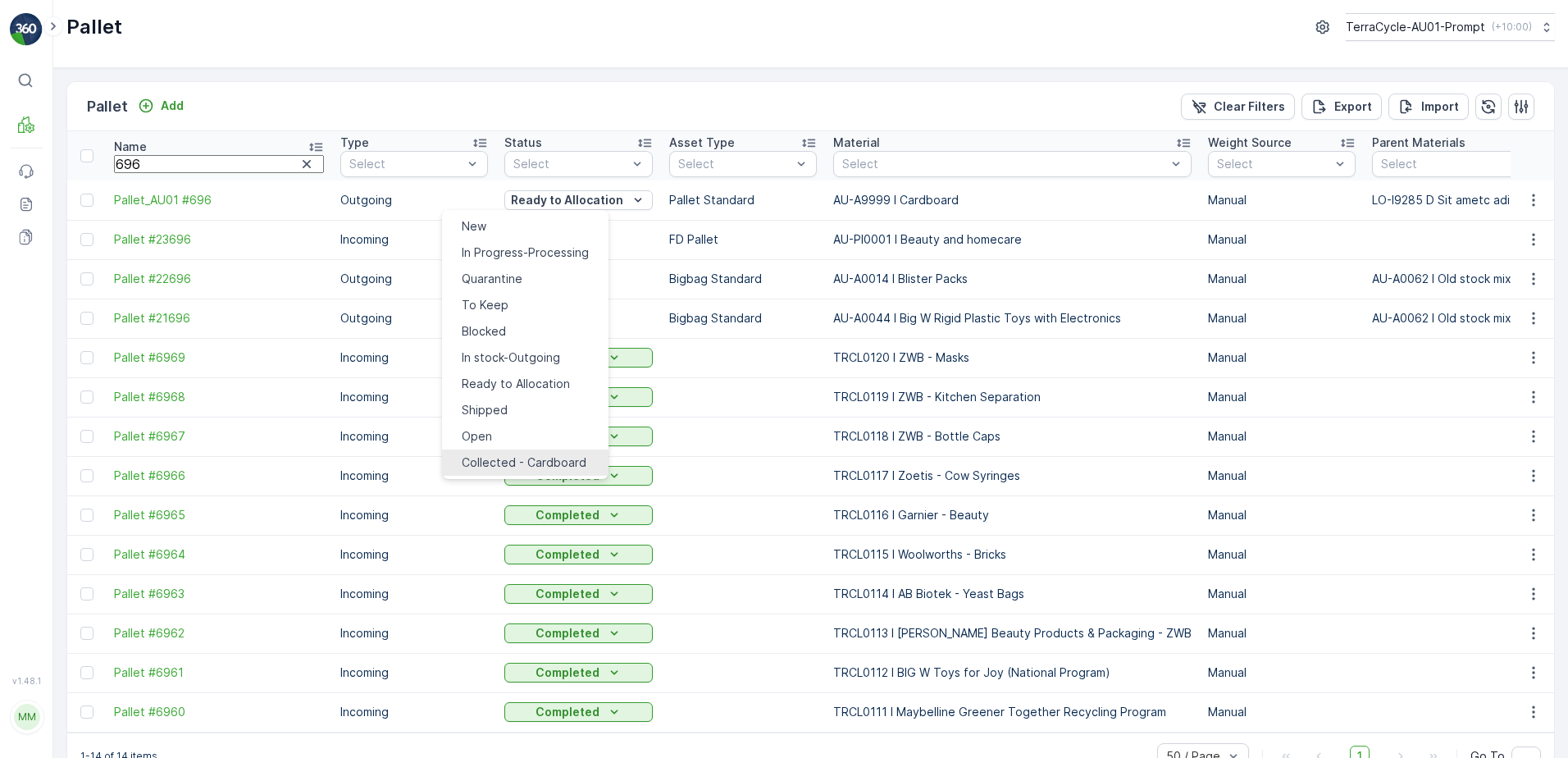
click at [534, 454] on span "Collected - Cardboard" at bounding box center [524, 462] width 125 height 16
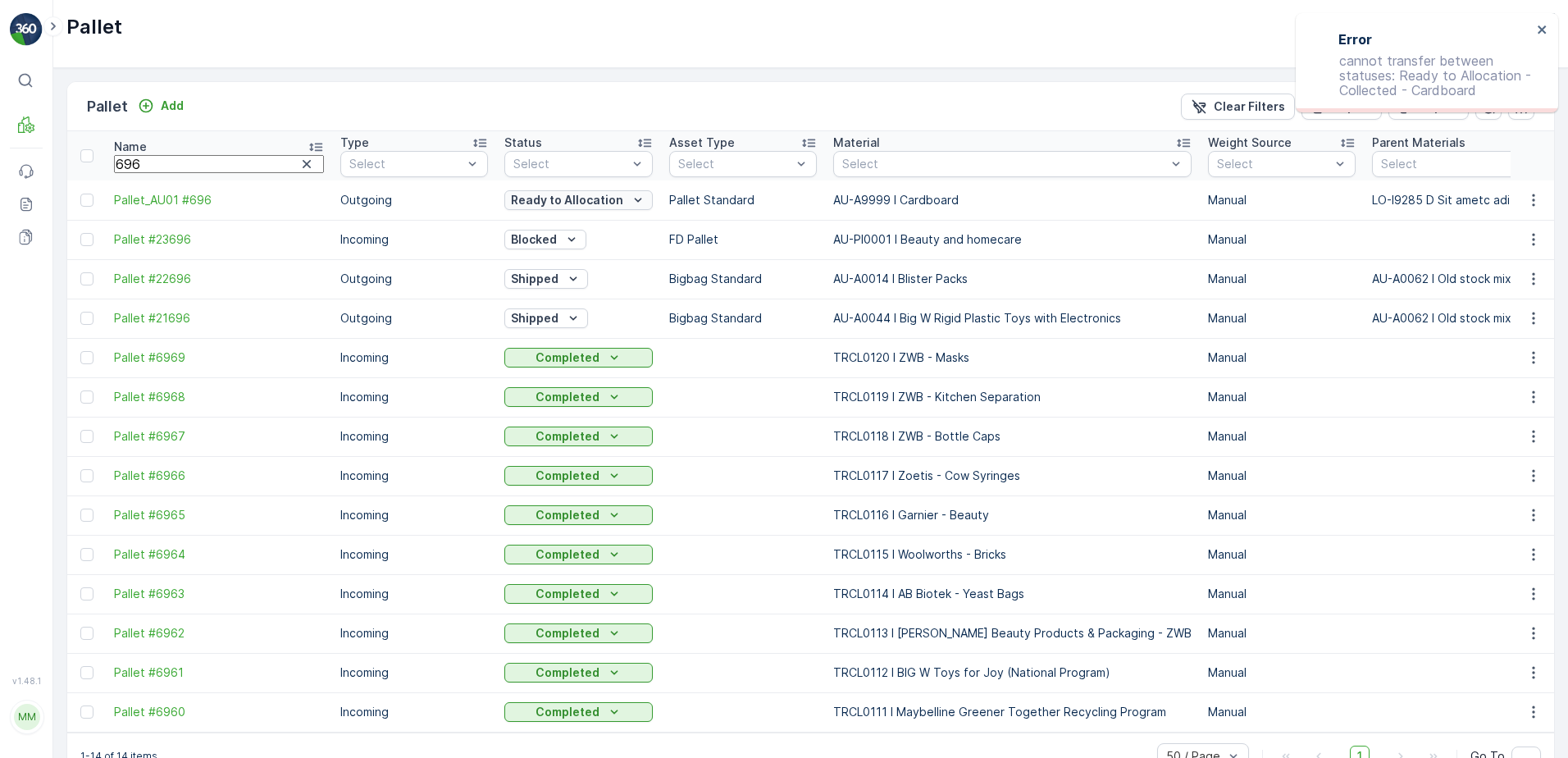
click at [630, 197] on icon "Ready to Allocation" at bounding box center [637, 199] width 16 height 16
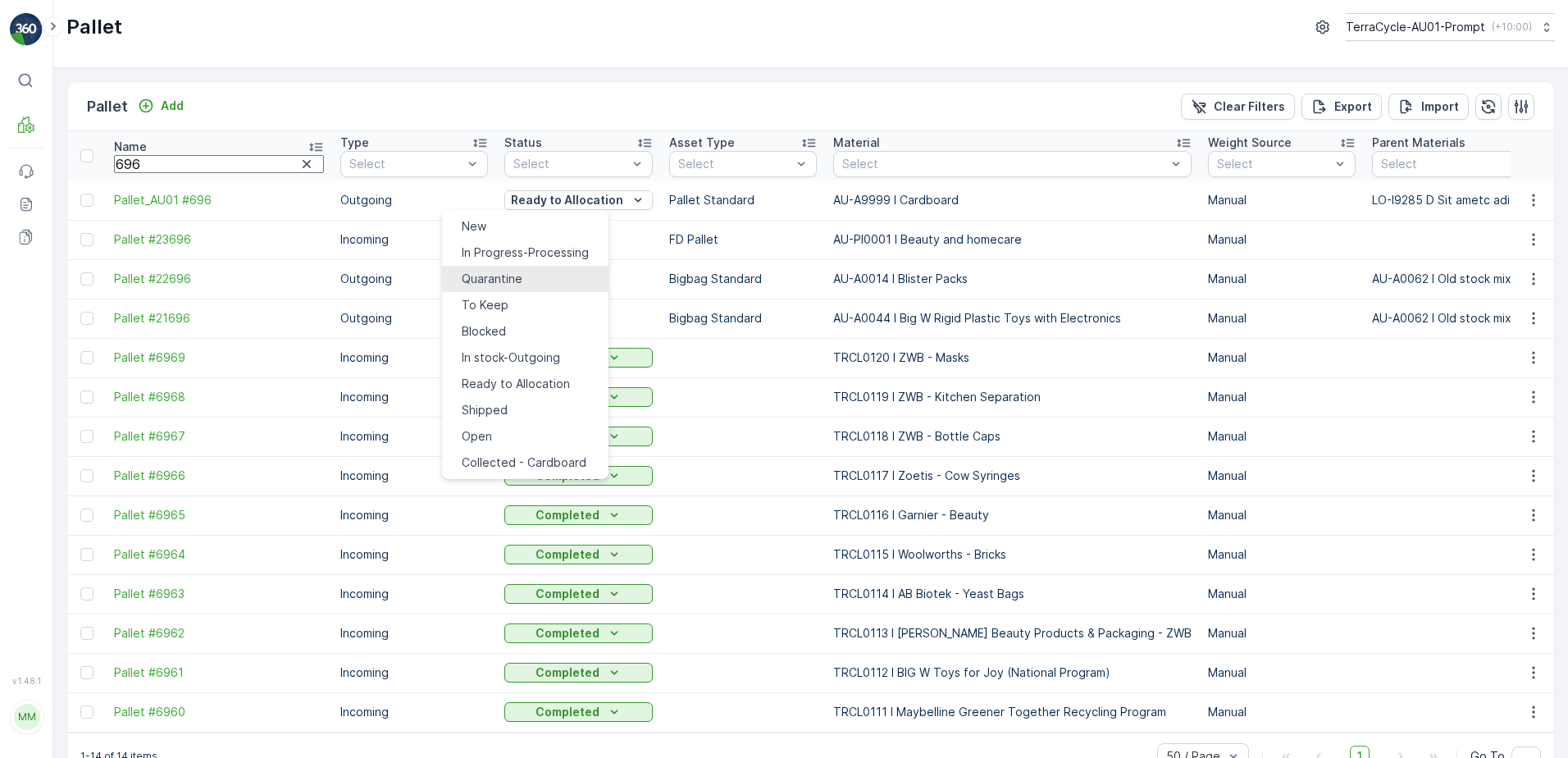
click at [485, 271] on span "Quarantine" at bounding box center [492, 278] width 61 height 16
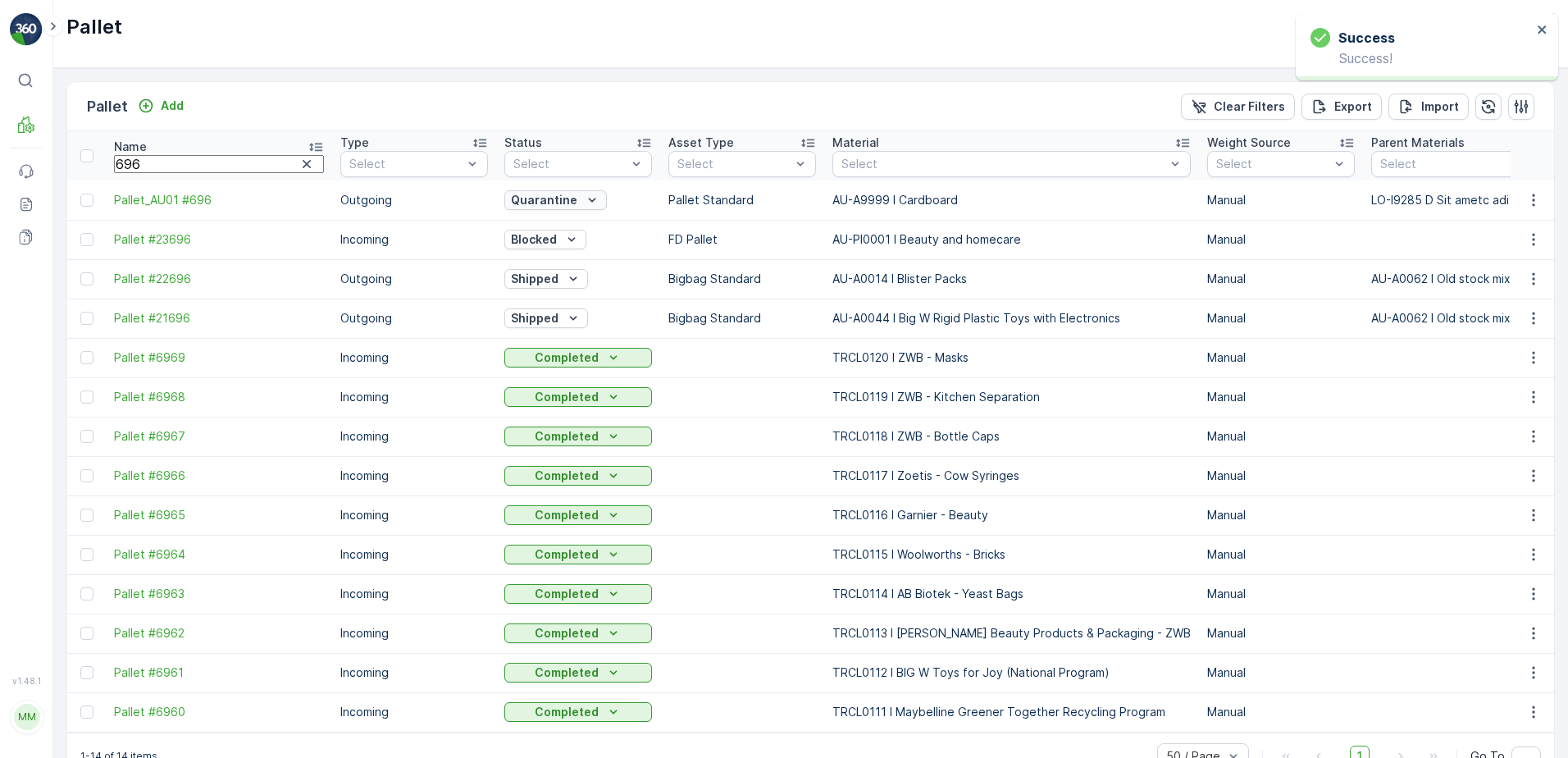
click at [584, 199] on icon "Quarantine" at bounding box center [591, 199] width 16 height 16
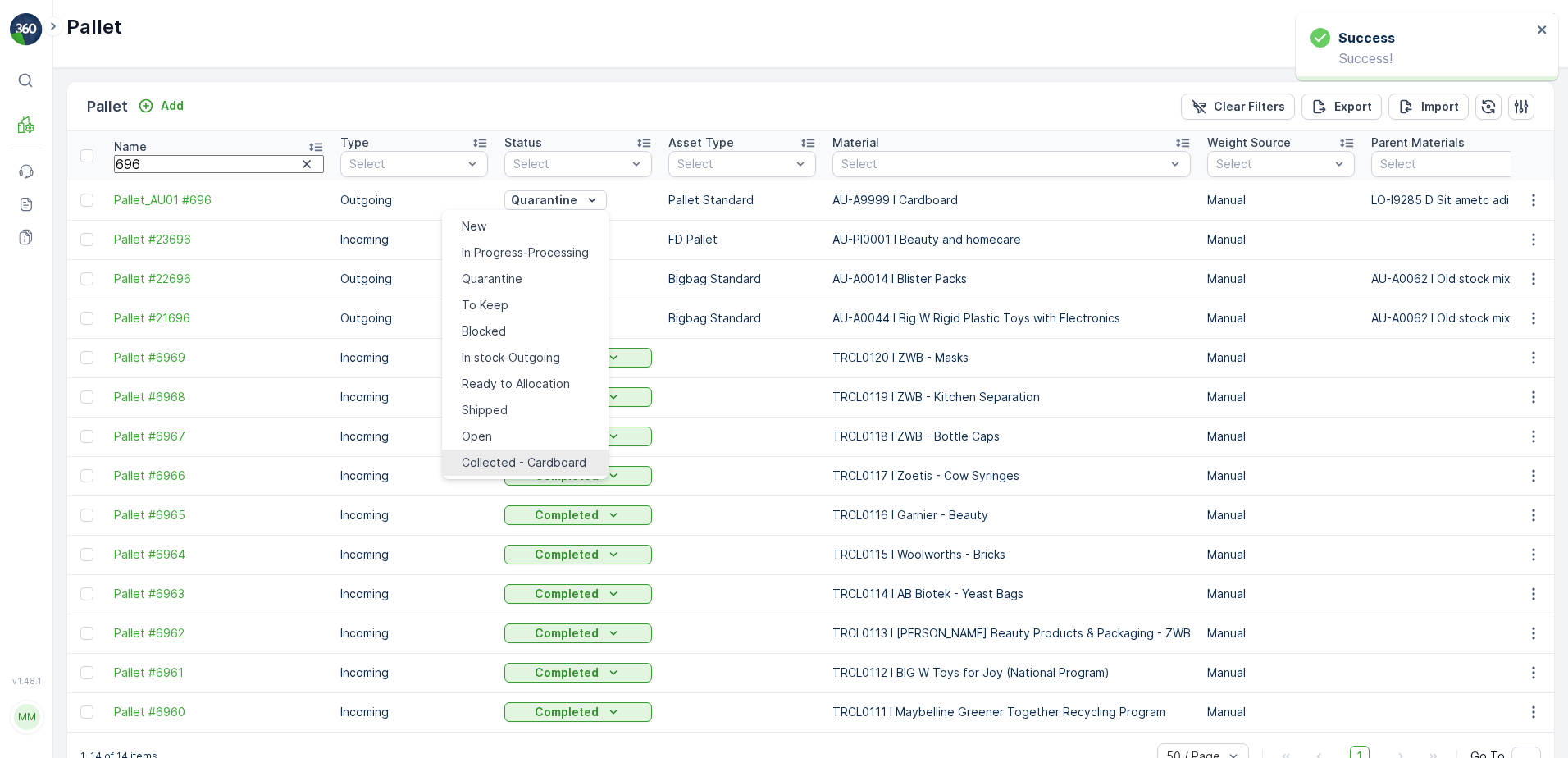
click at [532, 454] on span "Collected - Cardboard" at bounding box center [524, 462] width 125 height 16
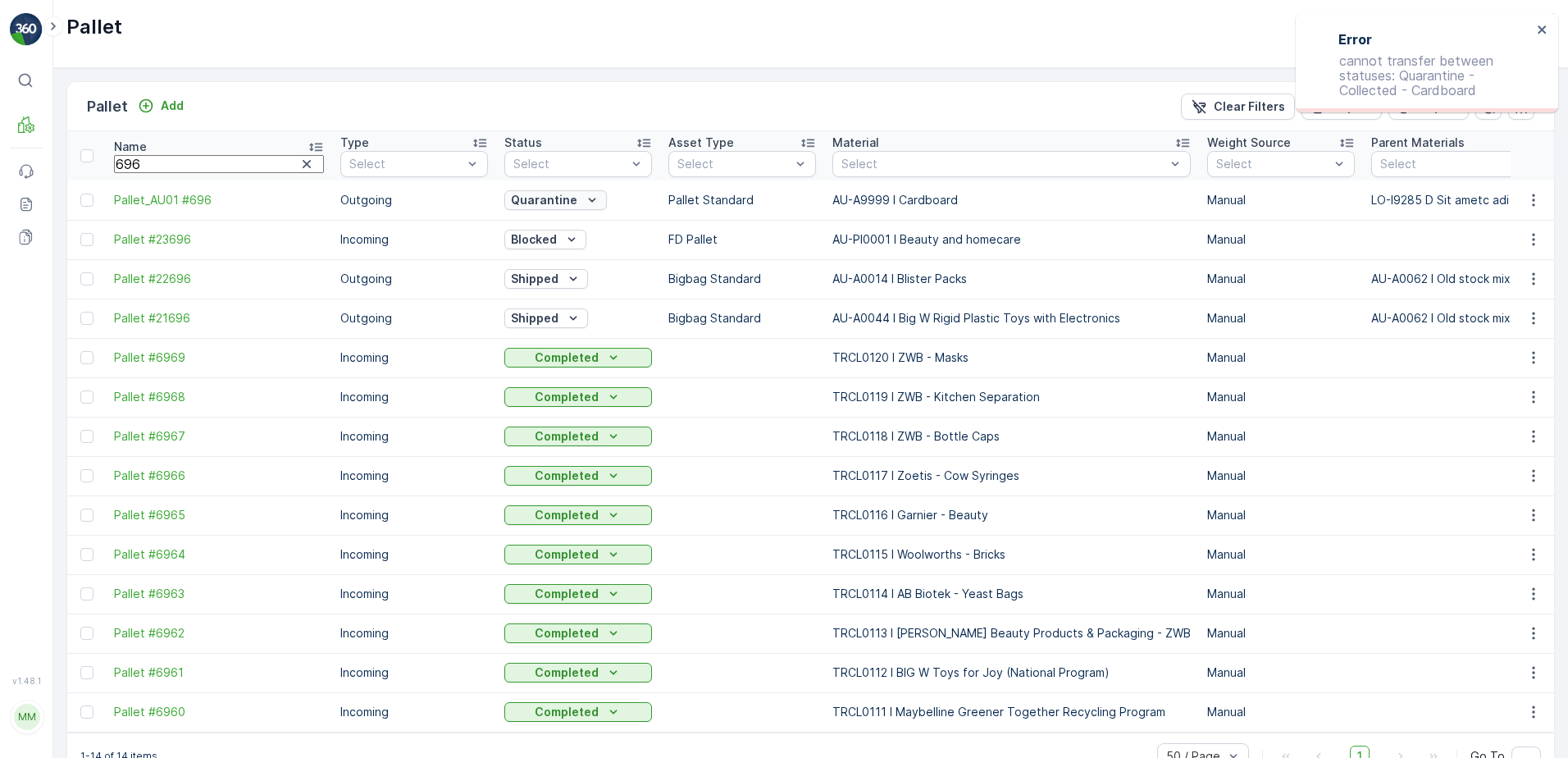
click at [584, 198] on icon "Quarantine" at bounding box center [591, 199] width 16 height 16
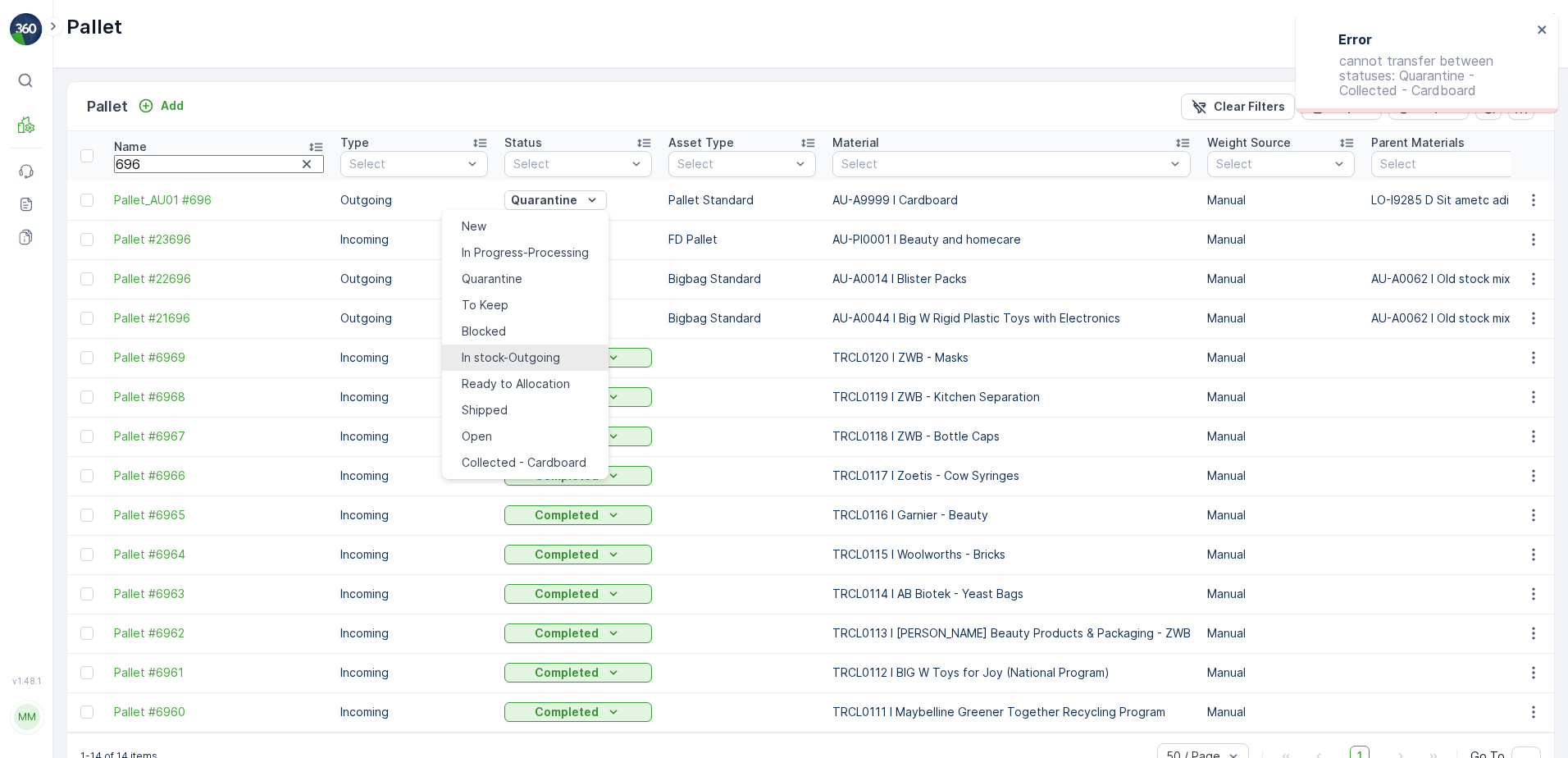
click at [516, 350] on span "In stock-Outgoing" at bounding box center [510, 357] width 98 height 16
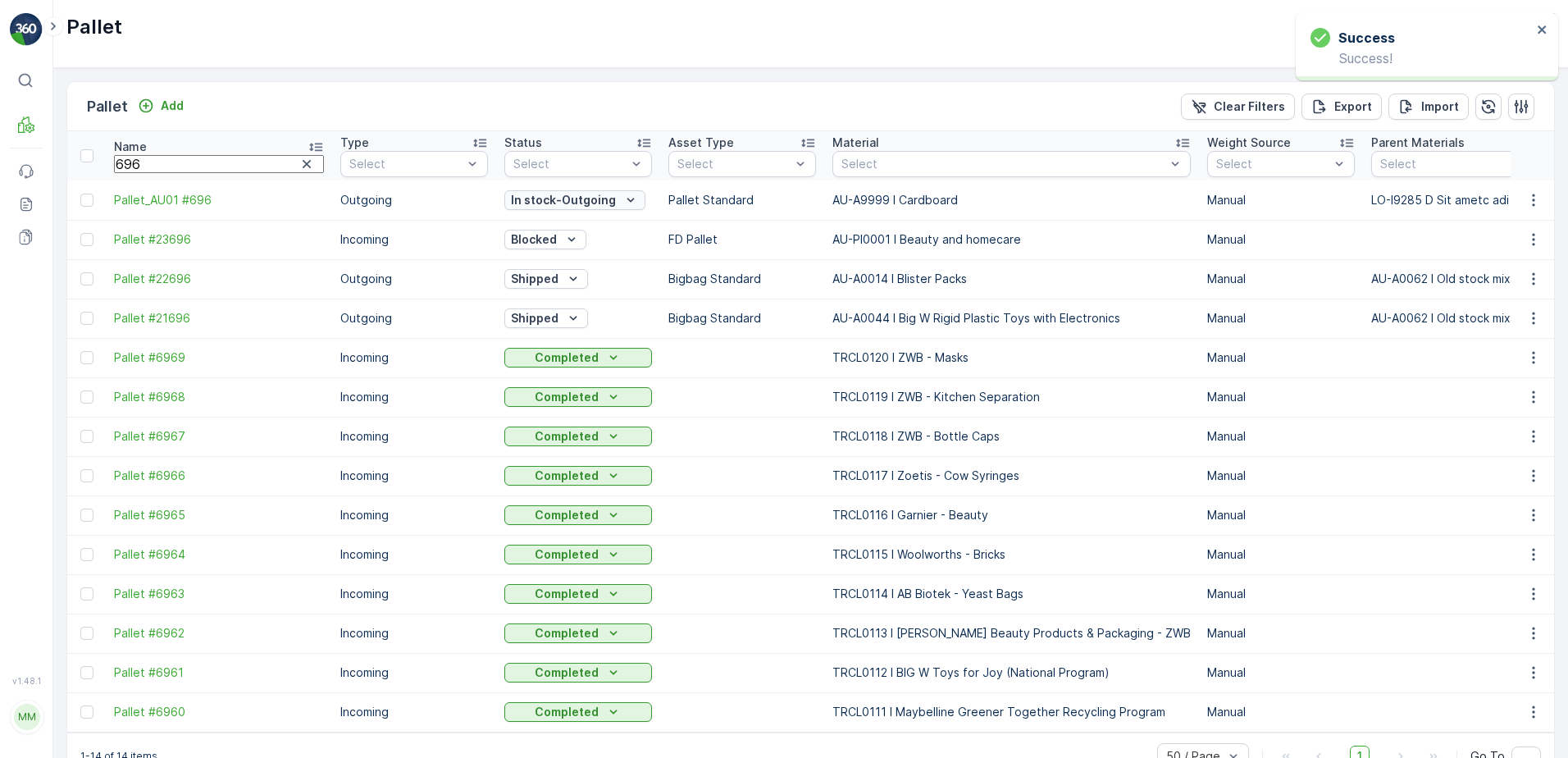
click at [627, 199] on icon "In stock-Outgoing" at bounding box center [630, 199] width 8 height 4
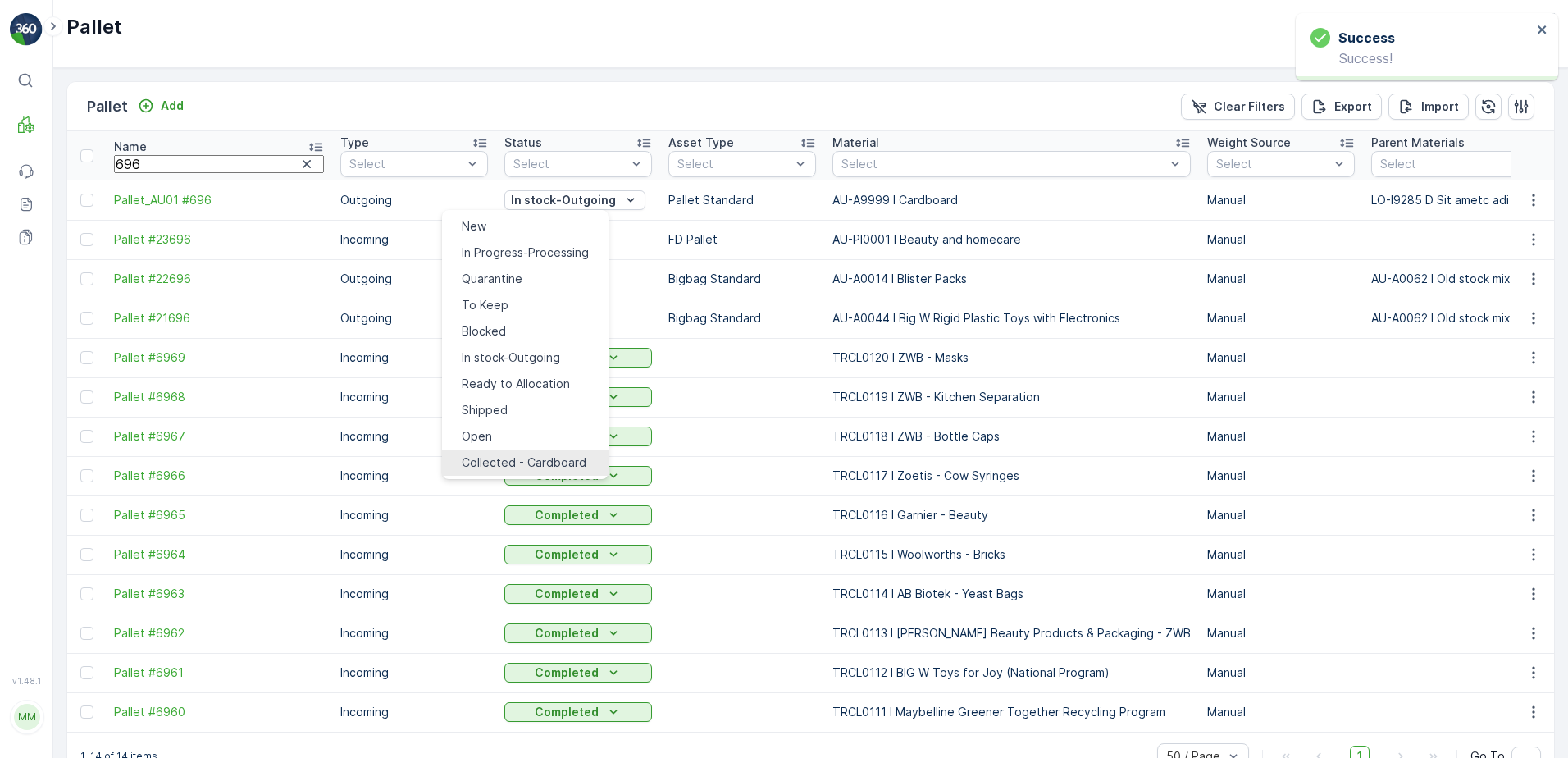
click at [526, 454] on span "Collected - Cardboard" at bounding box center [524, 462] width 125 height 16
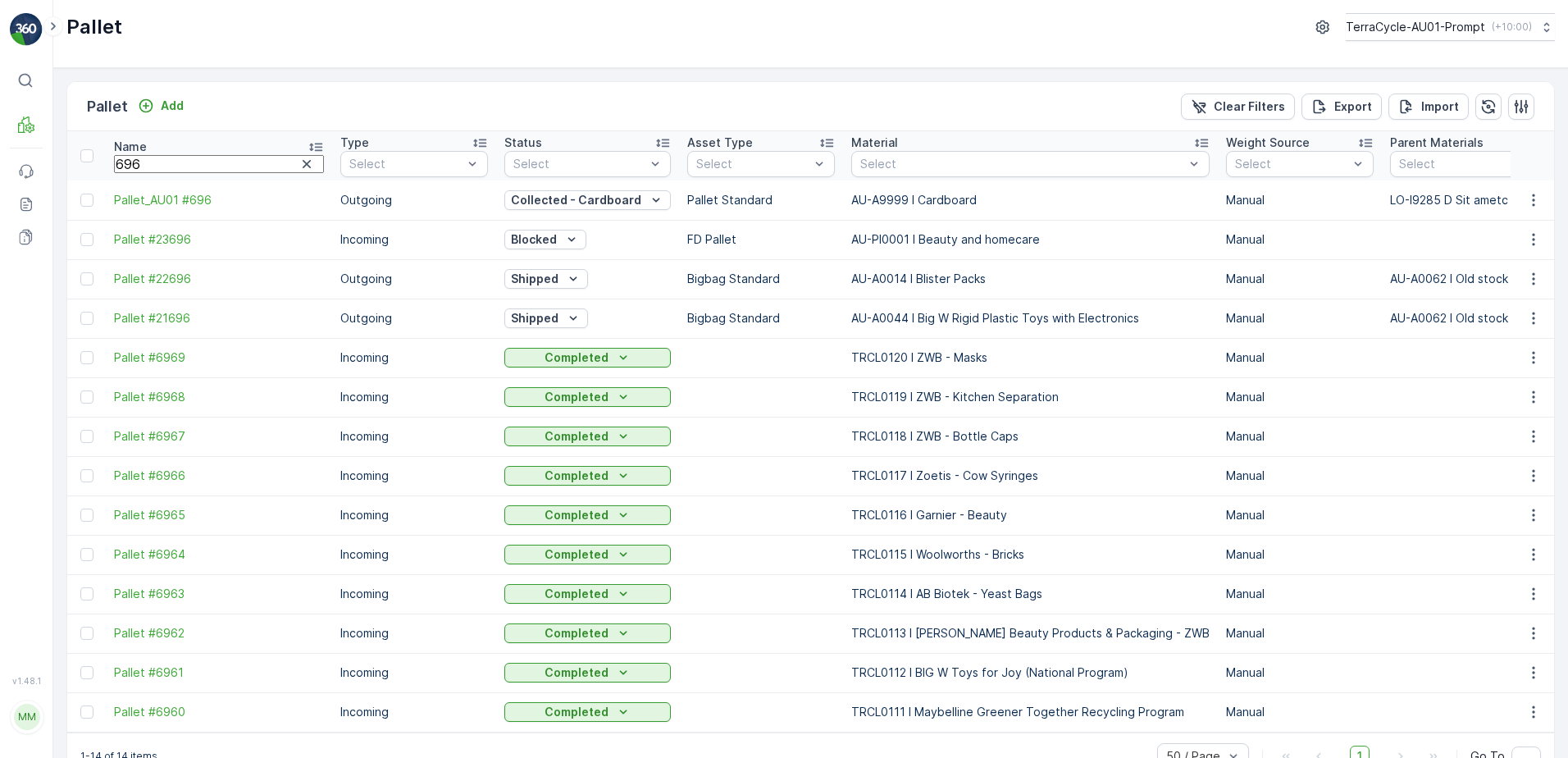
click at [151, 166] on input "696" at bounding box center [219, 164] width 210 height 18
type input "623"
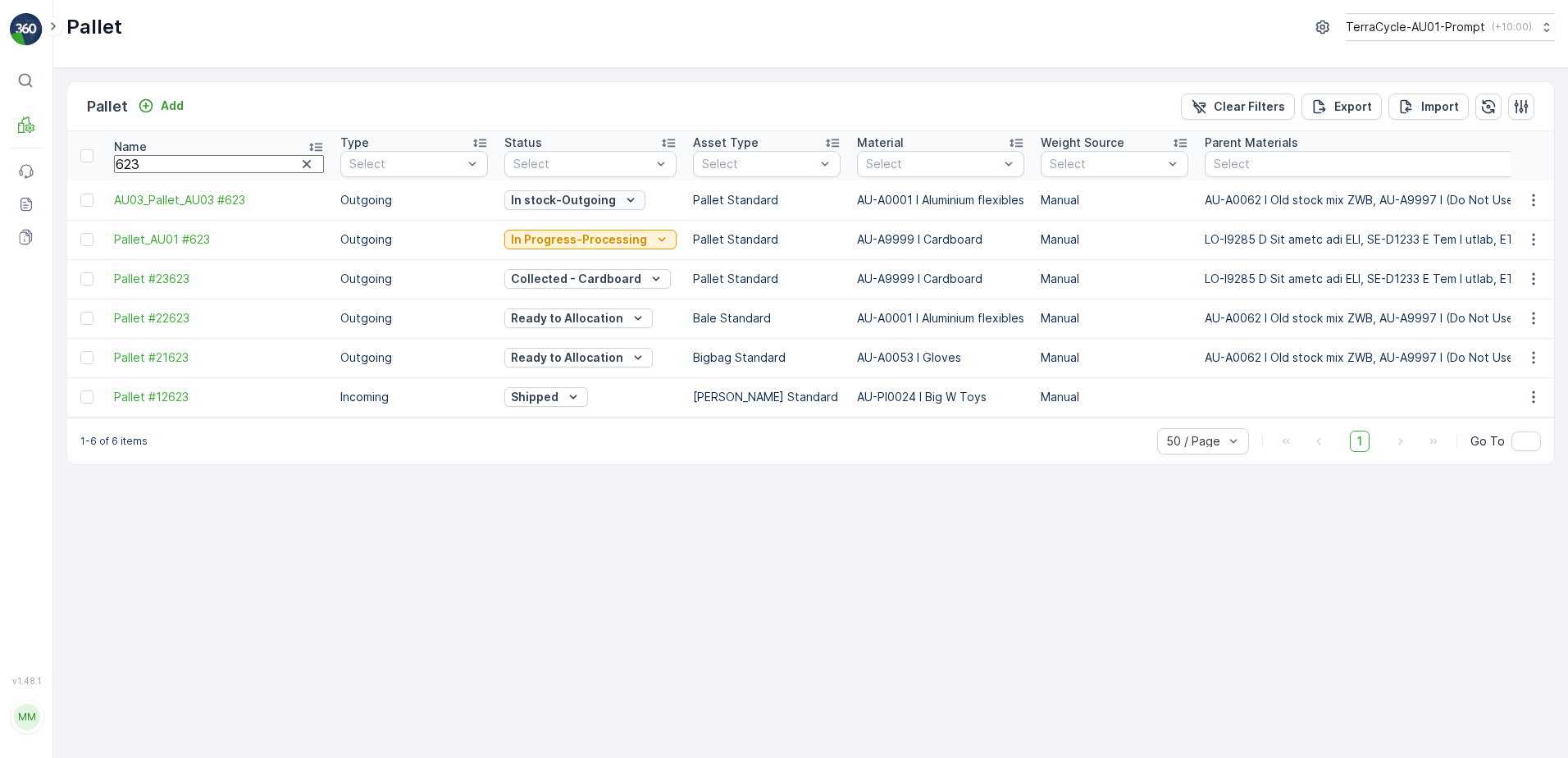
click at [623, 199] on icon "In stock-Outgoing" at bounding box center [630, 199] width 16 height 16
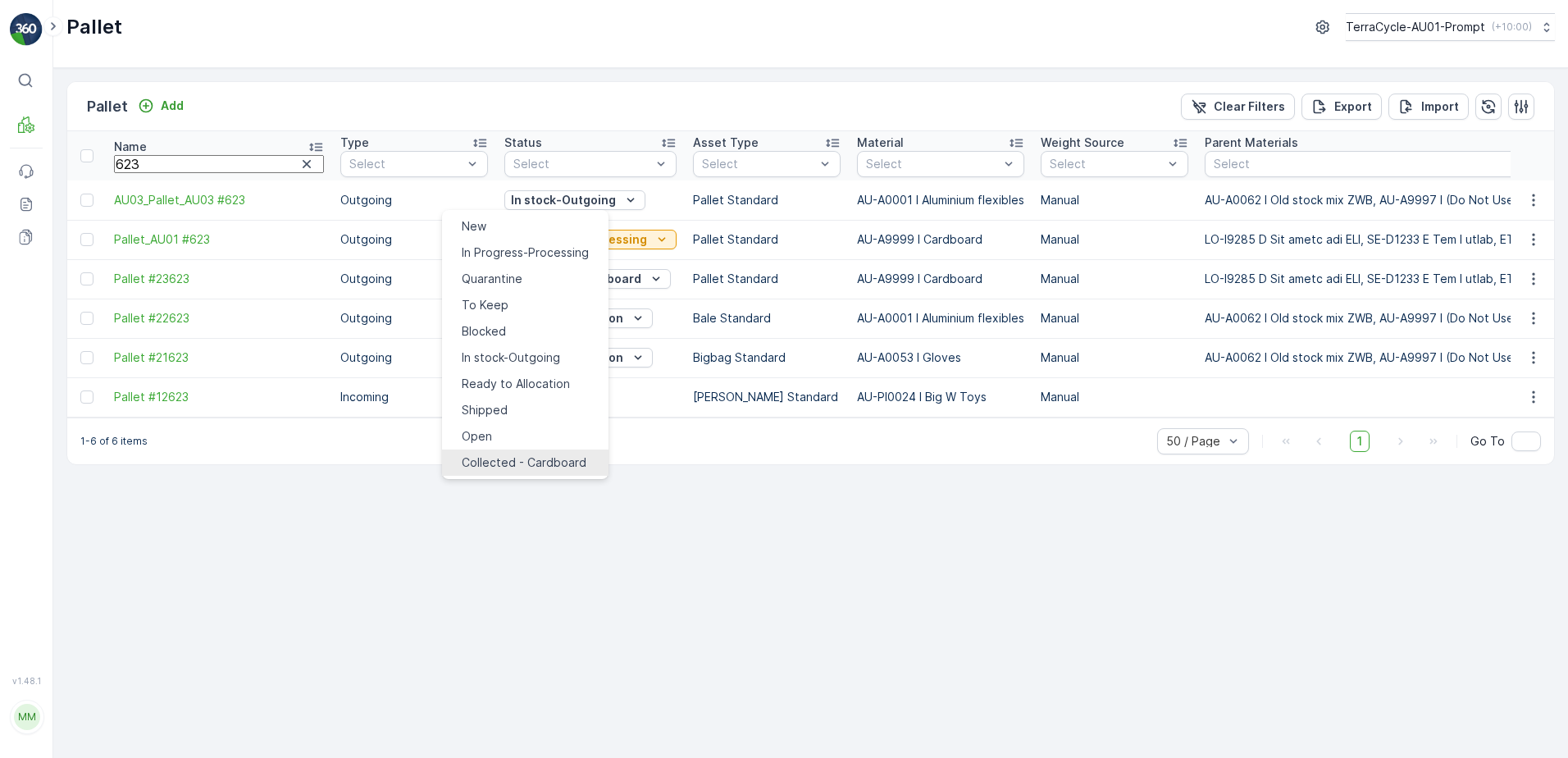
click at [532, 454] on span "Collected - Cardboard" at bounding box center [524, 462] width 125 height 16
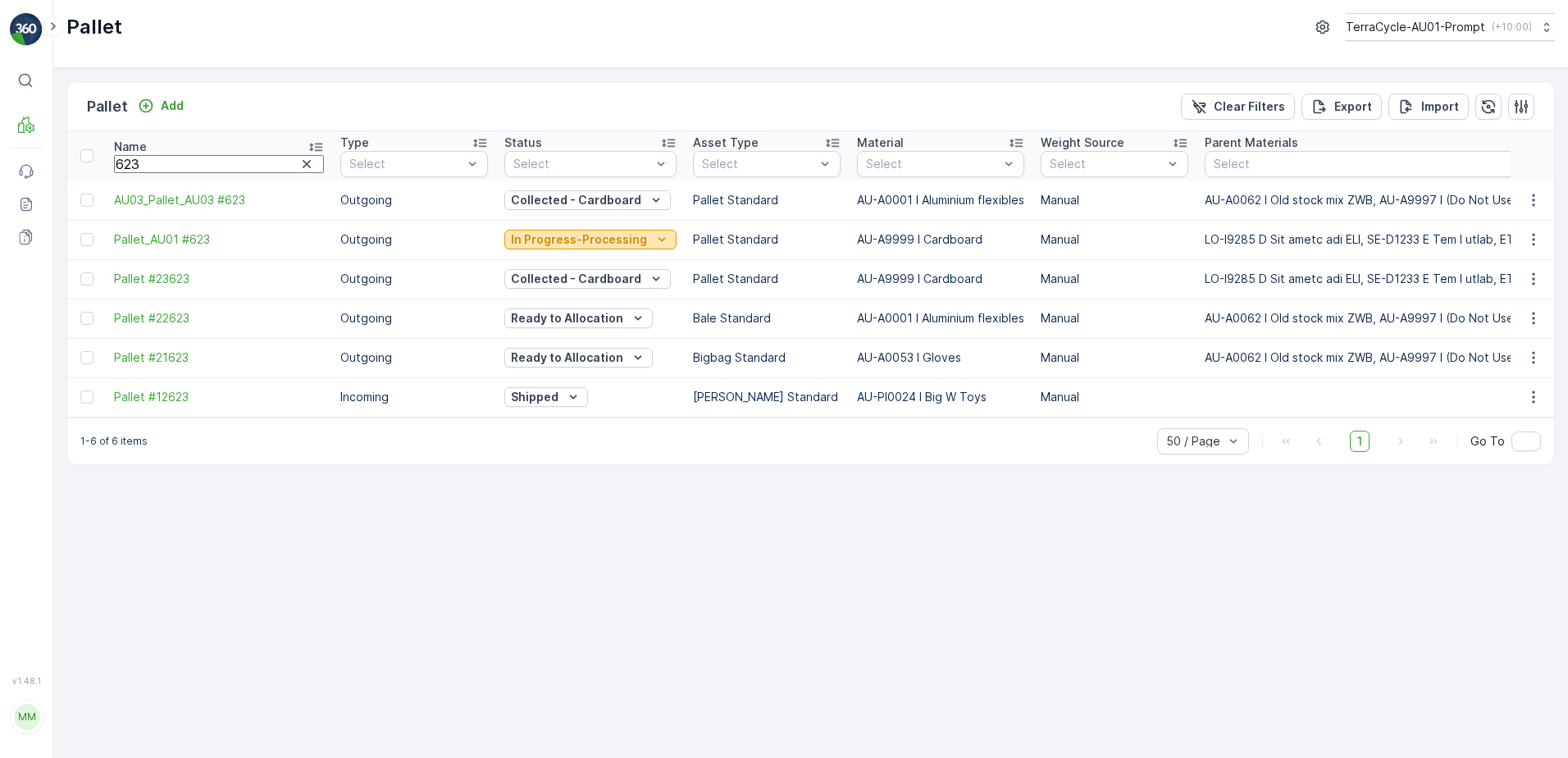
click at [654, 238] on icon "In Progress-Processing" at bounding box center [662, 239] width 16 height 16
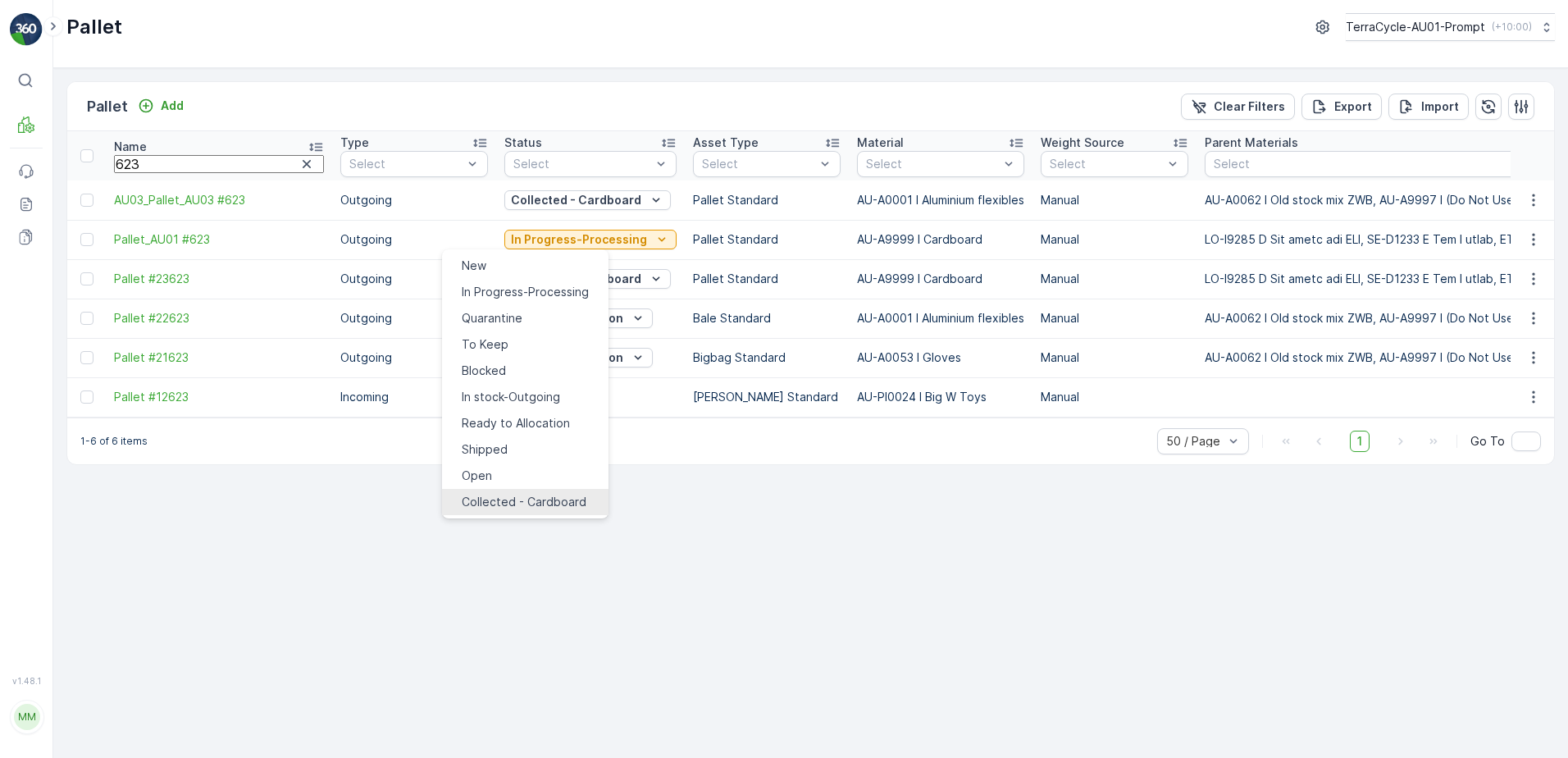
click at [539, 493] on span "Collected - Cardboard" at bounding box center [524, 501] width 125 height 16
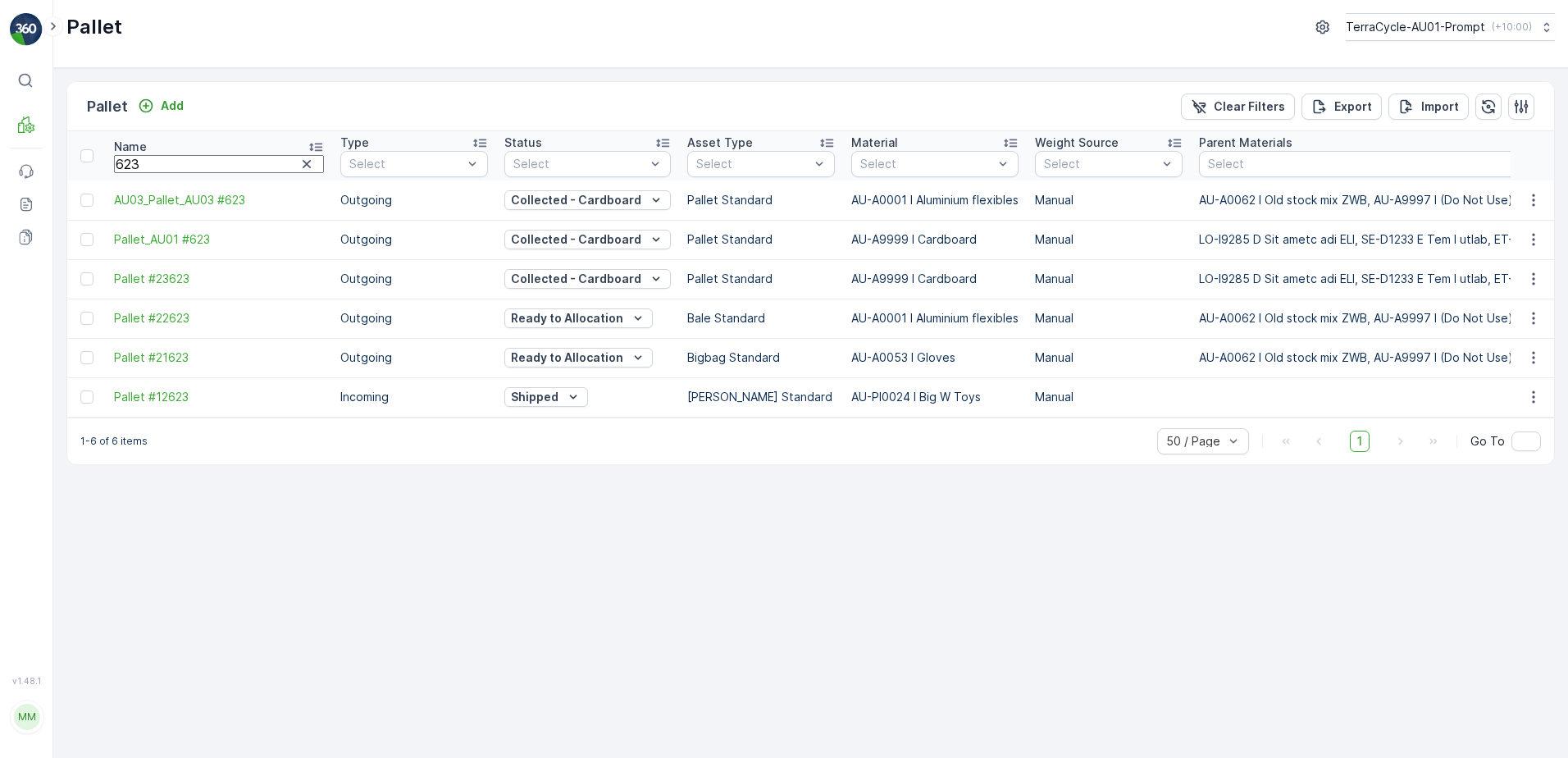
click at [144, 166] on input "623" at bounding box center [219, 164] width 210 height 18
type input "611"
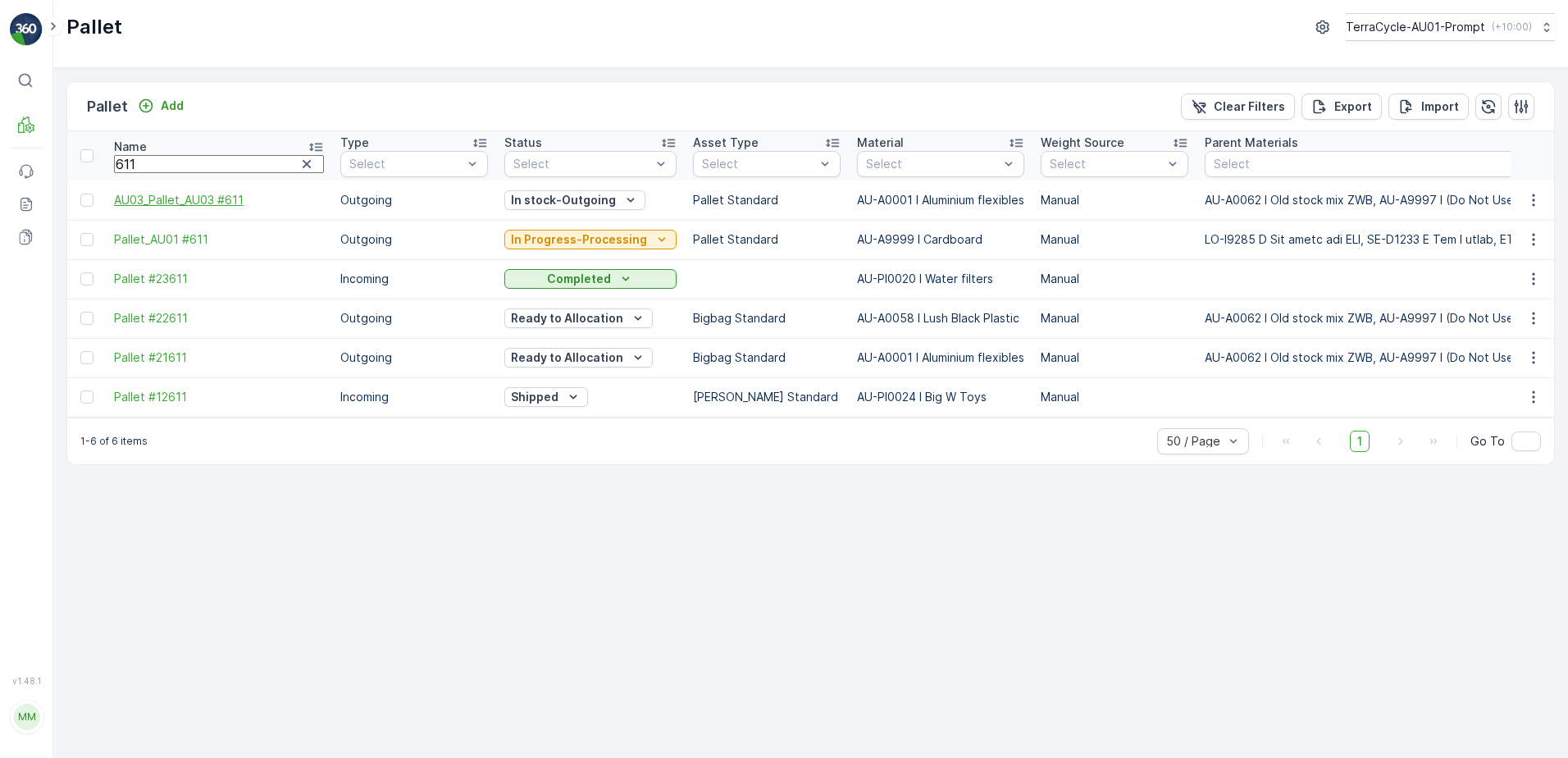
click at [226, 192] on span "AU03_Pallet_AU03 #611" at bounding box center [219, 199] width 210 height 16
click at [151, 167] on input "611" at bounding box center [219, 164] width 210 height 18
type input "6"
click at [179, 160] on input "text" at bounding box center [219, 164] width 210 height 18
type input "464"
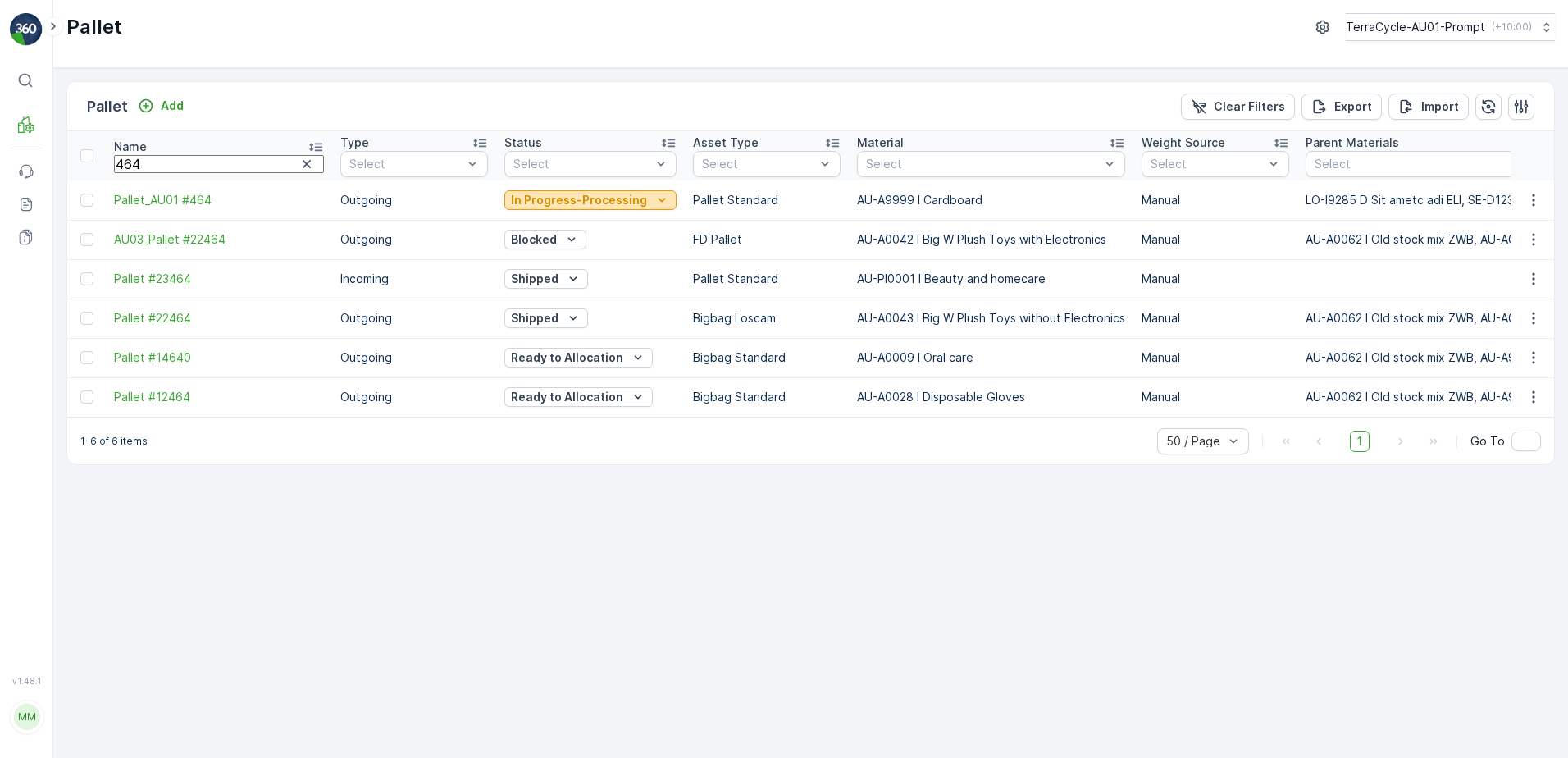
click at [654, 202] on icon "In Progress-Processing" at bounding box center [662, 199] width 16 height 16
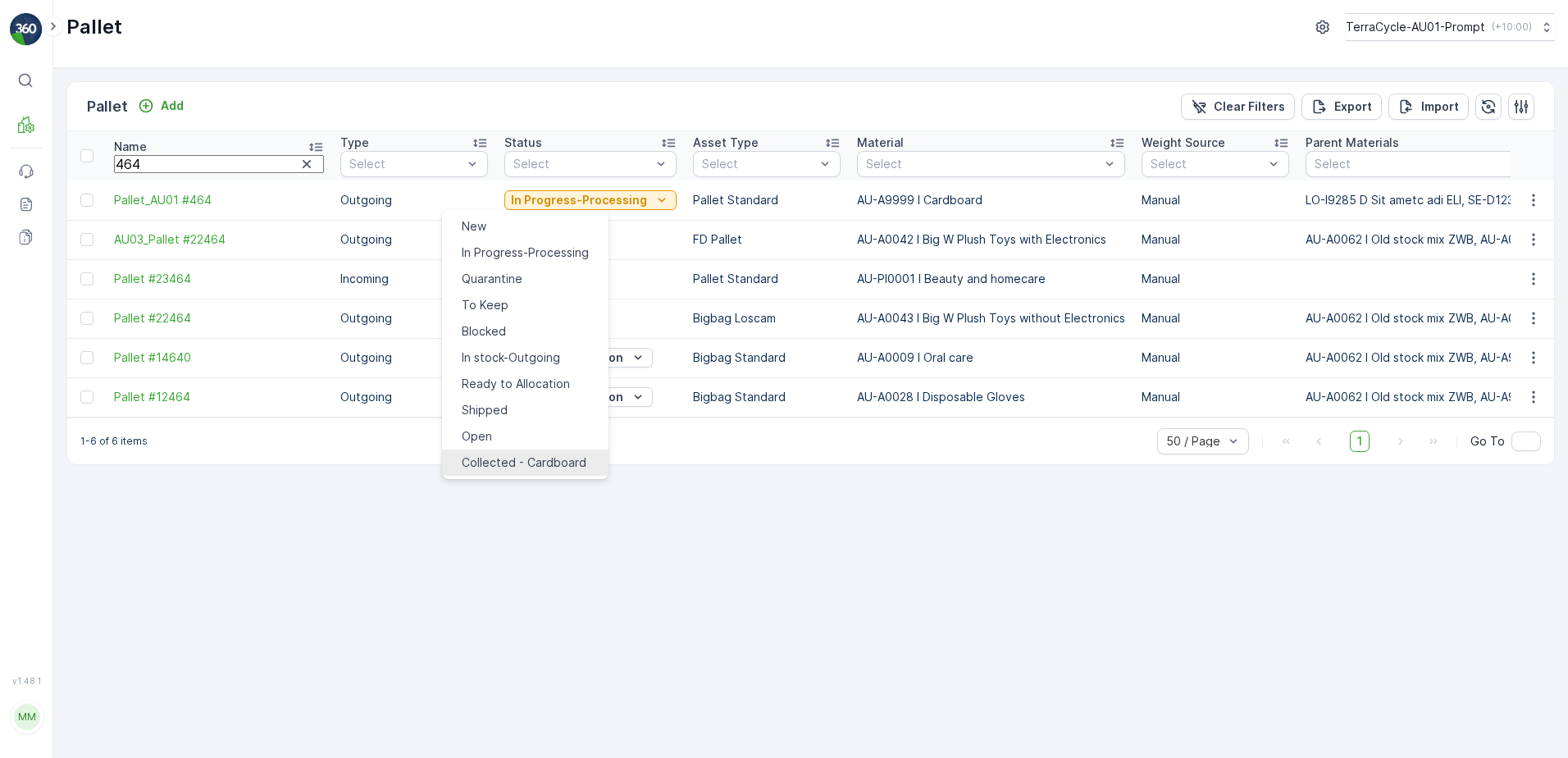
click at [535, 454] on span "Collected - Cardboard" at bounding box center [524, 462] width 125 height 16
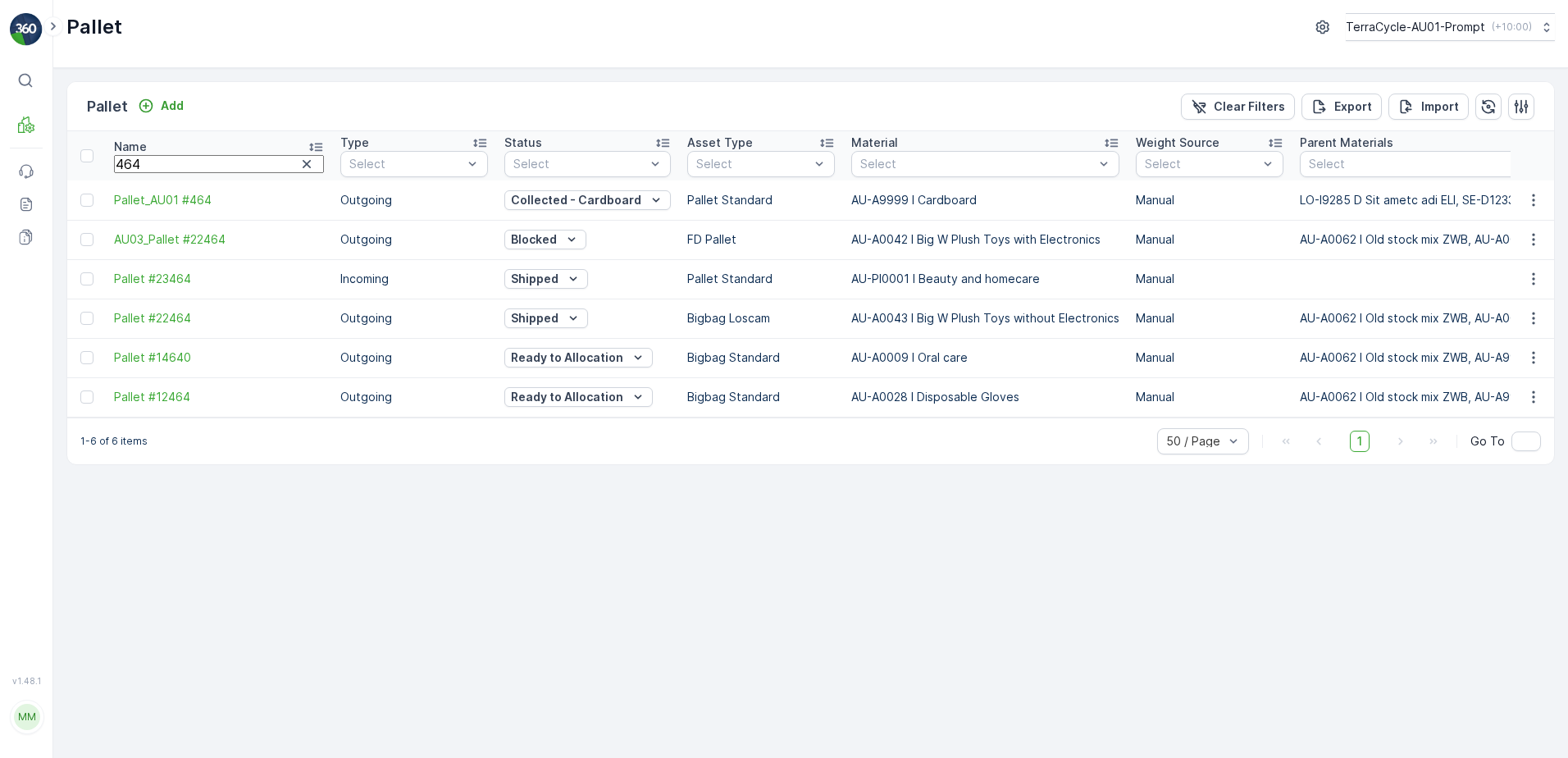
click at [161, 162] on input "464" at bounding box center [219, 164] width 210 height 18
type input "458"
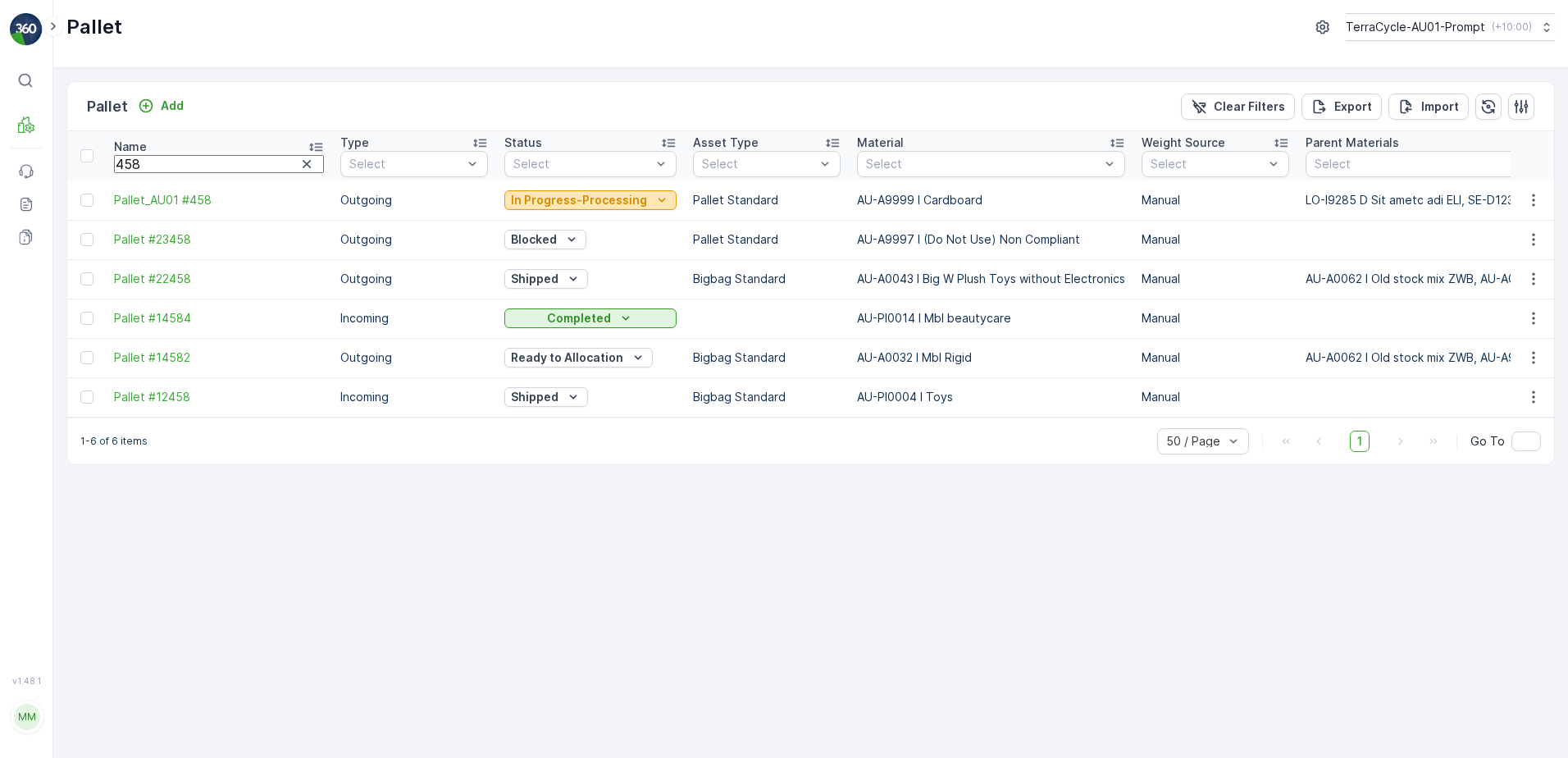
click at [602, 197] on button "In Progress-Processing" at bounding box center [591, 199] width 173 height 20
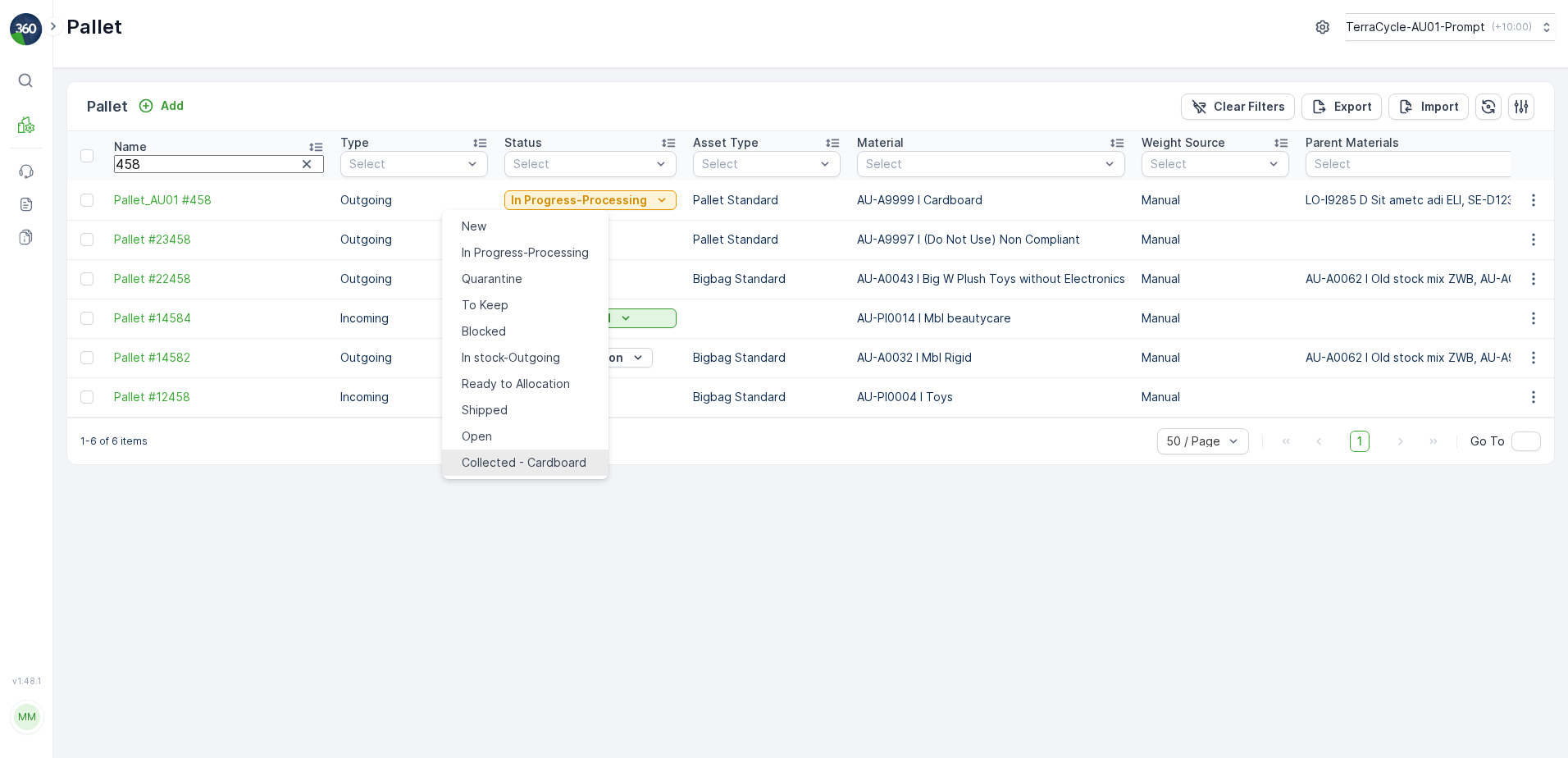
click at [532, 454] on span "Collected - Cardboard" at bounding box center [524, 462] width 125 height 16
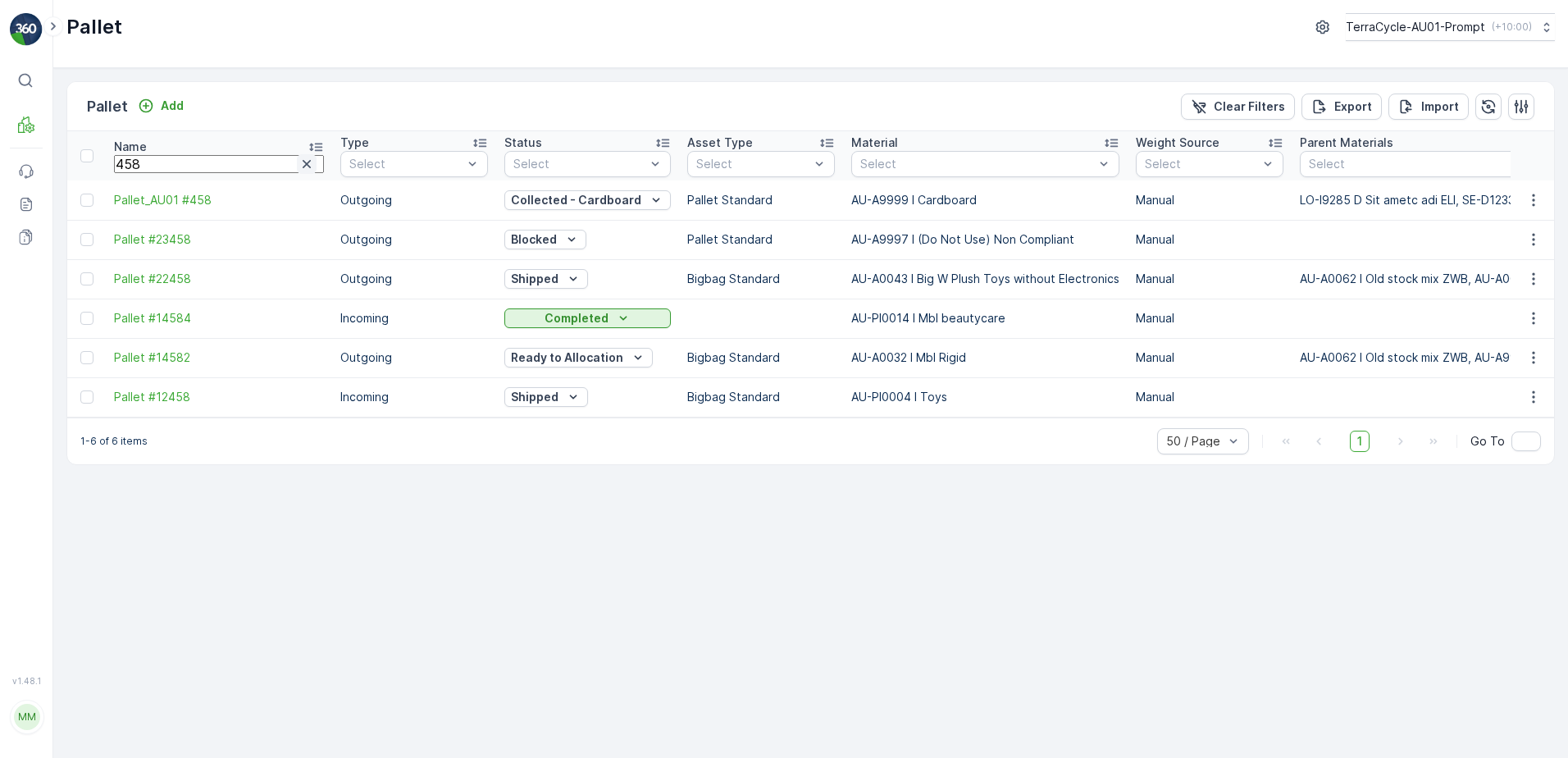
click at [298, 165] on icon "button" at bounding box center [306, 164] width 16 height 16
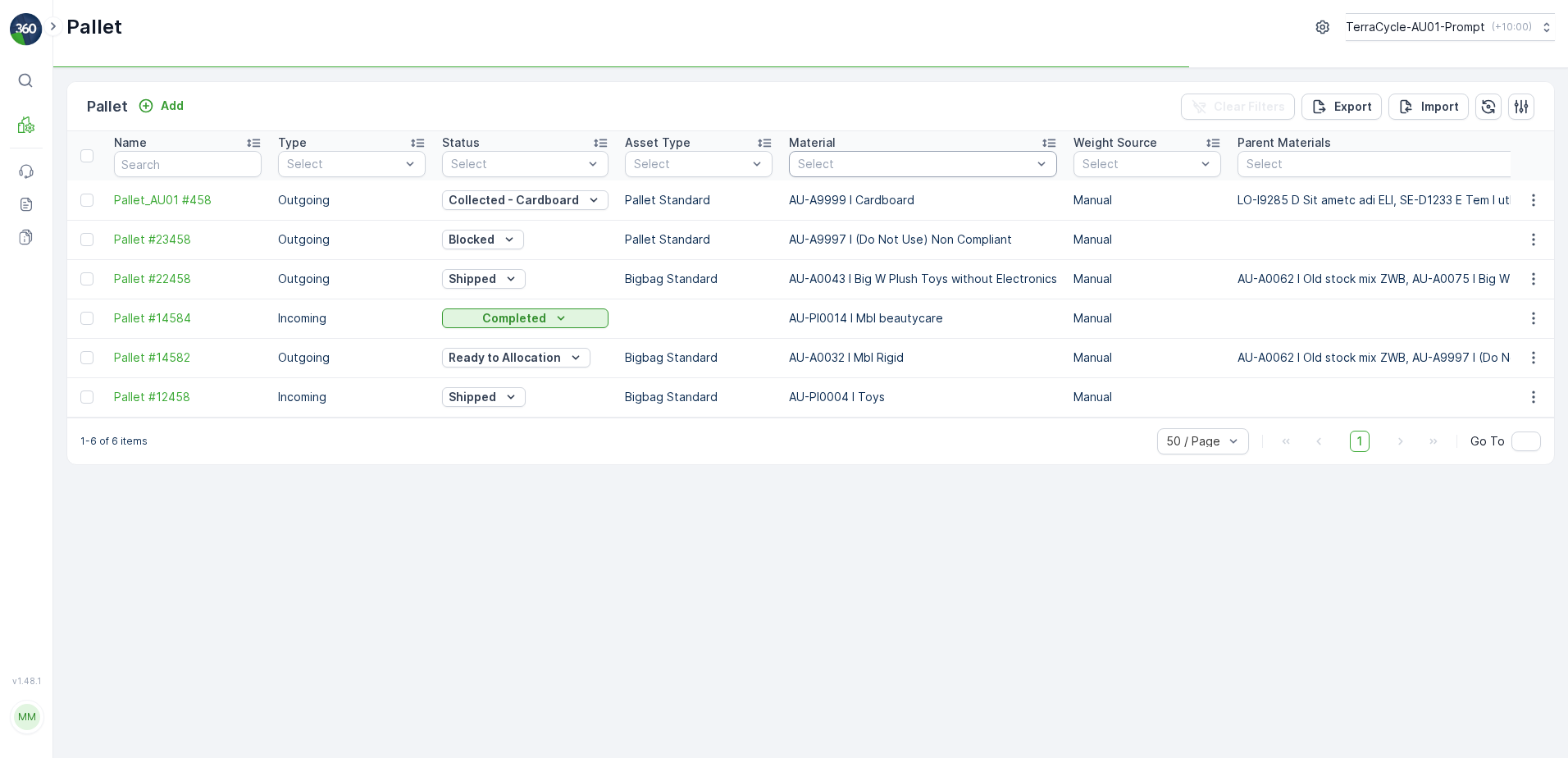
click at [805, 161] on div at bounding box center [914, 164] width 237 height 13
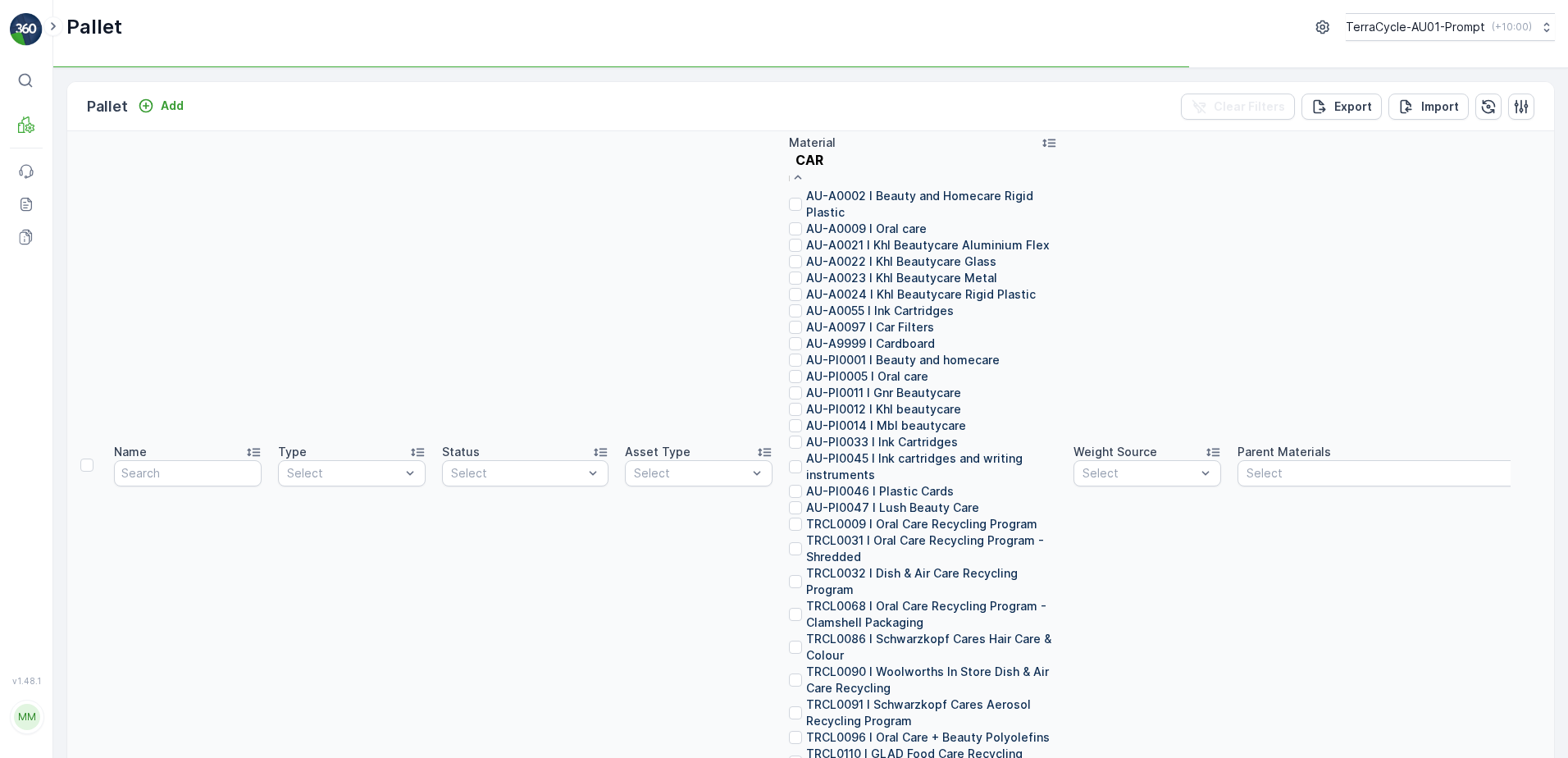
type input "CARD"
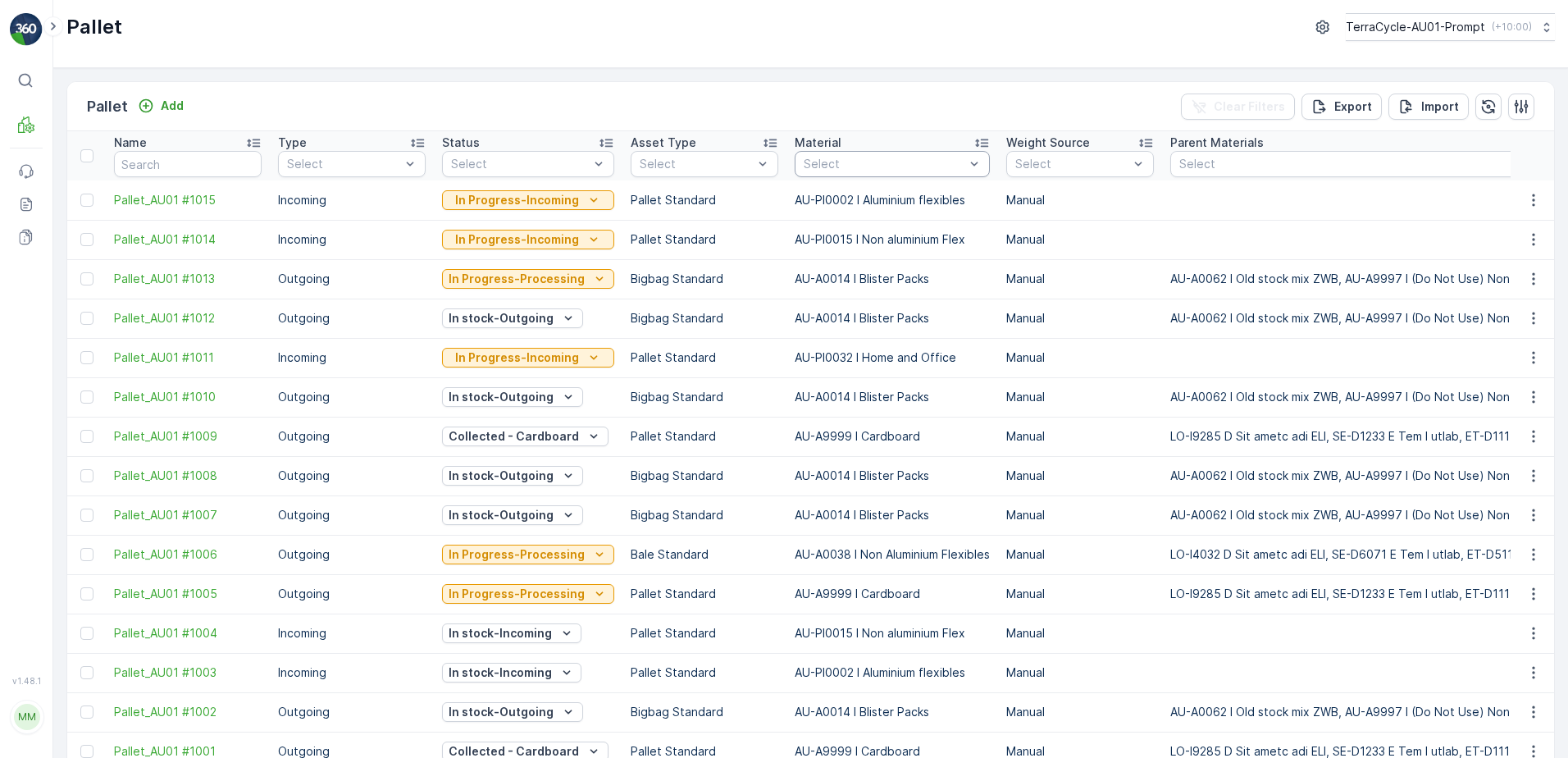
click at [872, 163] on div at bounding box center [884, 164] width 164 height 13
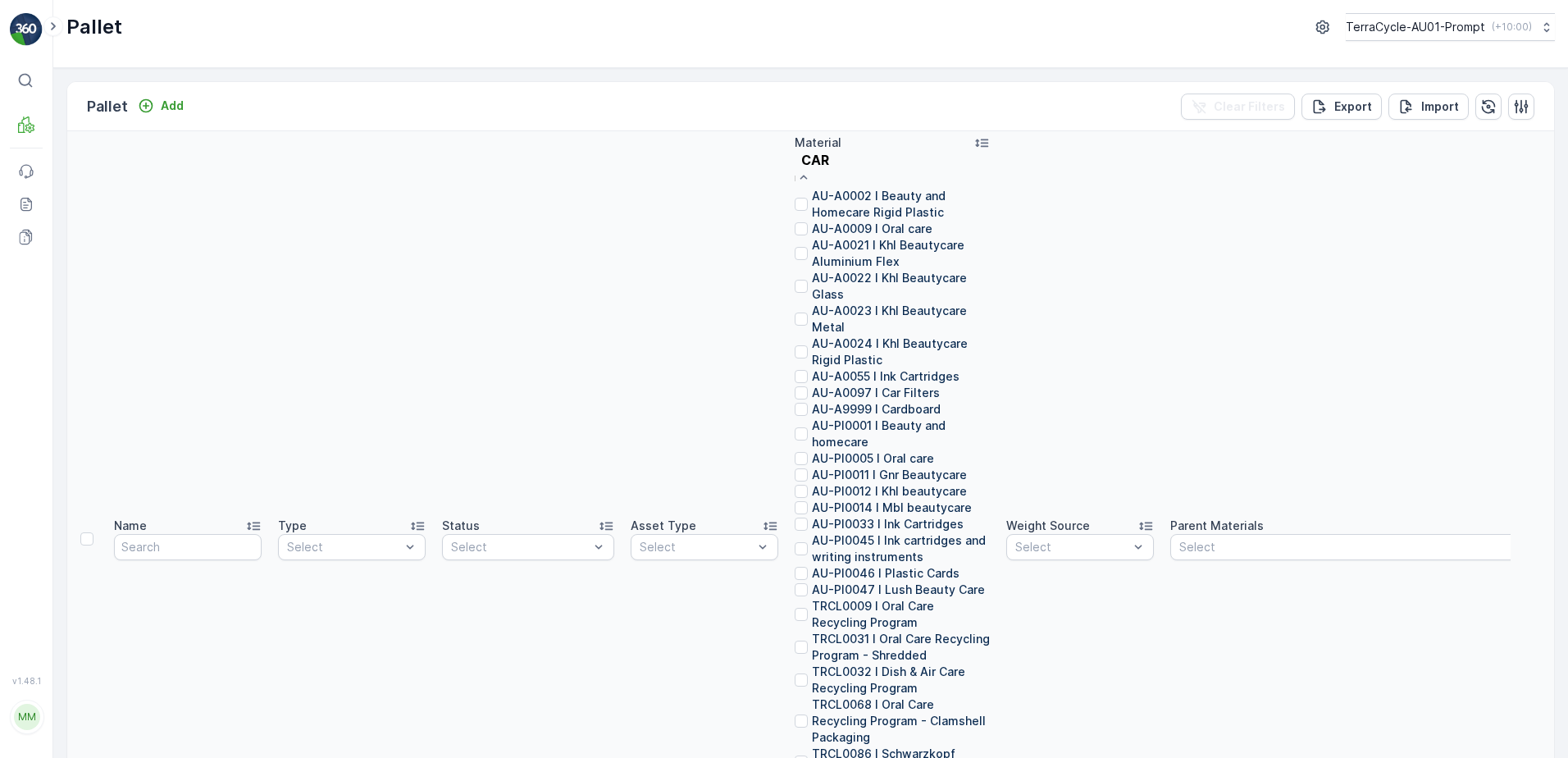
type input "CARD"
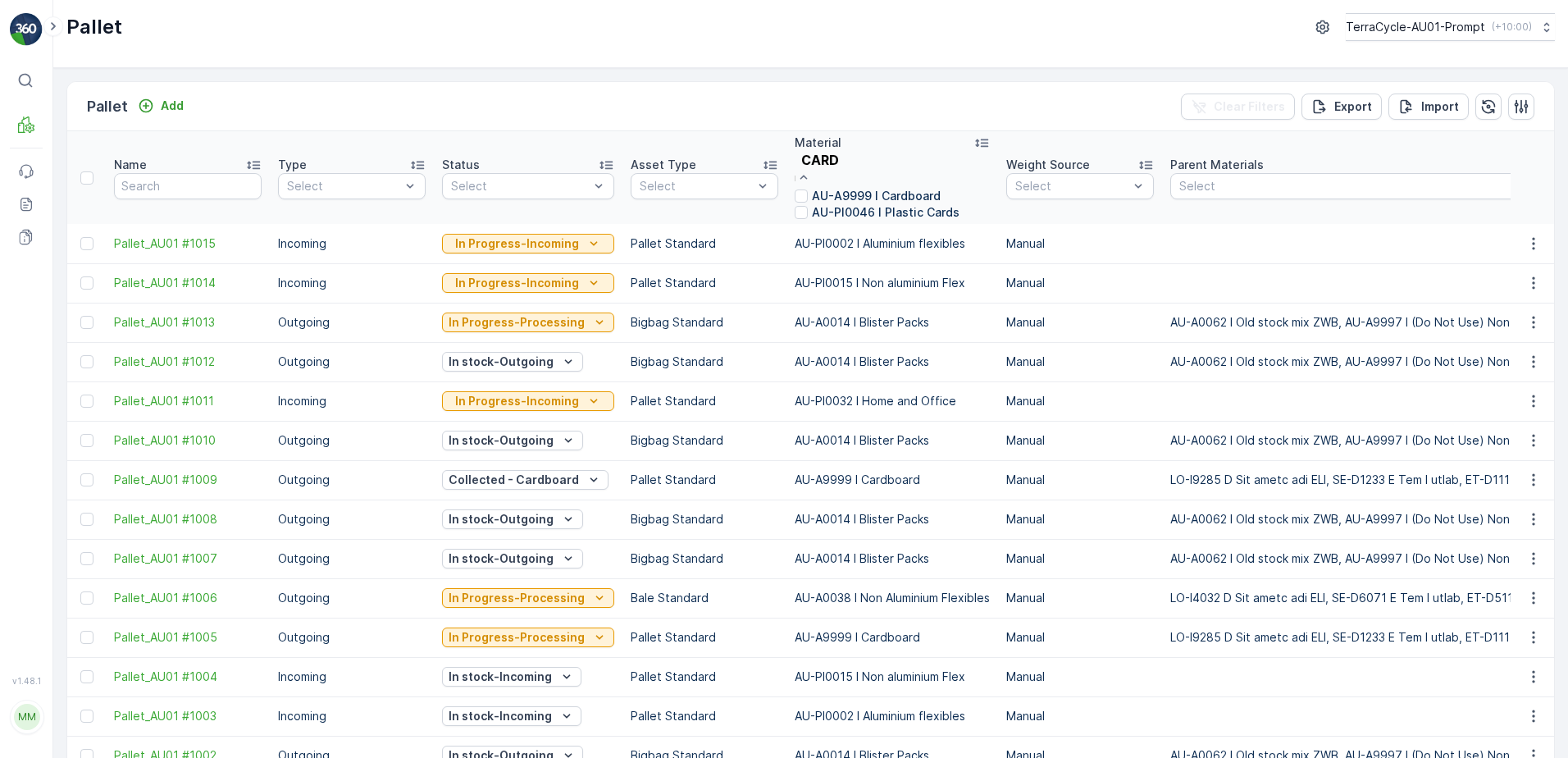
click at [883, 193] on div "AU-A9999 I Cardboard" at bounding box center [892, 196] width 195 height 16
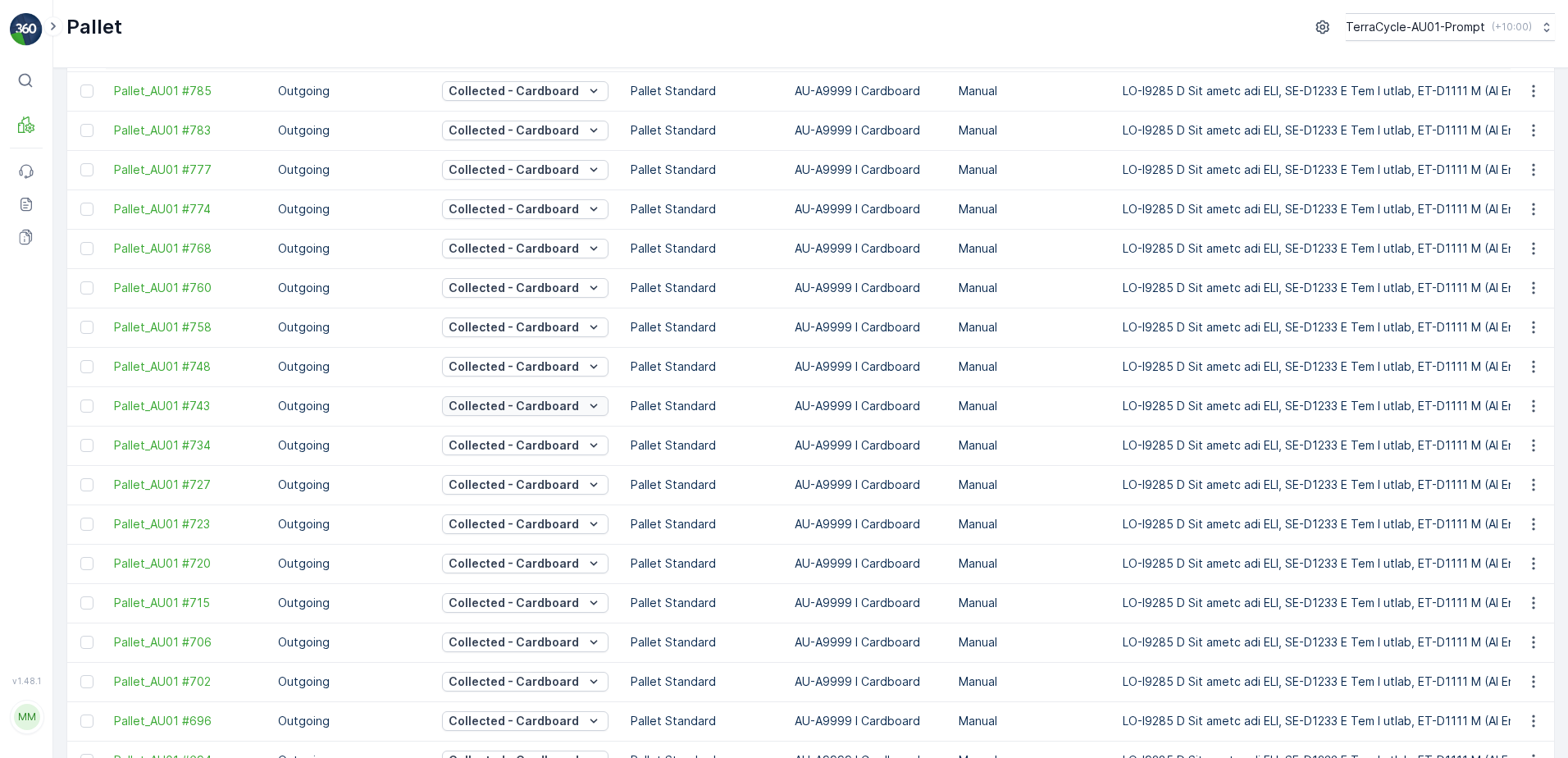
scroll to position [1470, 0]
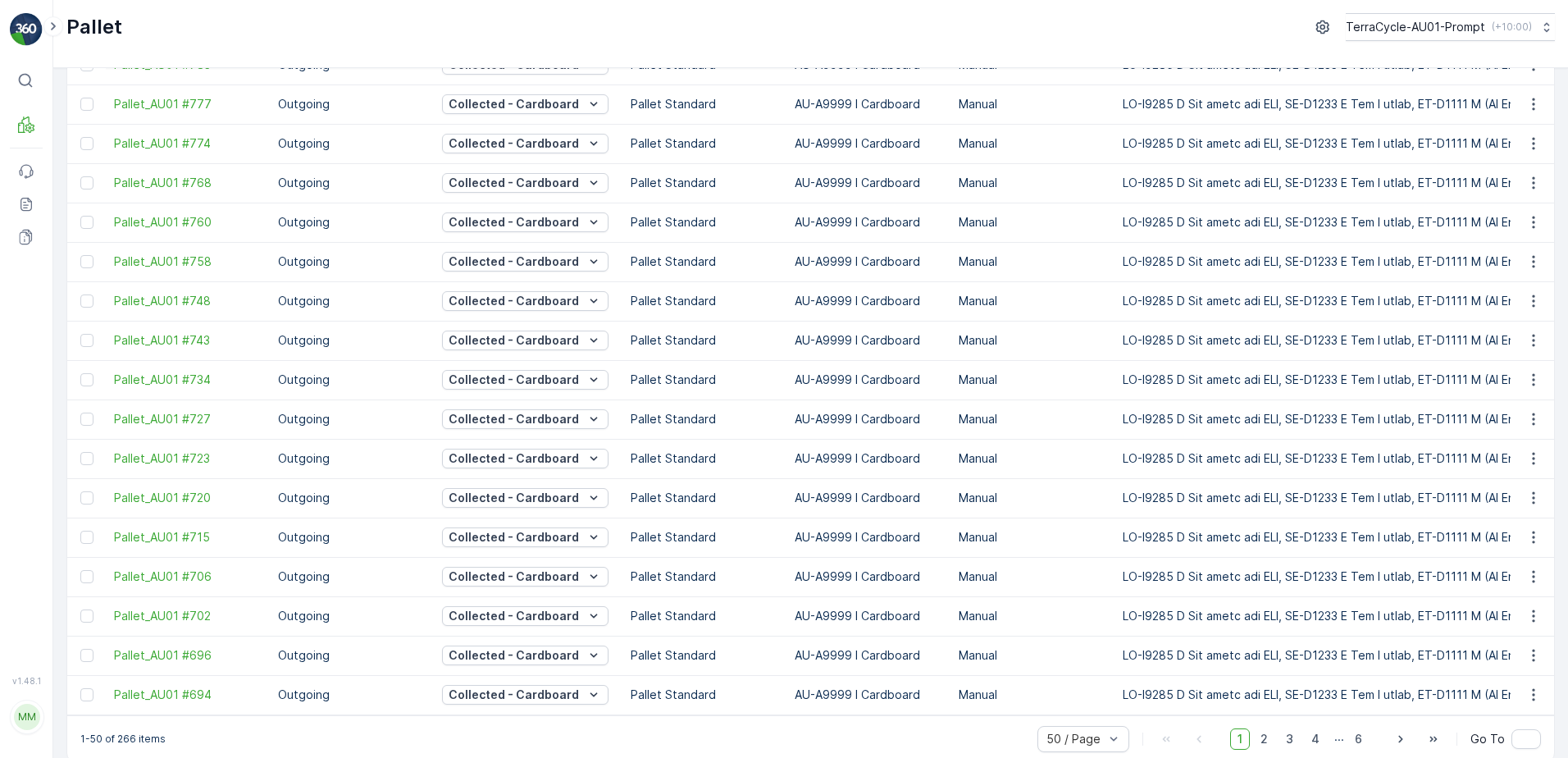
drag, startPoint x: 1262, startPoint y: 719, endPoint x: 760, endPoint y: 707, distance: 502.1
click at [1262, 729] on span "2" at bounding box center [1264, 739] width 23 height 22
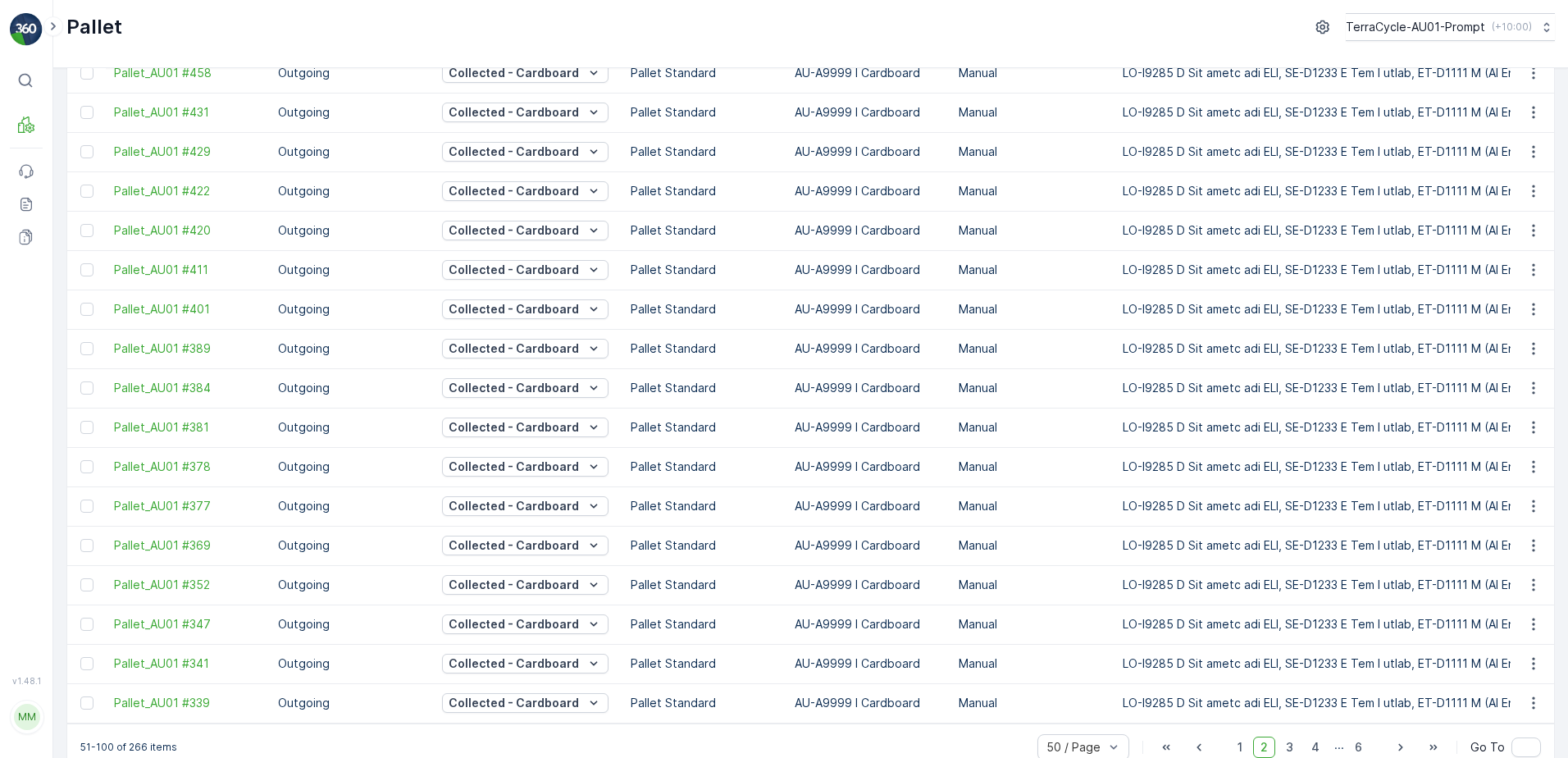
scroll to position [1470, 0]
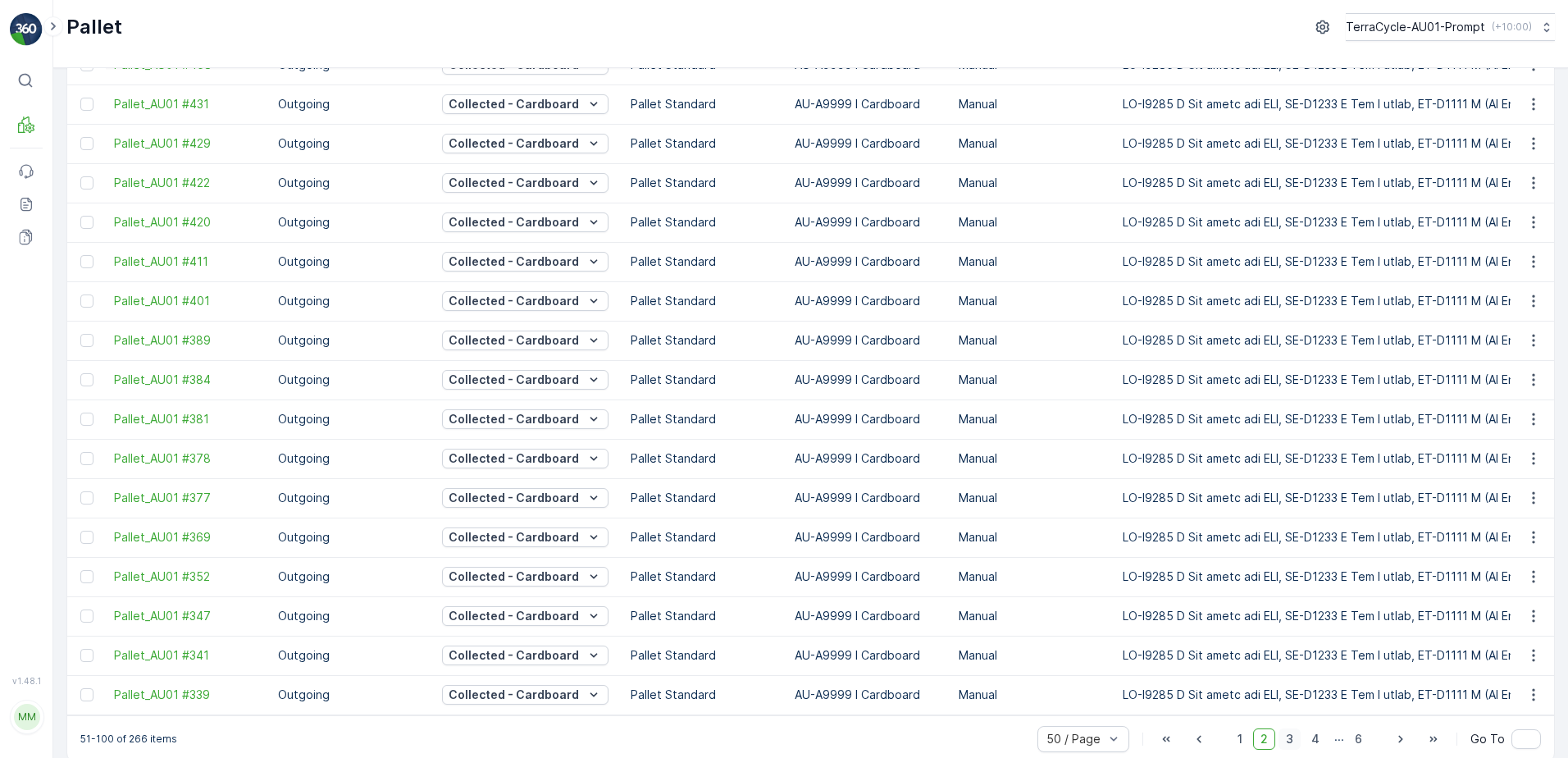
click at [1295, 729] on span "3" at bounding box center [1290, 739] width 23 height 22
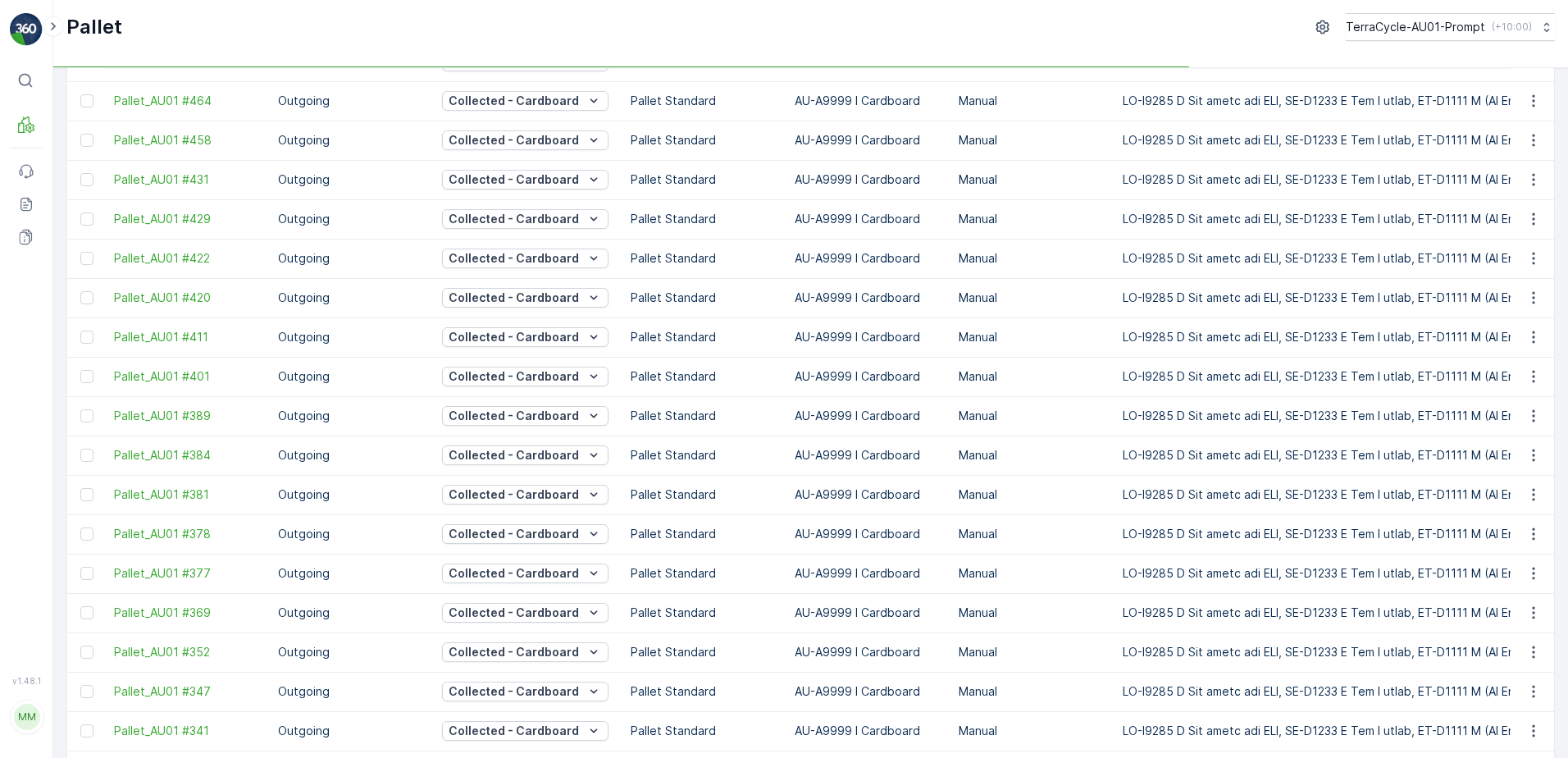
scroll to position [1470, 0]
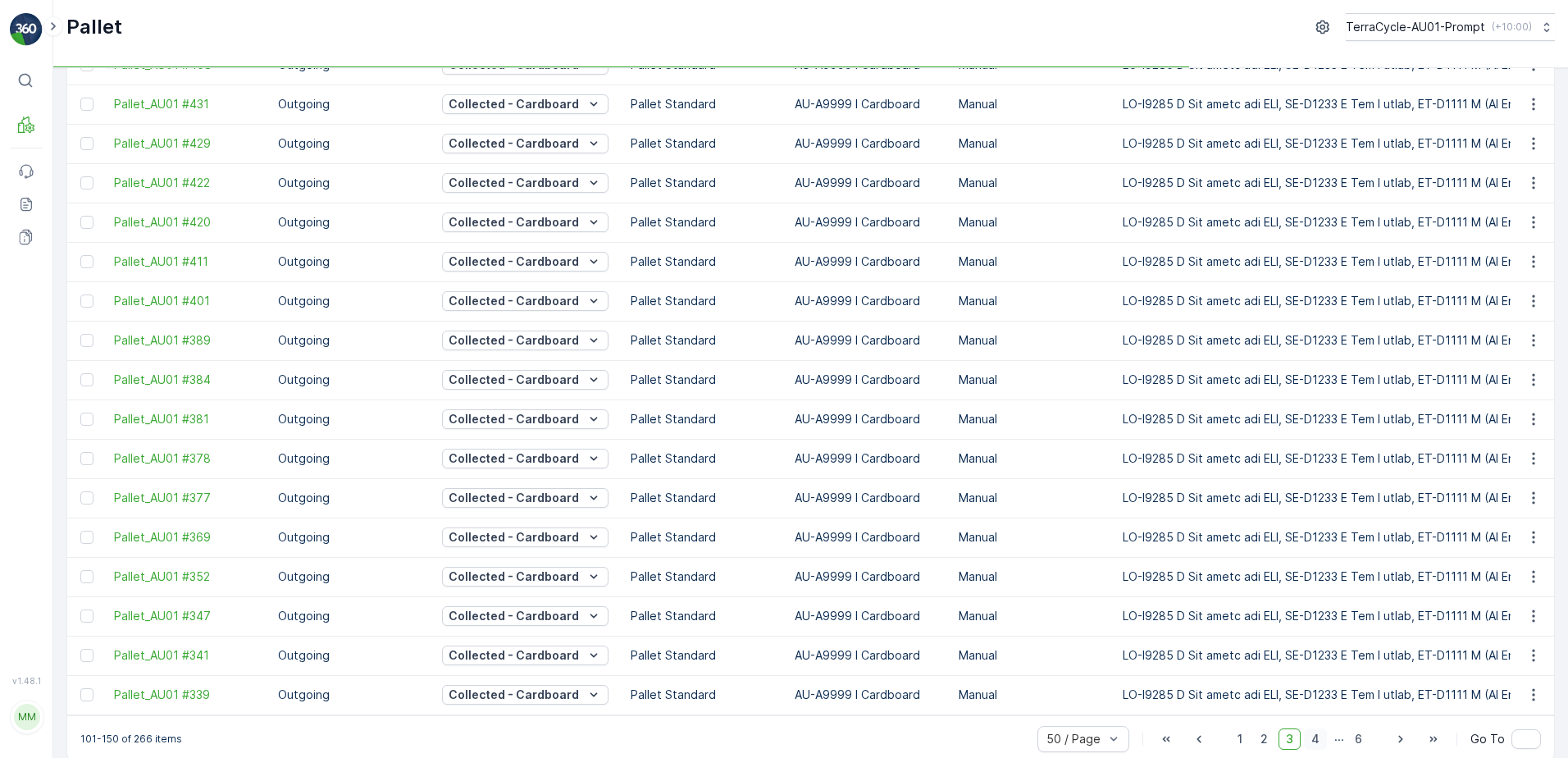
click at [1307, 729] on span "4" at bounding box center [1316, 739] width 23 height 22
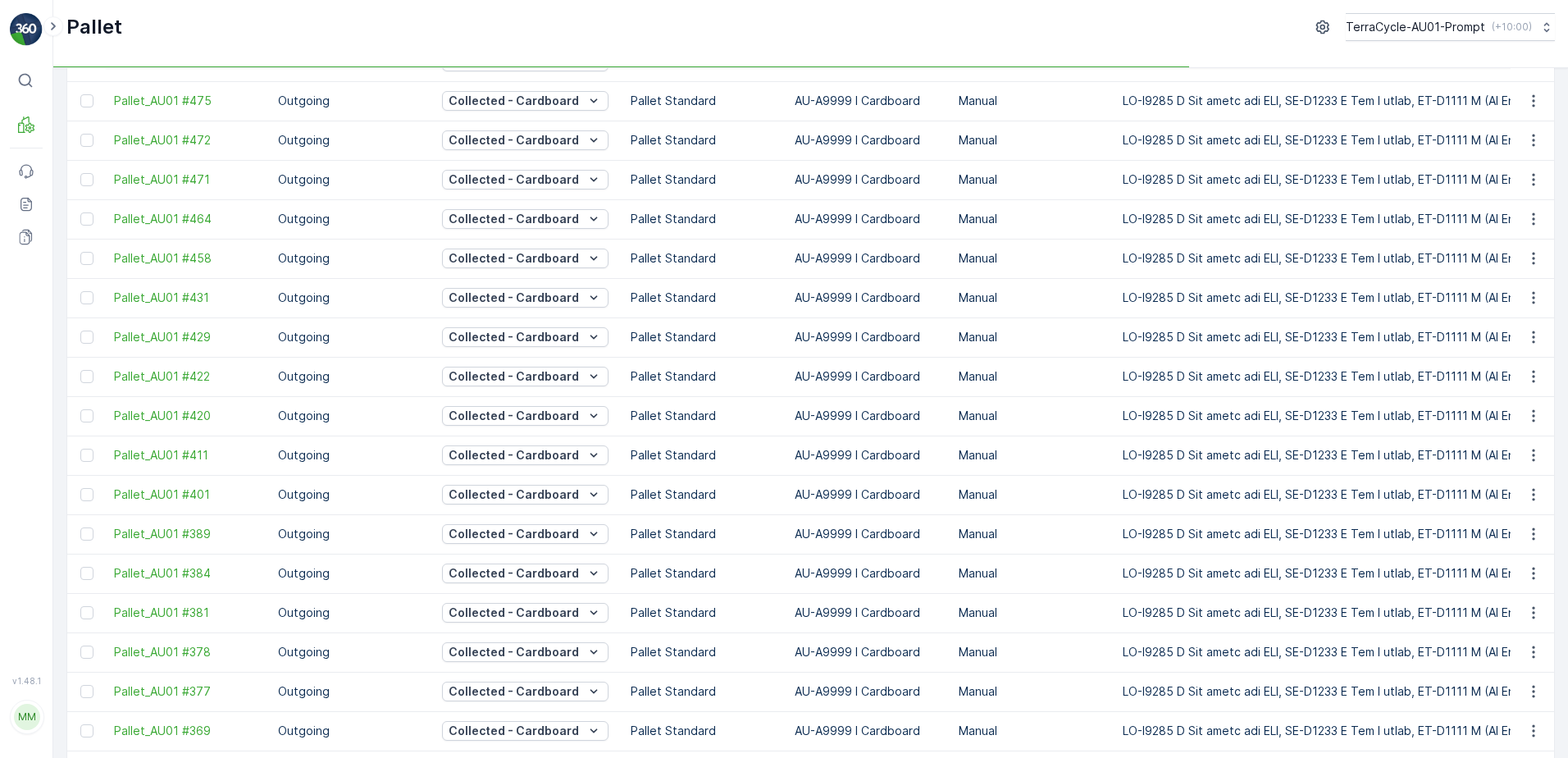
scroll to position [1470, 0]
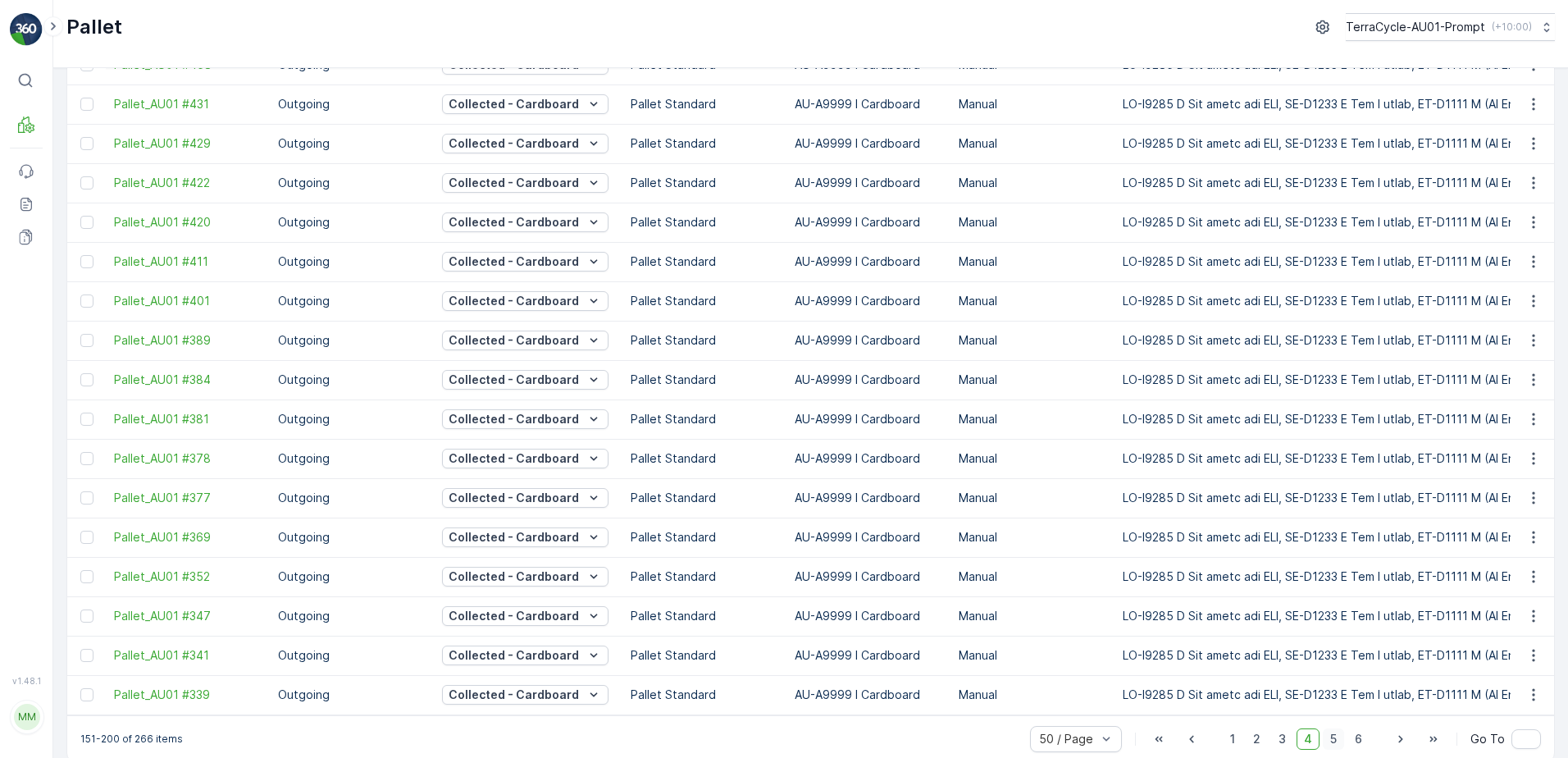
click at [1330, 729] on span "5" at bounding box center [1333, 739] width 22 height 22
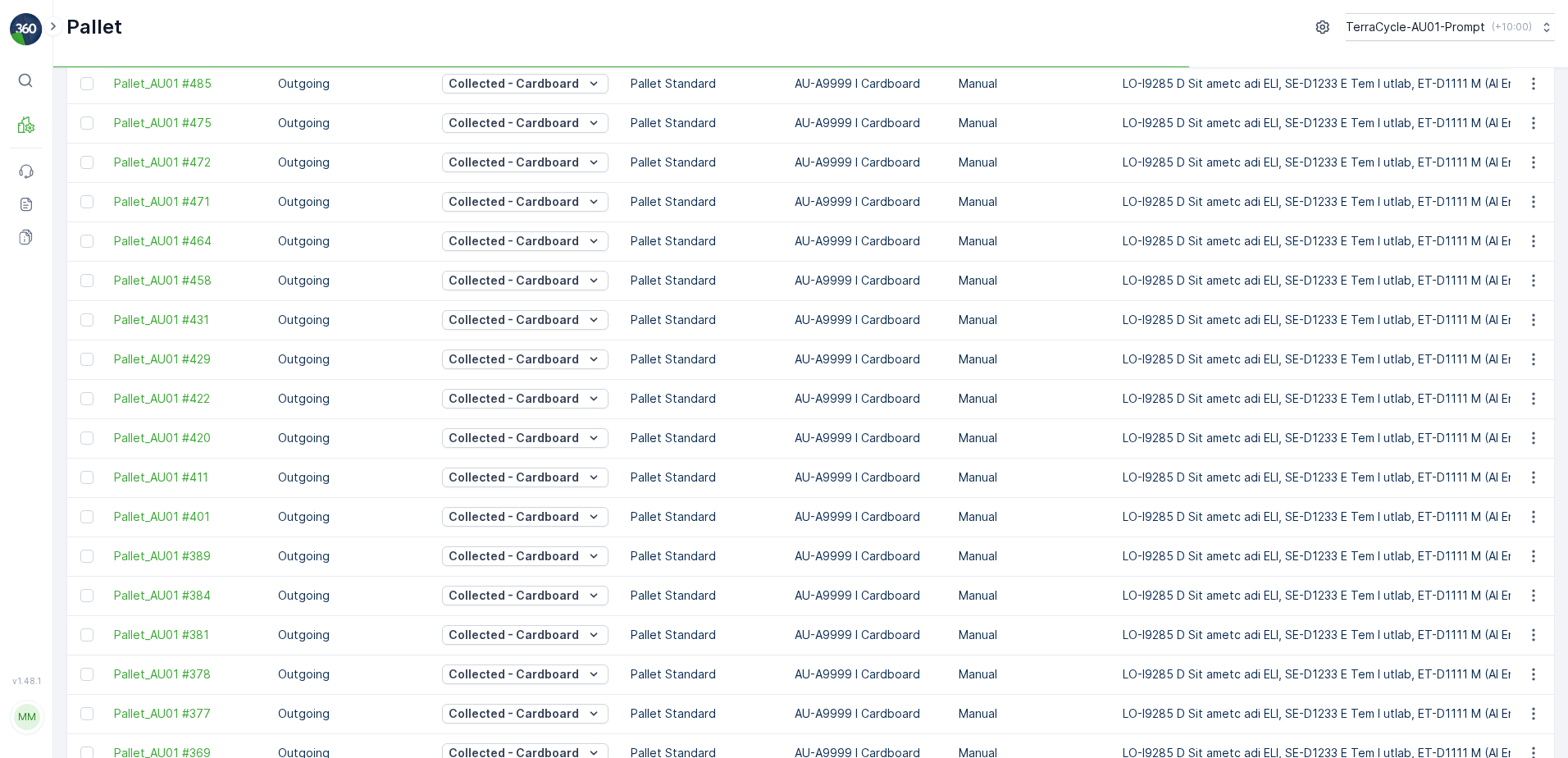
scroll to position [1470, 0]
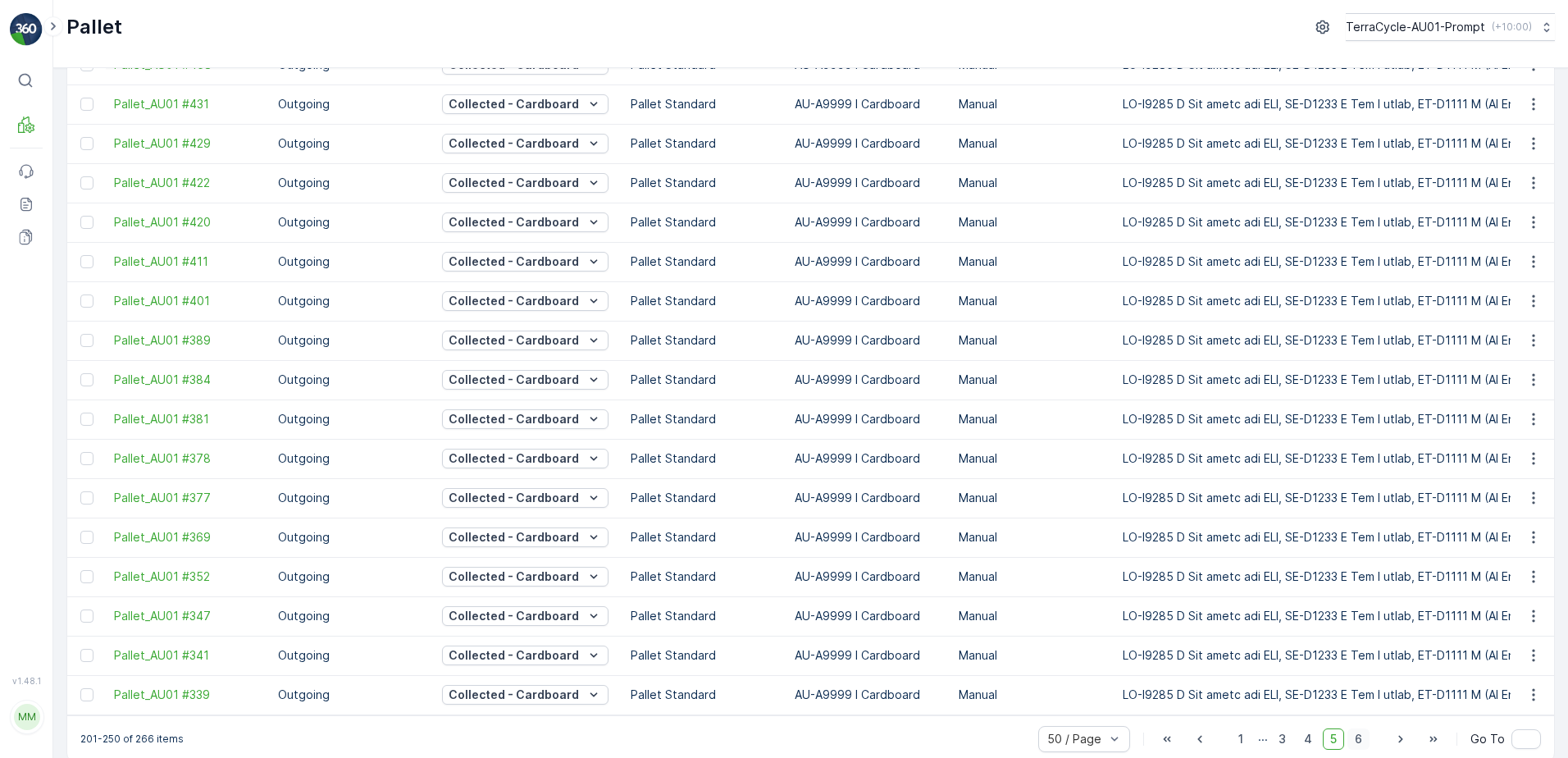
click at [1355, 729] on span "6" at bounding box center [1359, 739] width 23 height 22
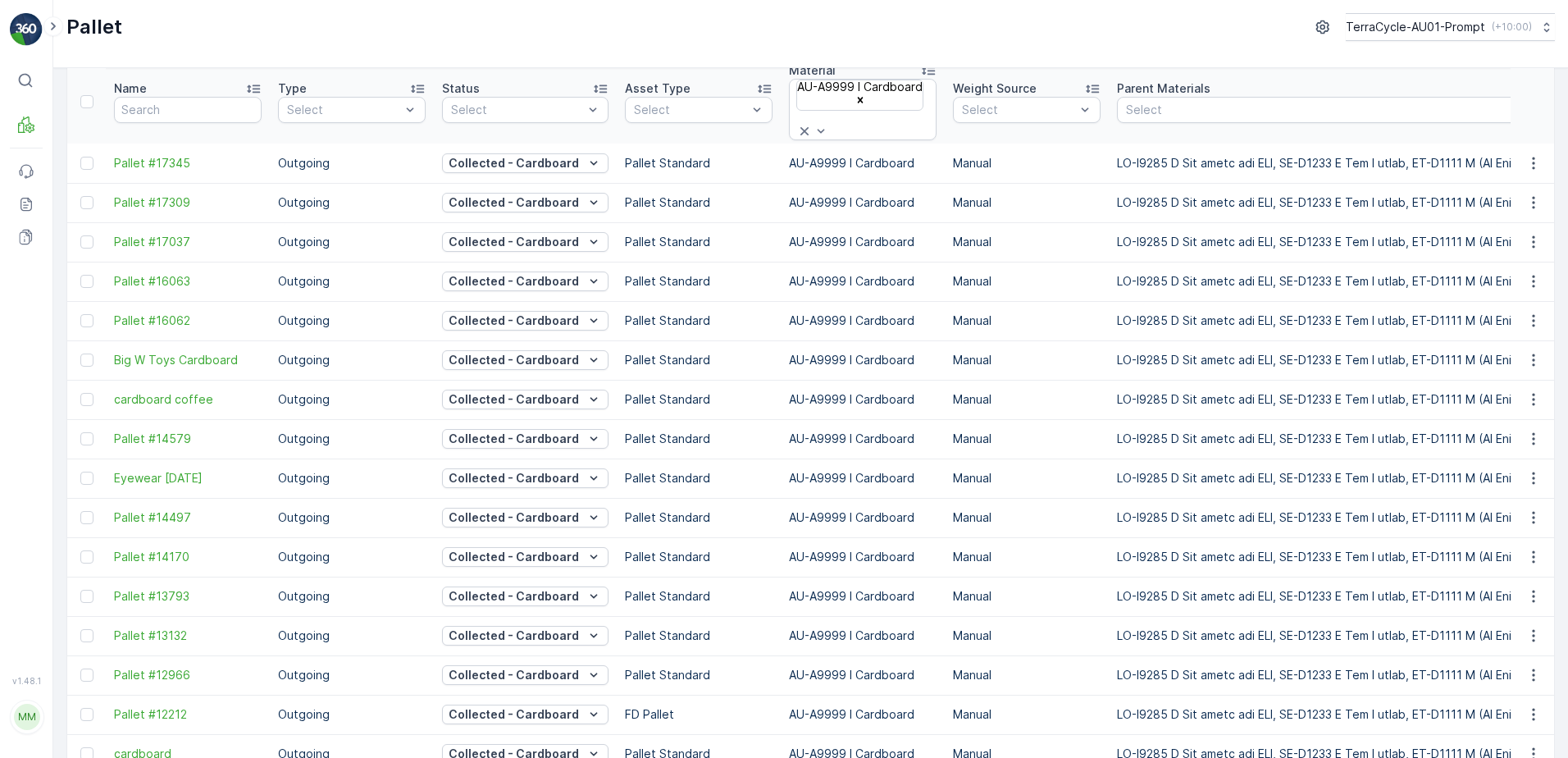
scroll to position [131, 0]
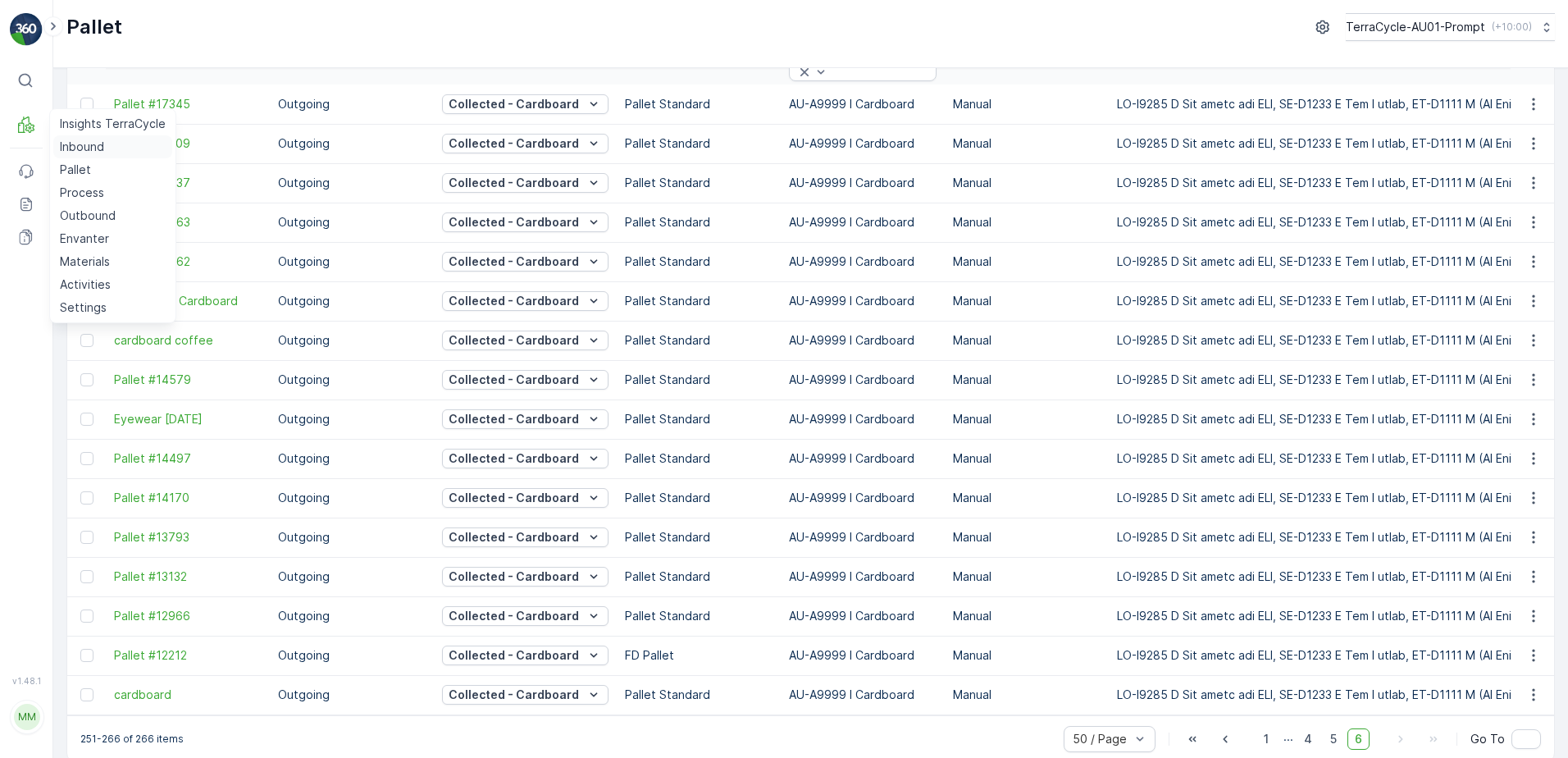
click at [91, 149] on p "Inbound" at bounding box center [82, 147] width 44 height 16
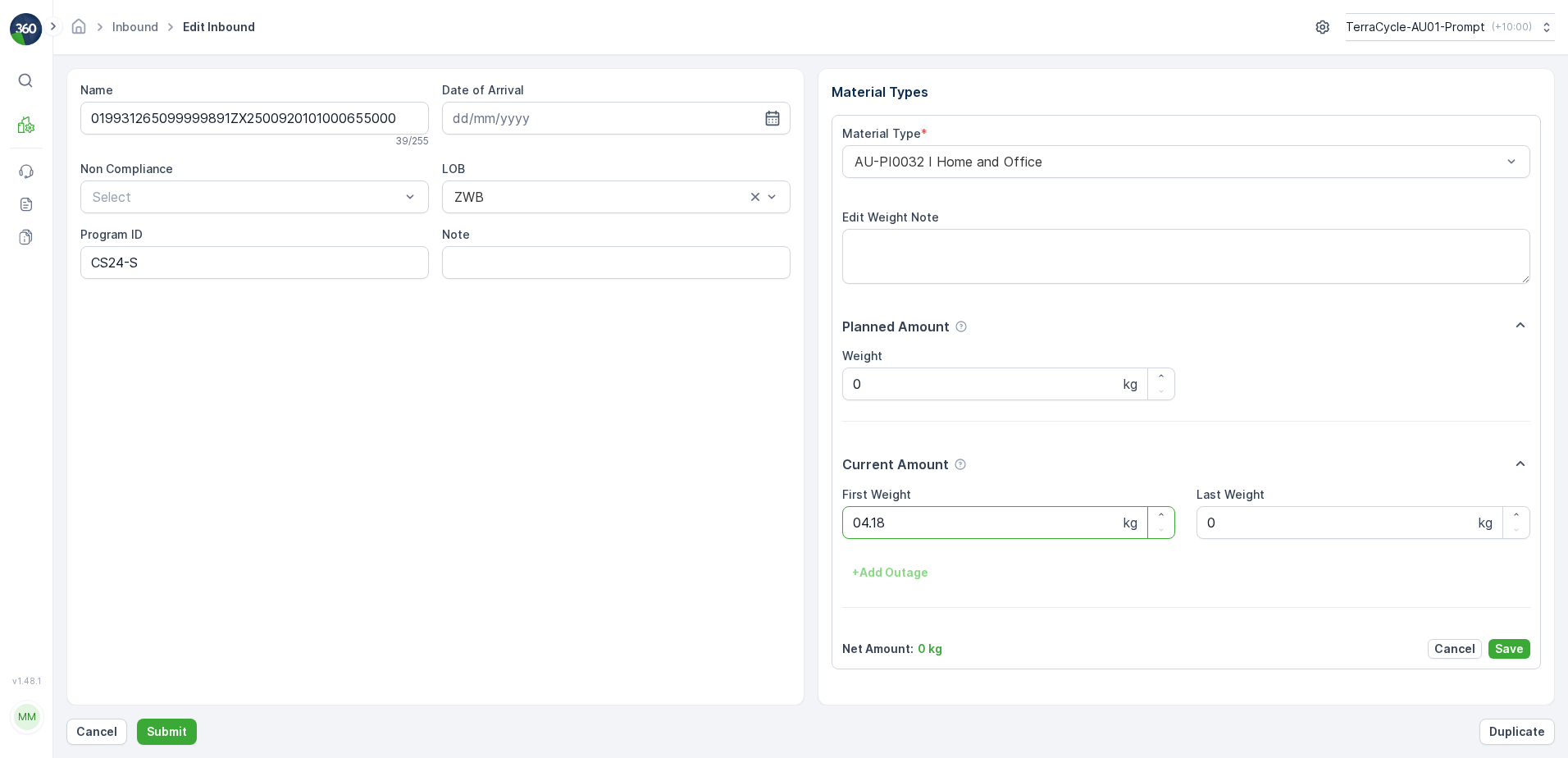
click at [137, 718] on button "Submit" at bounding box center [167, 731] width 60 height 26
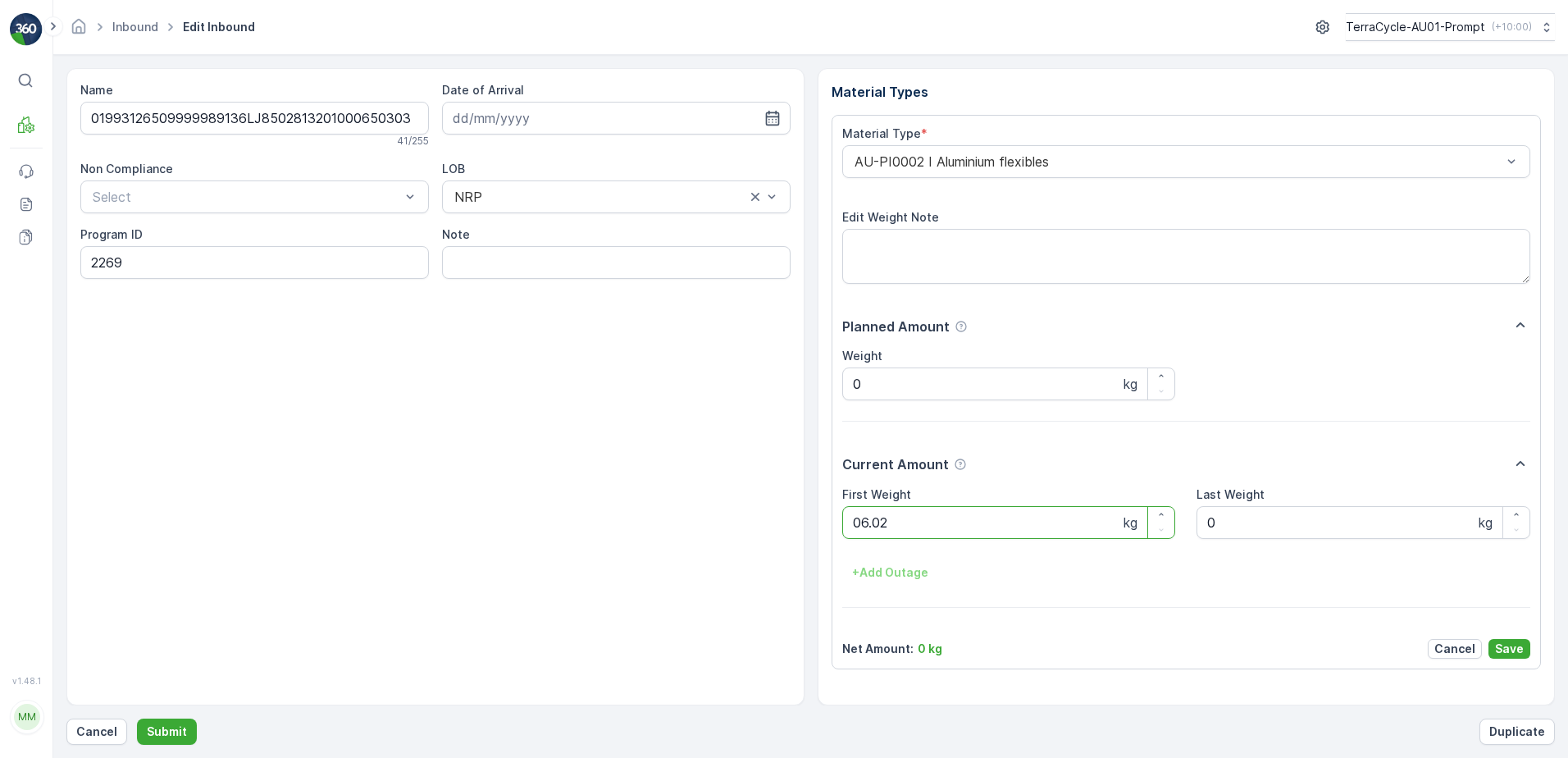
click at [137, 718] on button "Submit" at bounding box center [167, 731] width 60 height 26
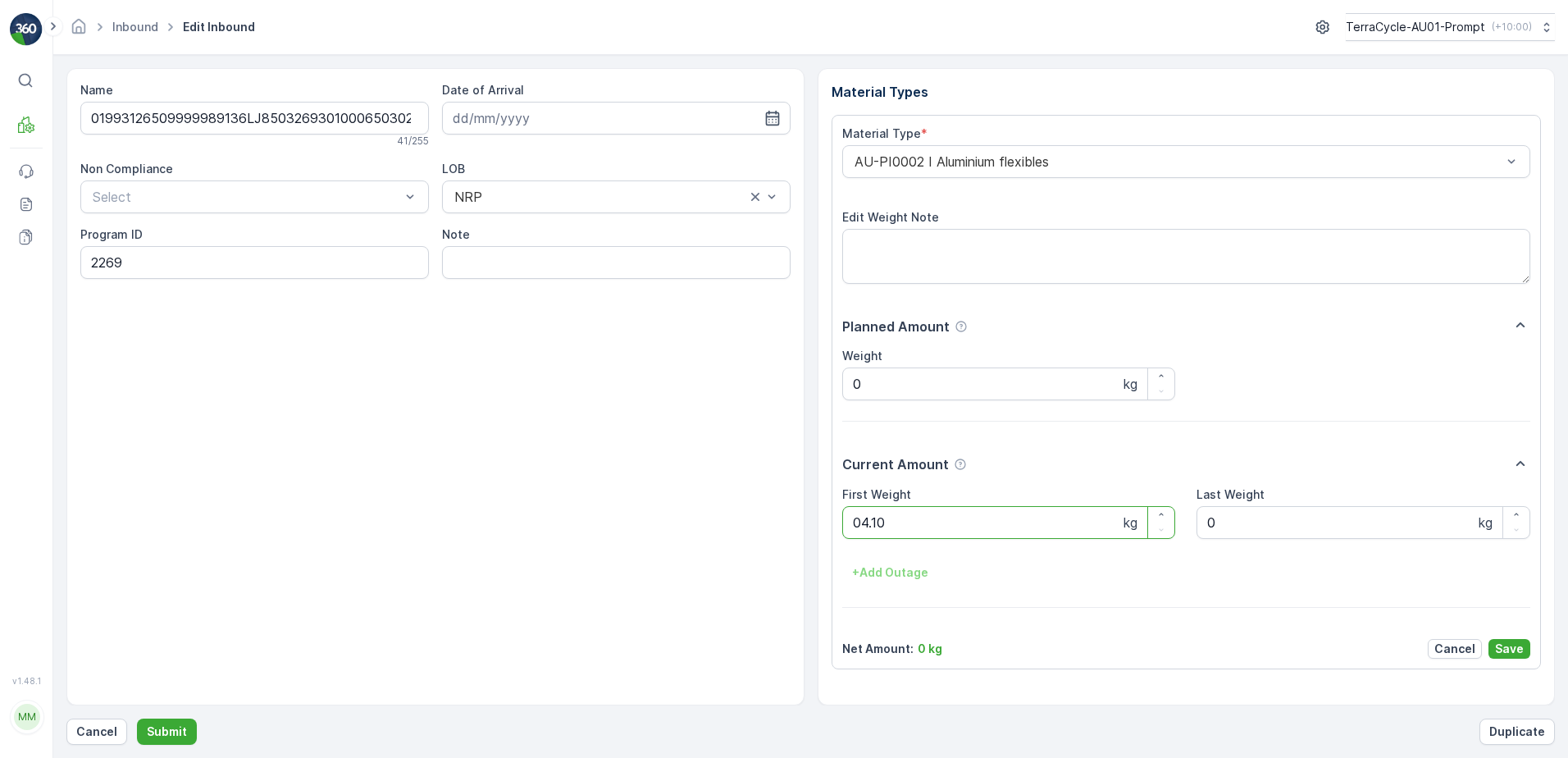
click at [137, 718] on button "Submit" at bounding box center [167, 731] width 60 height 26
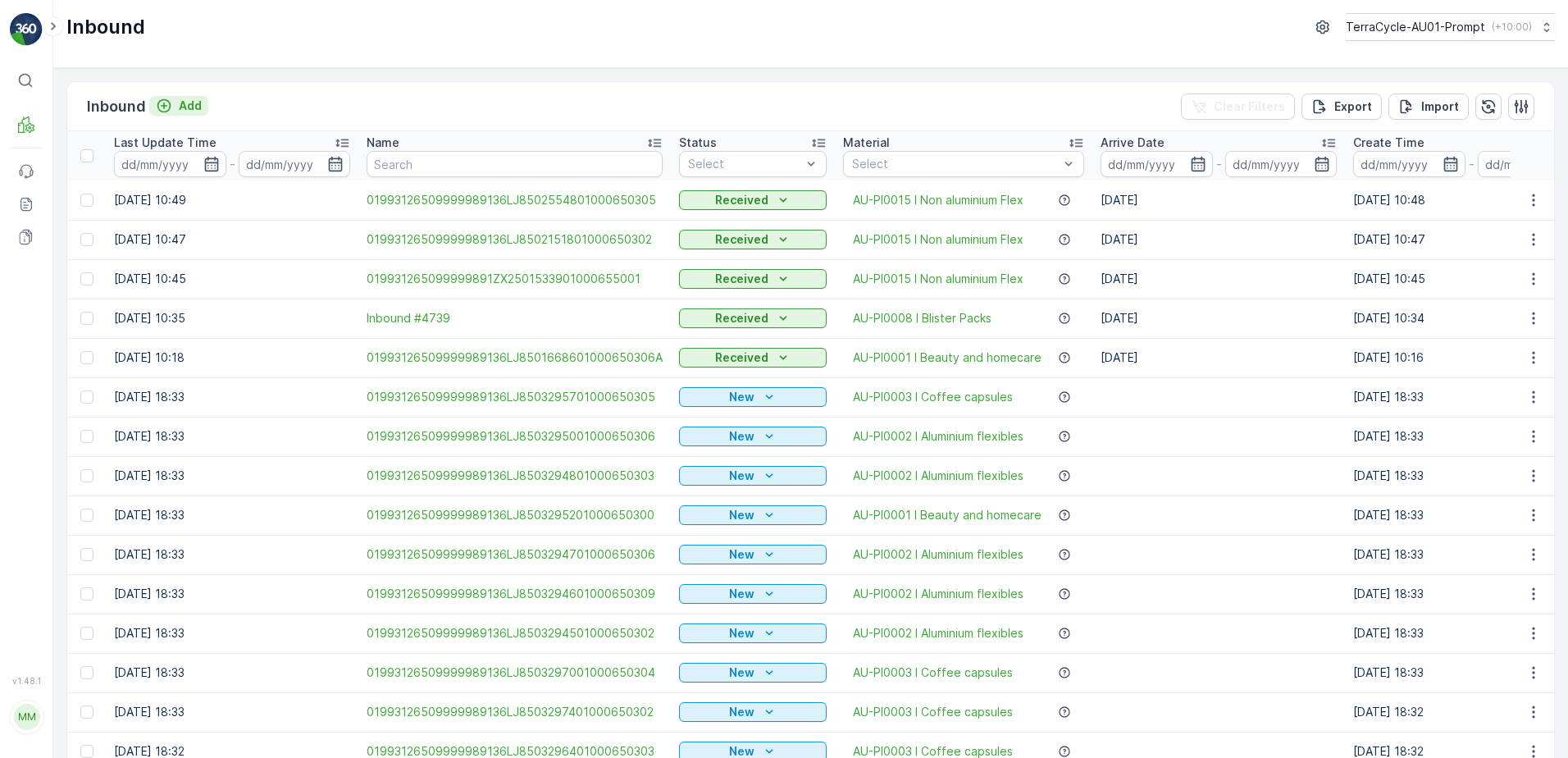
click at [189, 109] on p "Add" at bounding box center [190, 106] width 23 height 16
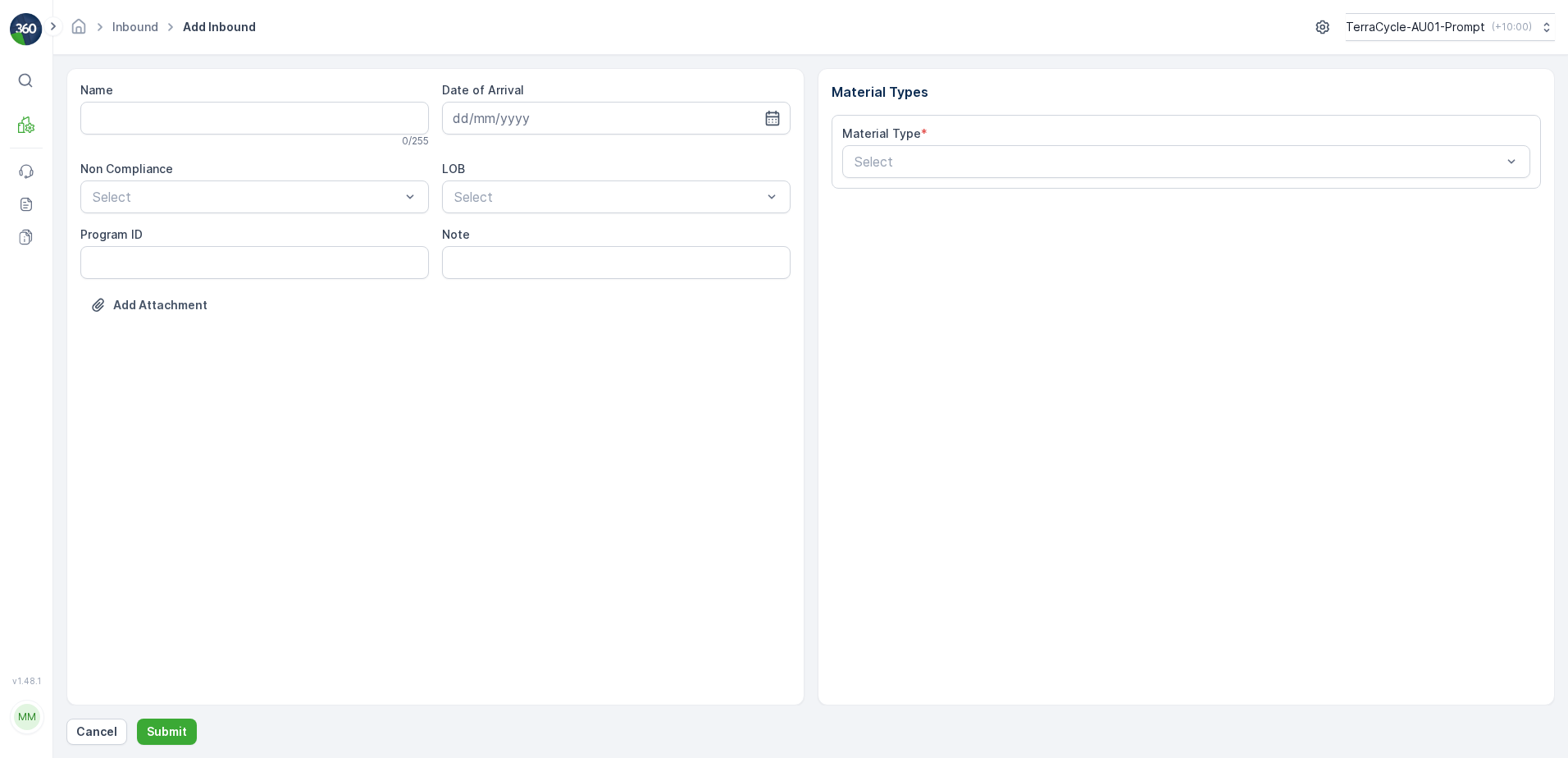
drag, startPoint x: 210, startPoint y: 196, endPoint x: 221, endPoint y: 219, distance: 25.5
click at [211, 196] on div at bounding box center [246, 196] width 310 height 15
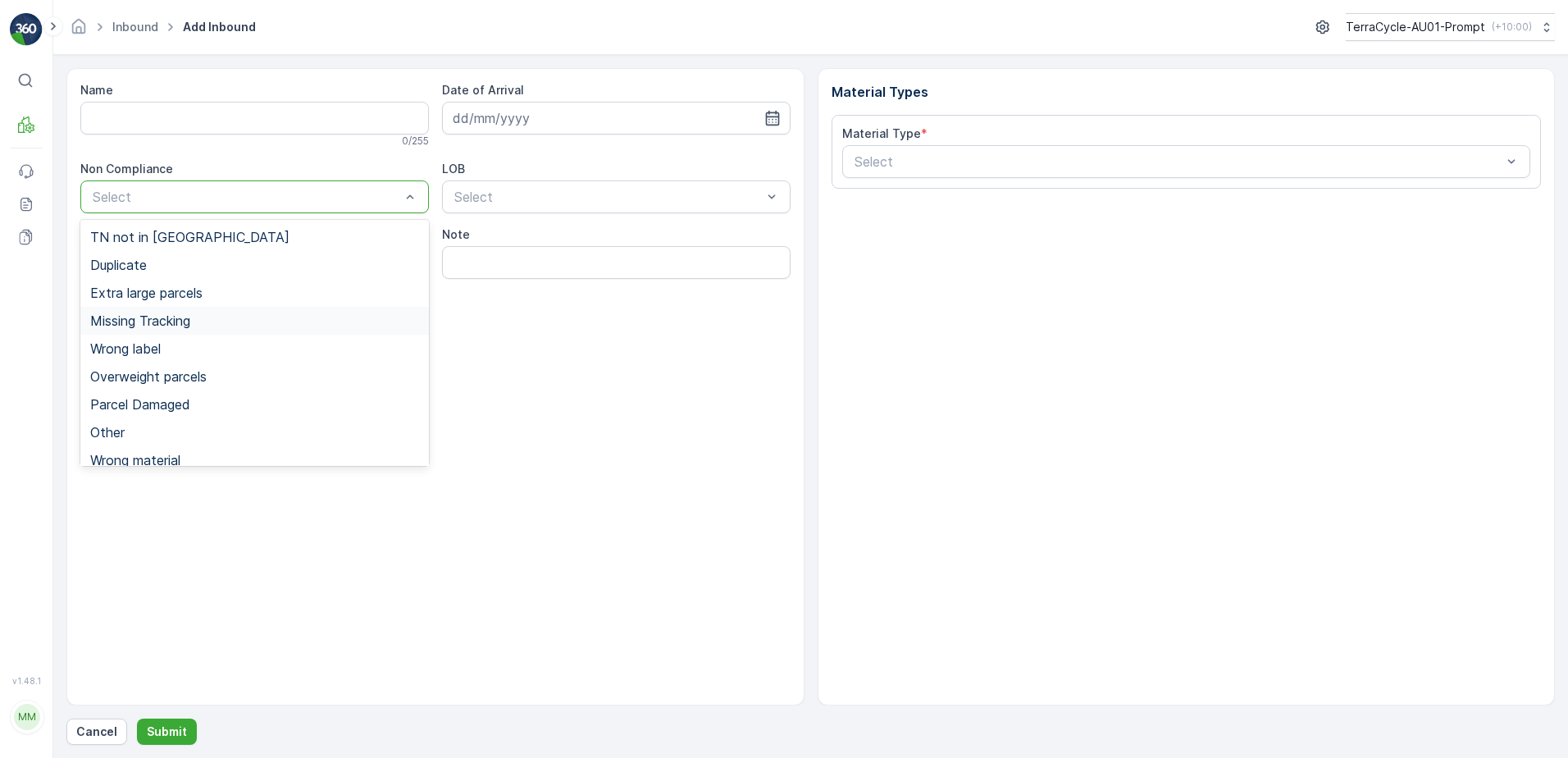
click at [186, 327] on span "Missing Tracking" at bounding box center [140, 320] width 100 height 15
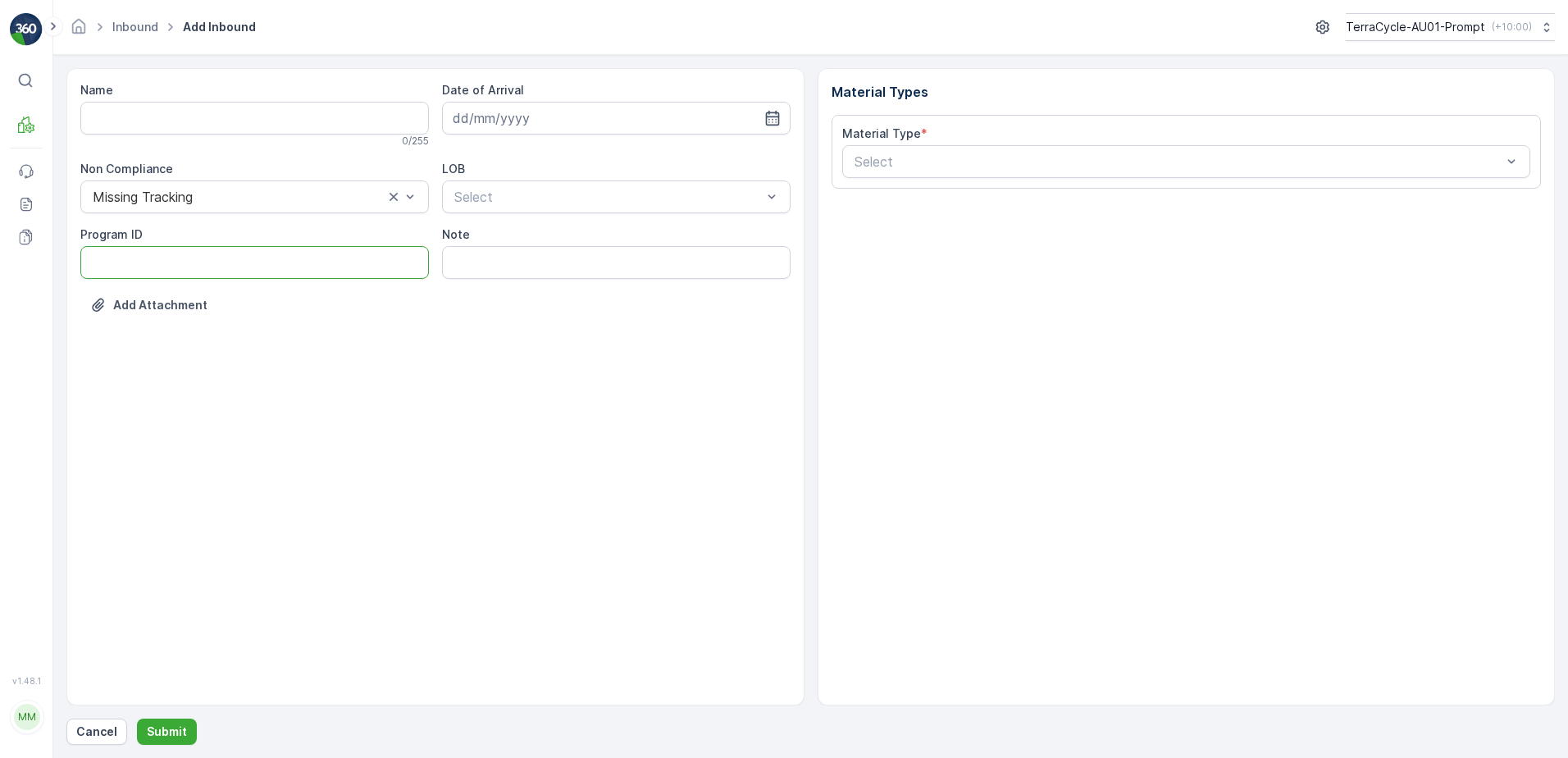
click at [124, 268] on ID "Program ID" at bounding box center [255, 263] width 349 height 33
type ID "1083"
click at [546, 128] on input at bounding box center [617, 118] width 349 height 33
click at [588, 324] on div "21" at bounding box center [588, 321] width 26 height 26
type input "[DATE]"
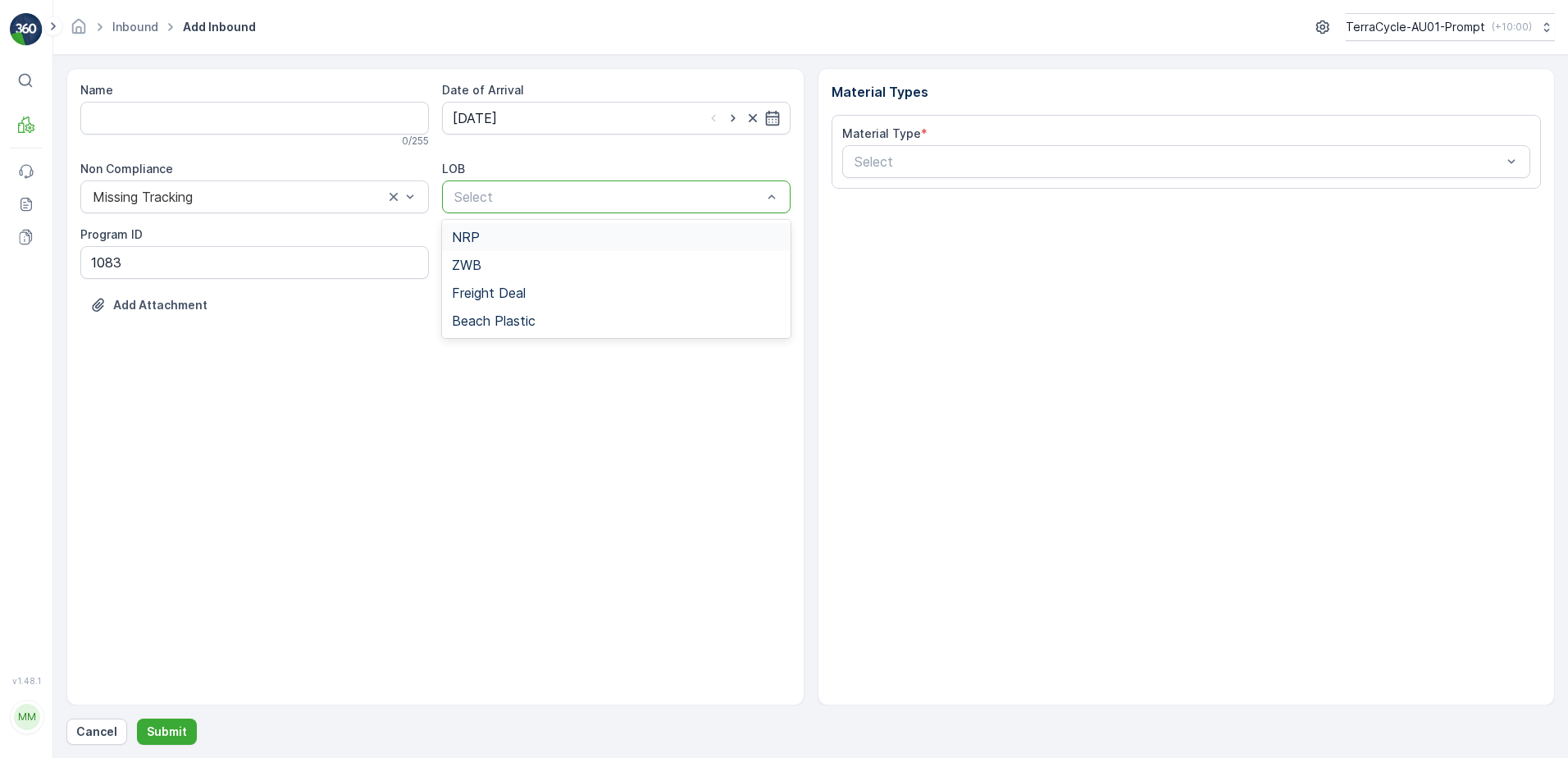
click at [578, 202] on div at bounding box center [608, 196] width 310 height 15
click at [561, 252] on div "ZWB" at bounding box center [617, 265] width 349 height 28
click at [612, 195] on div at bounding box center [599, 196] width 294 height 15
click at [564, 243] on div "NRP" at bounding box center [616, 237] width 329 height 15
click at [890, 165] on div at bounding box center [1179, 161] width 651 height 15
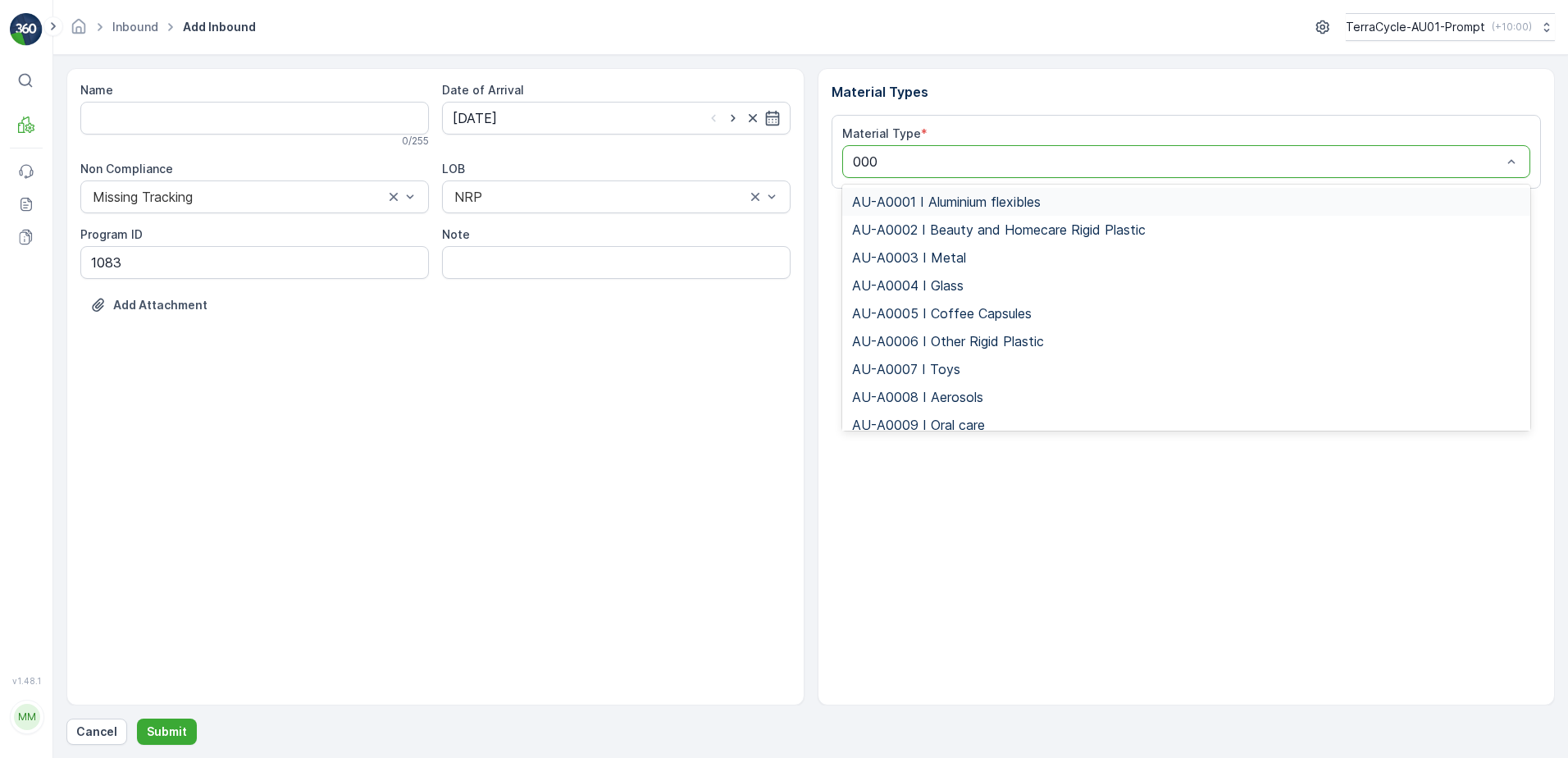
type input "0005"
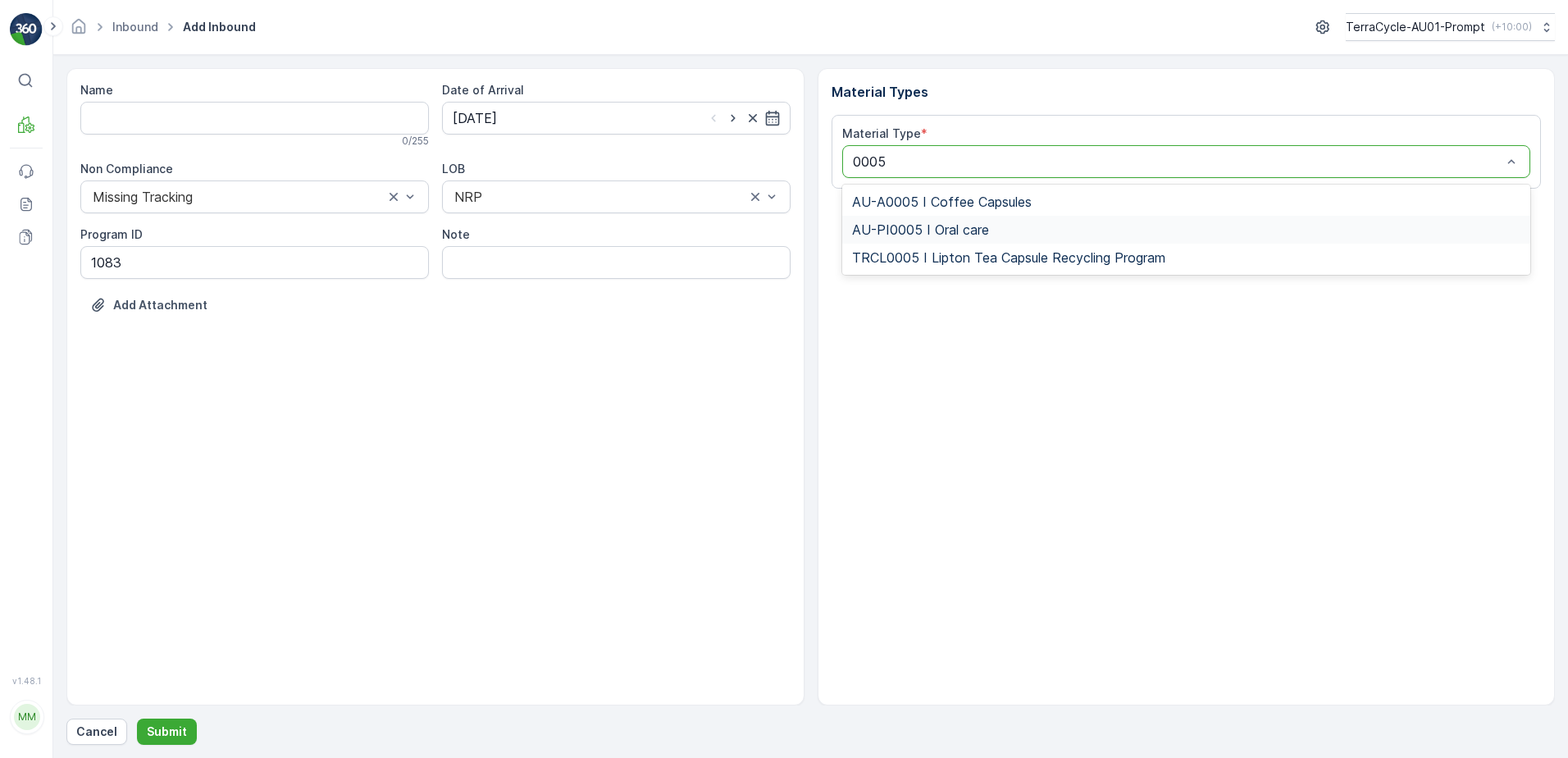
click at [964, 236] on span "AU-PI0005 I Oral care" at bounding box center [921, 229] width 137 height 15
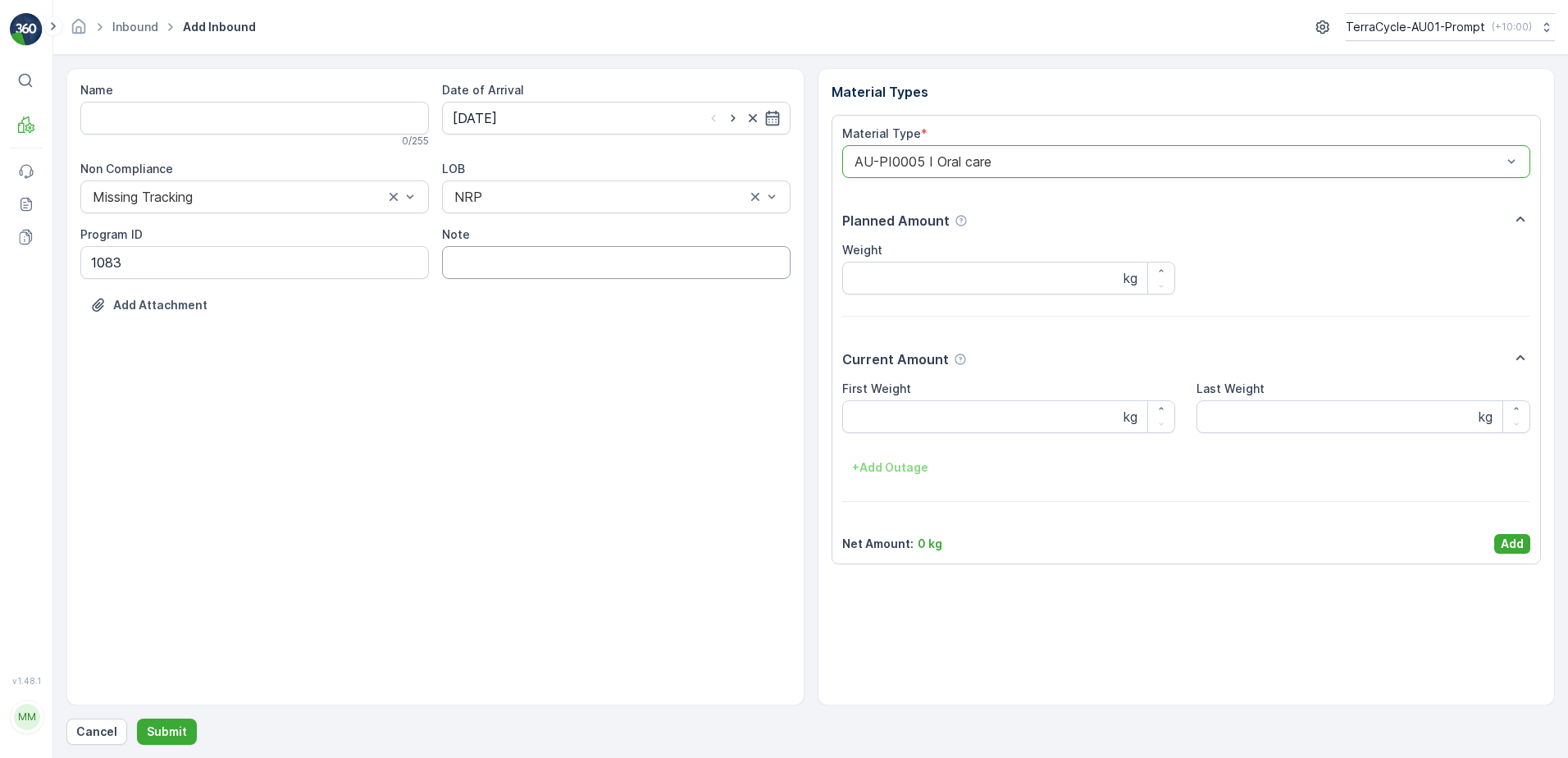
click at [454, 255] on input "Note" at bounding box center [617, 263] width 349 height 33
type input "no tn no name"
click at [875, 415] on Weight "First Weight" at bounding box center [1009, 416] width 334 height 33
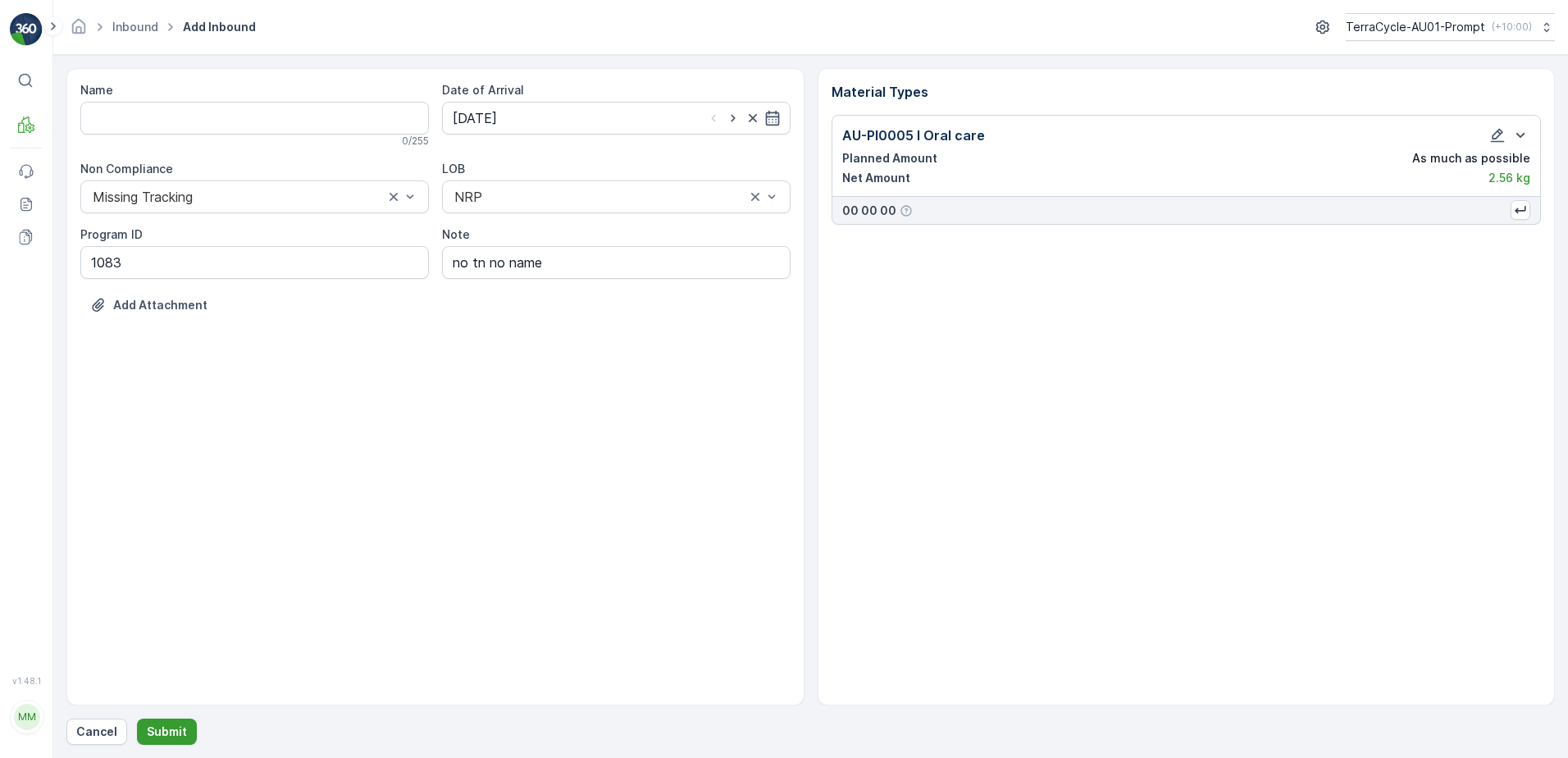
click at [176, 726] on p "Submit" at bounding box center [167, 731] width 40 height 16
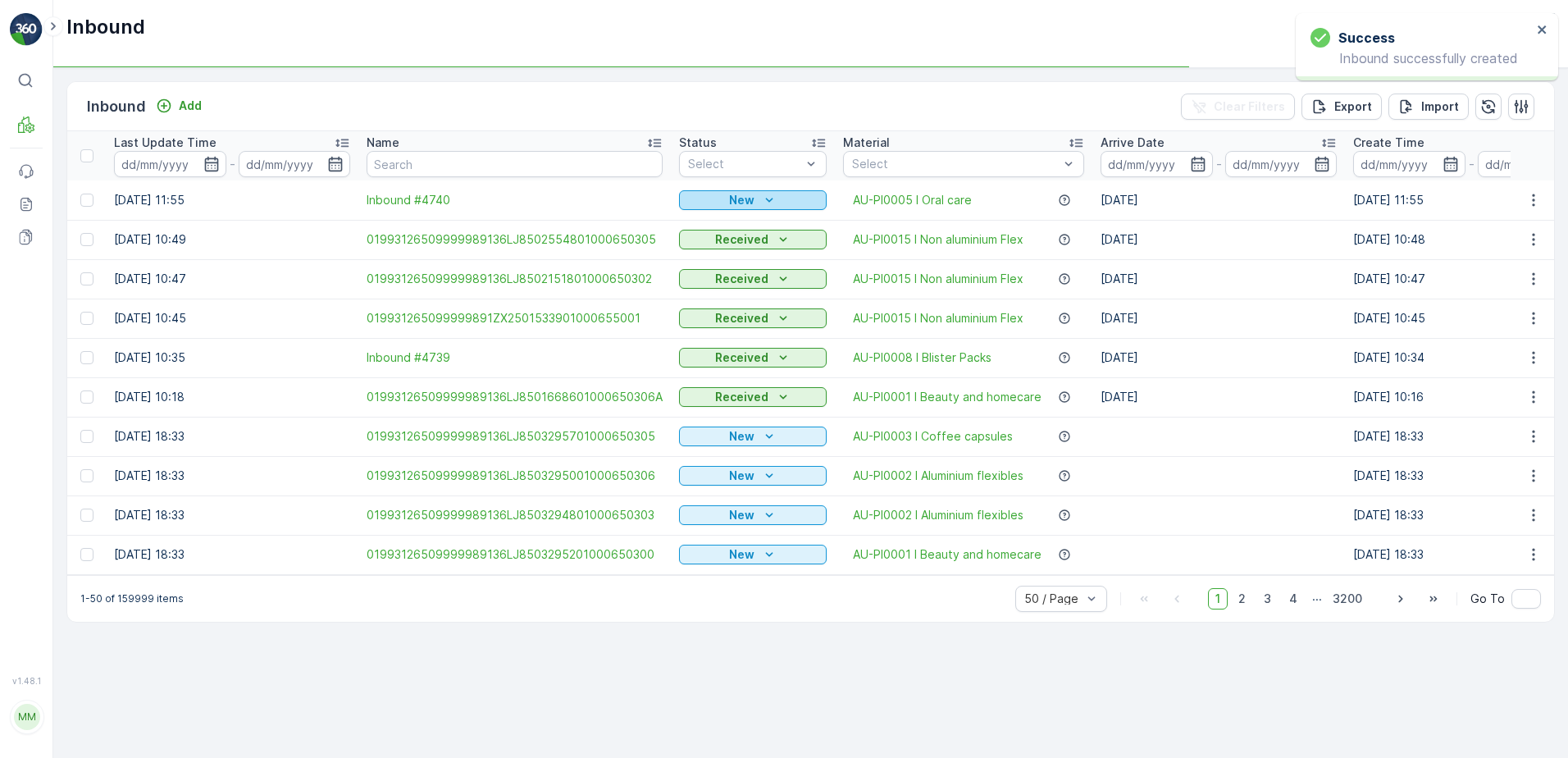
click at [740, 202] on p "New" at bounding box center [742, 199] width 25 height 16
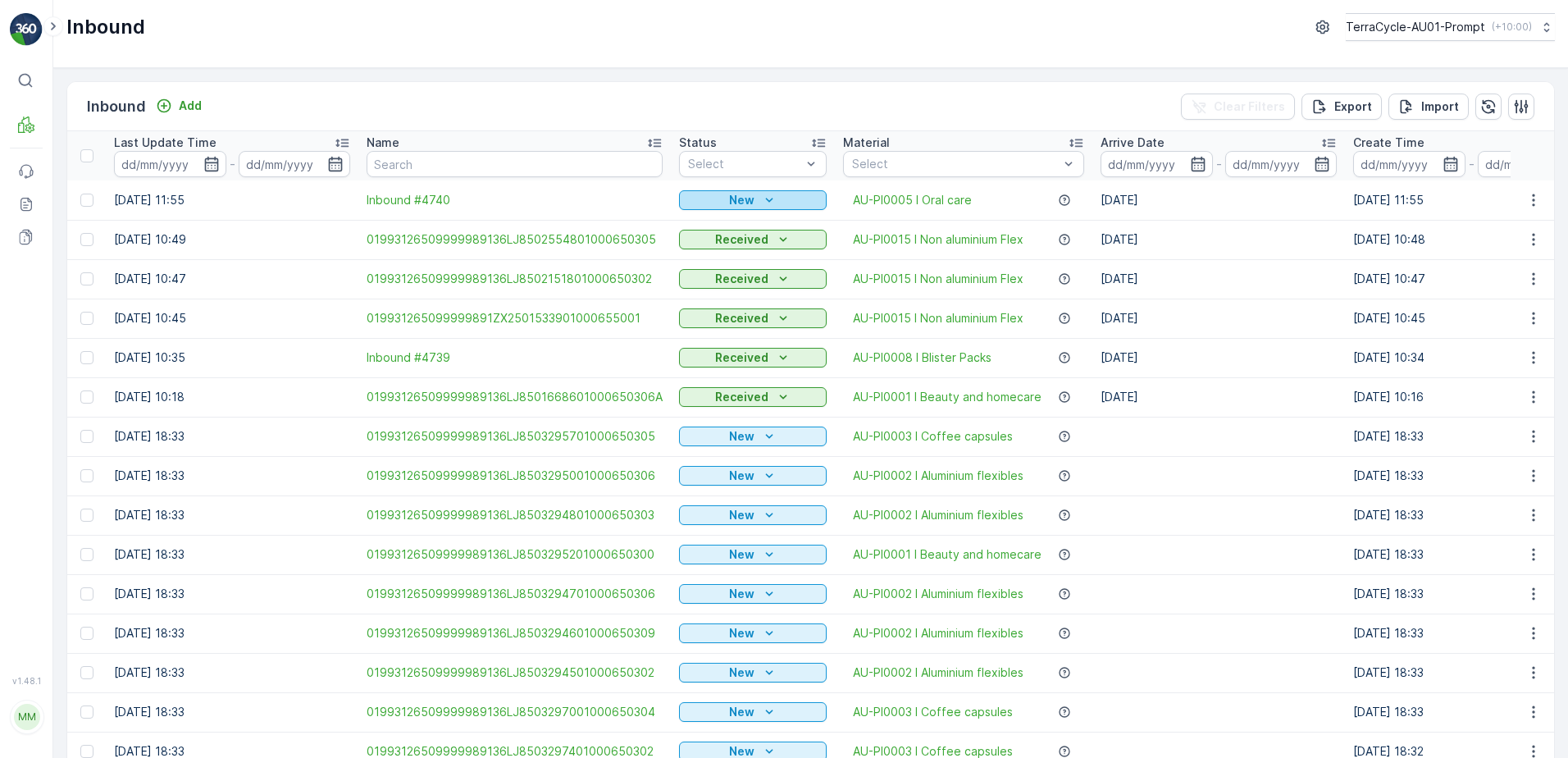
click at [774, 204] on div "New" at bounding box center [753, 199] width 134 height 16
click at [696, 250] on span "Scanned" at bounding box center [708, 247] width 49 height 16
